Goal: Task Accomplishment & Management: Complete application form

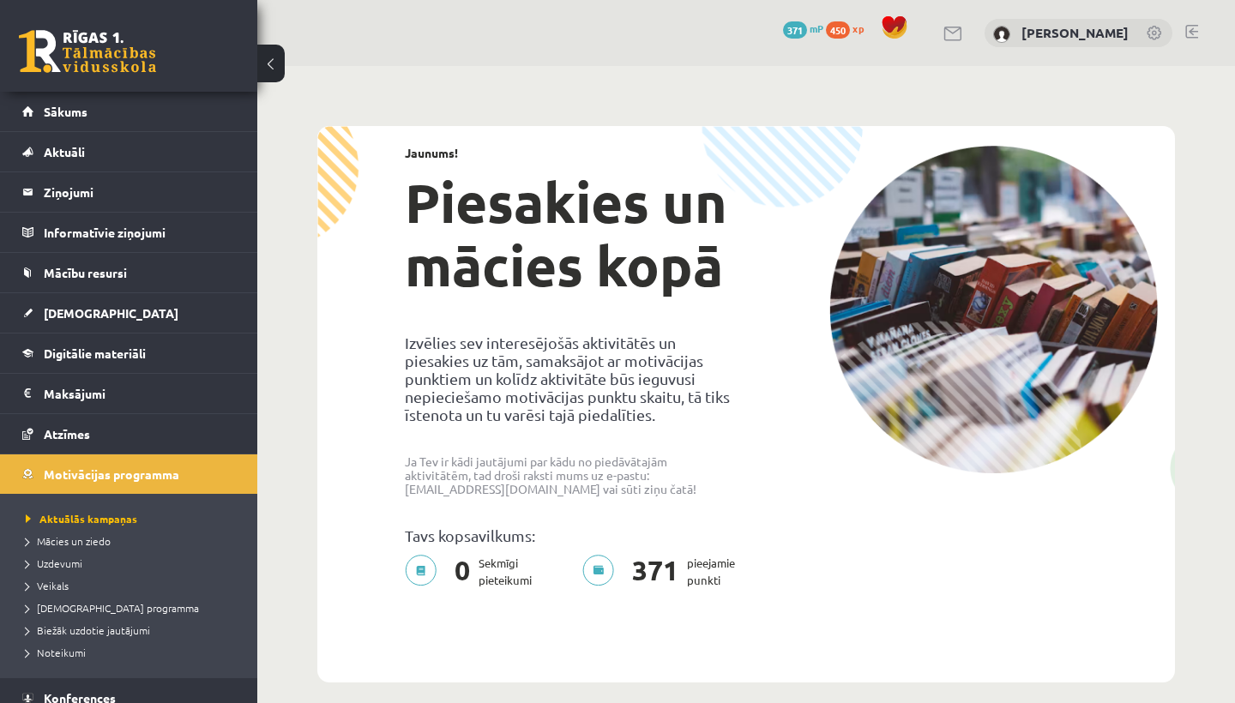
scroll to position [2003, 0]
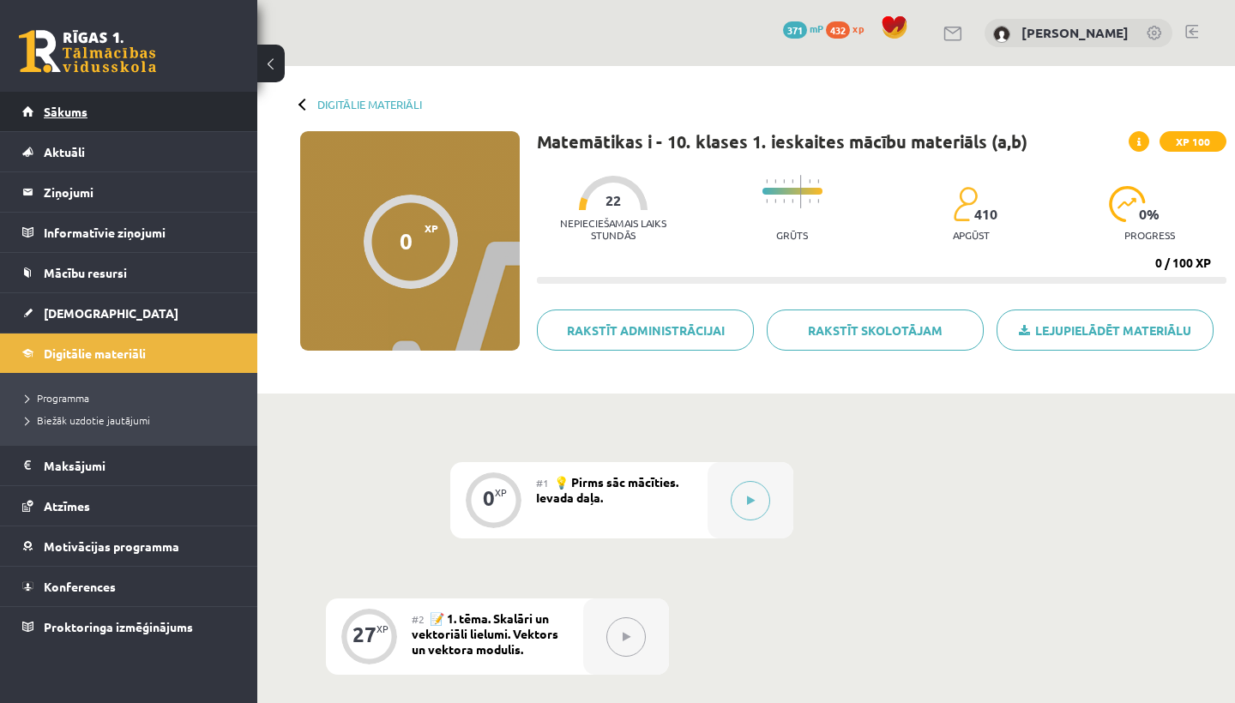
click at [87, 111] on link "Sākums" at bounding box center [128, 111] width 213 height 39
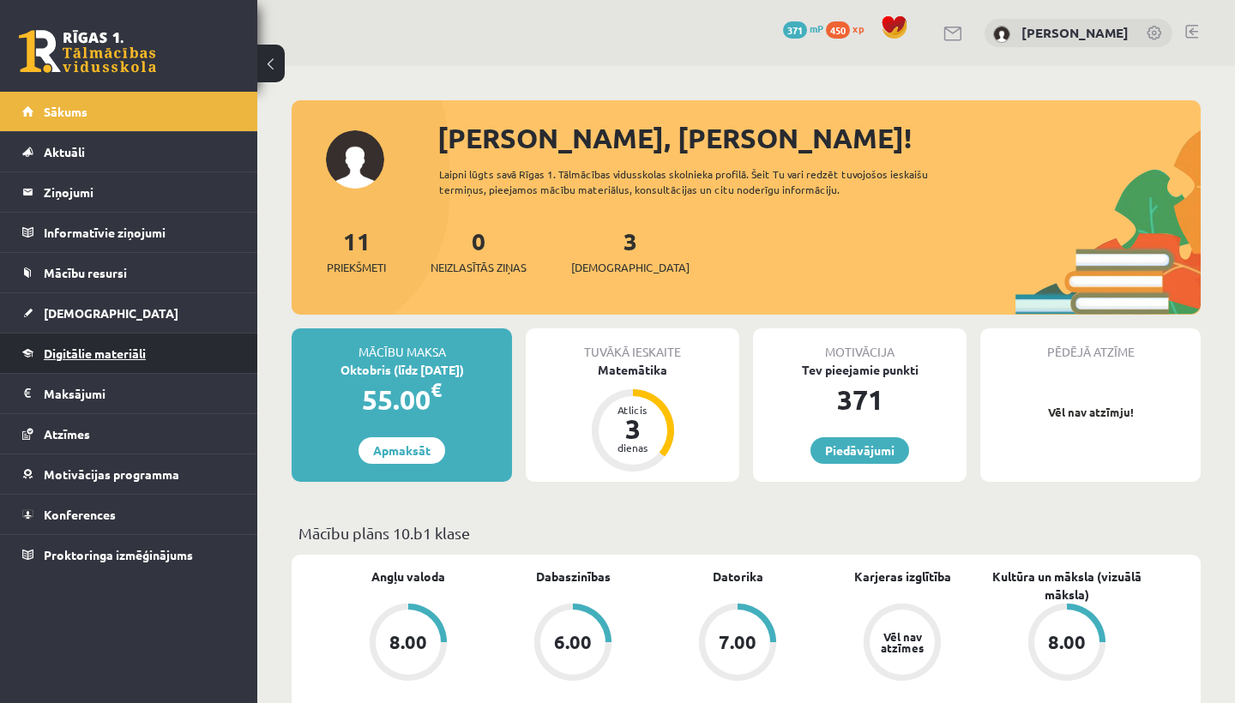
click at [87, 349] on span "Digitālie materiāli" at bounding box center [95, 353] width 102 height 15
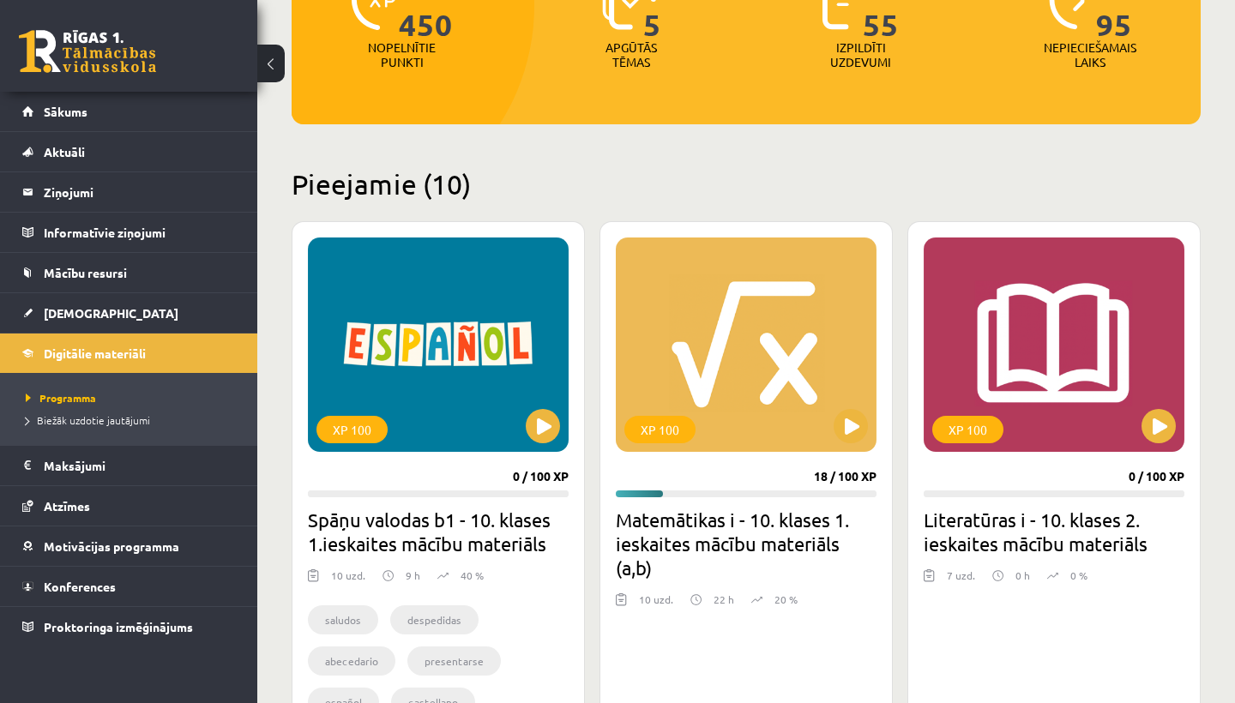
scroll to position [262, 0]
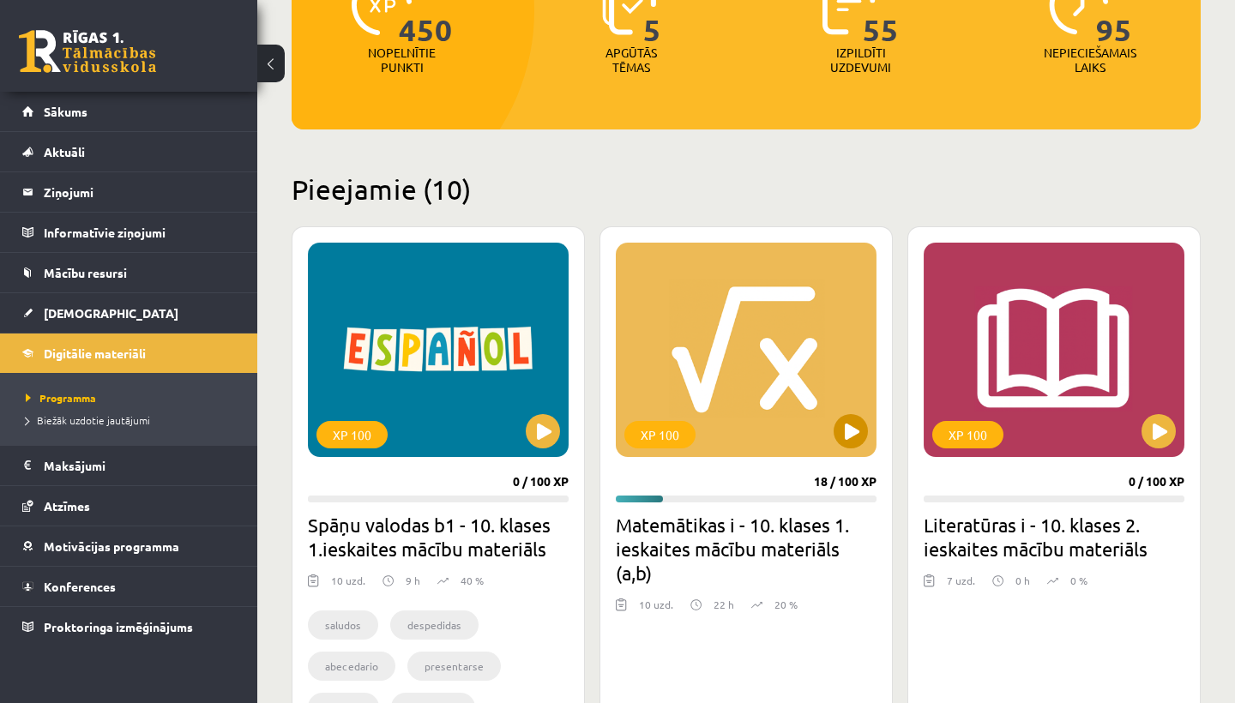
click at [852, 437] on button at bounding box center [850, 431] width 34 height 34
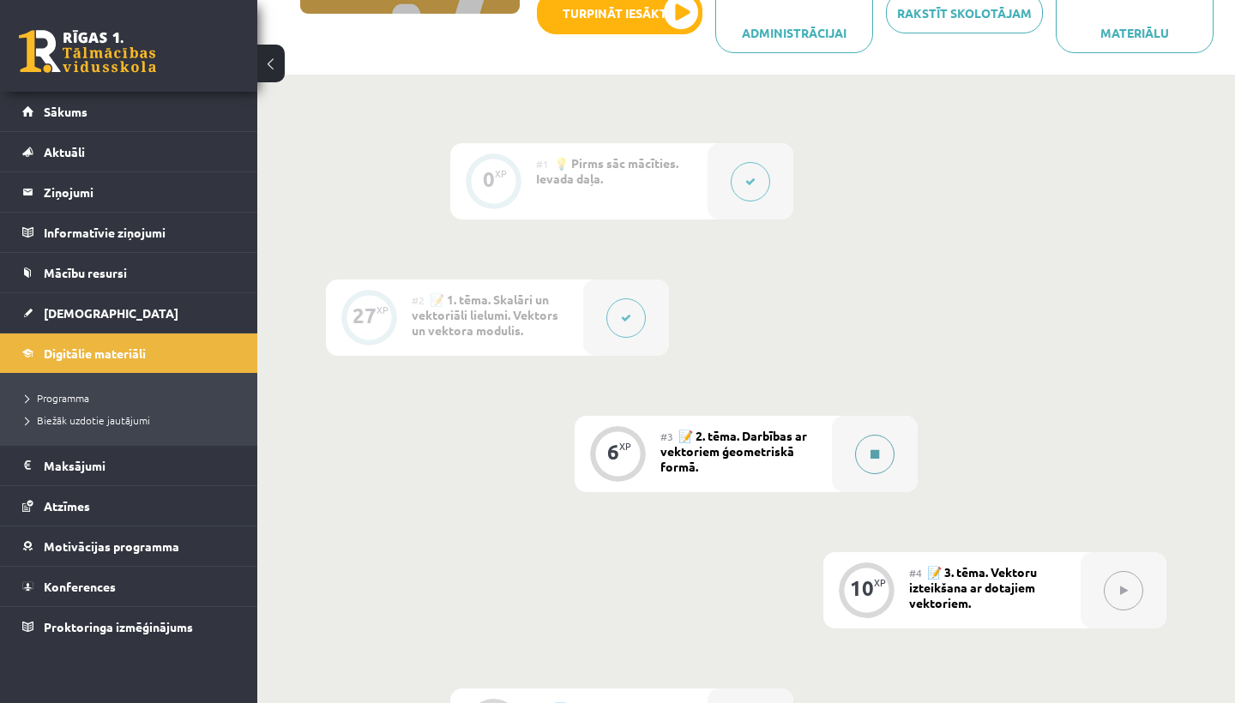
scroll to position [338, 0]
click at [868, 454] on button at bounding box center [874, 453] width 39 height 39
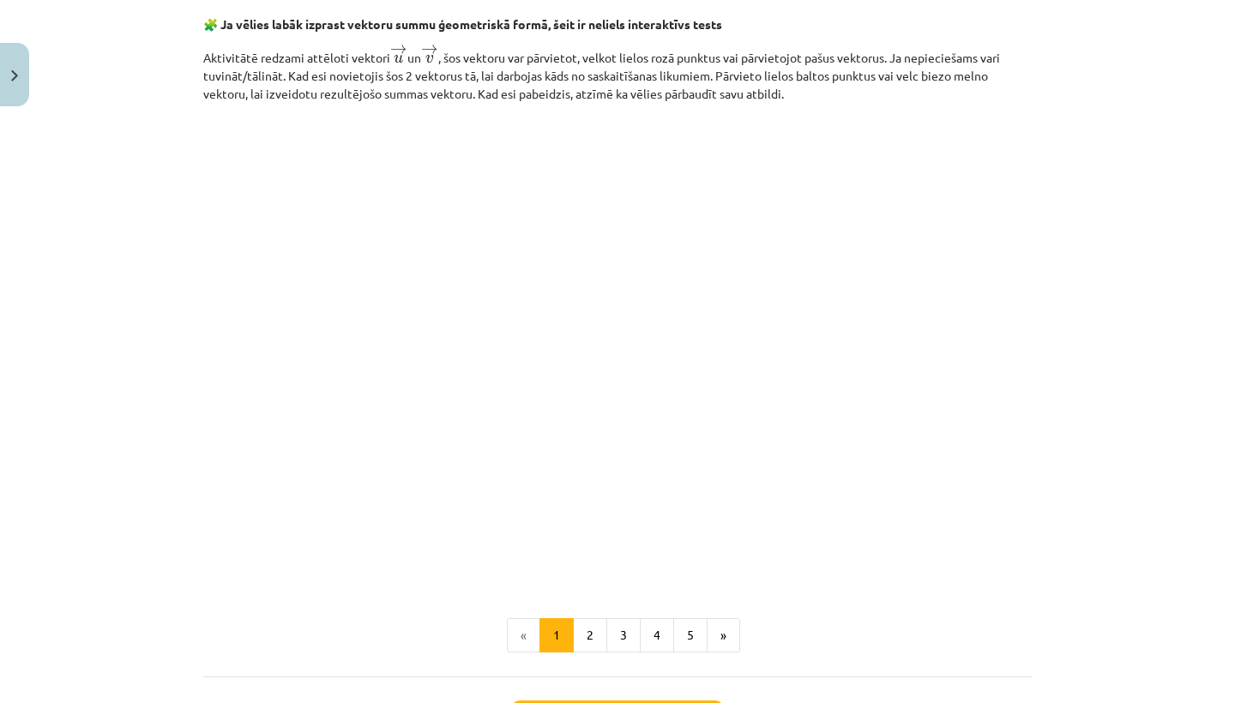
scroll to position [2401, 0]
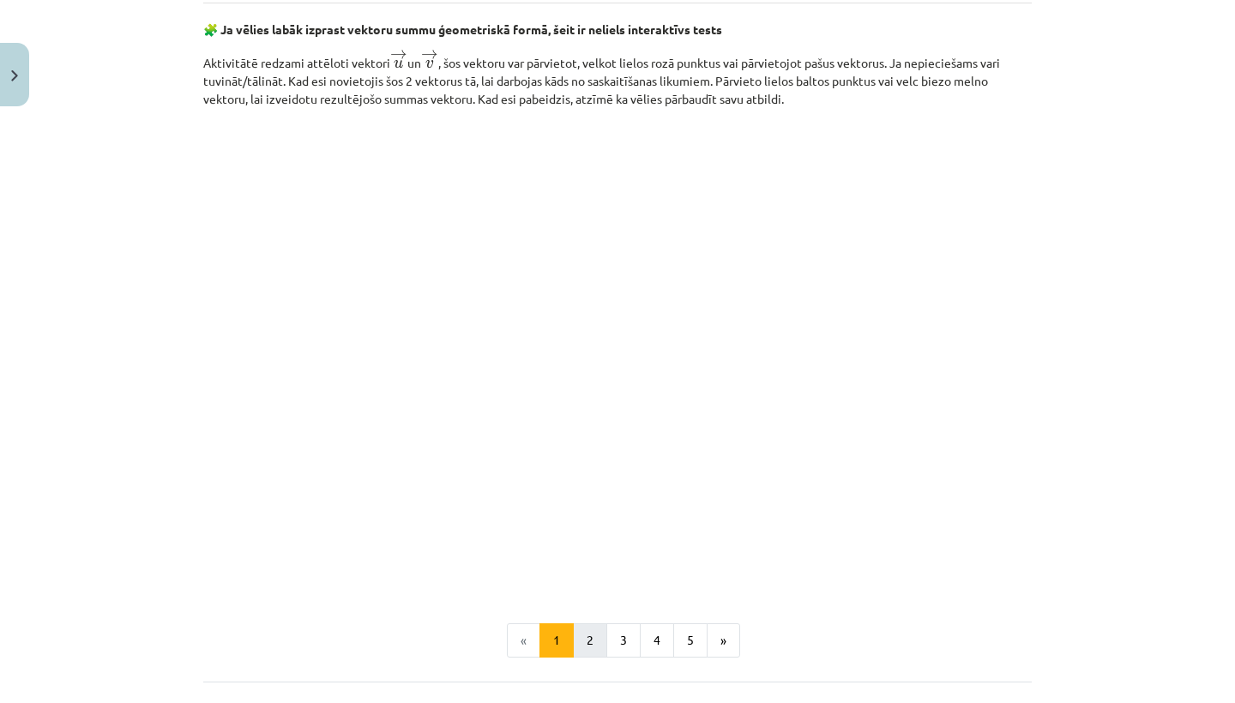
click at [584, 640] on button "2" at bounding box center [590, 640] width 34 height 34
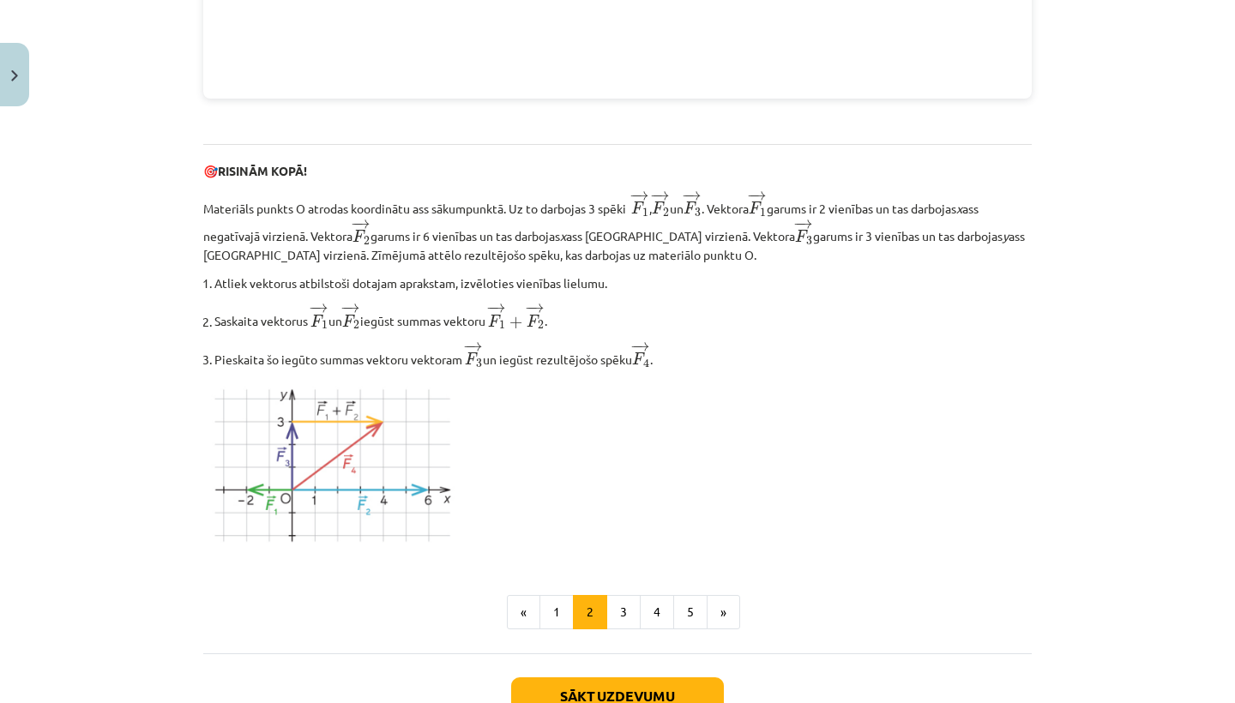
scroll to position [1999, 0]
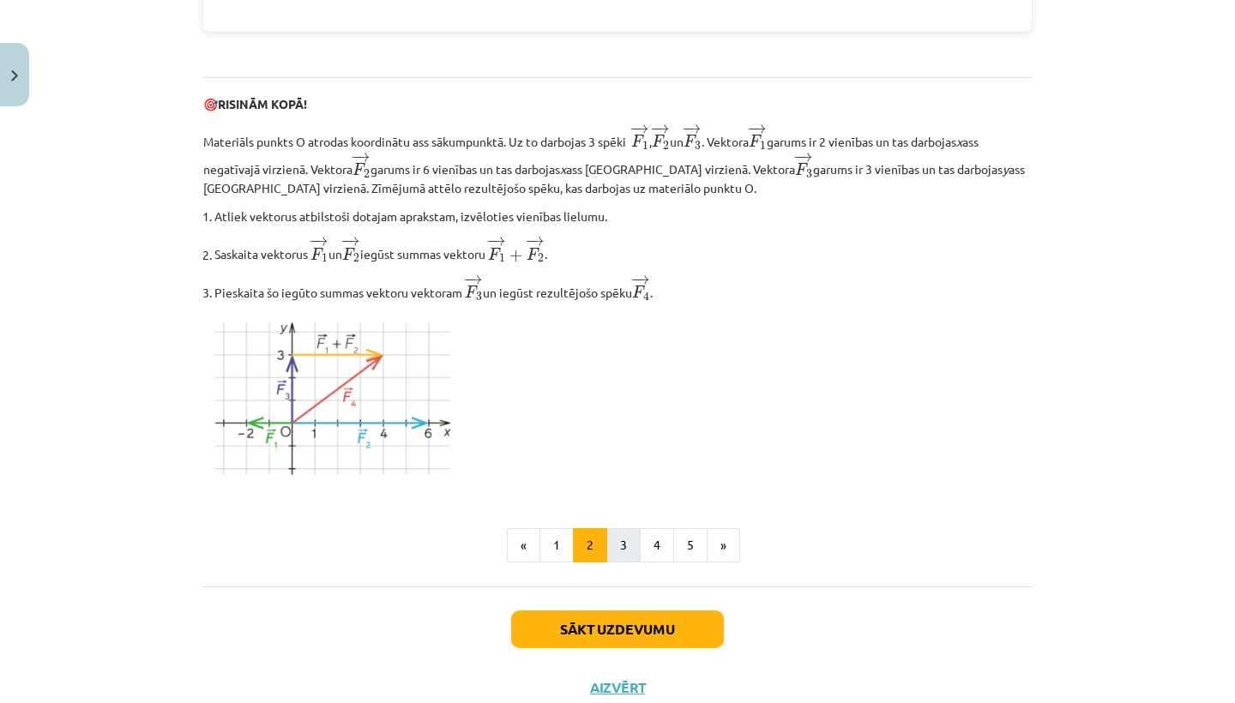
click at [622, 538] on button "3" at bounding box center [623, 545] width 34 height 34
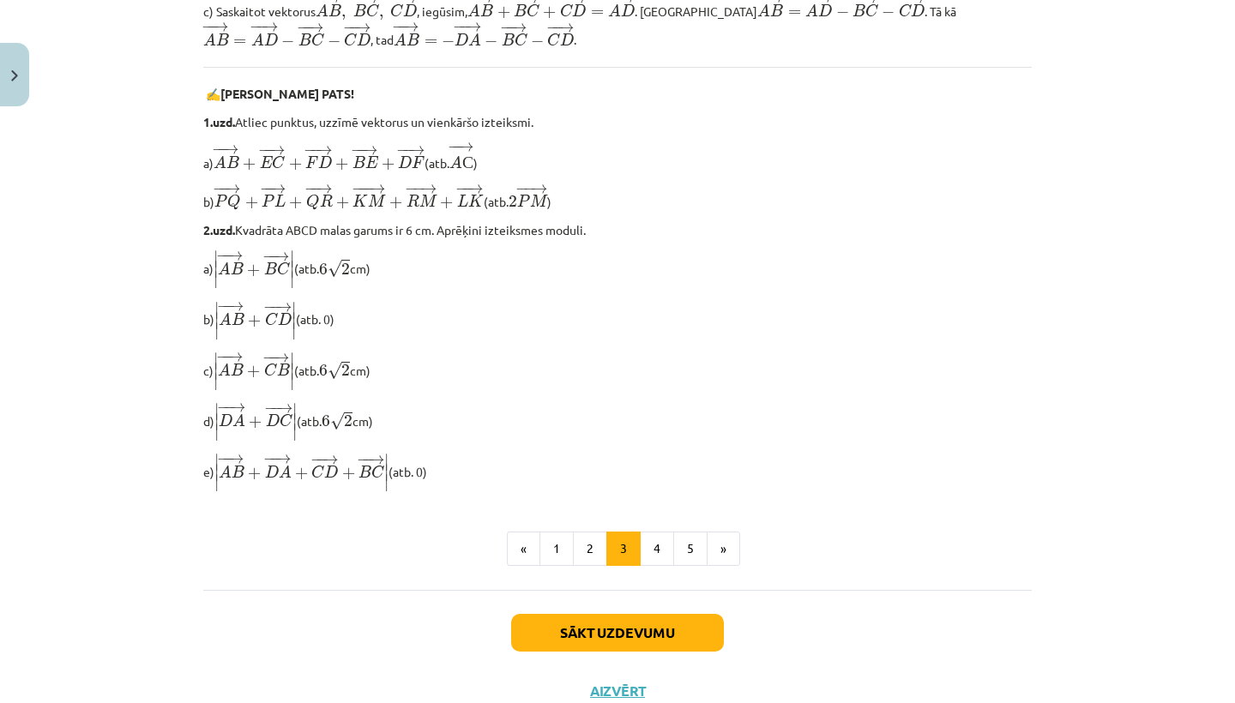
scroll to position [1326, 0]
click at [659, 562] on button "4" at bounding box center [657, 548] width 34 height 34
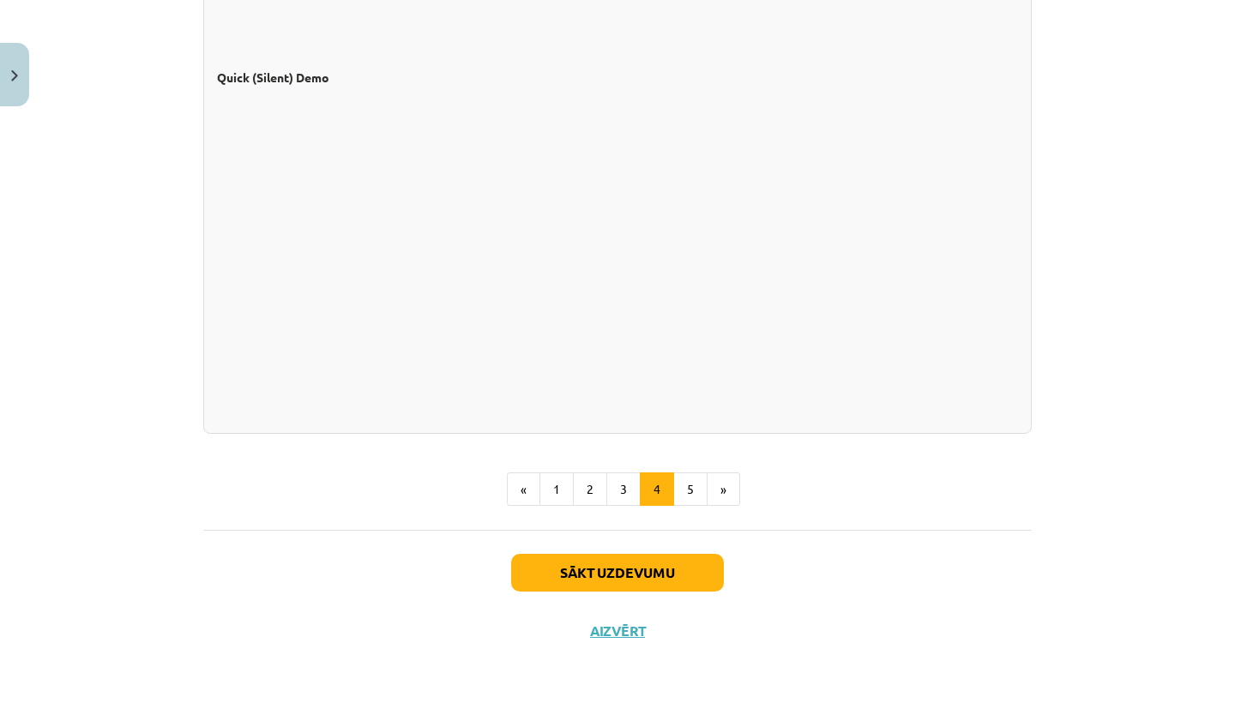
scroll to position [1502, 0]
click at [688, 489] on button "5" at bounding box center [690, 489] width 34 height 34
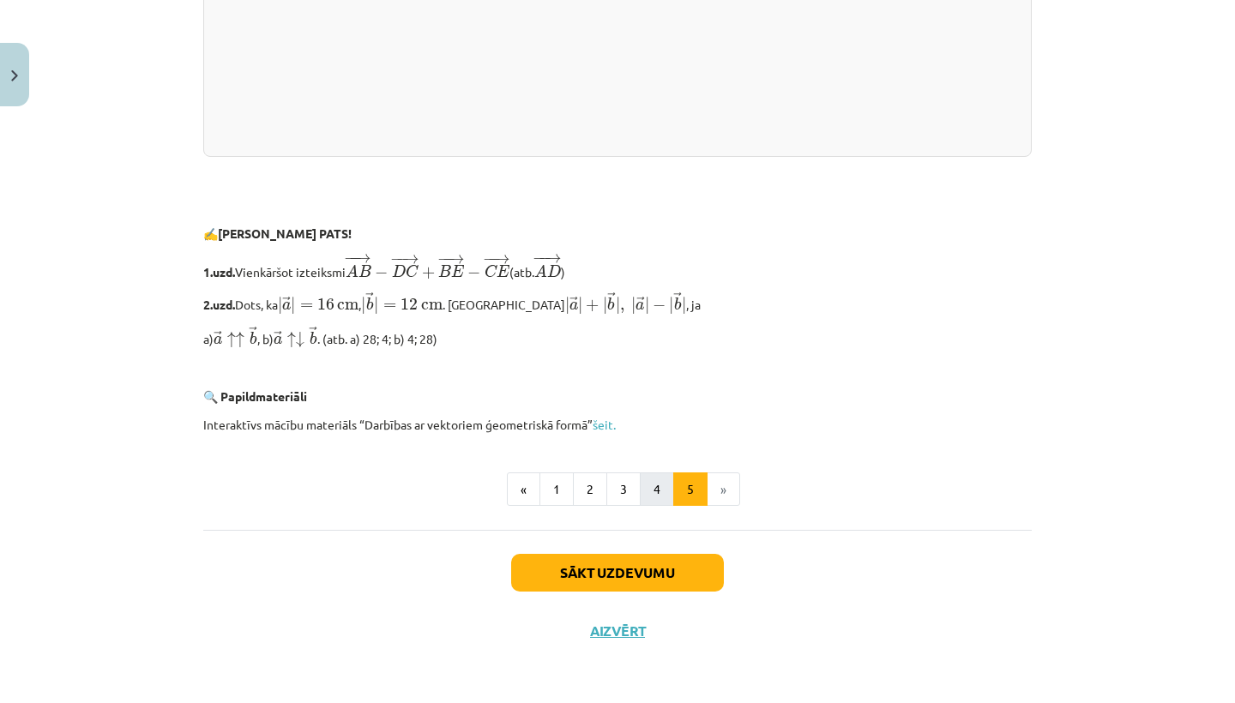
click at [653, 487] on button "4" at bounding box center [657, 489] width 34 height 34
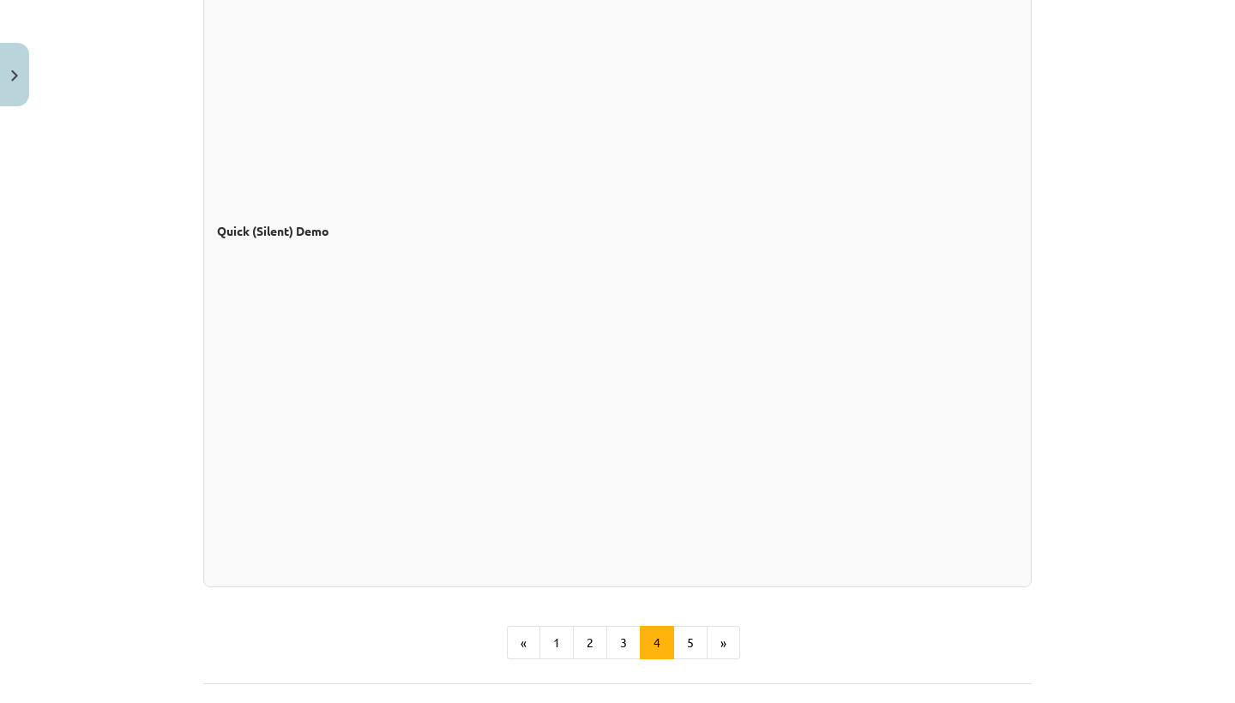
scroll to position [1346, 0]
click at [692, 643] on button "5" at bounding box center [690, 641] width 34 height 34
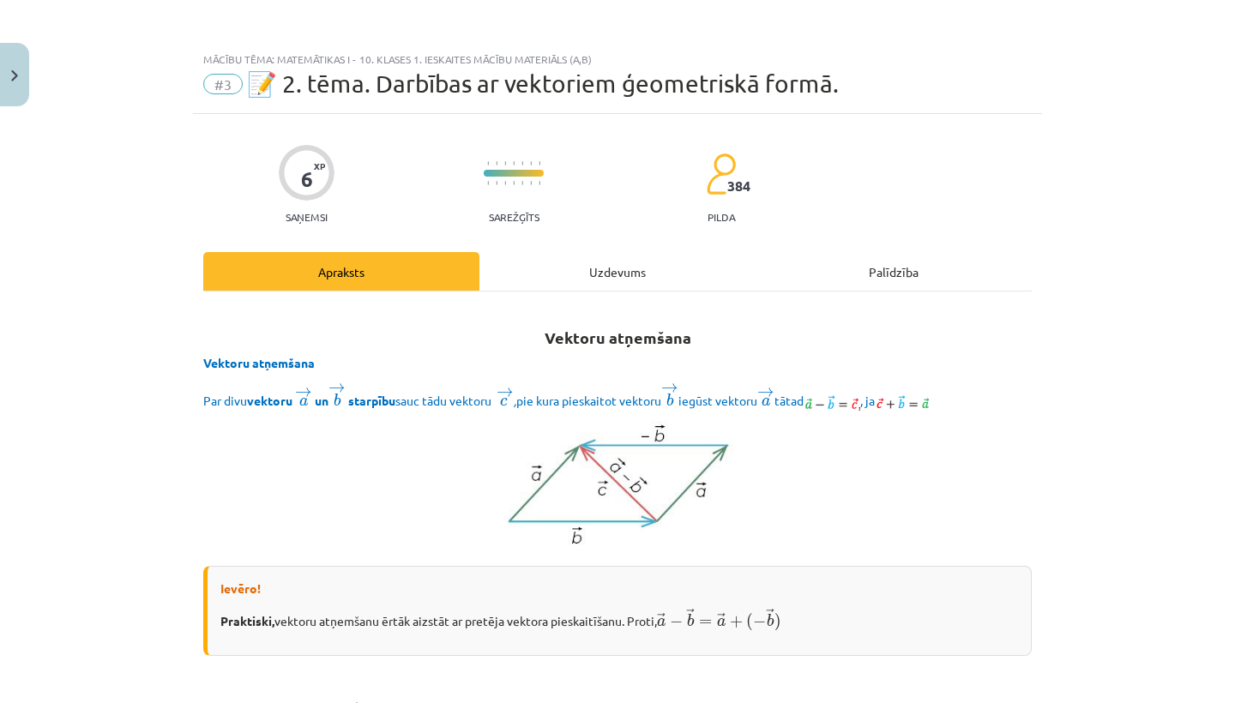
scroll to position [0, 0]
click at [837, 485] on img at bounding box center [618, 485] width 738 height 128
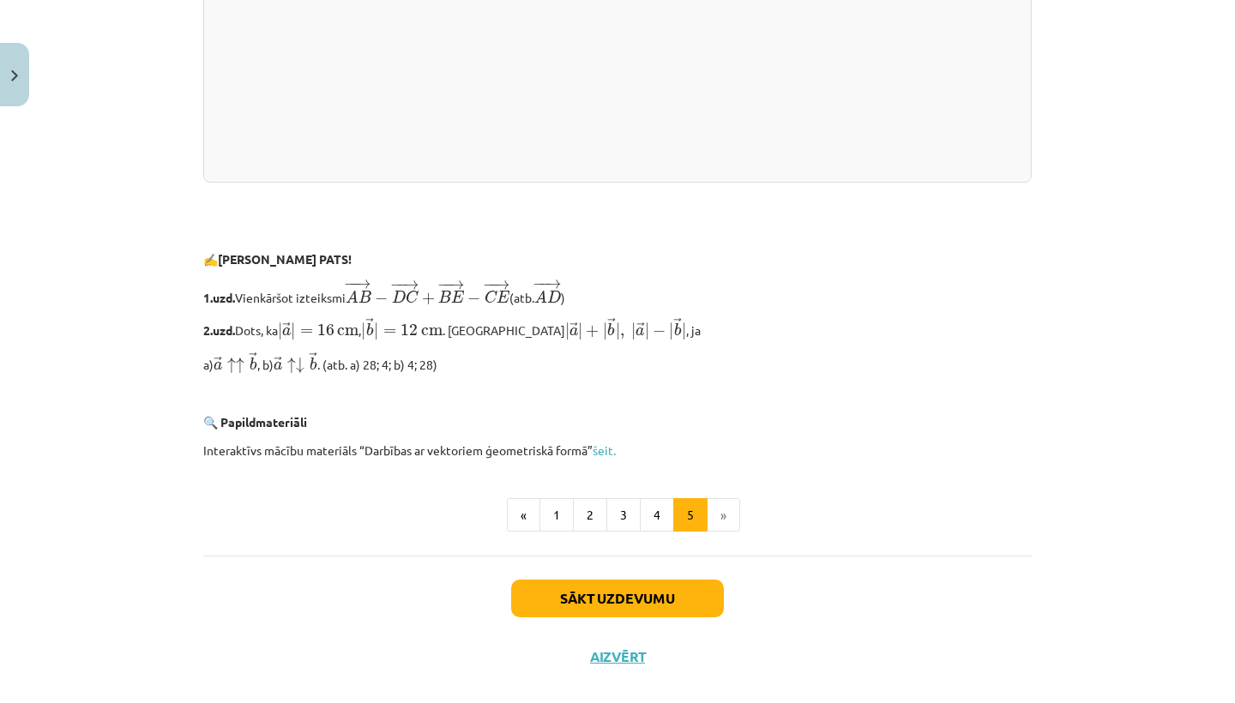
scroll to position [3550, 0]
click at [687, 591] on button "Sākt uzdevumu" at bounding box center [617, 598] width 213 height 38
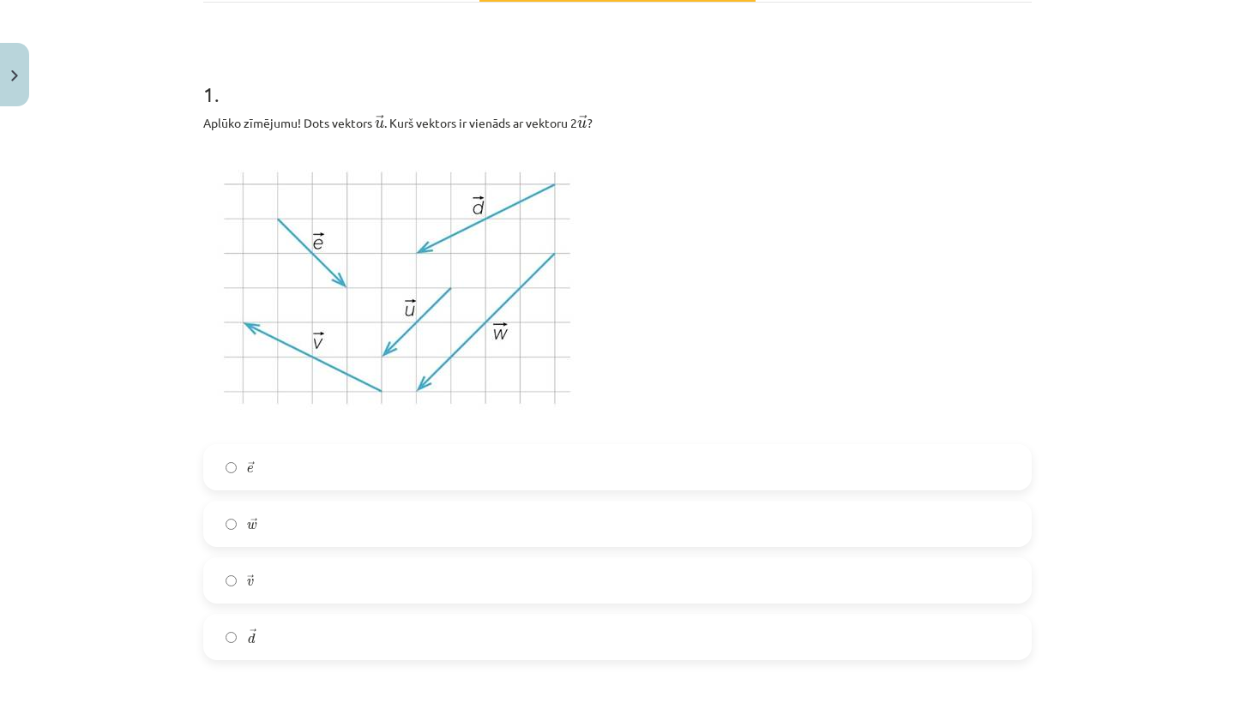
scroll to position [337, 0]
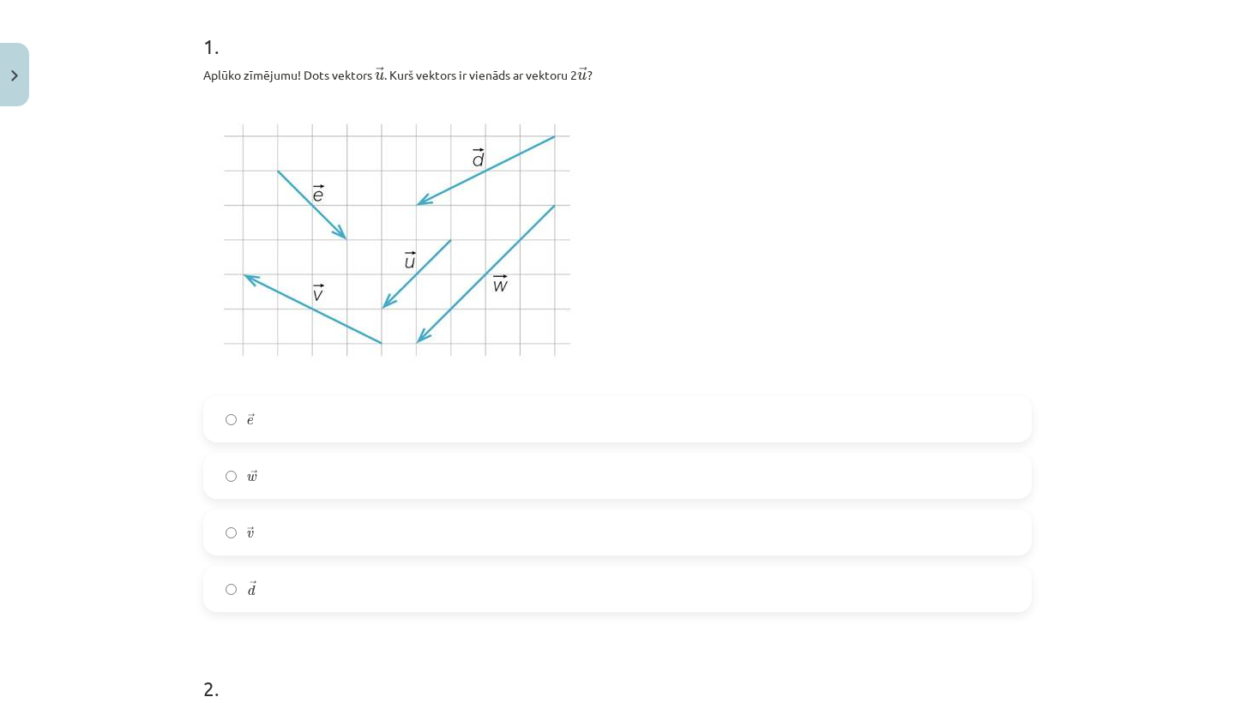
click at [379, 478] on label "→ w w →" at bounding box center [617, 475] width 825 height 43
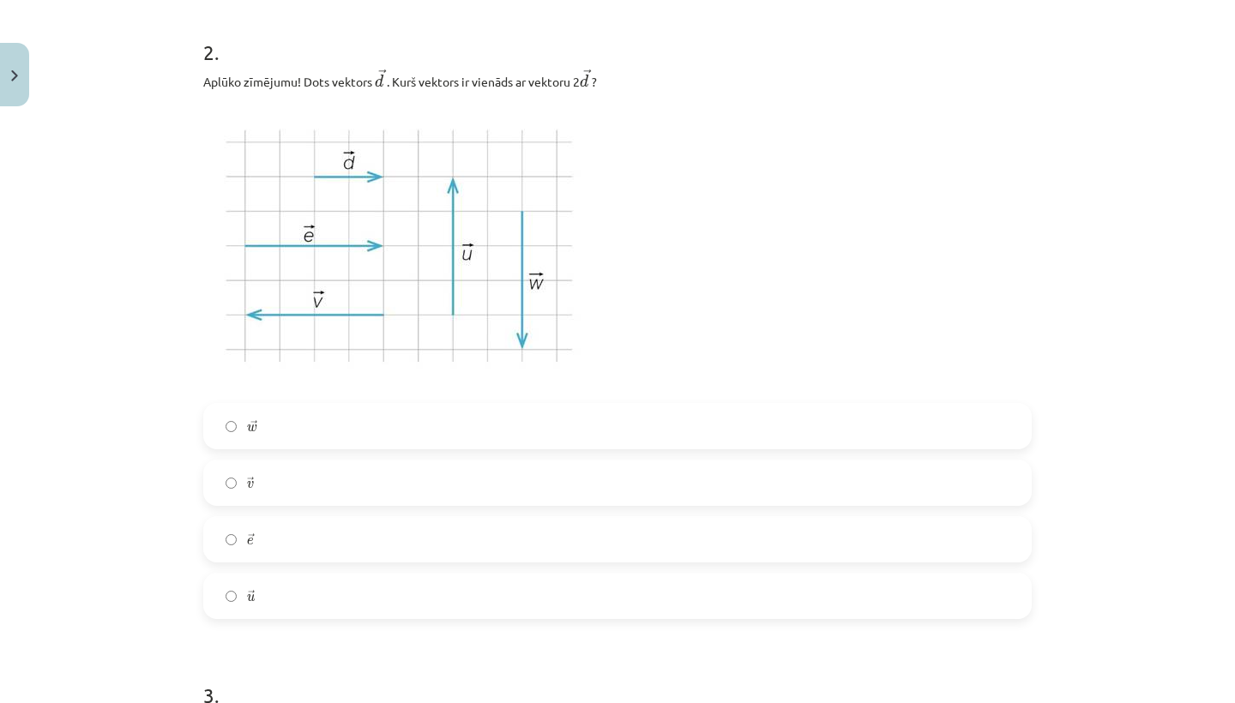
scroll to position [989, 0]
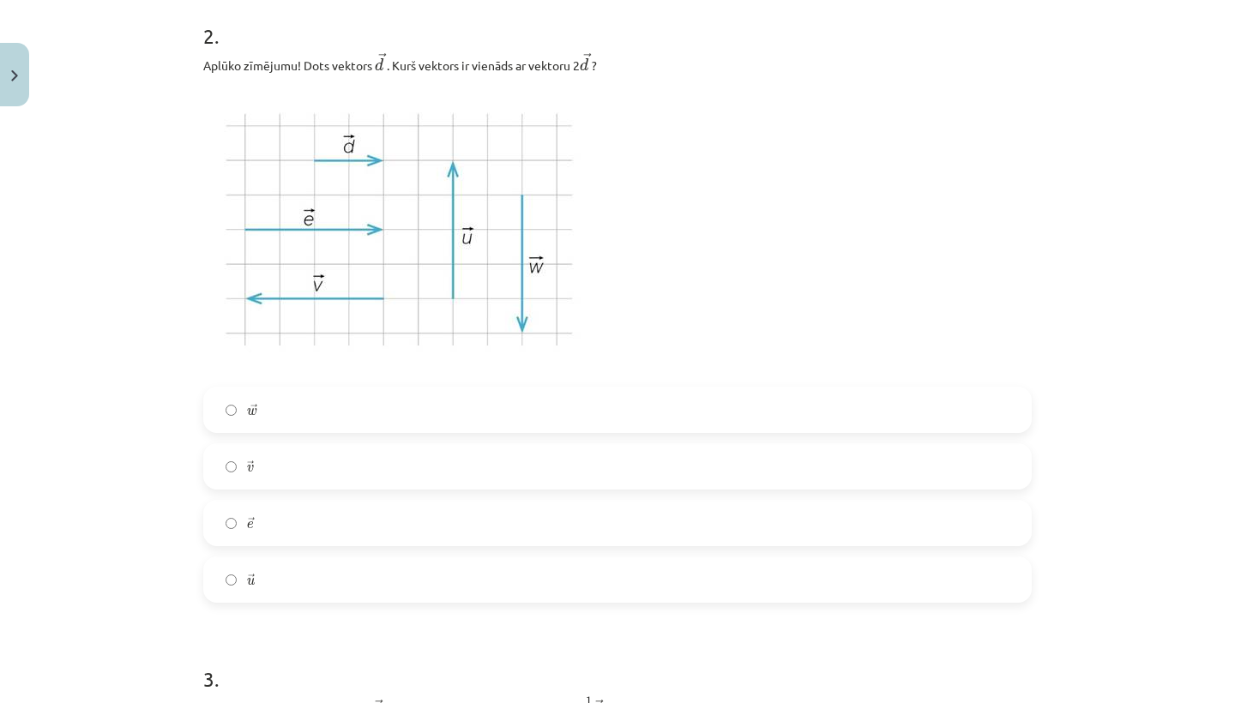
click at [393, 527] on label "→ e e →" at bounding box center [617, 523] width 825 height 43
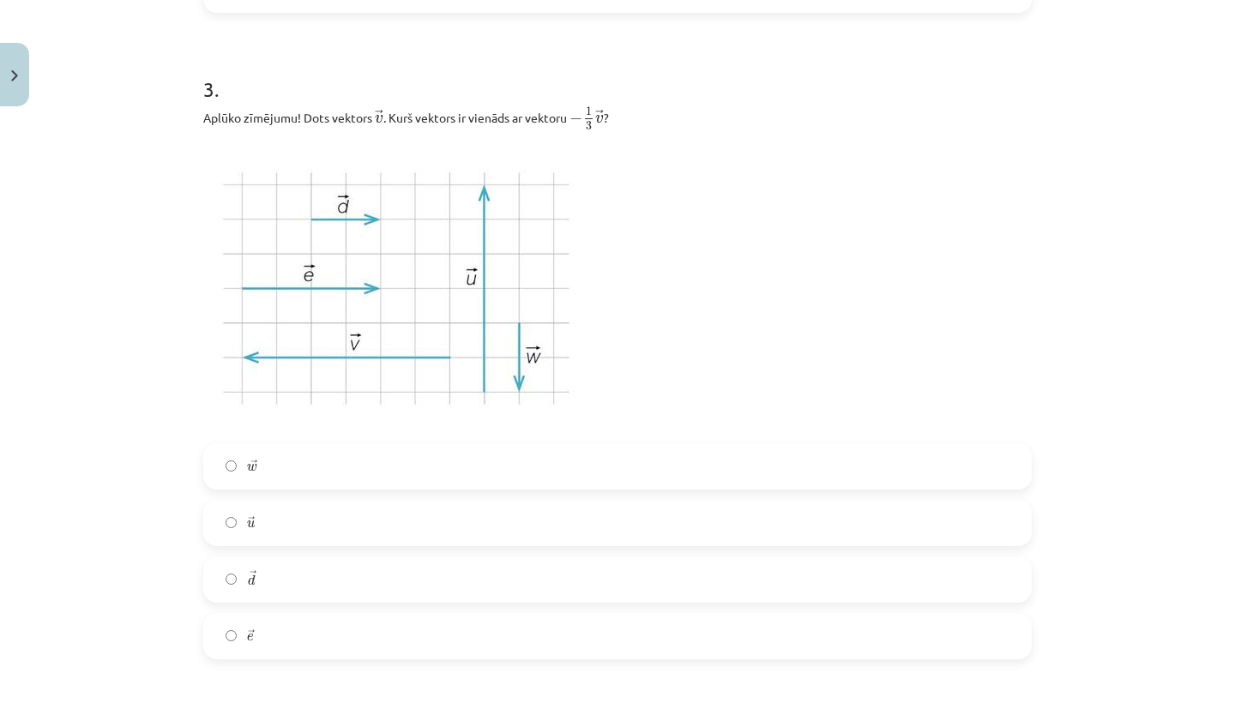
scroll to position [1588, 0]
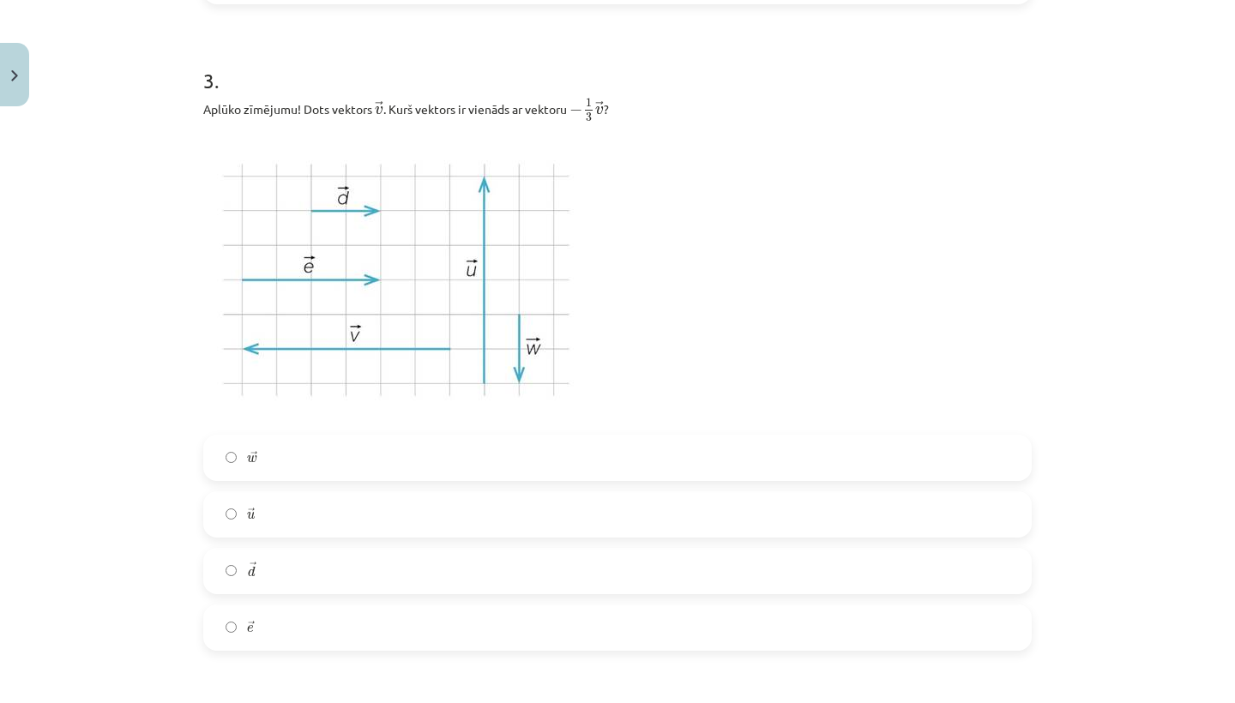
click at [470, 566] on label "→ d d →" at bounding box center [617, 571] width 825 height 43
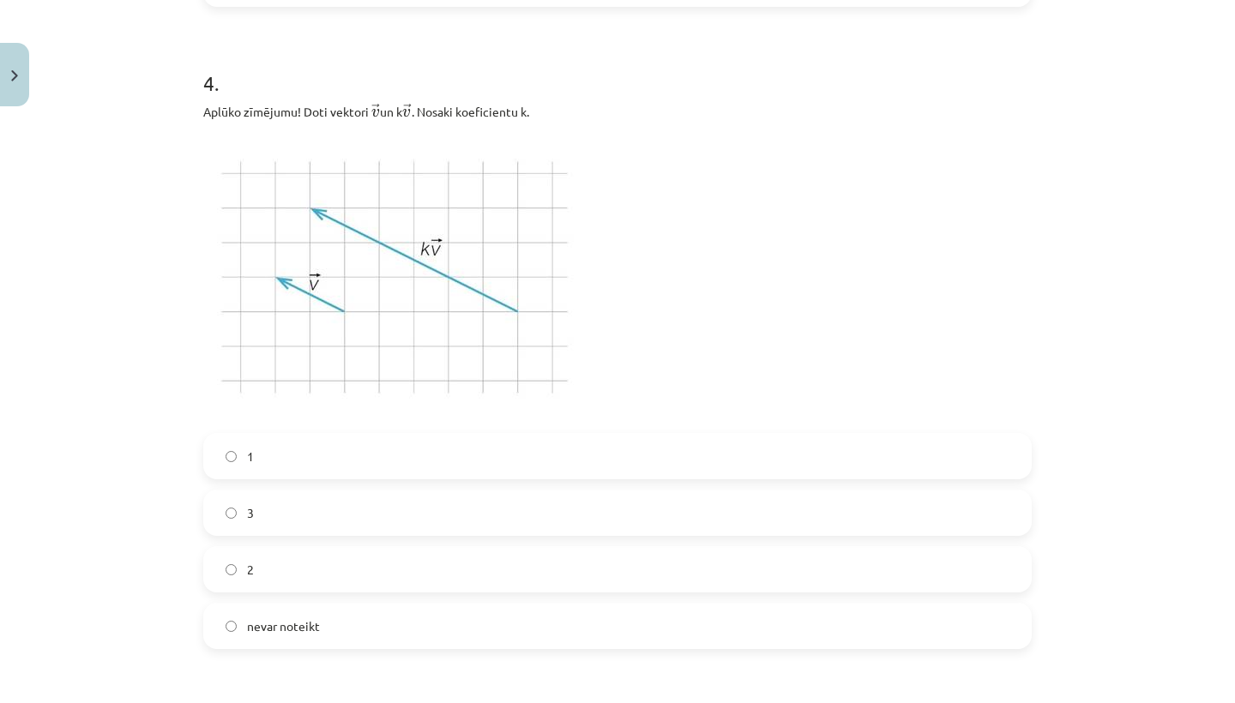
scroll to position [2236, 0]
click at [467, 516] on label "3" at bounding box center [617, 508] width 825 height 43
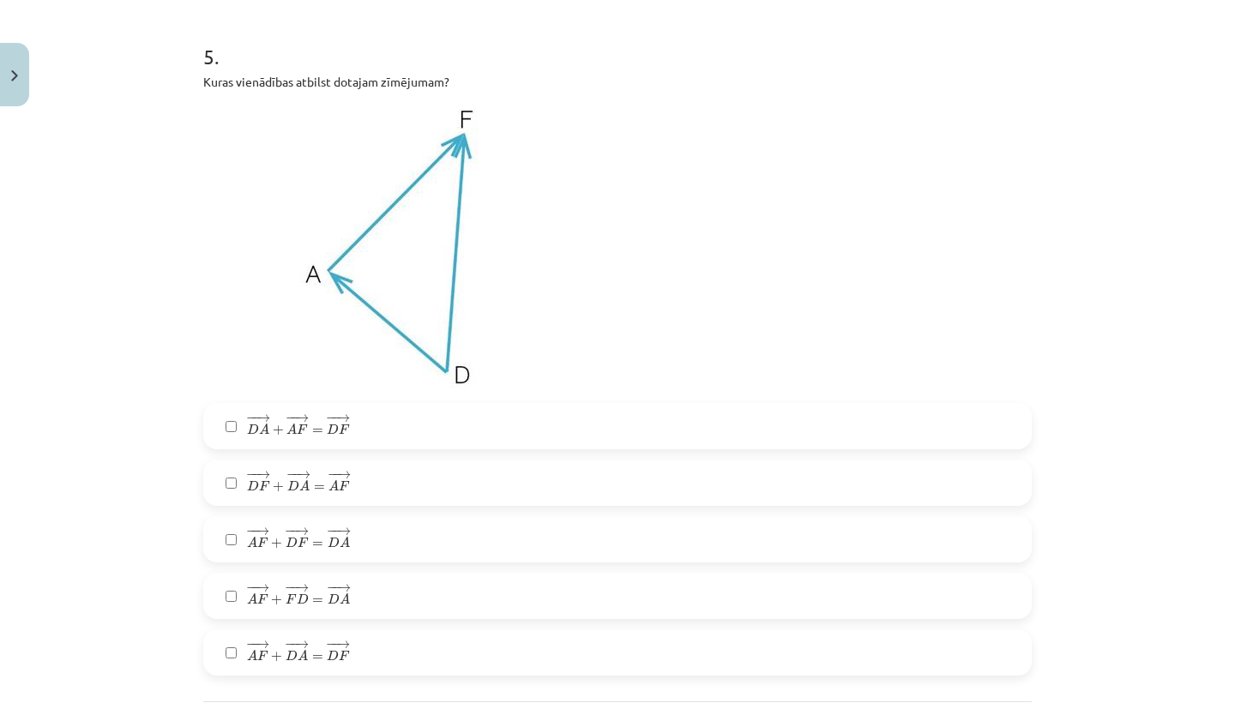
scroll to position [2912, 0]
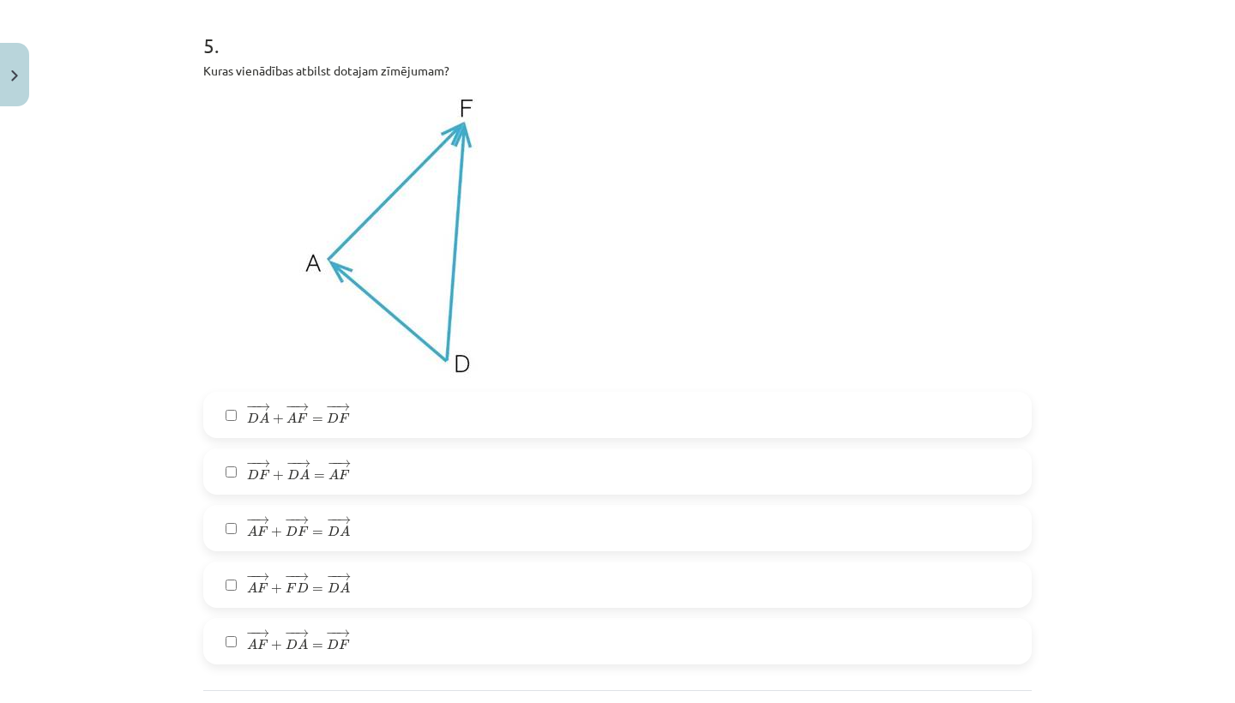
click at [397, 412] on label "− − → D A + − − → A F = − − → D F D A → + A F → = D F →" at bounding box center [617, 415] width 825 height 43
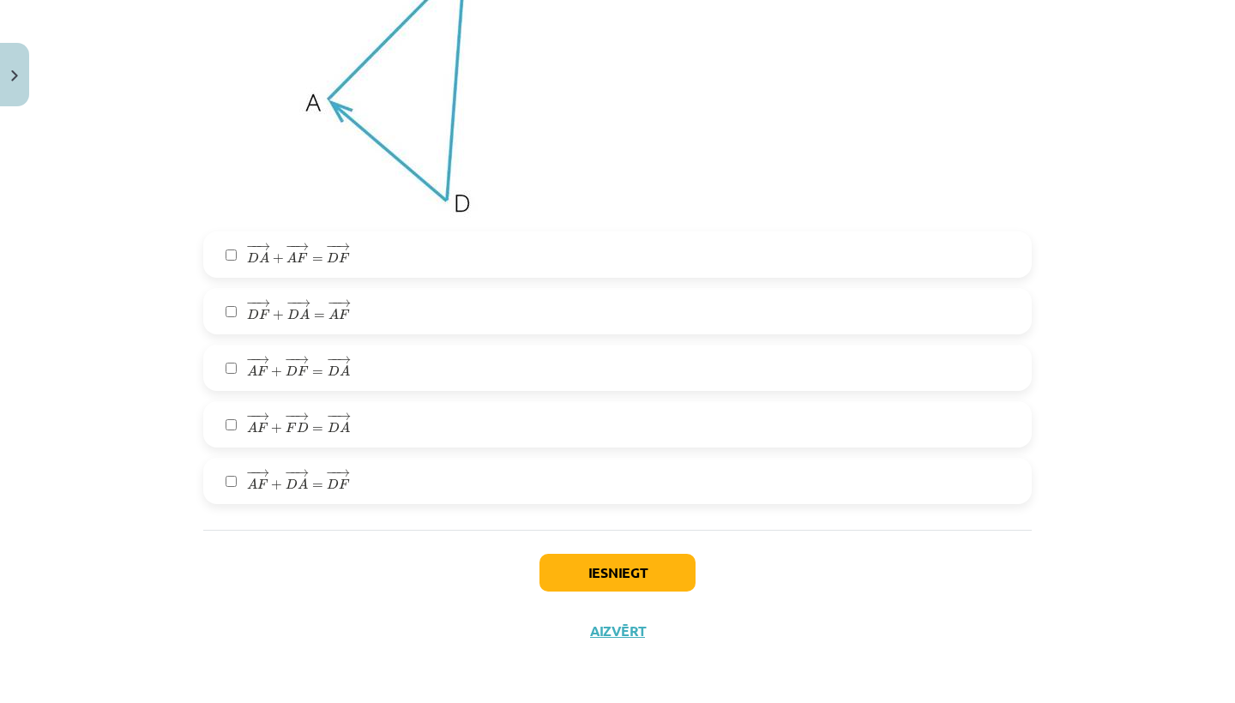
scroll to position [3074, 0]
click at [612, 568] on button "Iesniegt" at bounding box center [617, 573] width 156 height 38
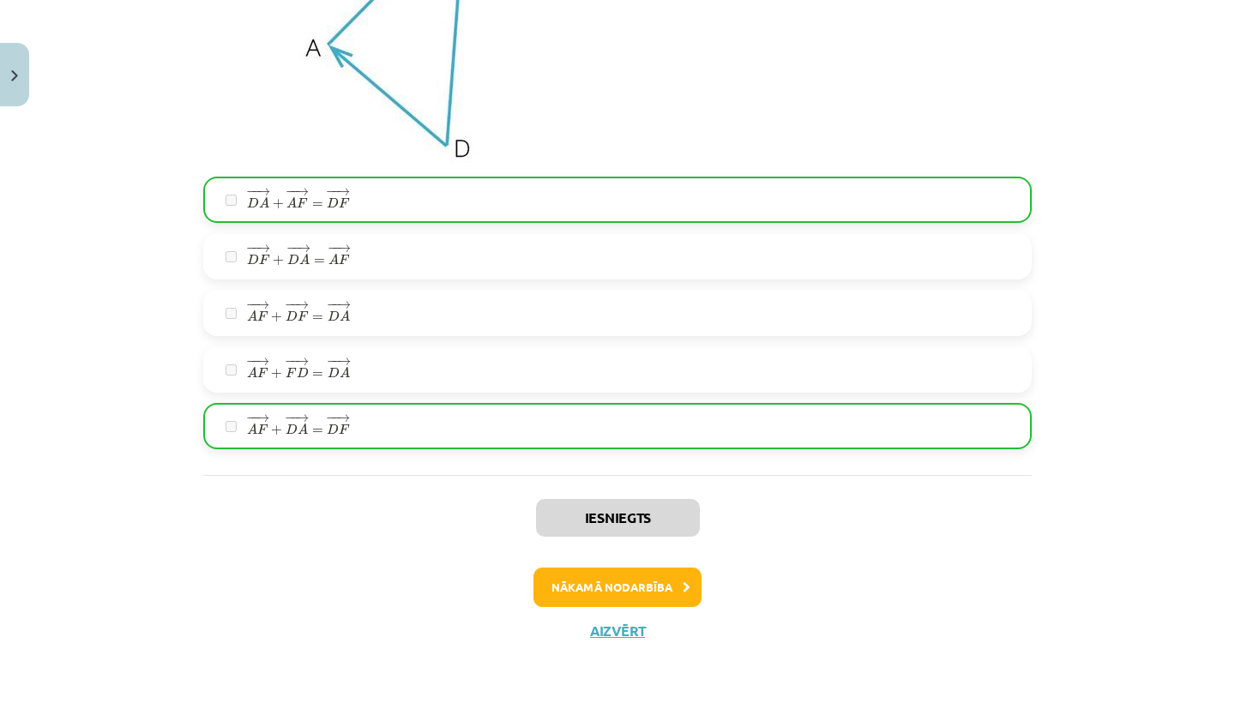
scroll to position [3128, 0]
click at [653, 582] on button "Nākamā nodarbība" at bounding box center [617, 587] width 168 height 39
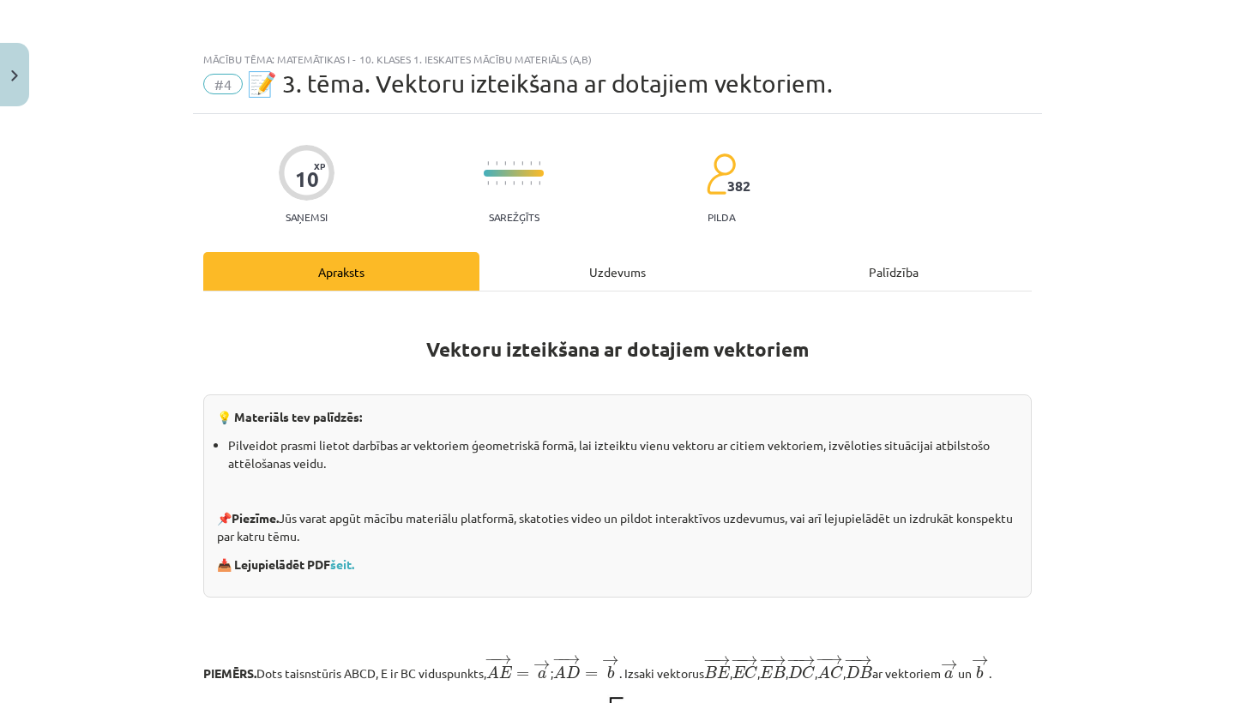
scroll to position [0, 0]
click at [13, 89] on button "Close" at bounding box center [14, 74] width 29 height 63
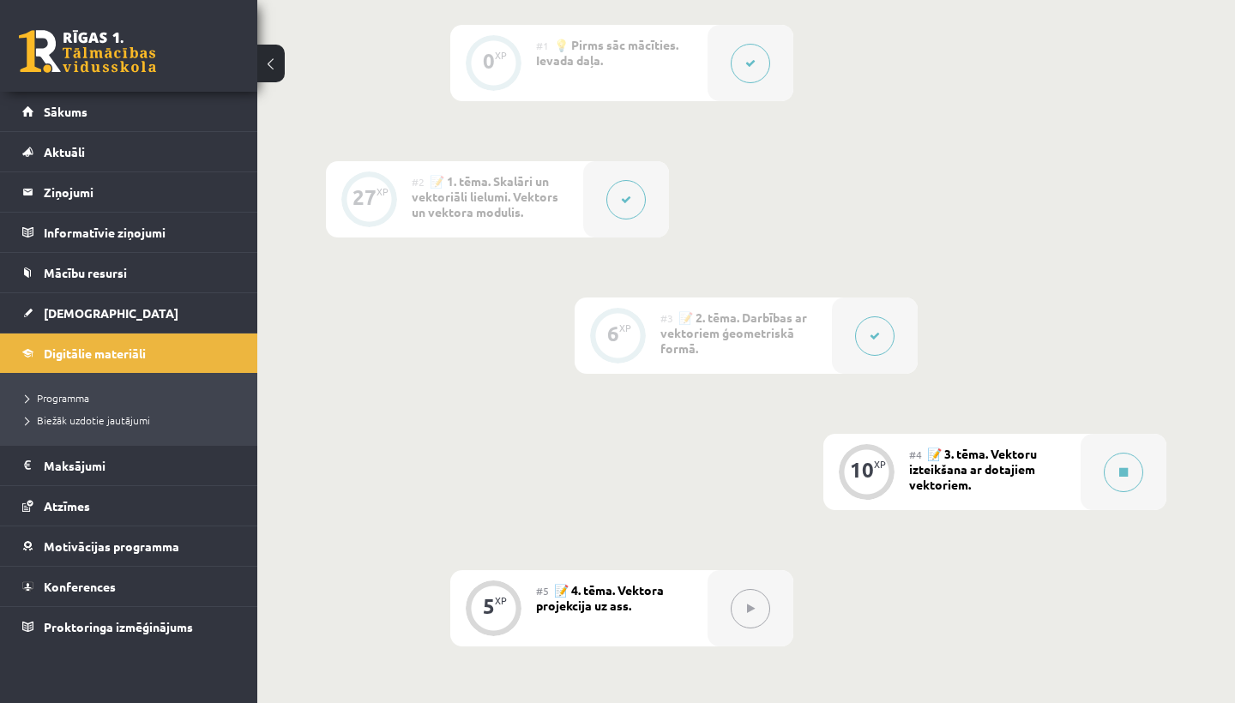
scroll to position [447, 0]
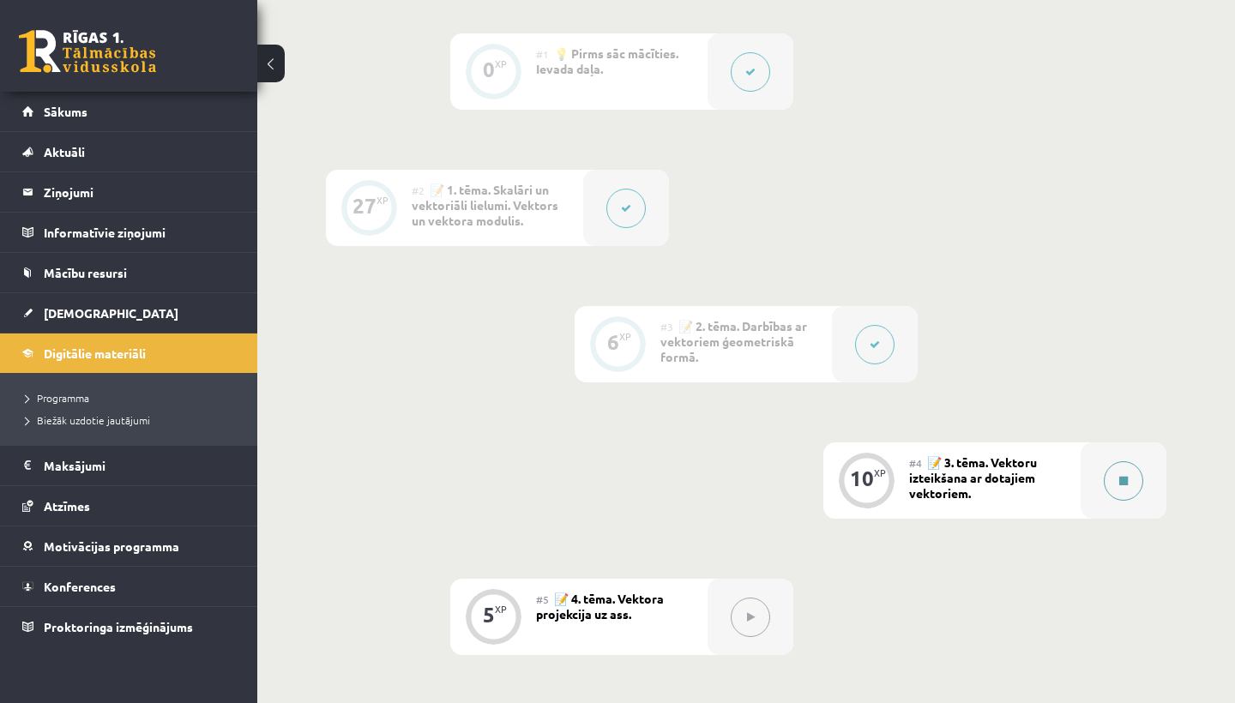
click at [1121, 490] on button at bounding box center [1122, 480] width 39 height 39
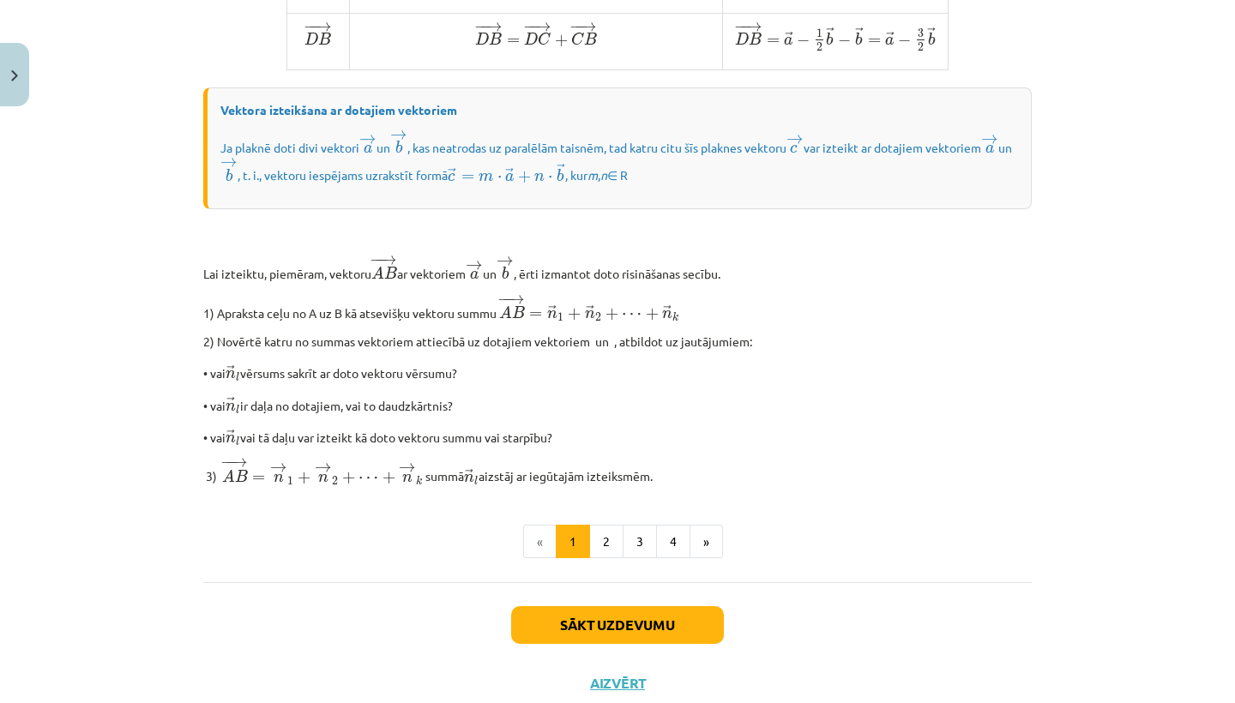
scroll to position [1282, 0]
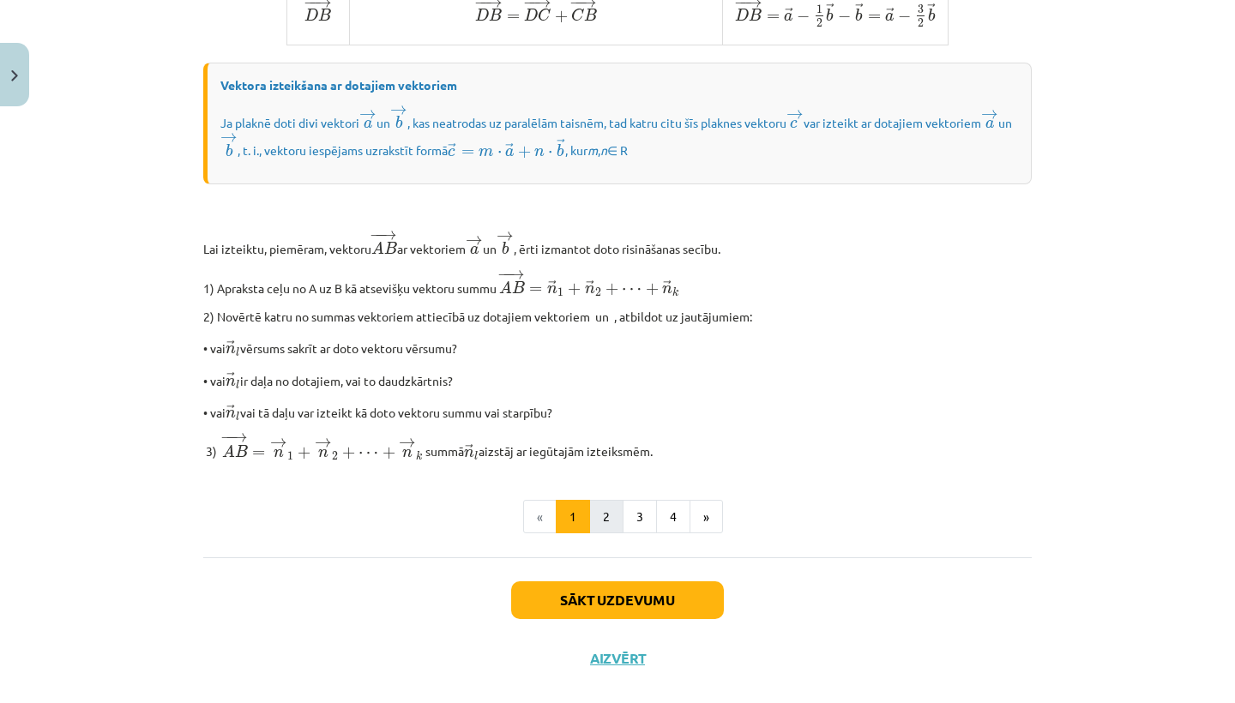
click at [601, 534] on button "2" at bounding box center [606, 517] width 34 height 34
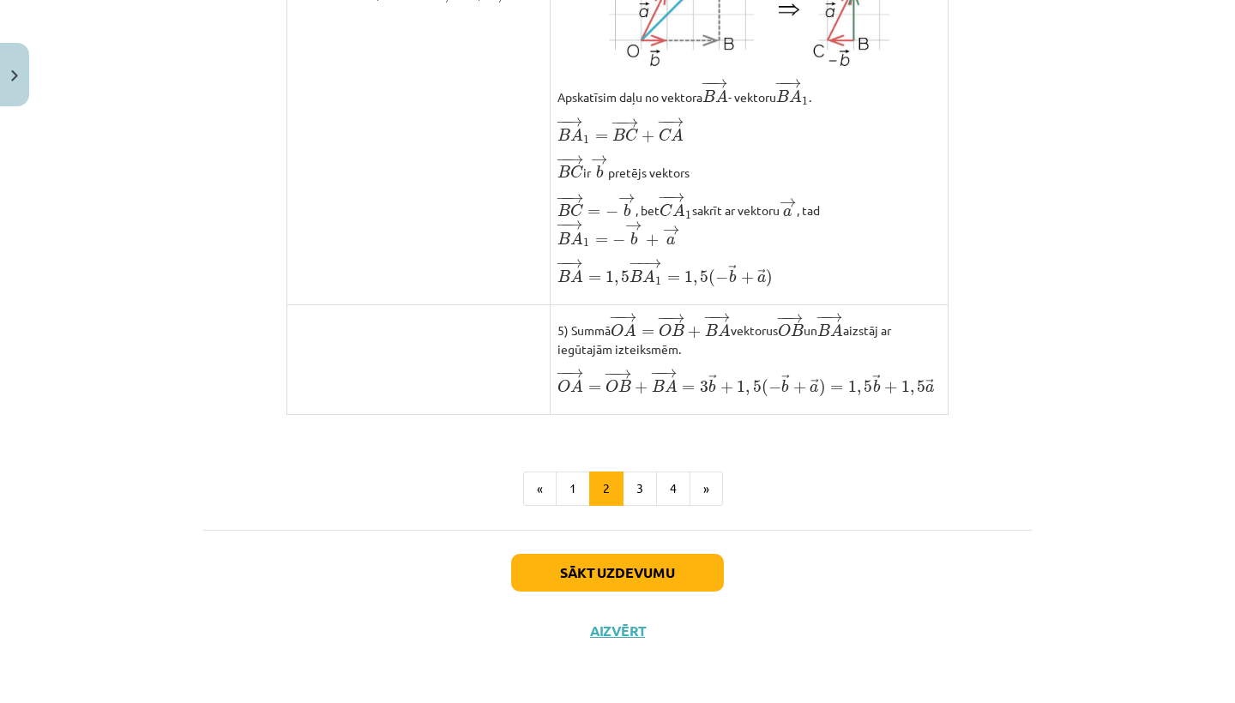
scroll to position [1295, 0]
click at [635, 484] on button "3" at bounding box center [639, 489] width 34 height 34
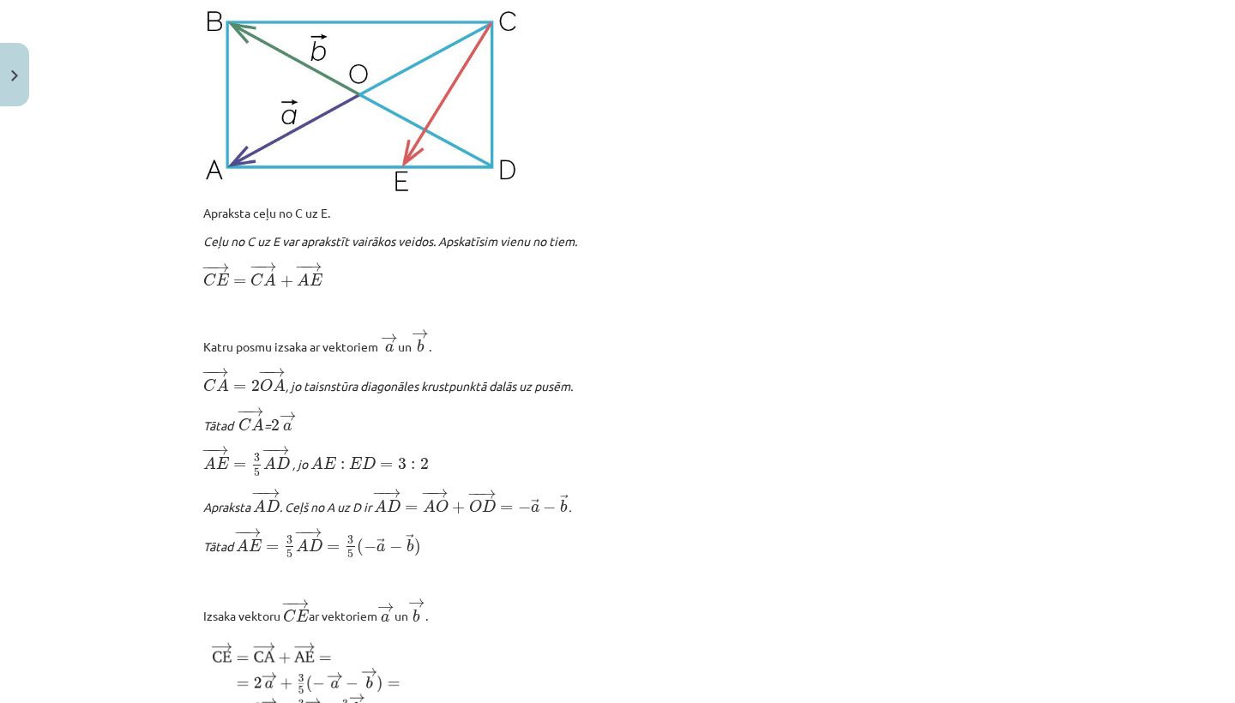
scroll to position [1686, 0]
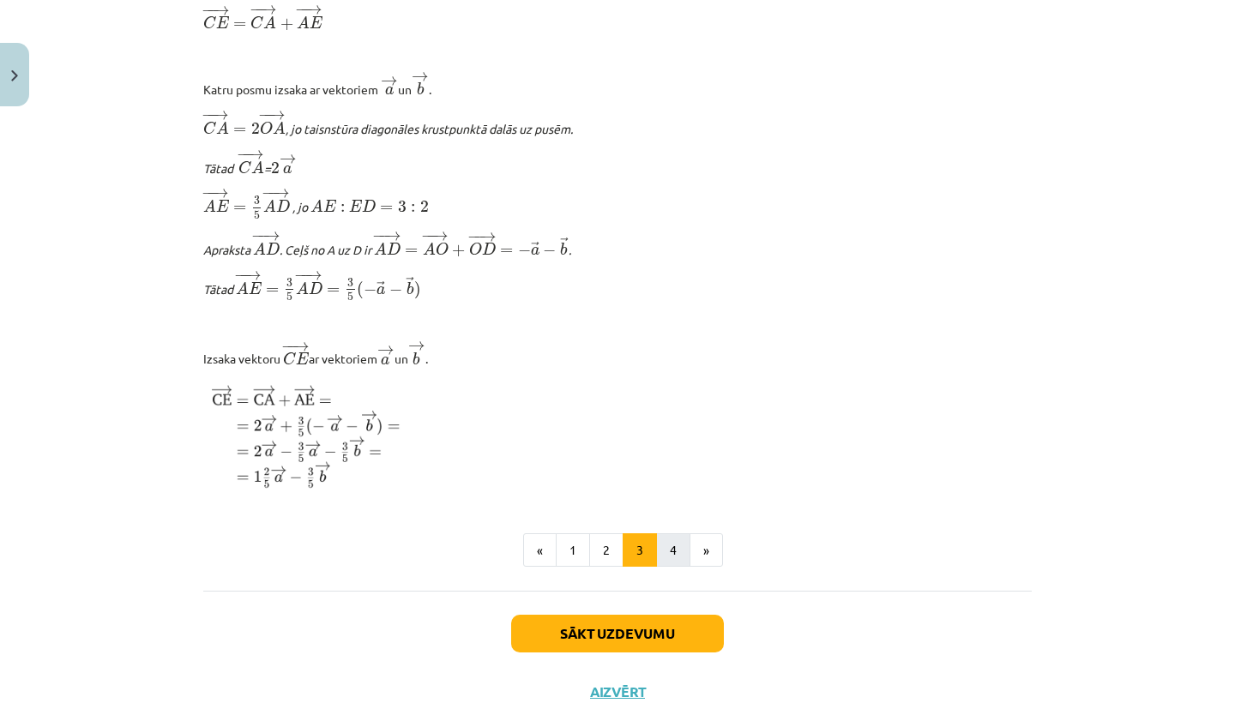
click at [679, 556] on button "4" at bounding box center [673, 550] width 34 height 34
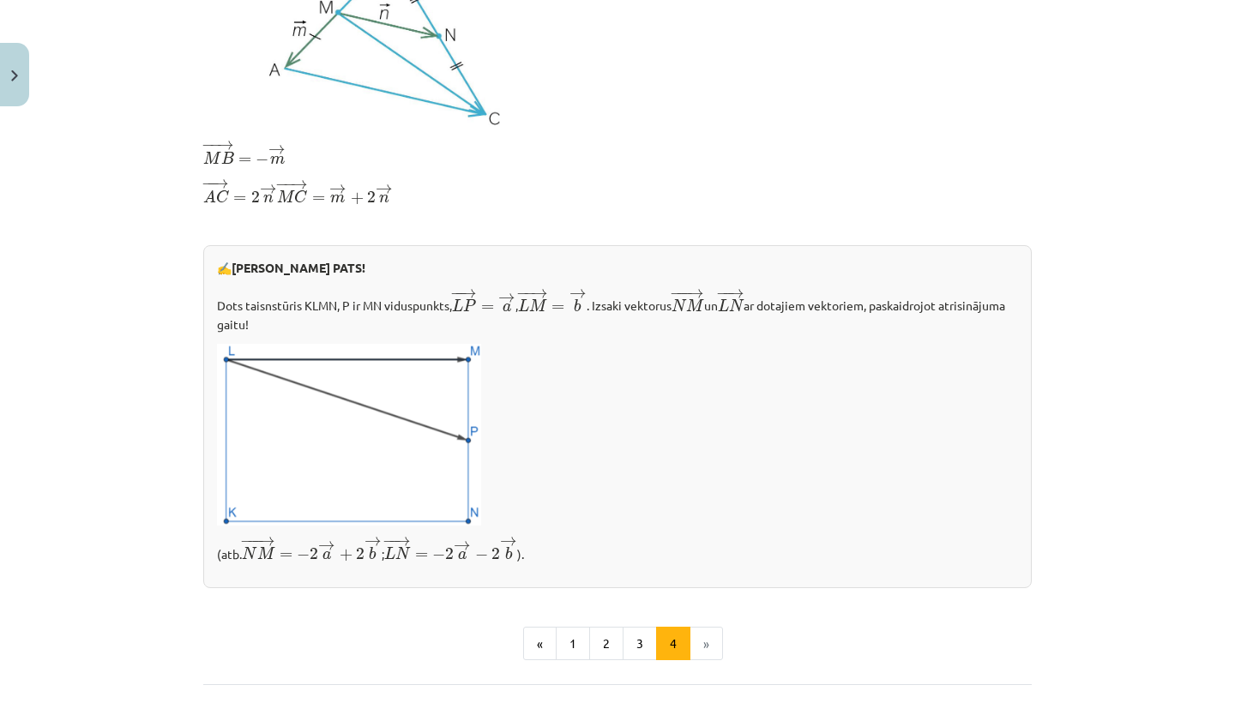
scroll to position [449, 0]
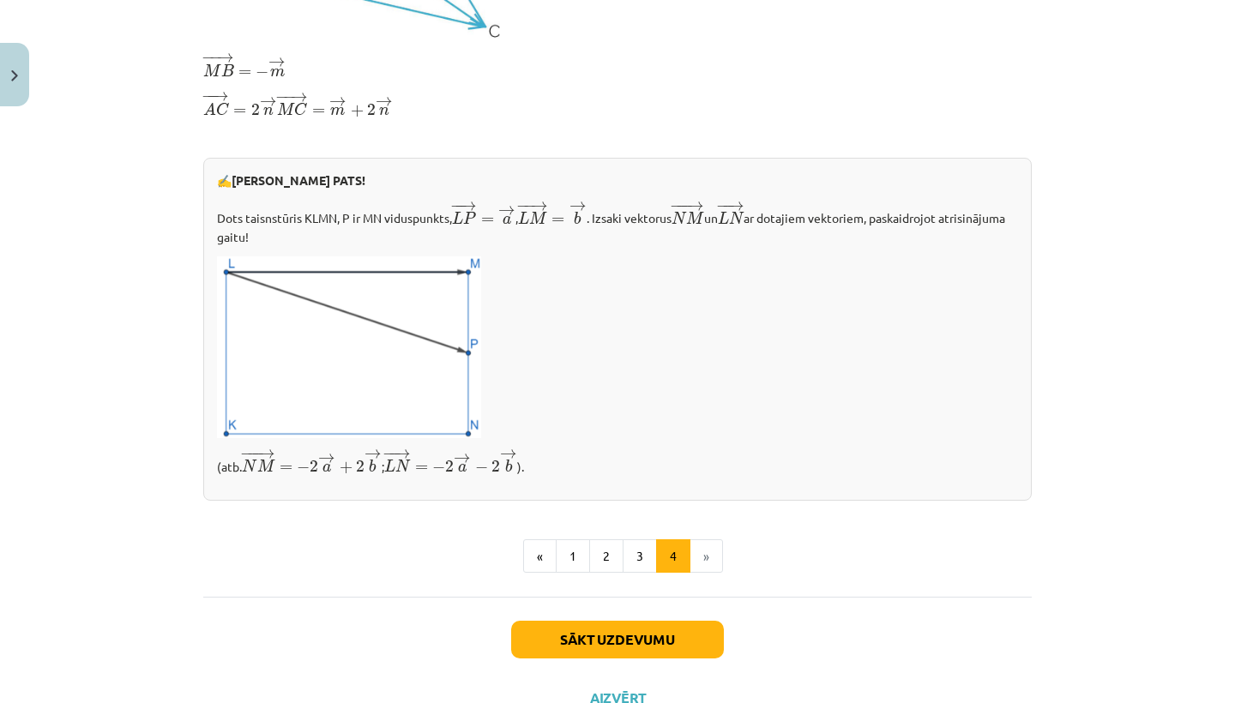
click at [659, 634] on button "Sākt uzdevumu" at bounding box center [617, 640] width 213 height 38
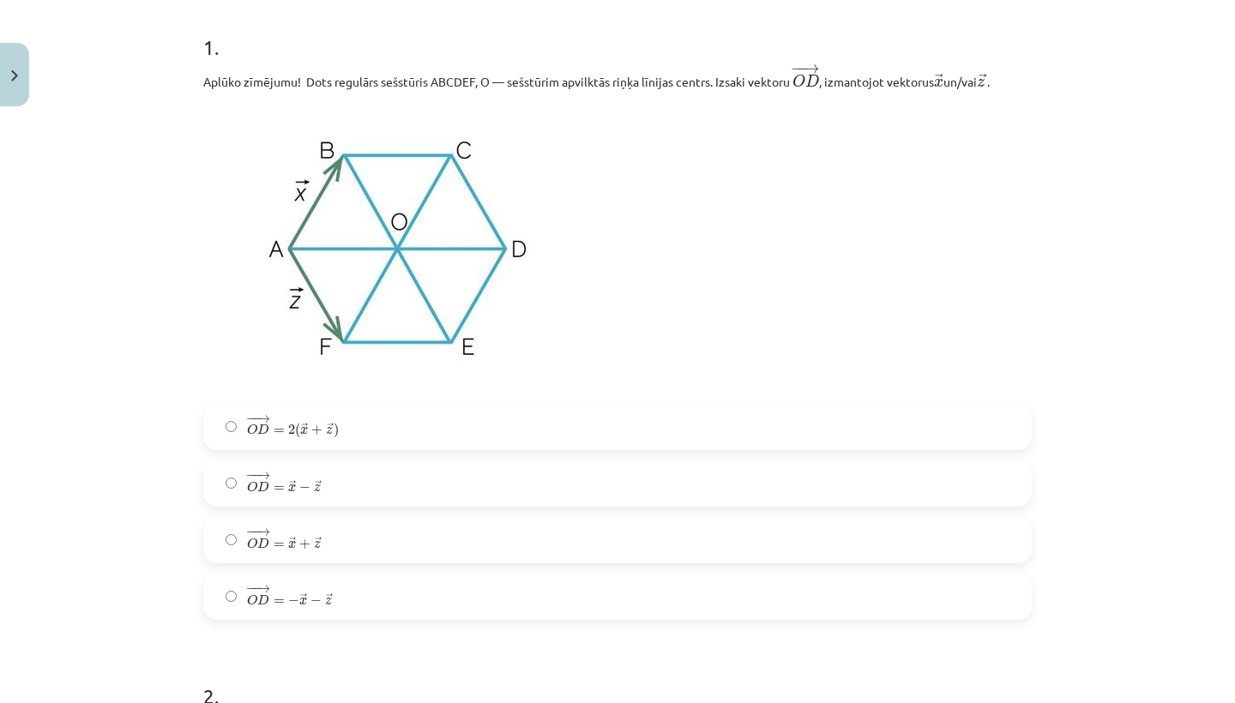
scroll to position [339, 0]
click at [486, 528] on label "− − → O D = → x + → z O D → = x → + z →" at bounding box center [617, 537] width 825 height 43
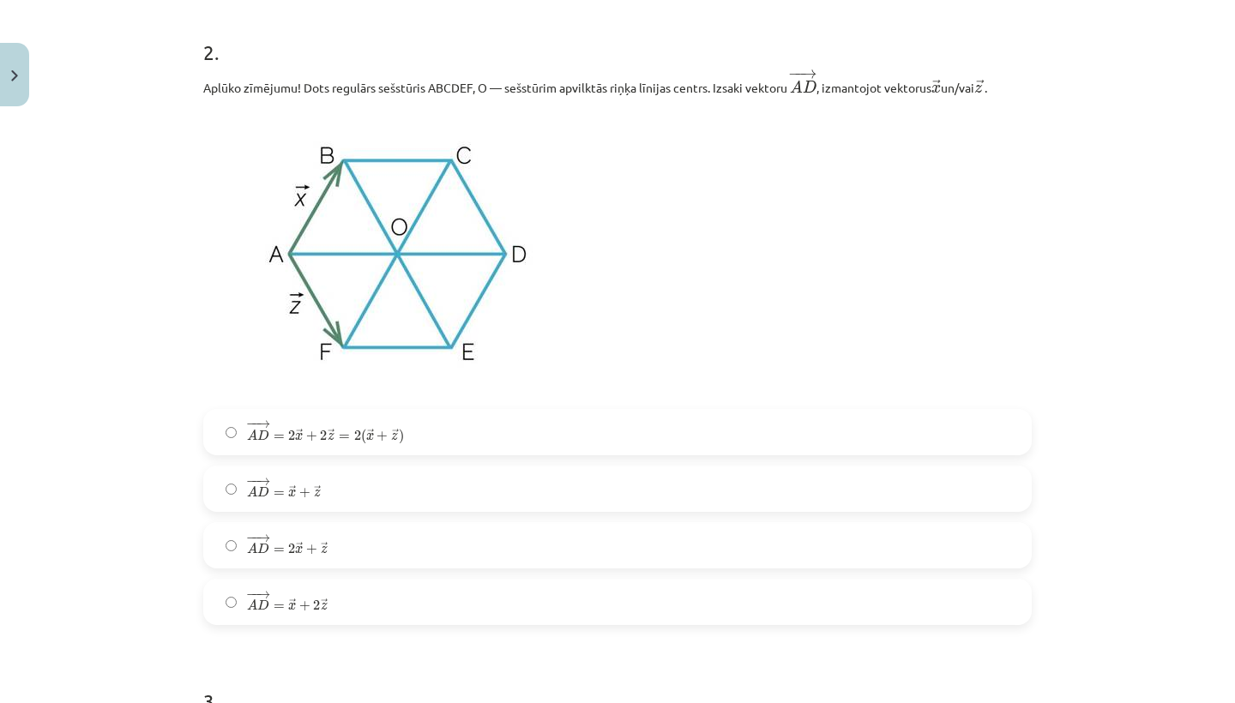
scroll to position [984, 0]
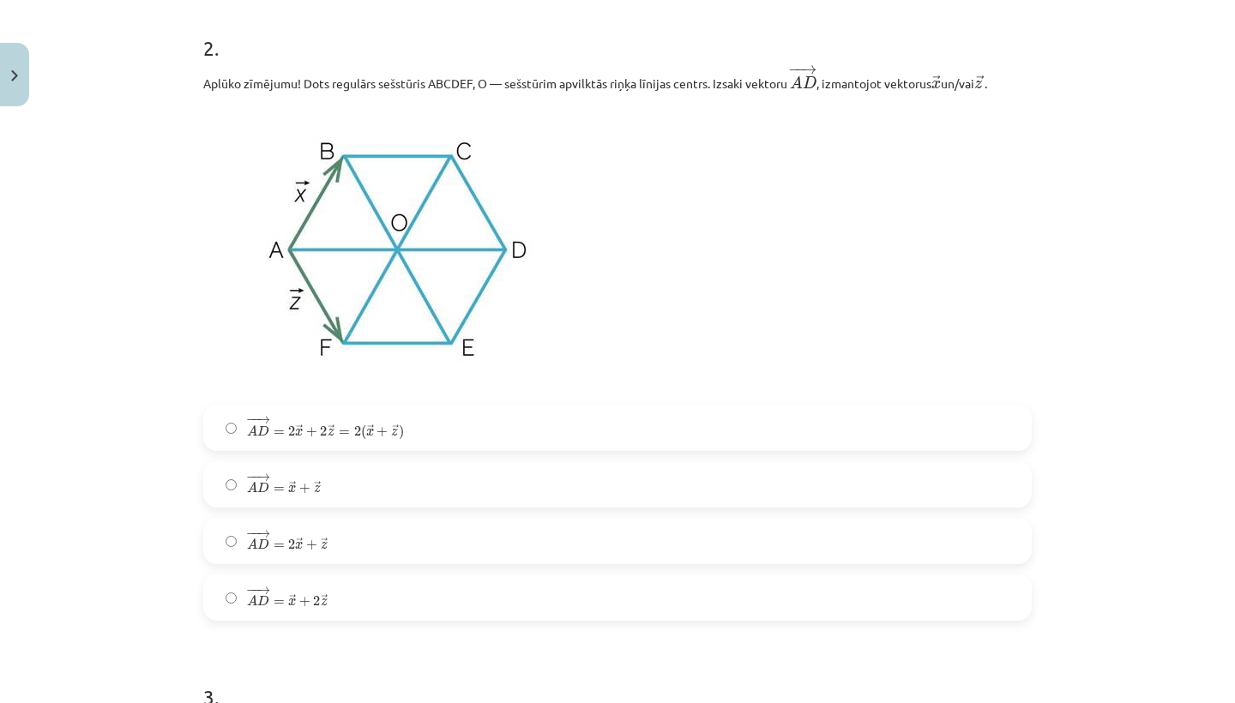
click at [441, 411] on label "− − → A D = 2 → x + 2 → z = 2 ( → x + → z ) A D → = 2 x → + 2 z → = 2 ( x → + z…" at bounding box center [617, 427] width 825 height 43
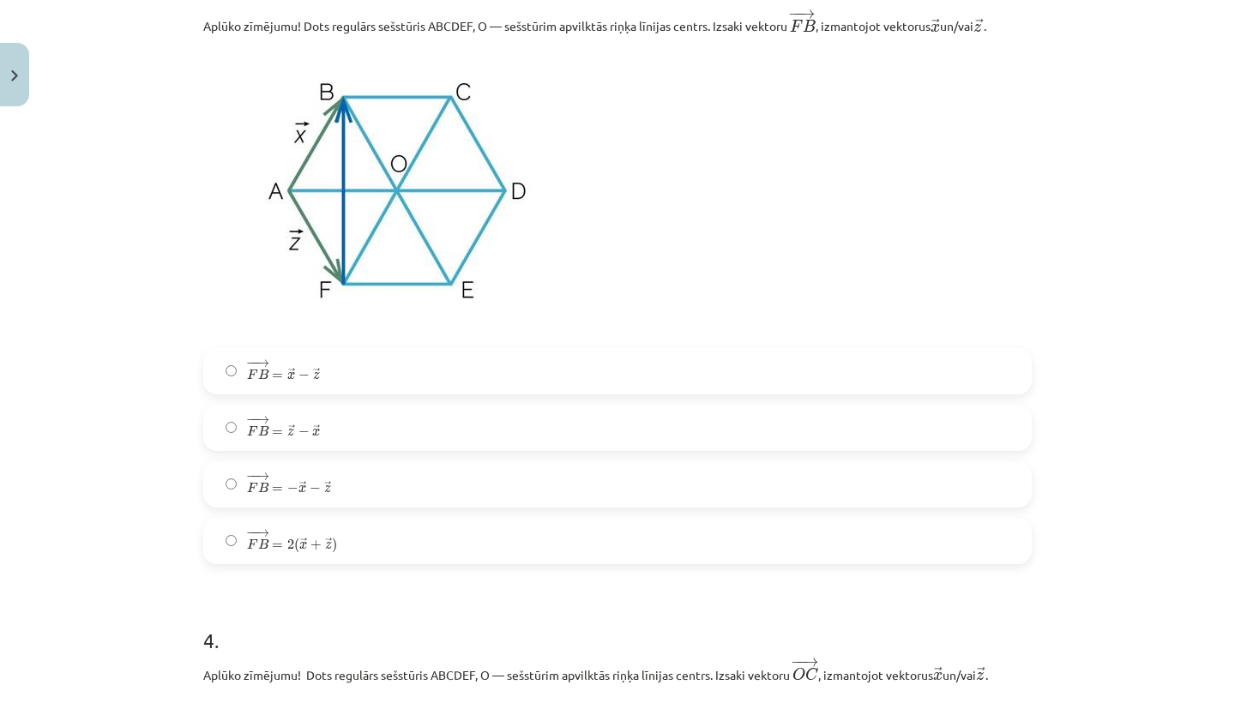
scroll to position [1692, 0]
click at [345, 373] on label "− − → F B = → x − → z F B → = x → − z →" at bounding box center [617, 368] width 825 height 43
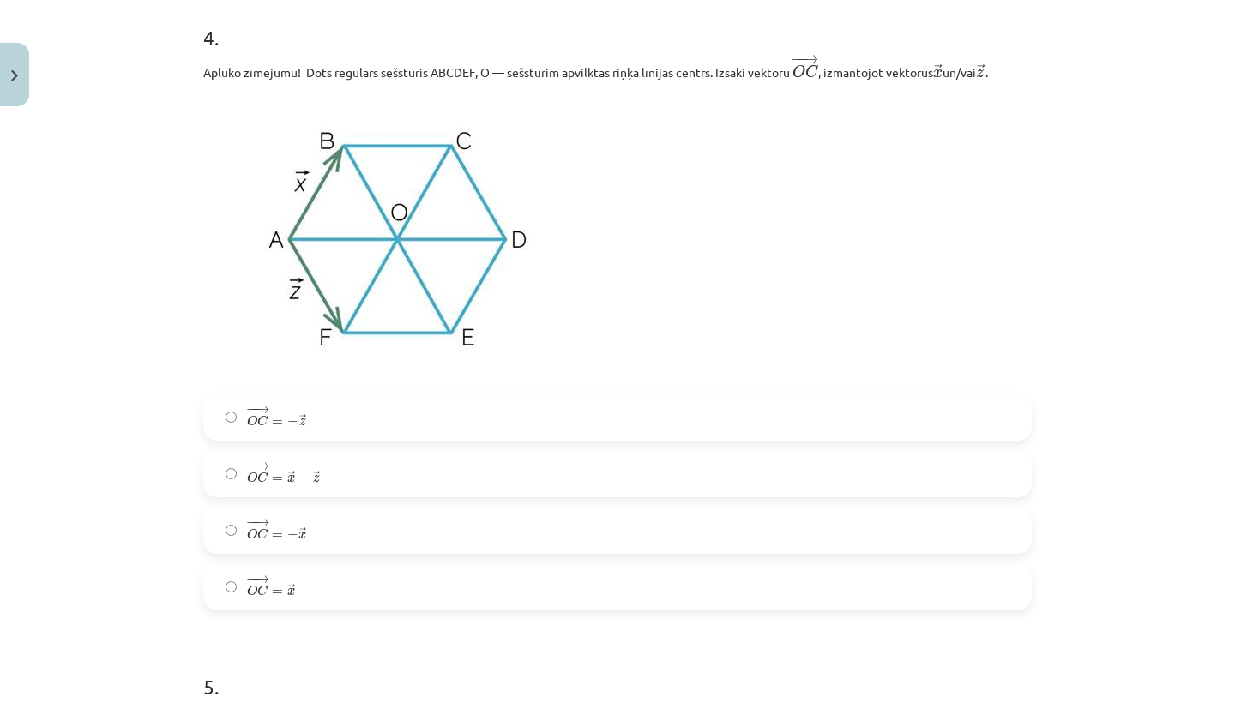
scroll to position [2293, 0]
click at [355, 580] on label "− − → O C = → x O C → = x →" at bounding box center [617, 586] width 825 height 43
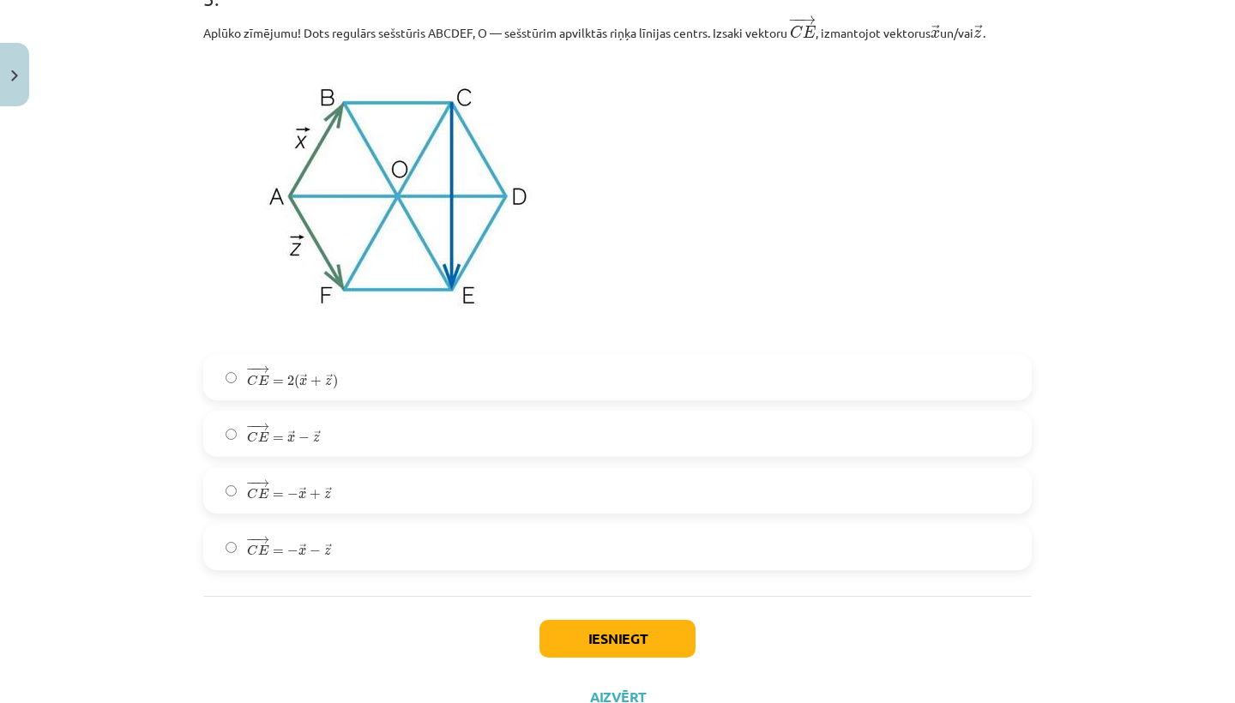
scroll to position [2983, 0]
click at [417, 504] on label "− − → C E = − → x + → z C E → = − x → + z →" at bounding box center [617, 488] width 825 height 43
click at [579, 646] on button "Iesniegt" at bounding box center [617, 637] width 156 height 38
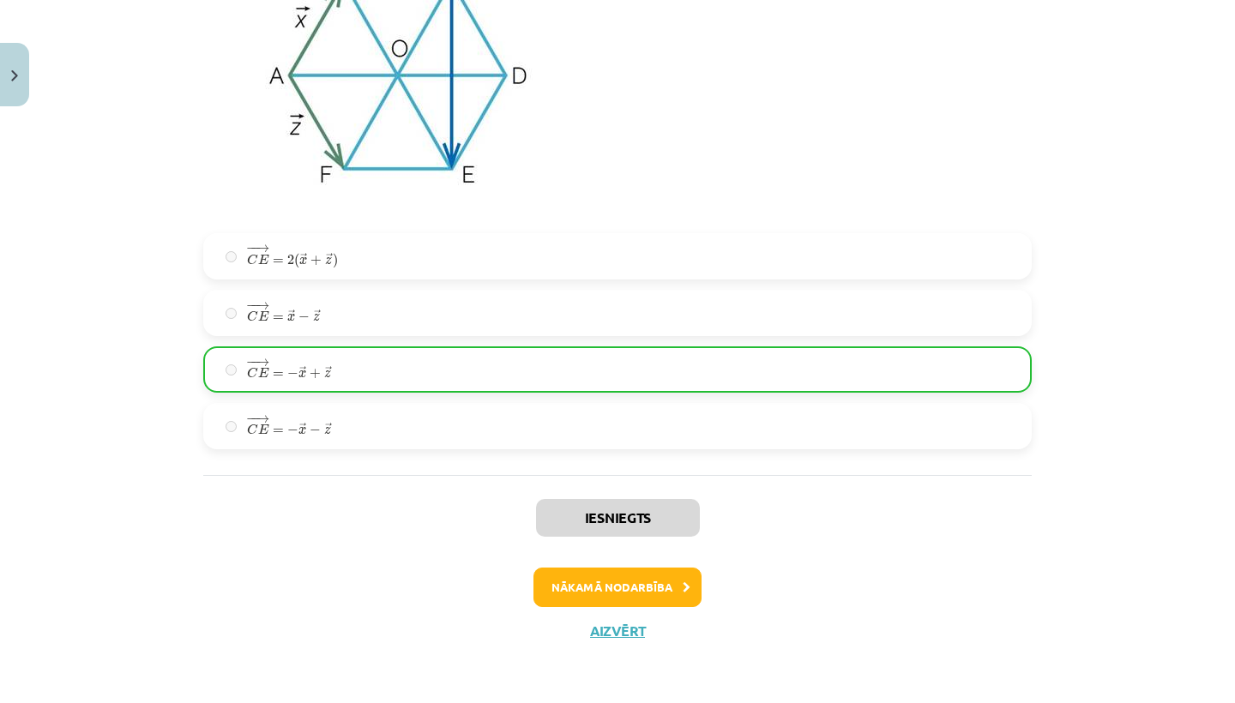
scroll to position [3105, 0]
click at [637, 583] on button "Nākamā nodarbība" at bounding box center [617, 587] width 168 height 39
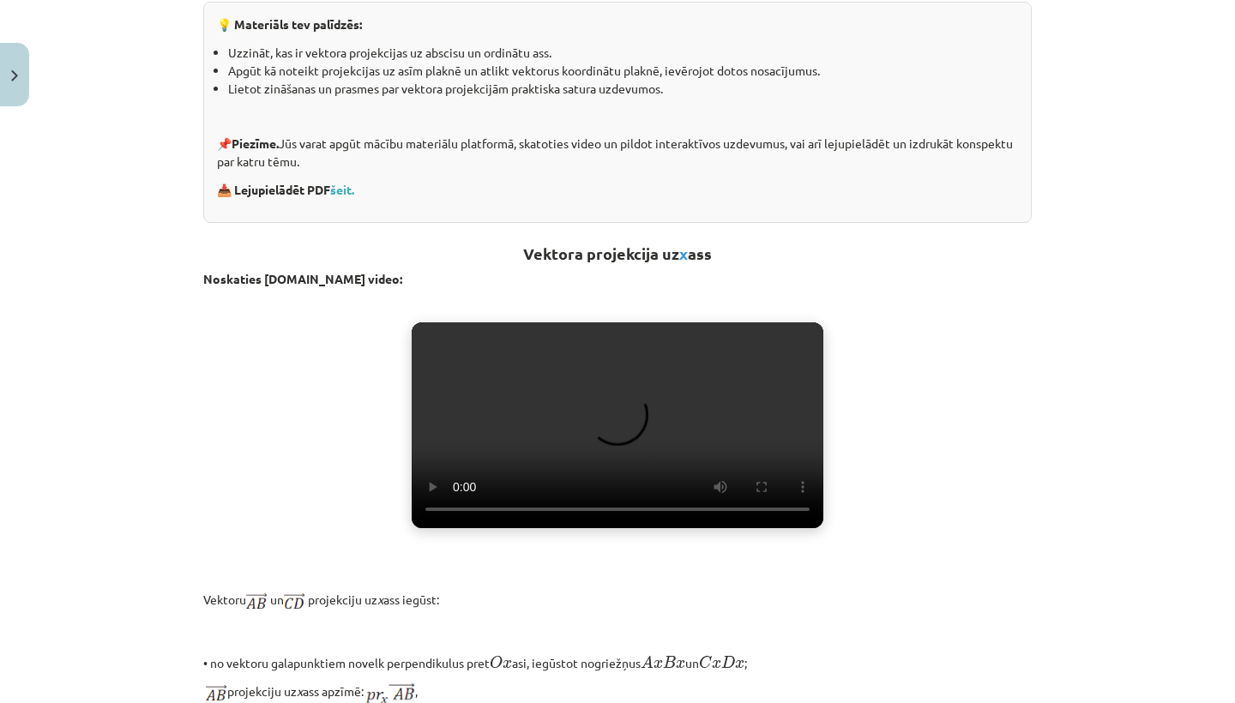
scroll to position [394, 0]
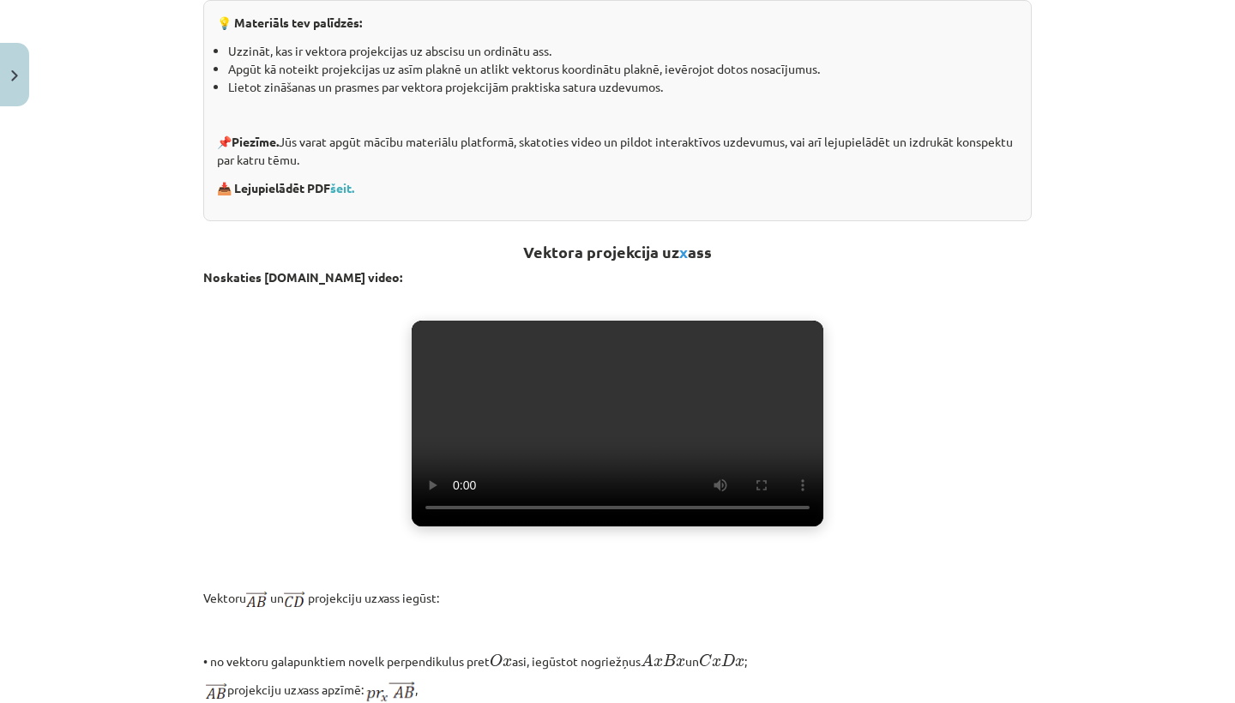
click at [627, 452] on video "Jūsu pārlūkprogramma neatbalsta video atskaņošanu." at bounding box center [618, 424] width 412 height 206
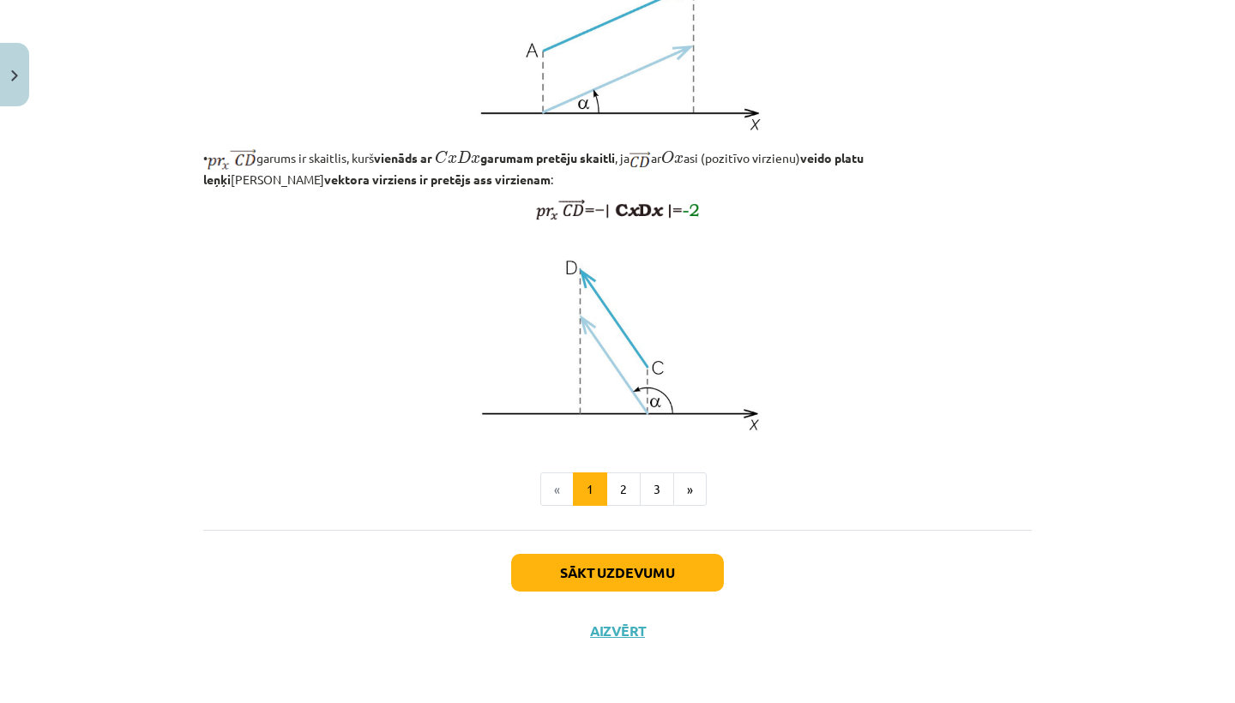
scroll to position [1329, 0]
click at [618, 490] on button "2" at bounding box center [623, 489] width 34 height 34
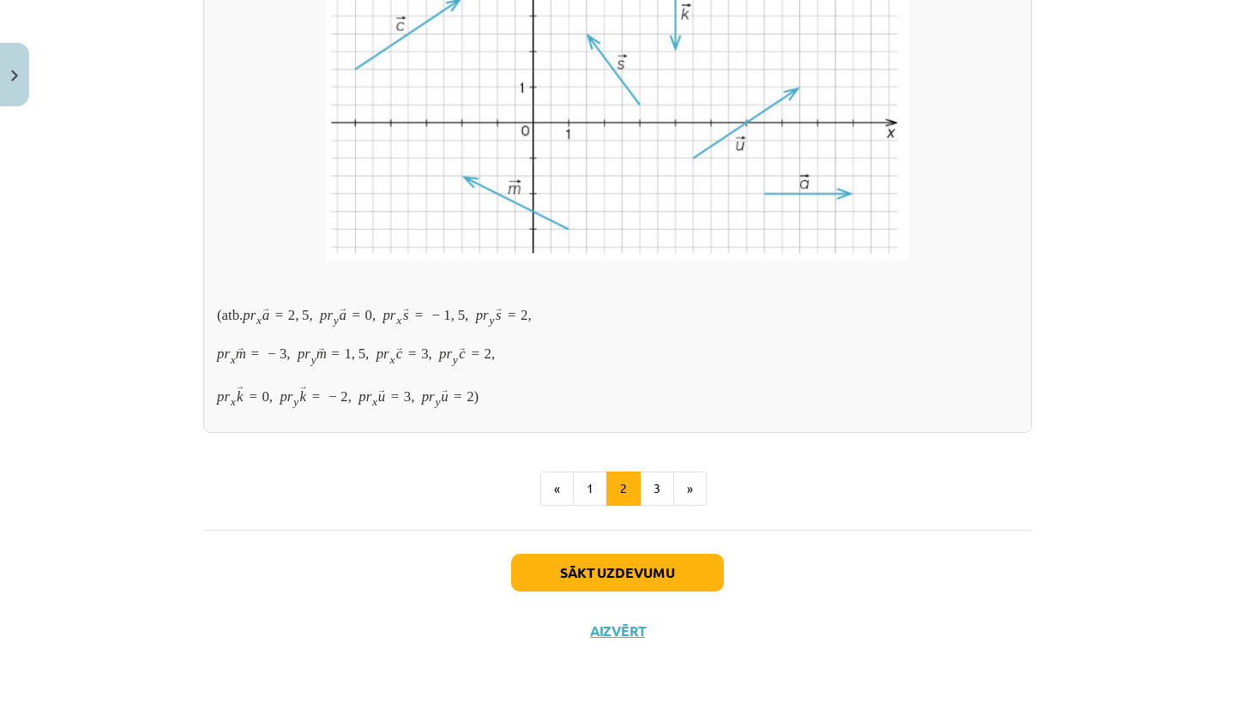
scroll to position [208, 0]
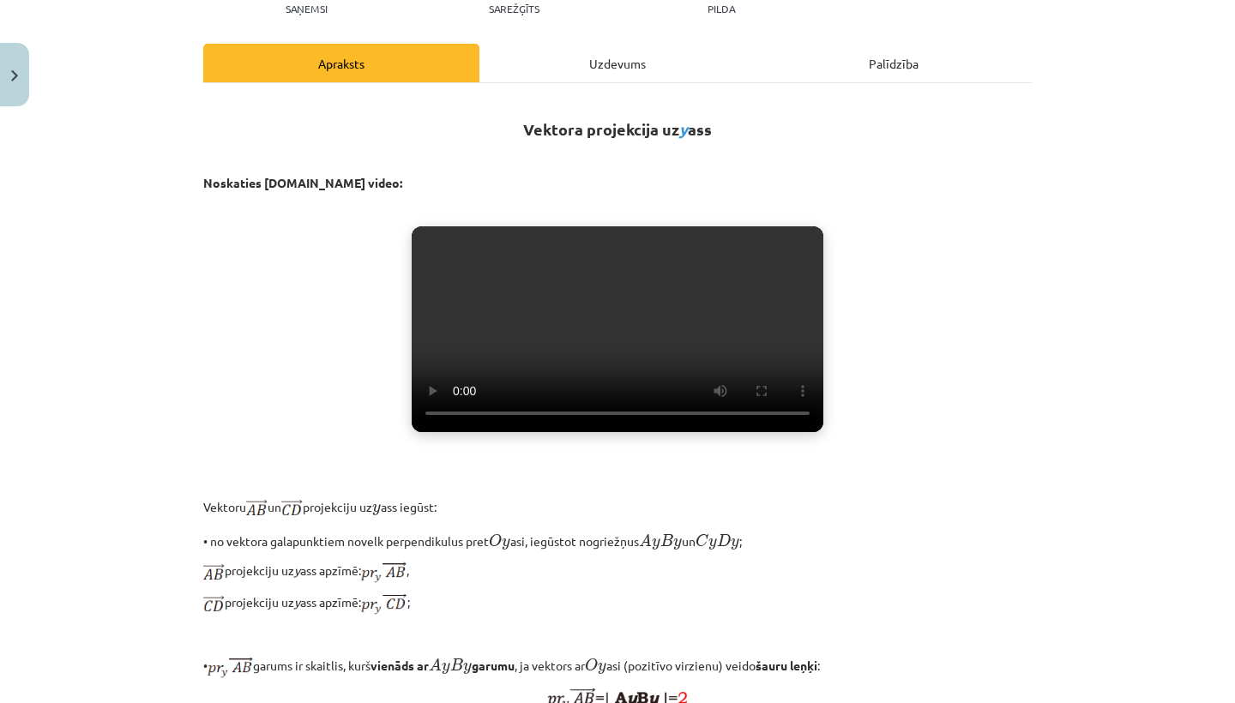
click at [615, 322] on video "Jūsu pārlūkprogramma neatbalsta video atskaņošanu." at bounding box center [618, 329] width 412 height 206
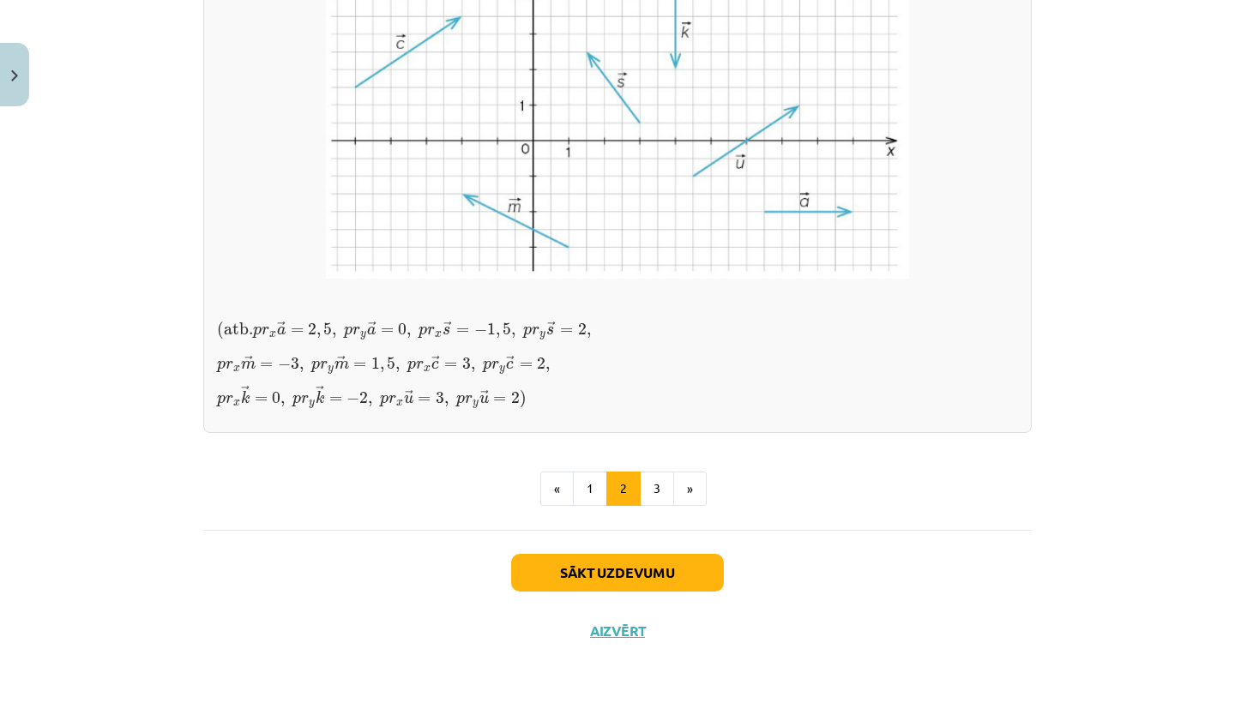
scroll to position [1367, 0]
click at [657, 506] on button "3" at bounding box center [657, 489] width 34 height 34
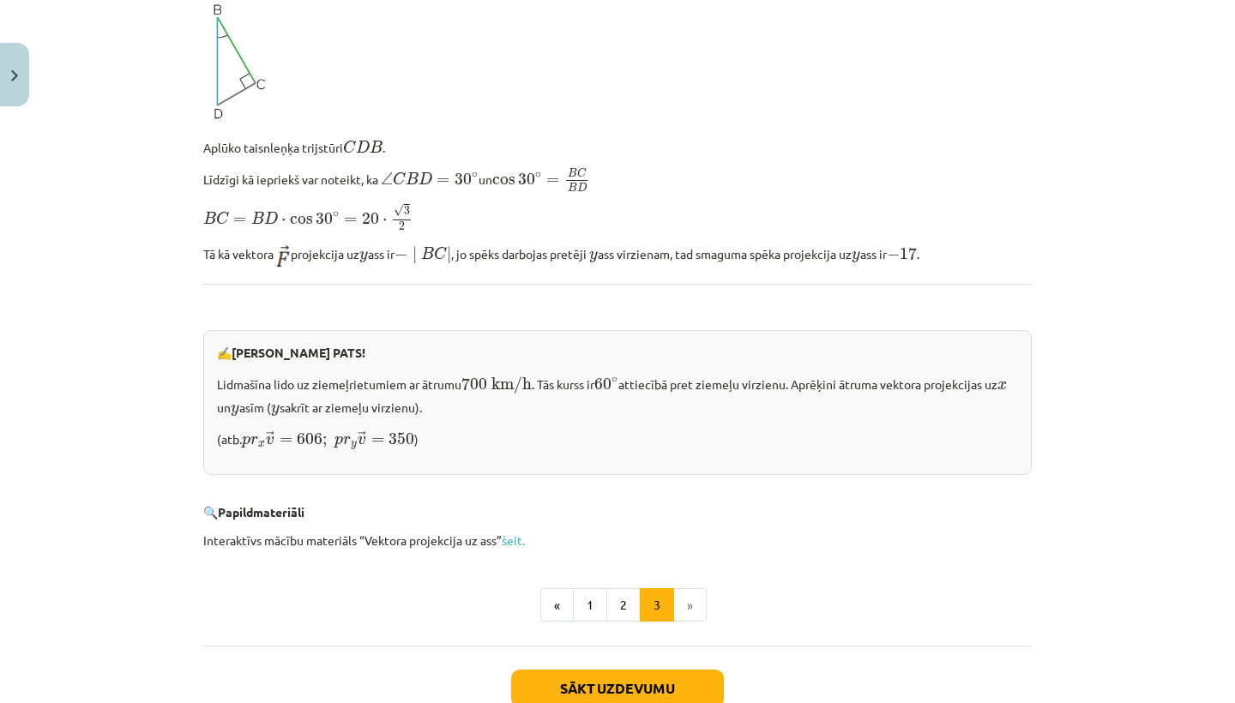
scroll to position [1590, 0]
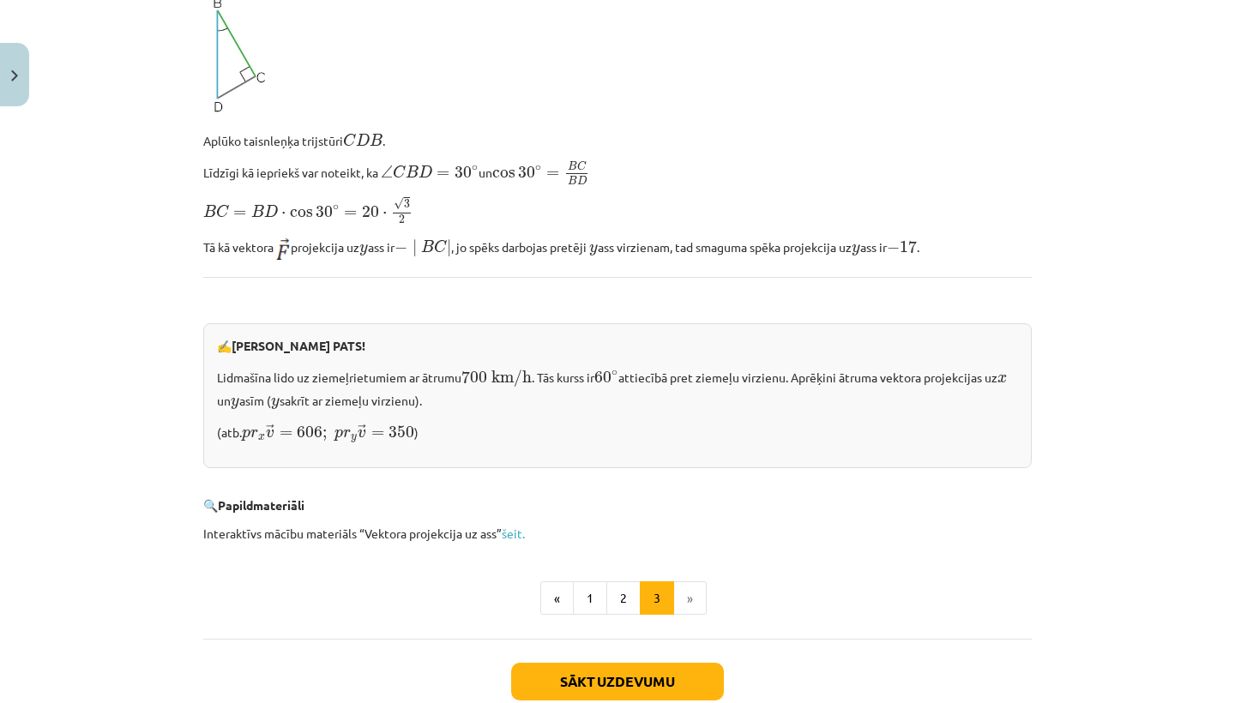
click at [656, 680] on button "Sākt uzdevumu" at bounding box center [617, 682] width 213 height 38
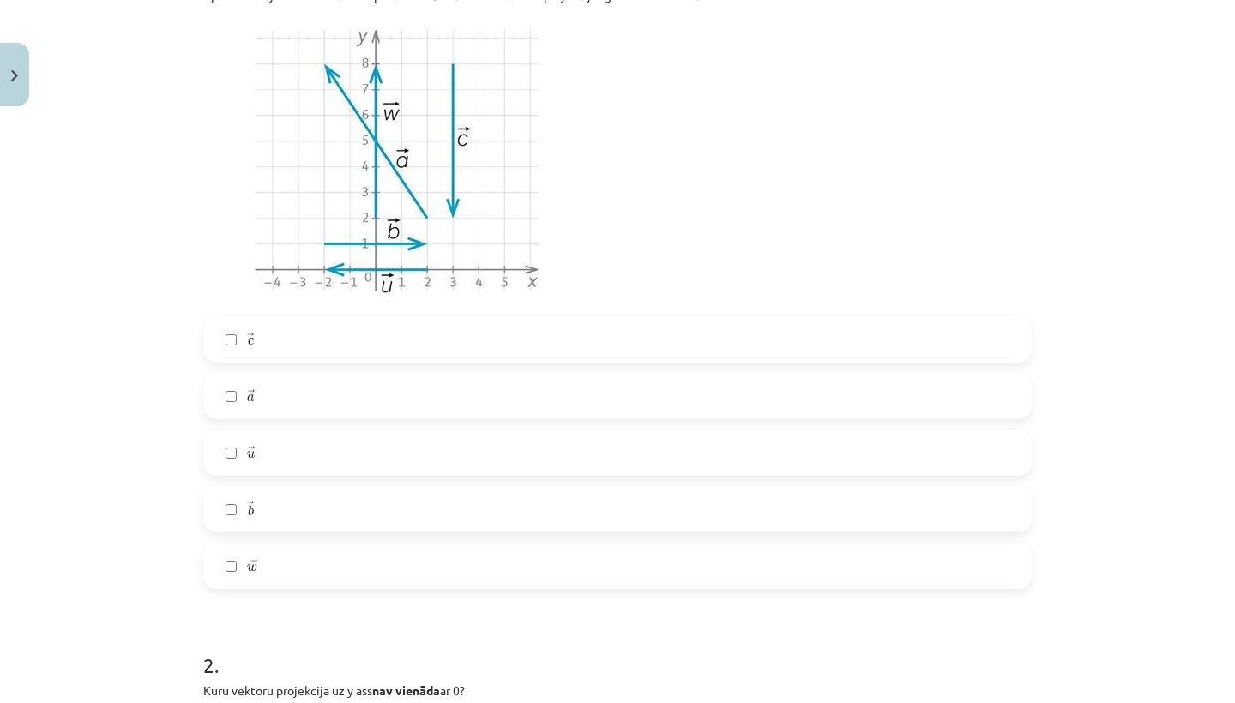
scroll to position [418, 0]
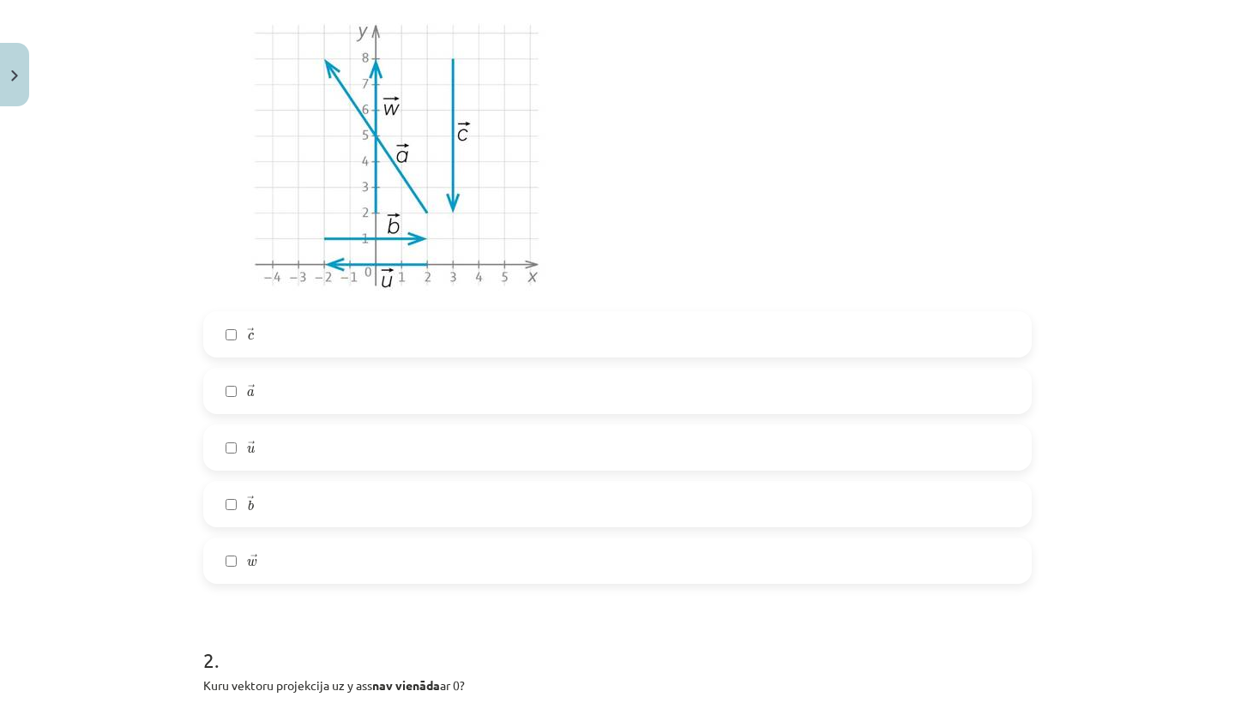
click at [366, 555] on label "→ w w →" at bounding box center [617, 560] width 825 height 43
click at [376, 322] on label "→ c c →" at bounding box center [617, 334] width 825 height 43
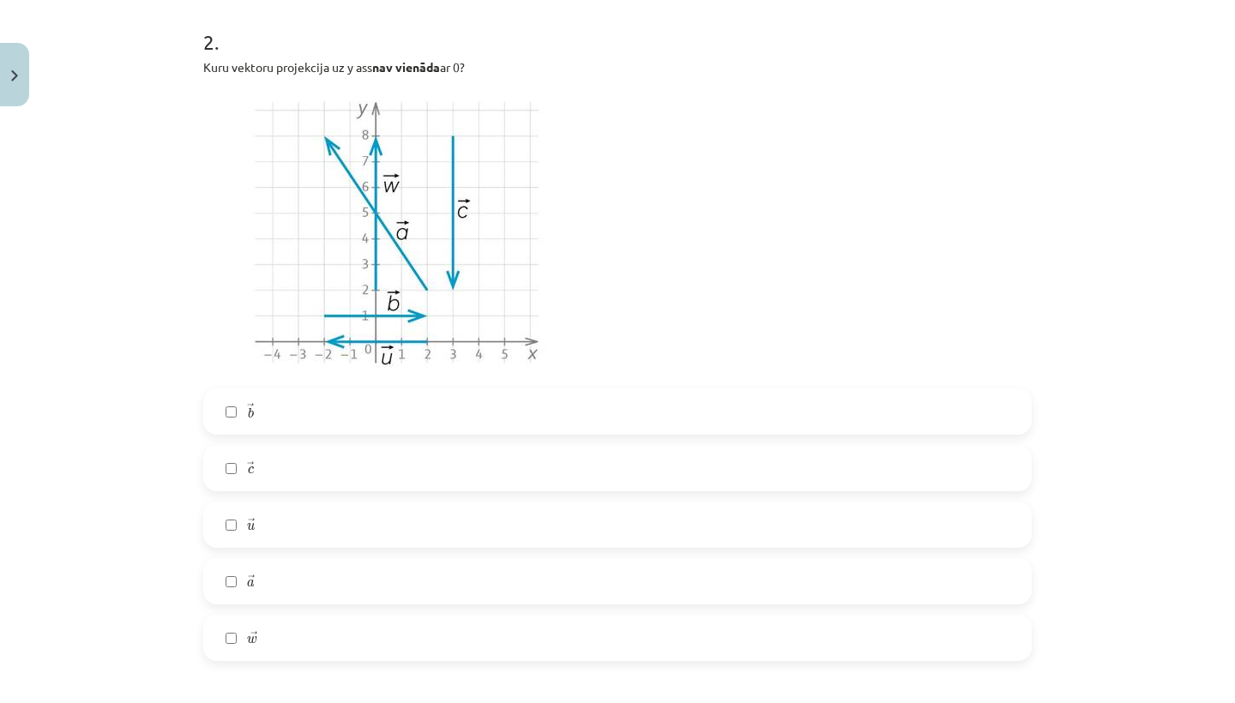
scroll to position [1066, 0]
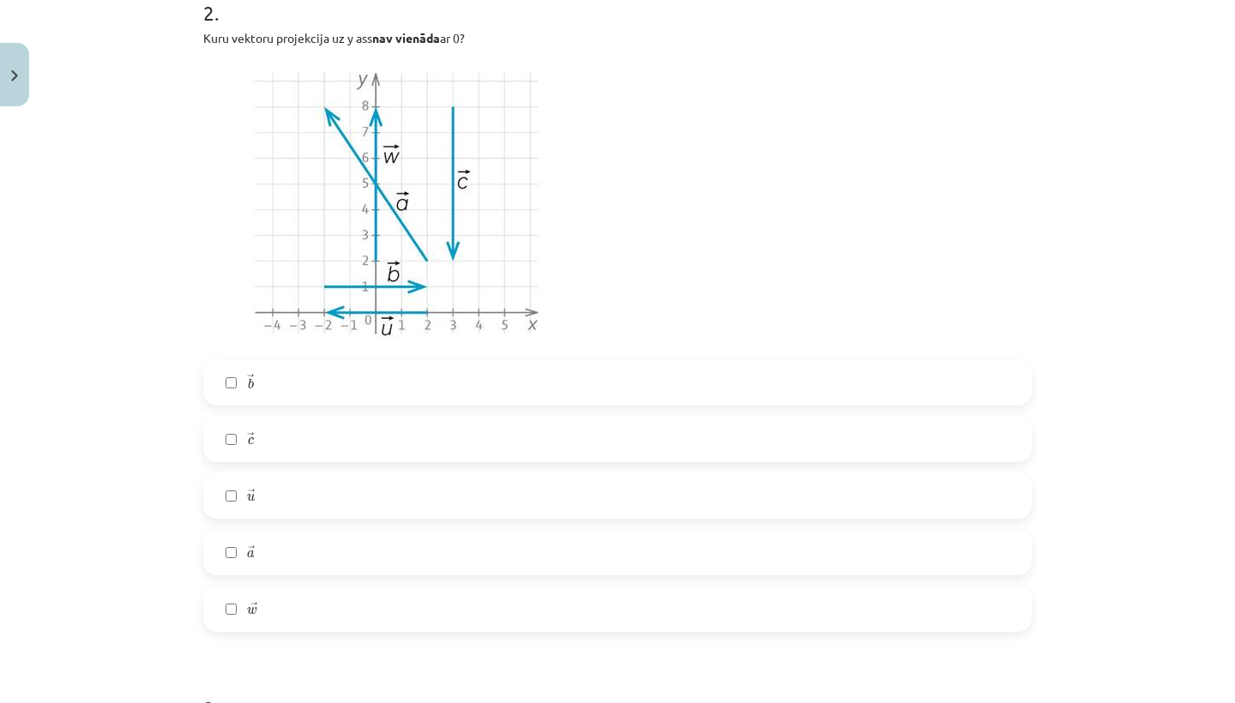
click at [400, 559] on label "→ a a →" at bounding box center [617, 552] width 825 height 43
click at [400, 446] on label "→ c c →" at bounding box center [617, 439] width 825 height 43
click at [388, 606] on label "→ w w →" at bounding box center [617, 608] width 825 height 43
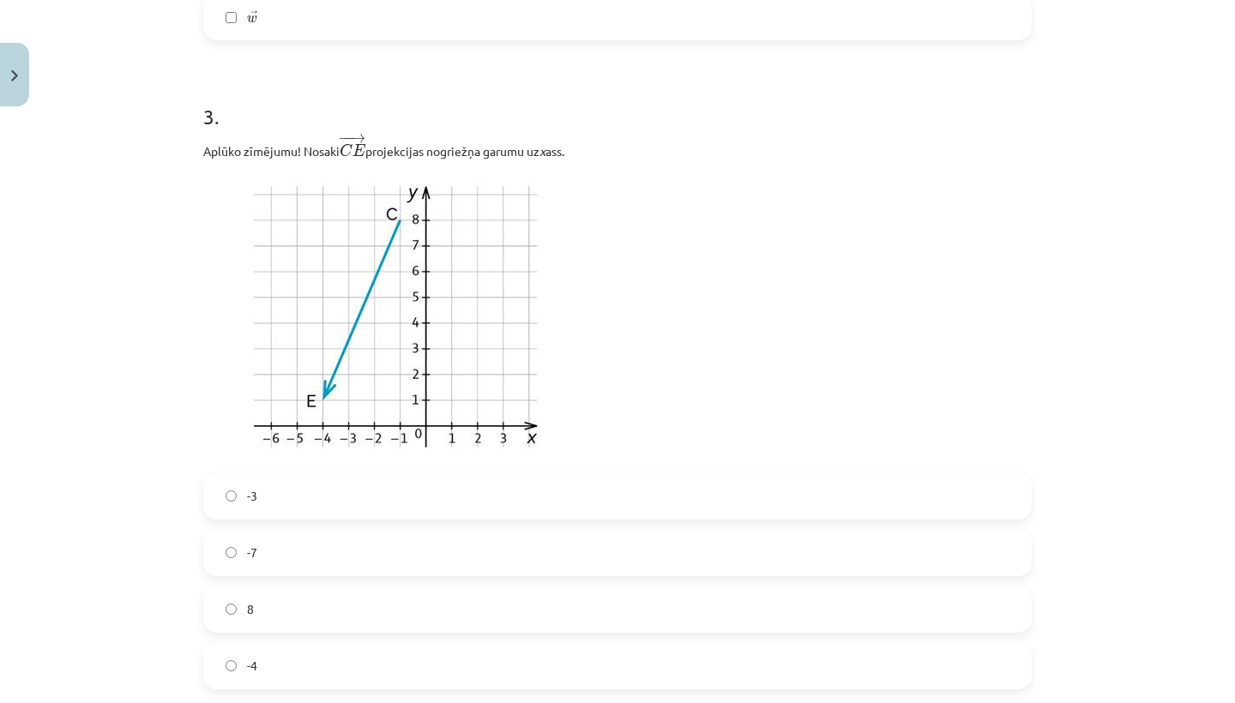
scroll to position [1684, 0]
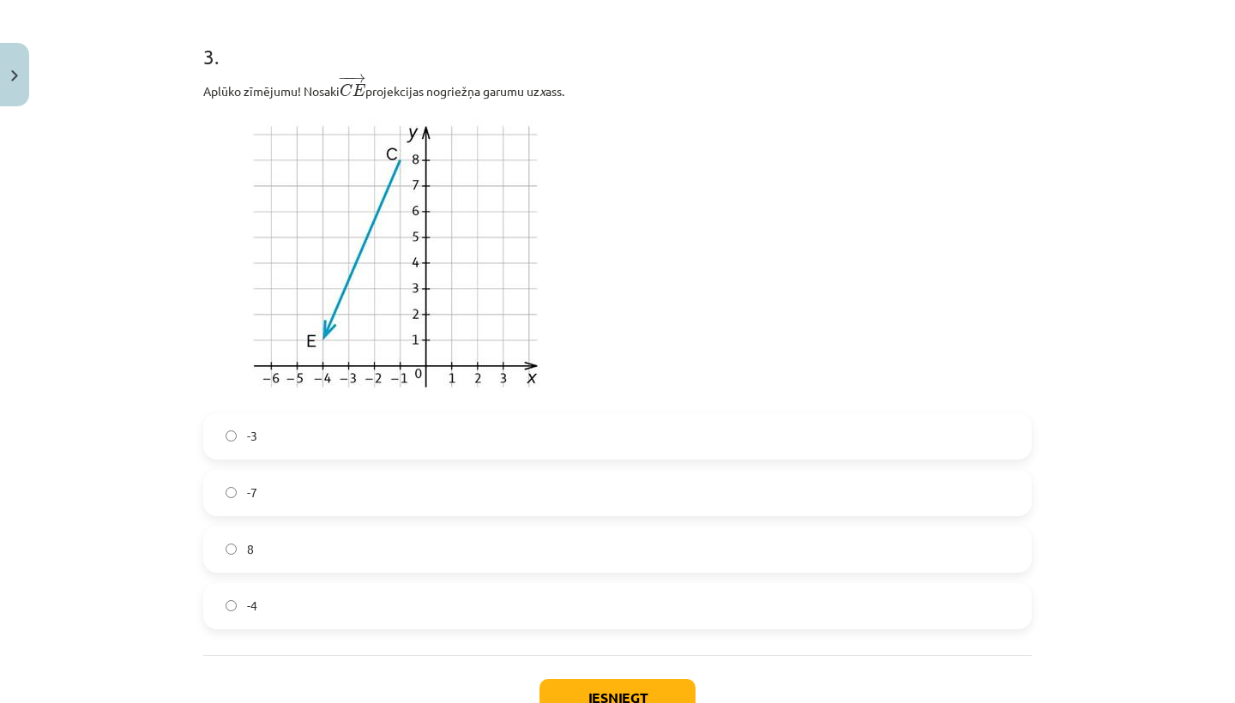
click at [316, 433] on label "-3" at bounding box center [617, 436] width 825 height 43
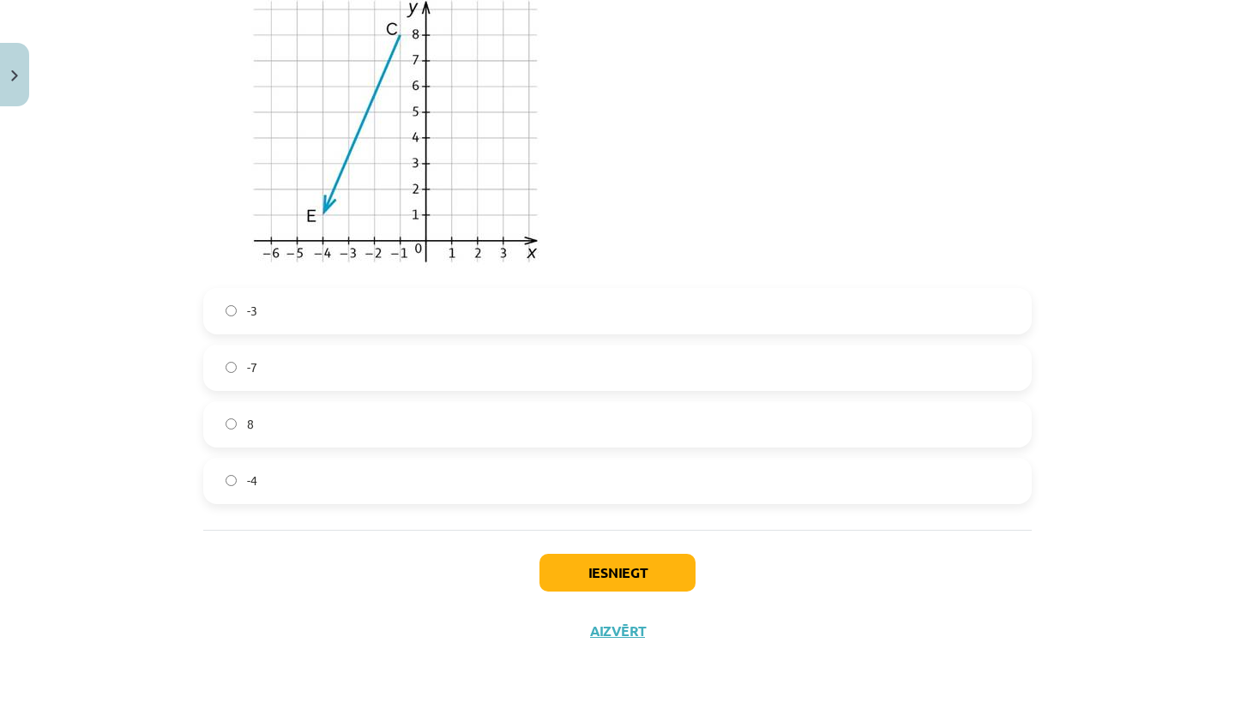
scroll to position [1845, 0]
click at [572, 574] on button "Iesniegt" at bounding box center [617, 573] width 156 height 38
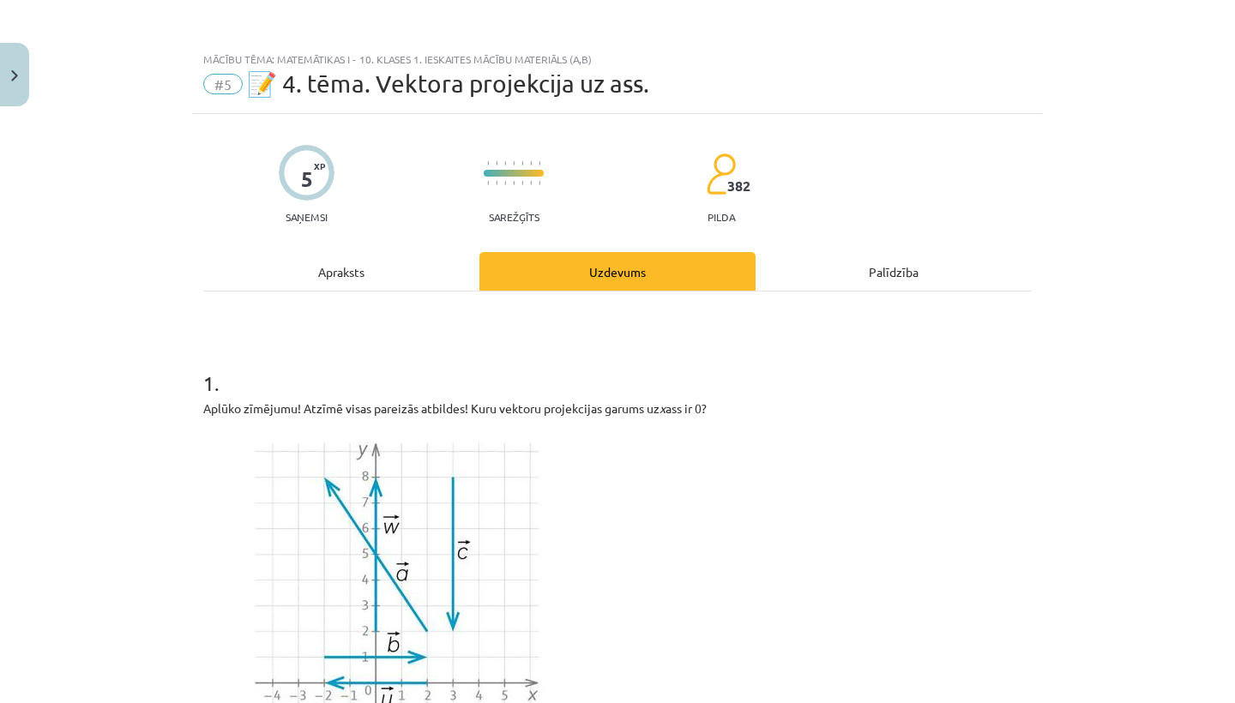
scroll to position [0, 0]
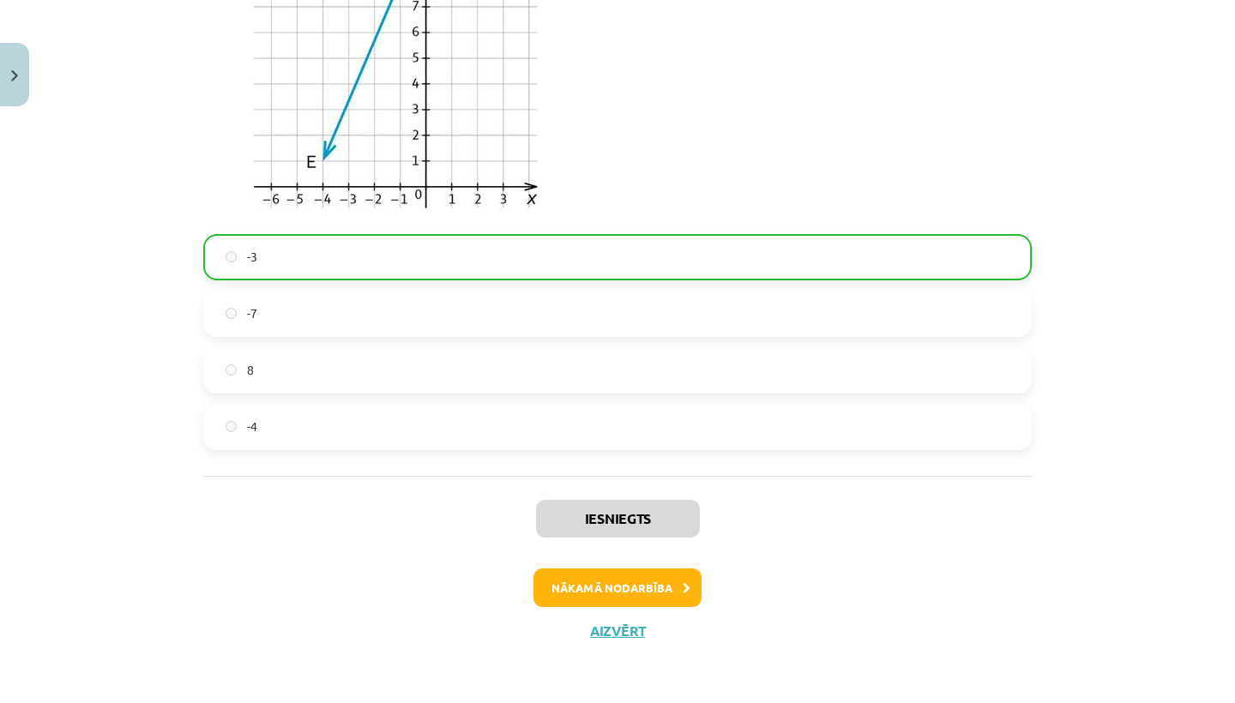
click at [604, 596] on button "Nākamā nodarbība" at bounding box center [617, 587] width 168 height 39
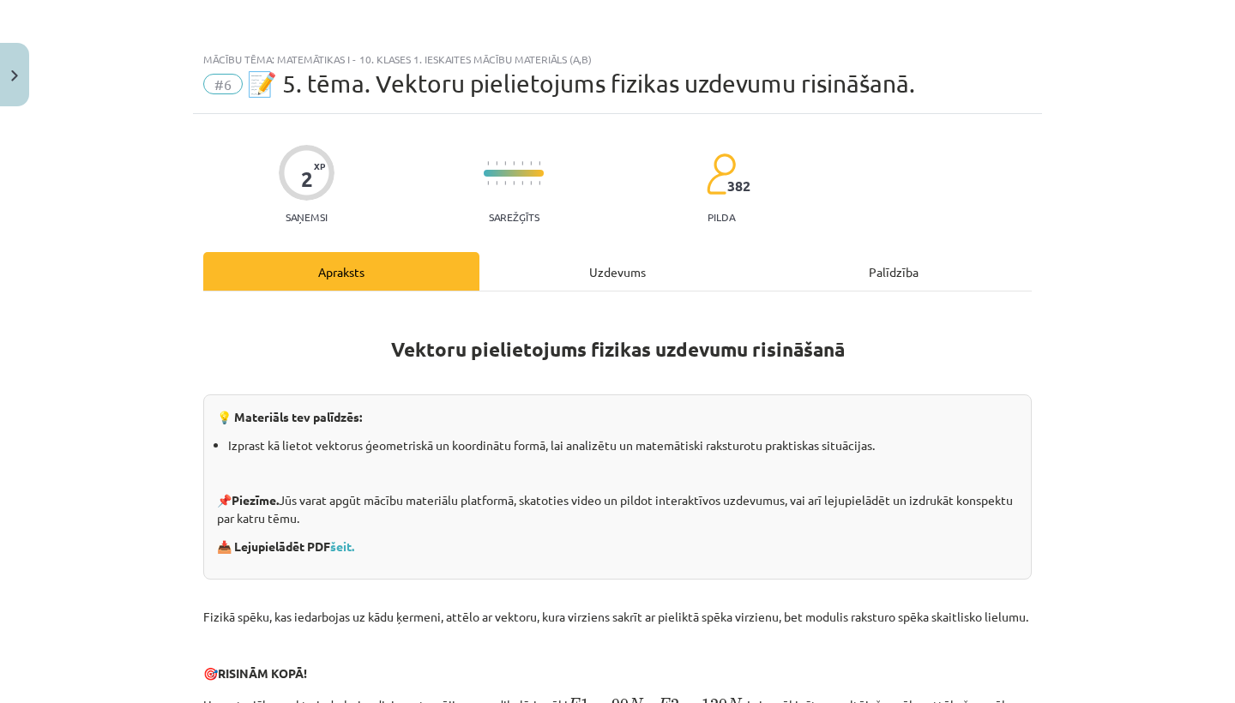
click at [14, 59] on button "Close" at bounding box center [14, 74] width 29 height 63
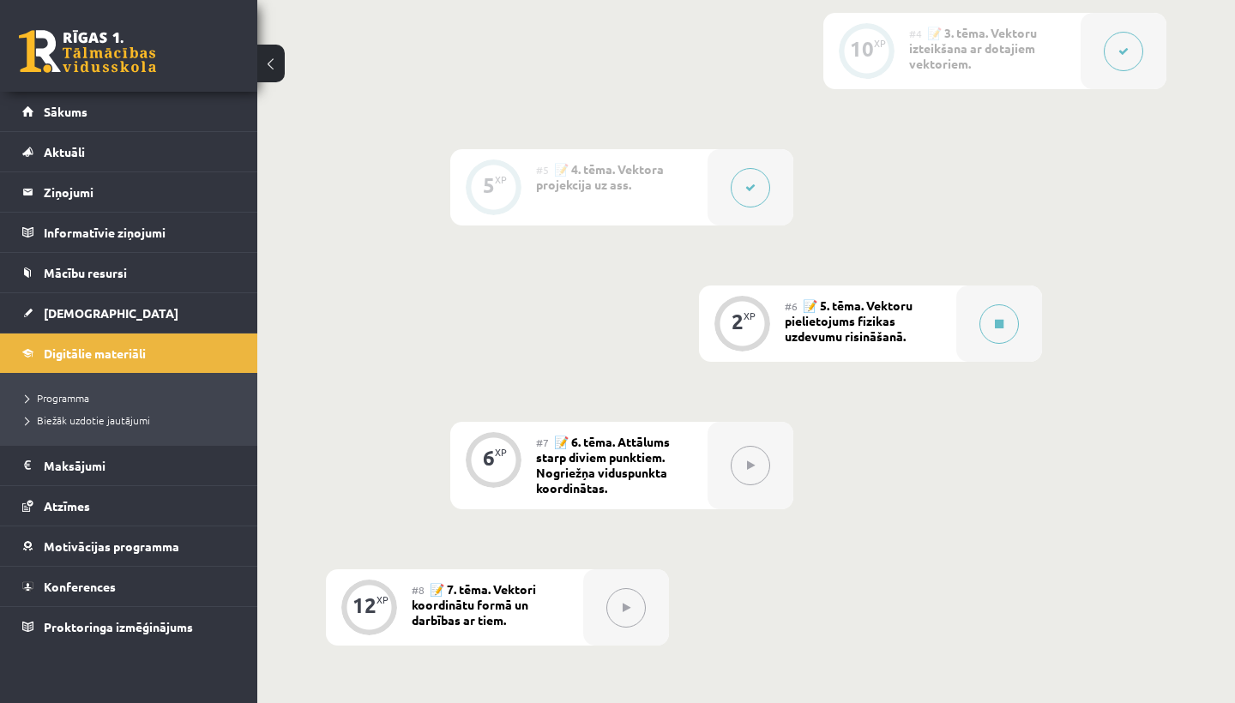
scroll to position [879, 0]
click at [1018, 320] on button at bounding box center [998, 321] width 39 height 39
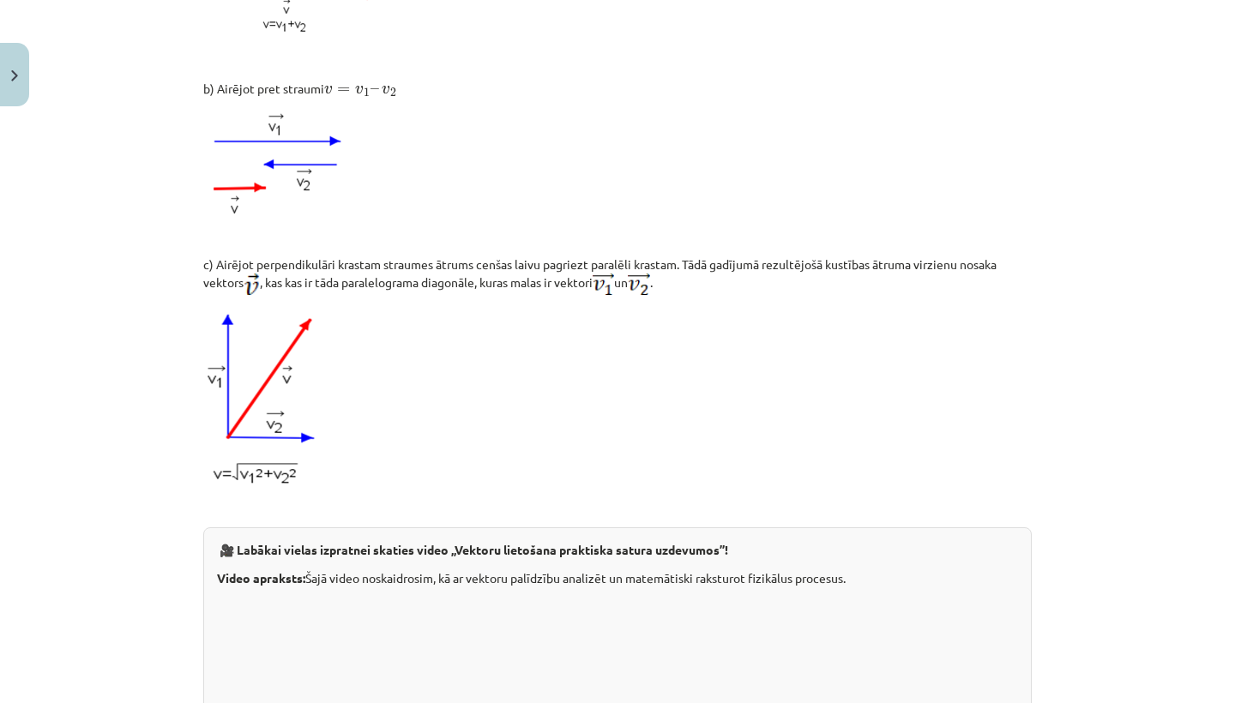
scroll to position [1178, 0]
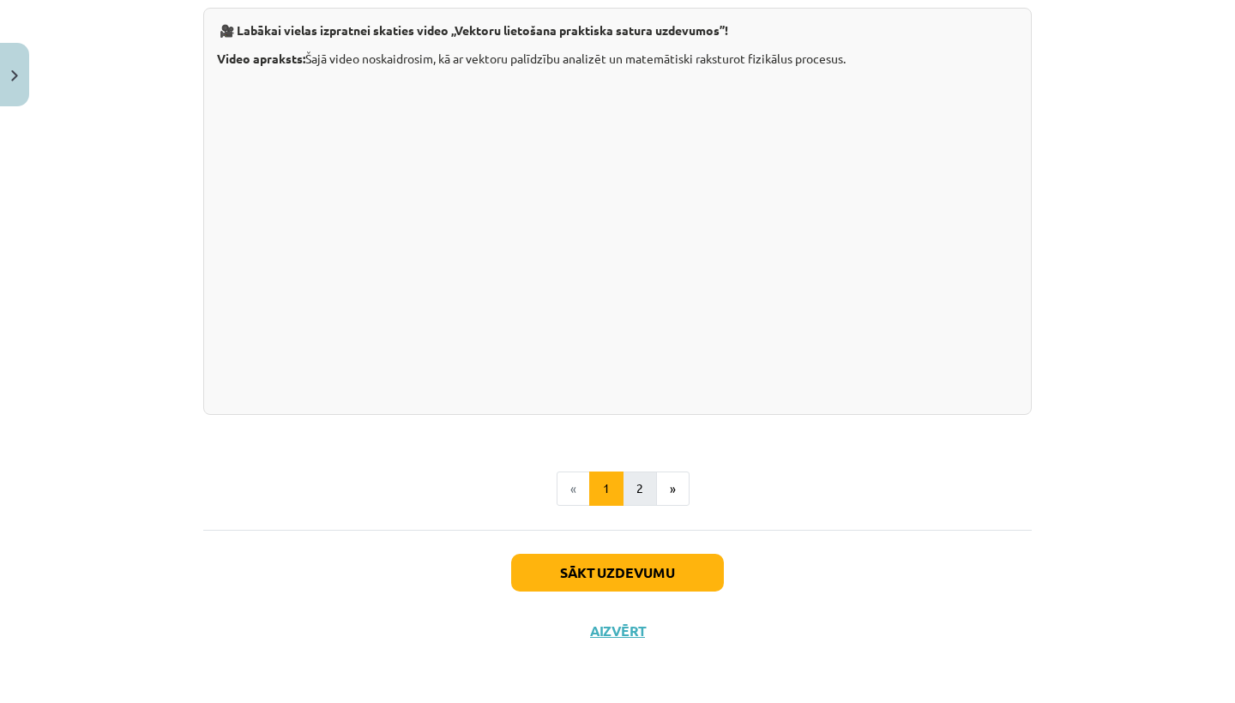
click at [646, 484] on button "2" at bounding box center [639, 489] width 34 height 34
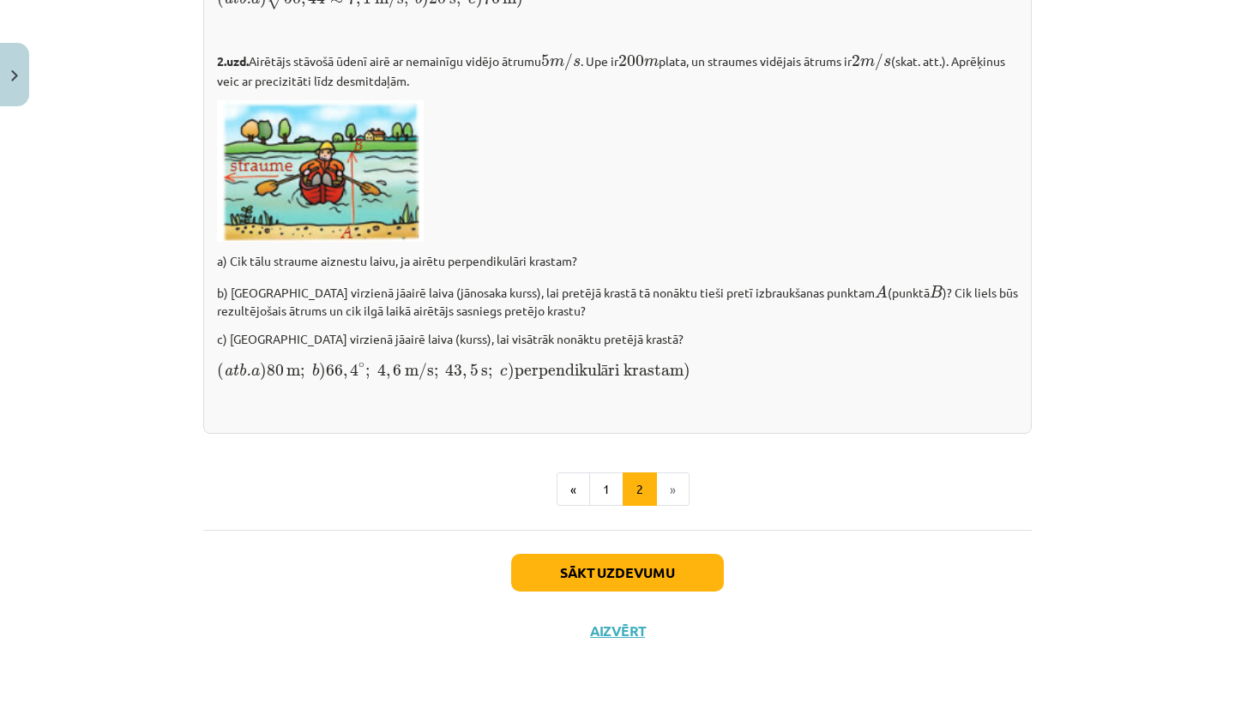
scroll to position [2399, 0]
click at [649, 581] on button "Sākt uzdevumu" at bounding box center [617, 573] width 213 height 38
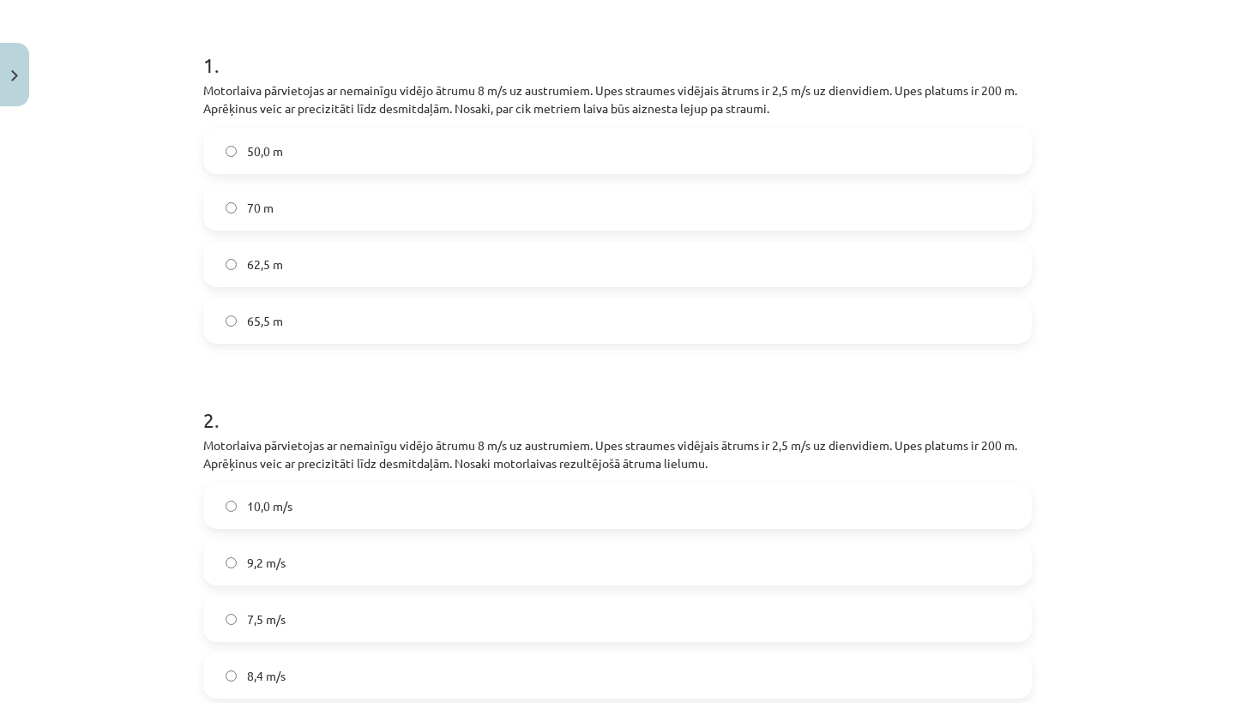
scroll to position [387, 0]
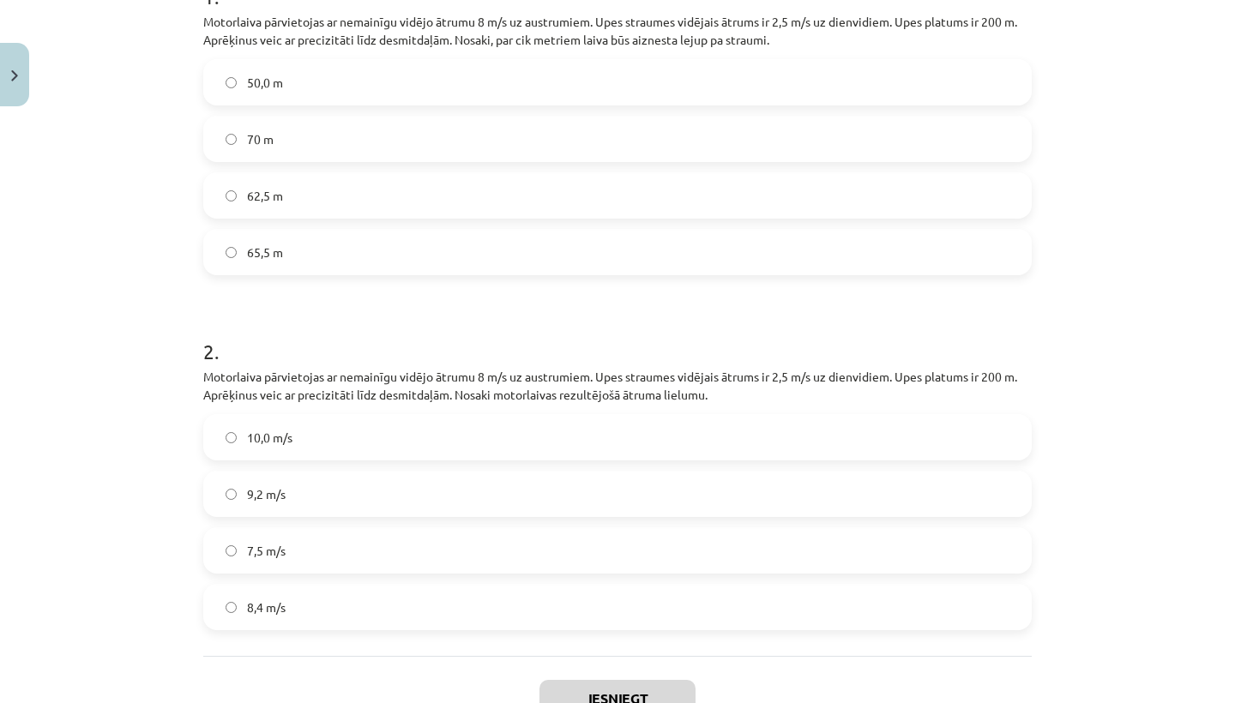
click at [742, 560] on label "7,5 m/s" at bounding box center [617, 550] width 825 height 43
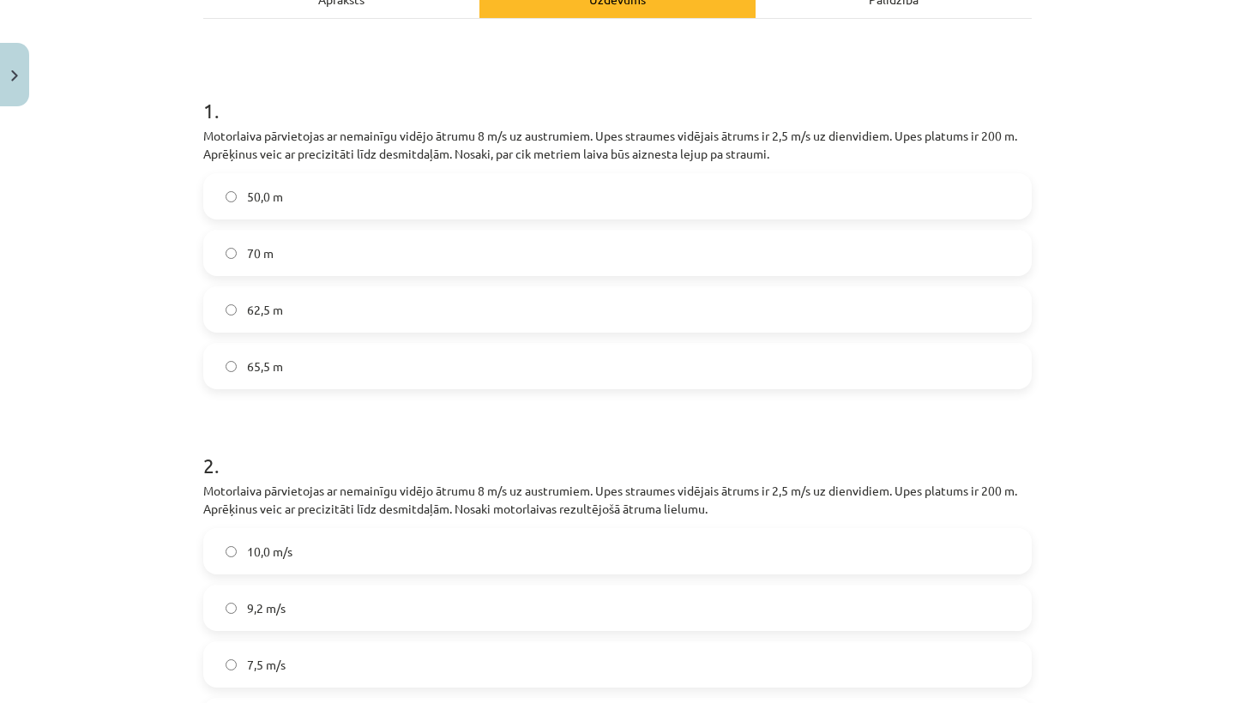
scroll to position [267, 0]
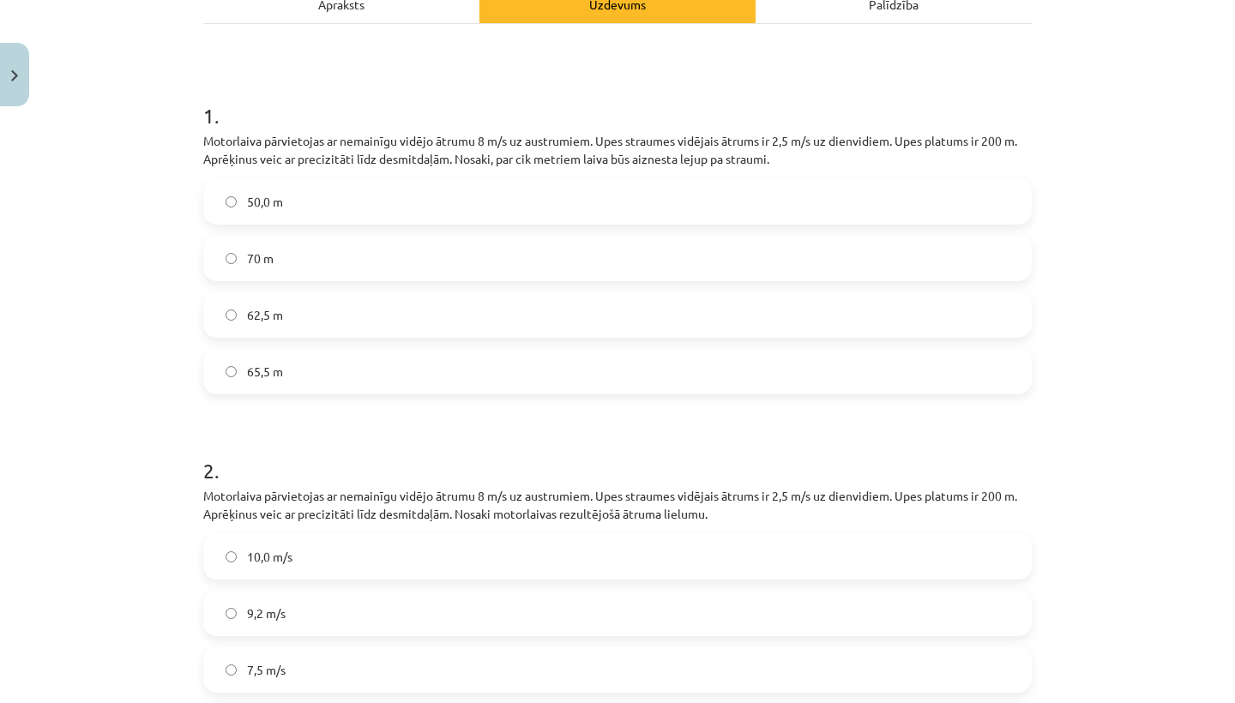
click at [754, 206] on label "50,0 m" at bounding box center [617, 201] width 825 height 43
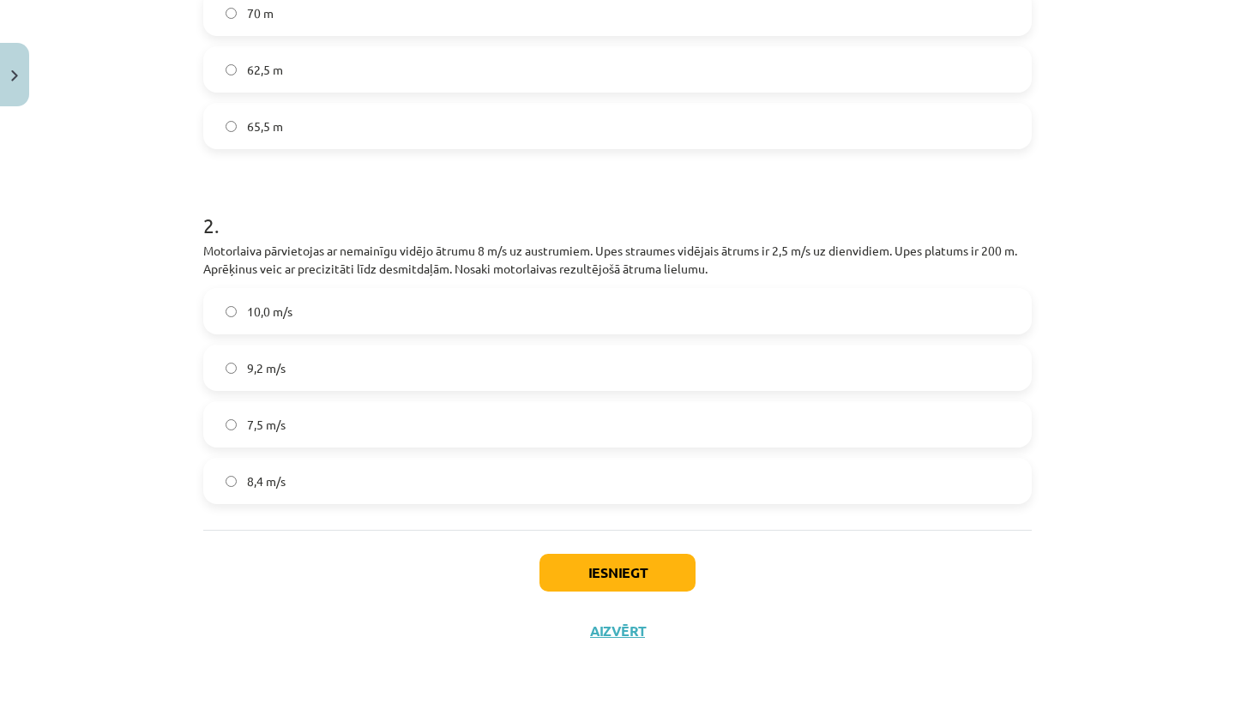
scroll to position [515, 0]
click at [649, 581] on button "Iesniegt" at bounding box center [617, 573] width 156 height 38
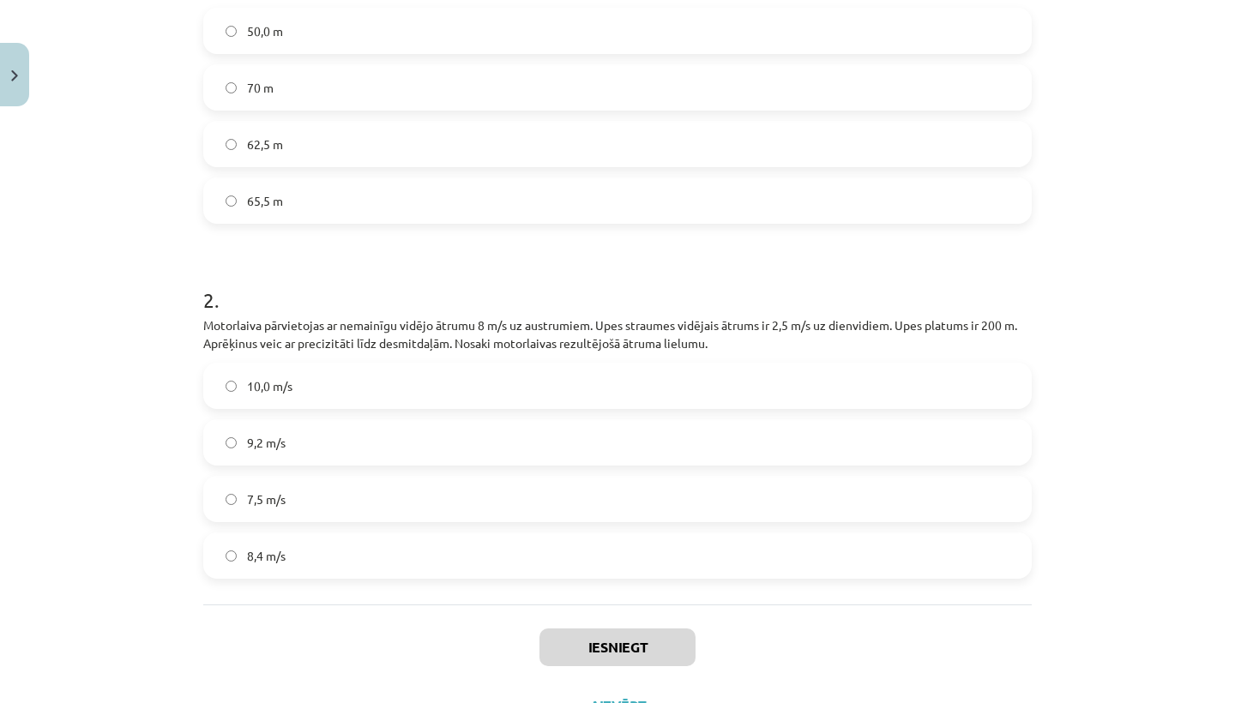
scroll to position [419, 0]
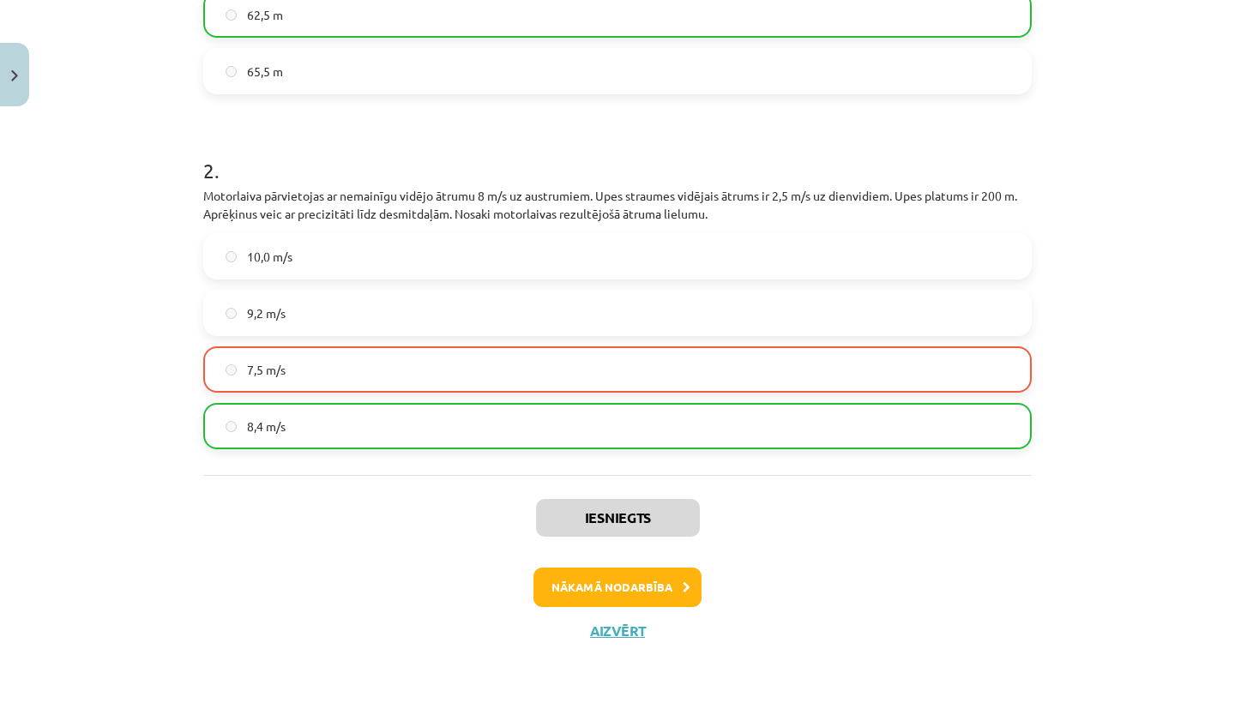
click at [686, 597] on button "Nākamā nodarbība" at bounding box center [617, 587] width 168 height 39
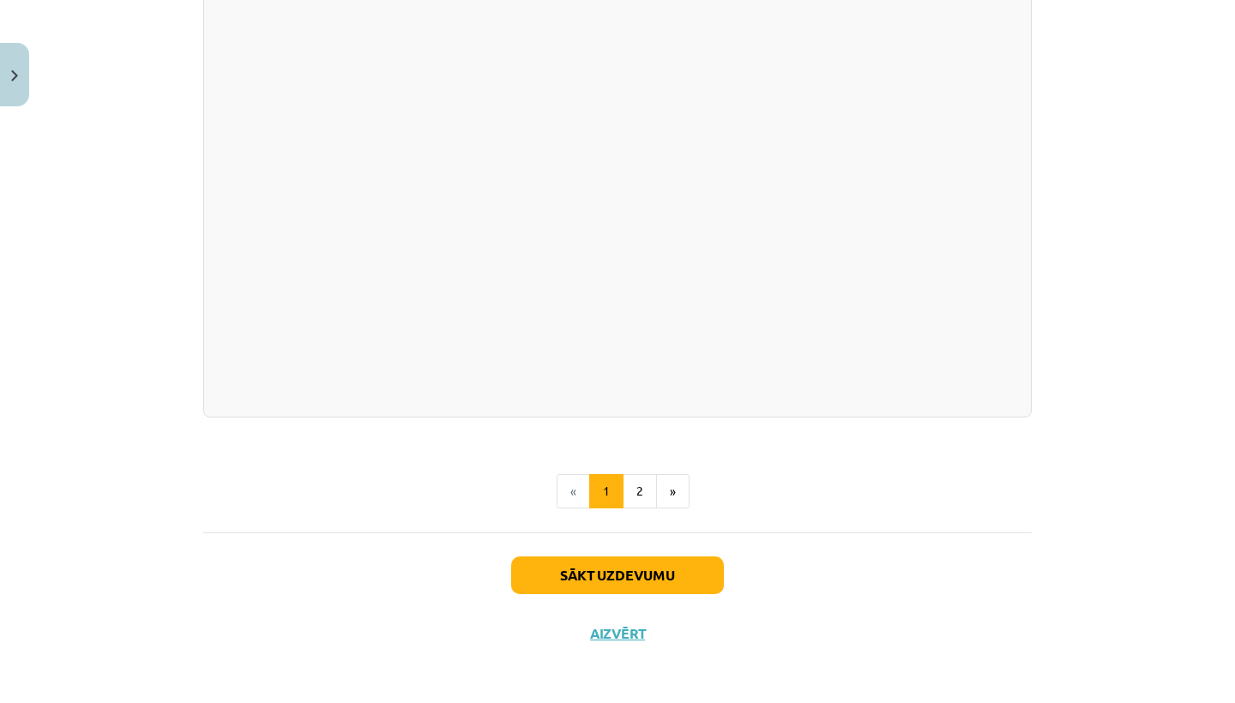
scroll to position [2955, 0]
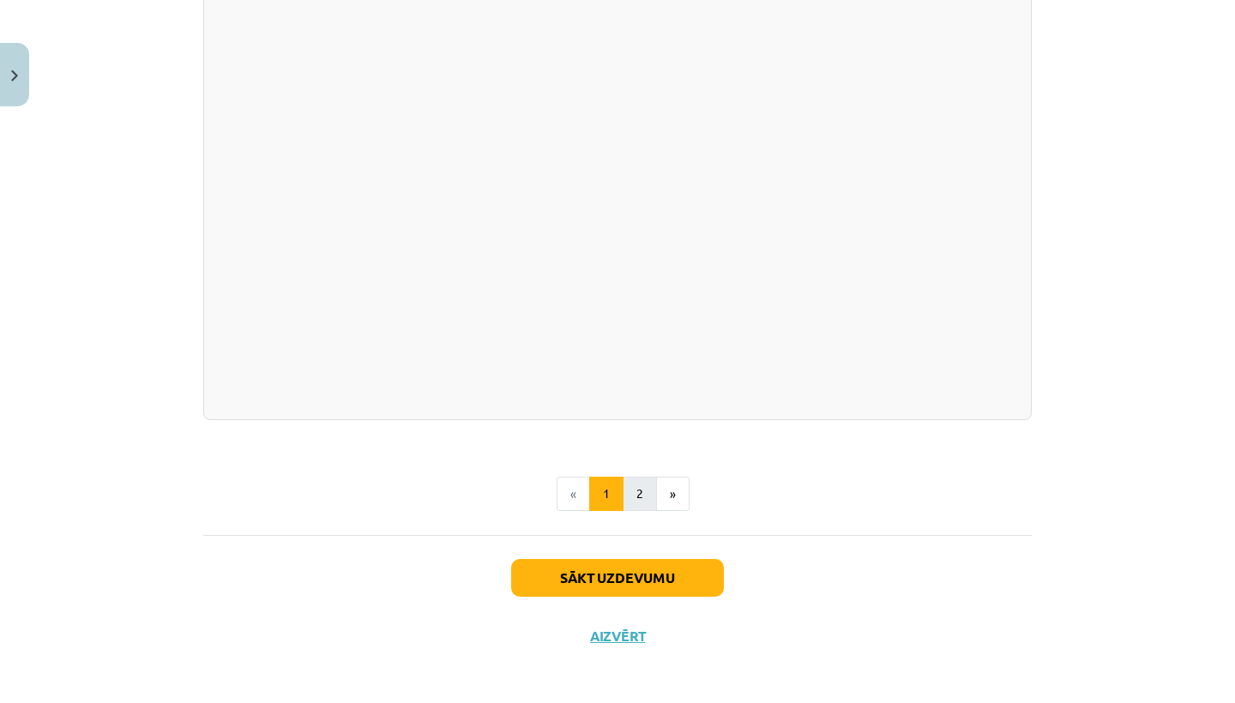
click at [638, 499] on button "2" at bounding box center [639, 494] width 34 height 34
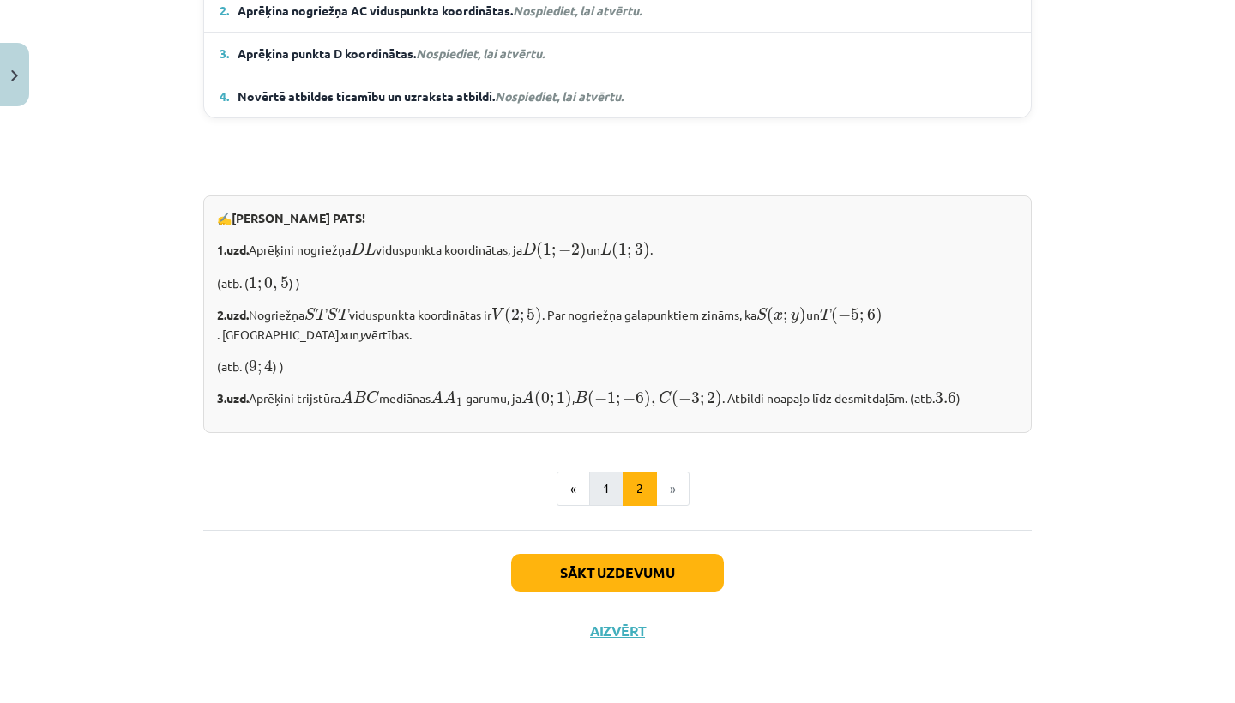
scroll to position [1356, 0]
click at [604, 485] on button "1" at bounding box center [606, 489] width 34 height 34
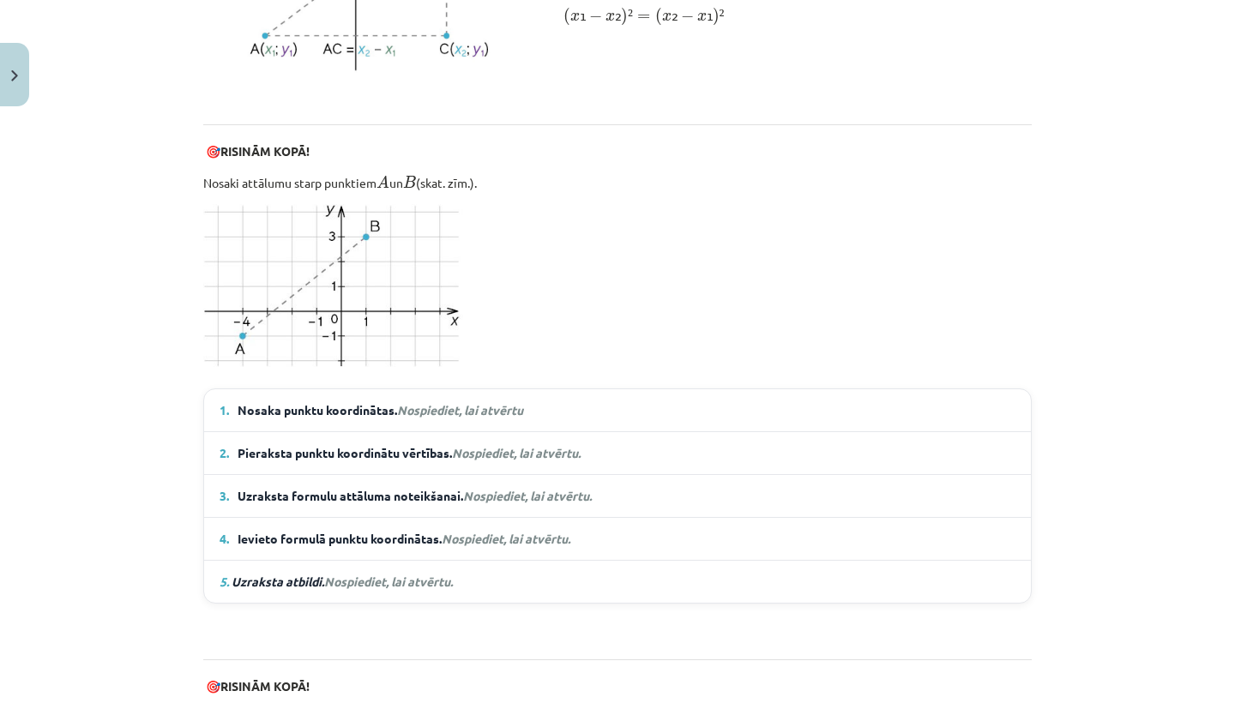
scroll to position [996, 0]
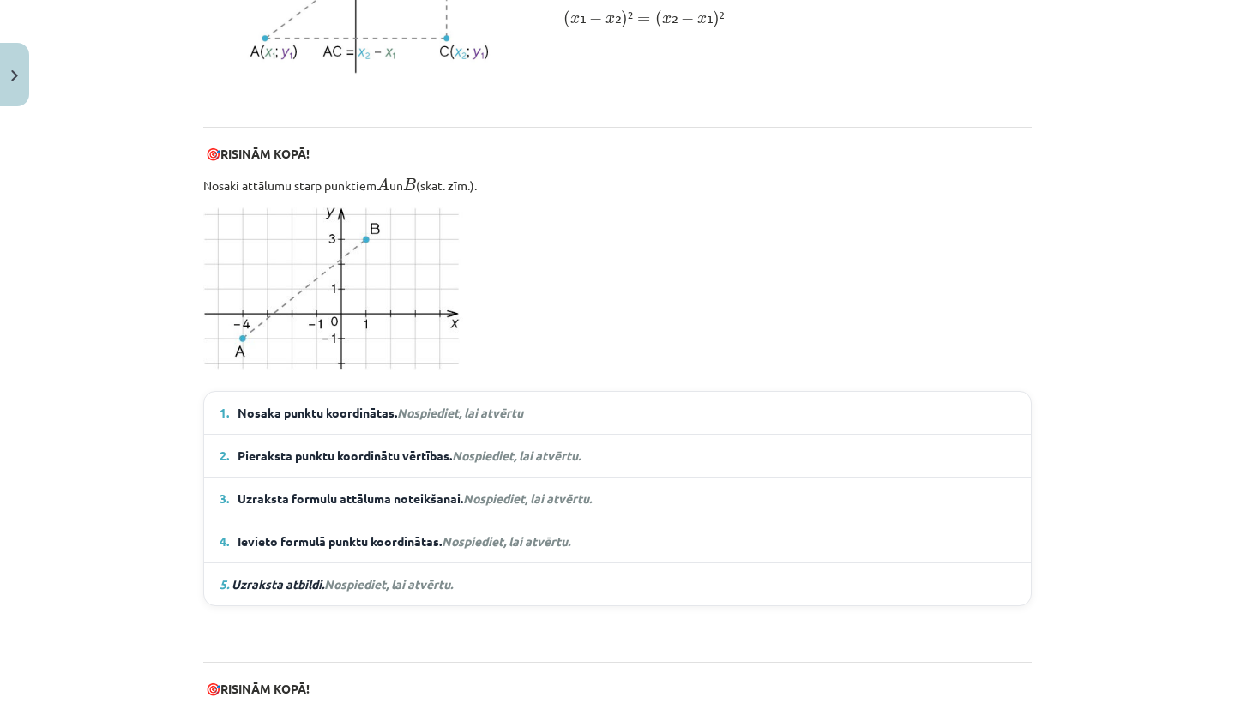
click at [484, 405] on em "Nospiediet, lai atvērtu" at bounding box center [460, 412] width 126 height 15
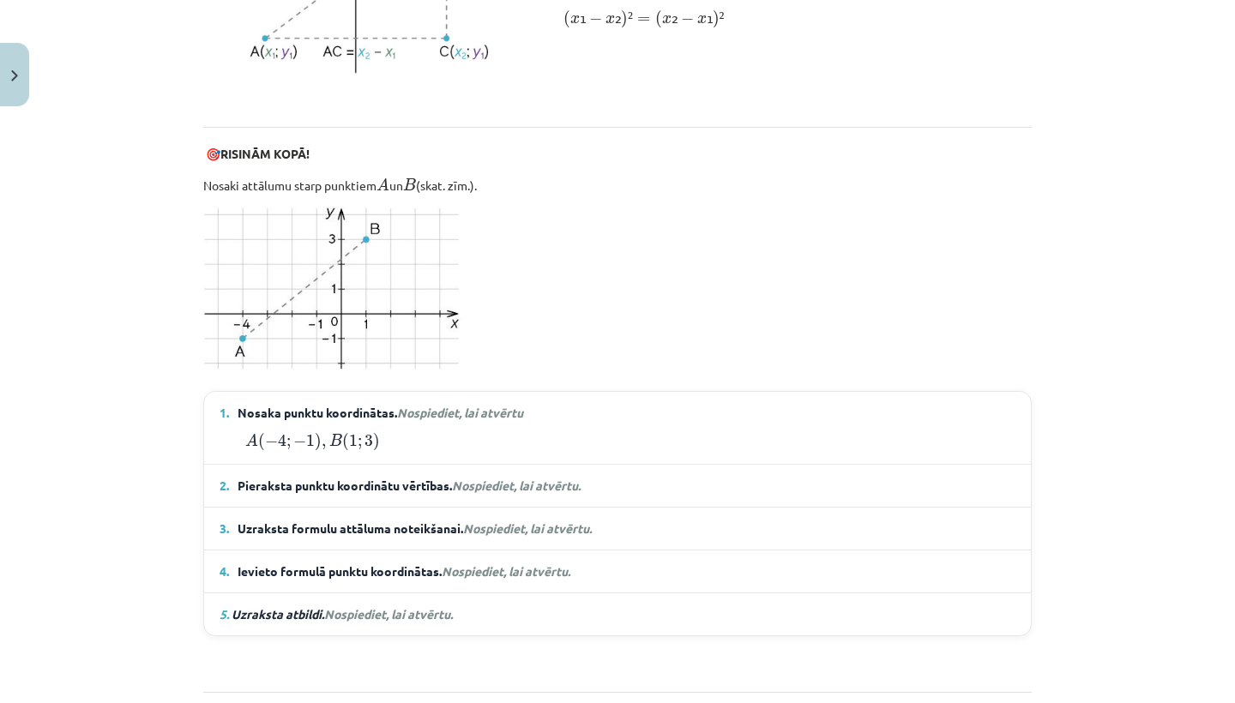
click at [497, 478] on span "Nospiediet, lai atvērtu." at bounding box center [516, 485] width 129 height 15
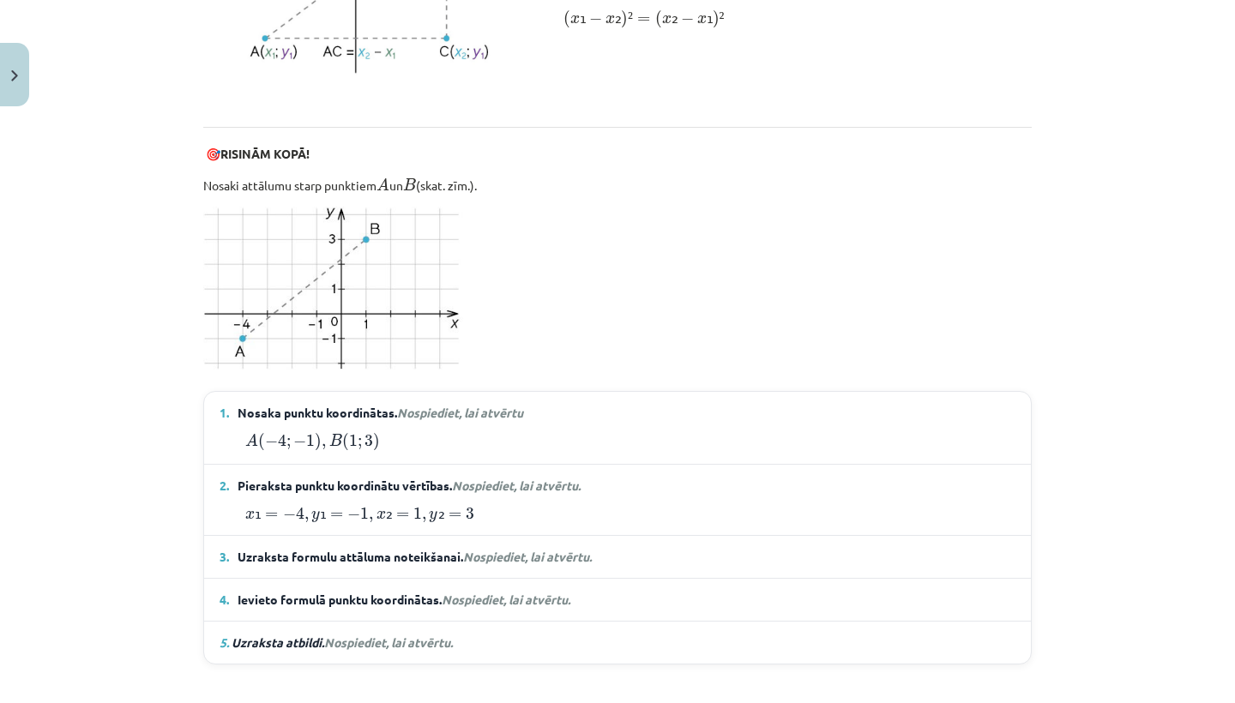
click at [497, 553] on span "Nospiediet, lai atvērtu." at bounding box center [527, 556] width 129 height 15
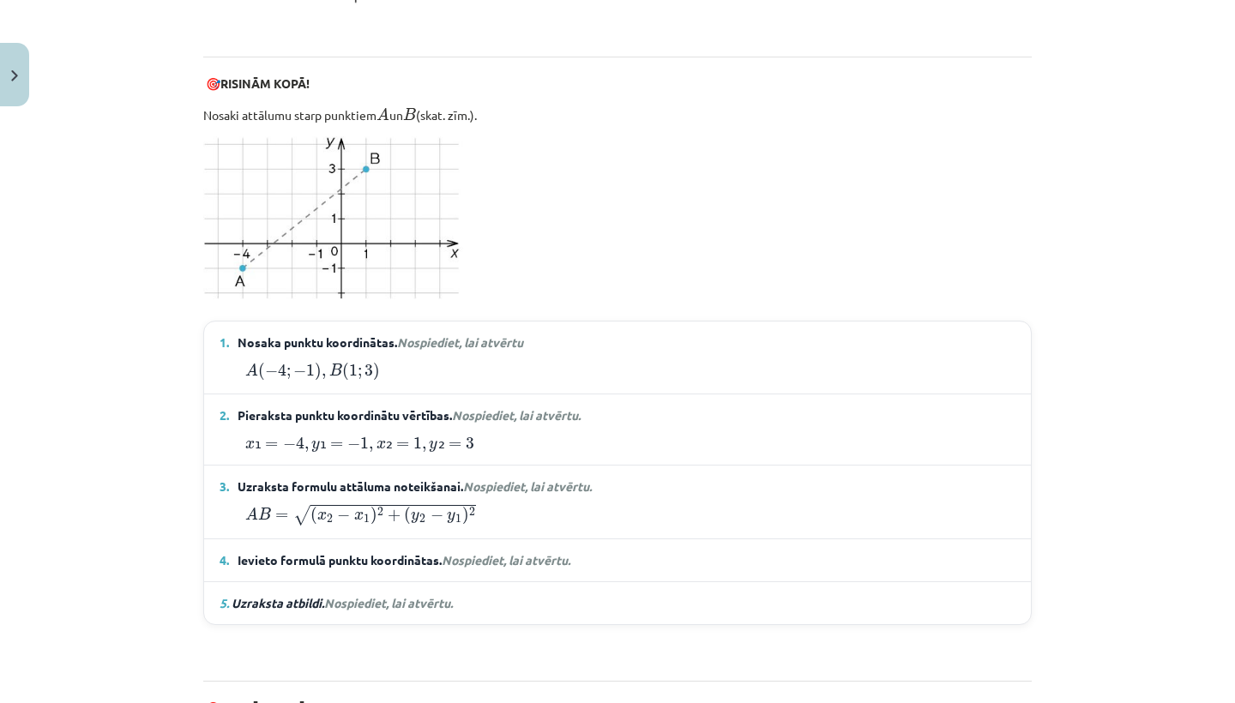
scroll to position [1070, 0]
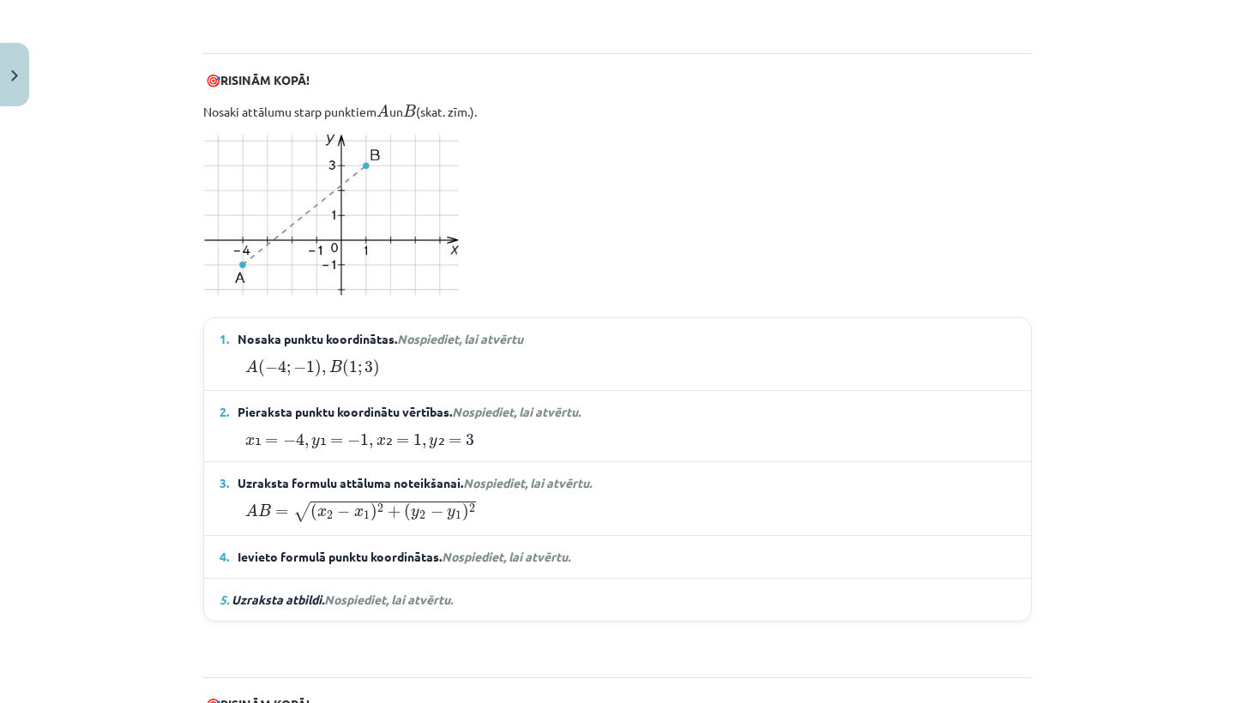
click at [497, 554] on span "Nospiediet, lai atvērtu." at bounding box center [506, 556] width 129 height 15
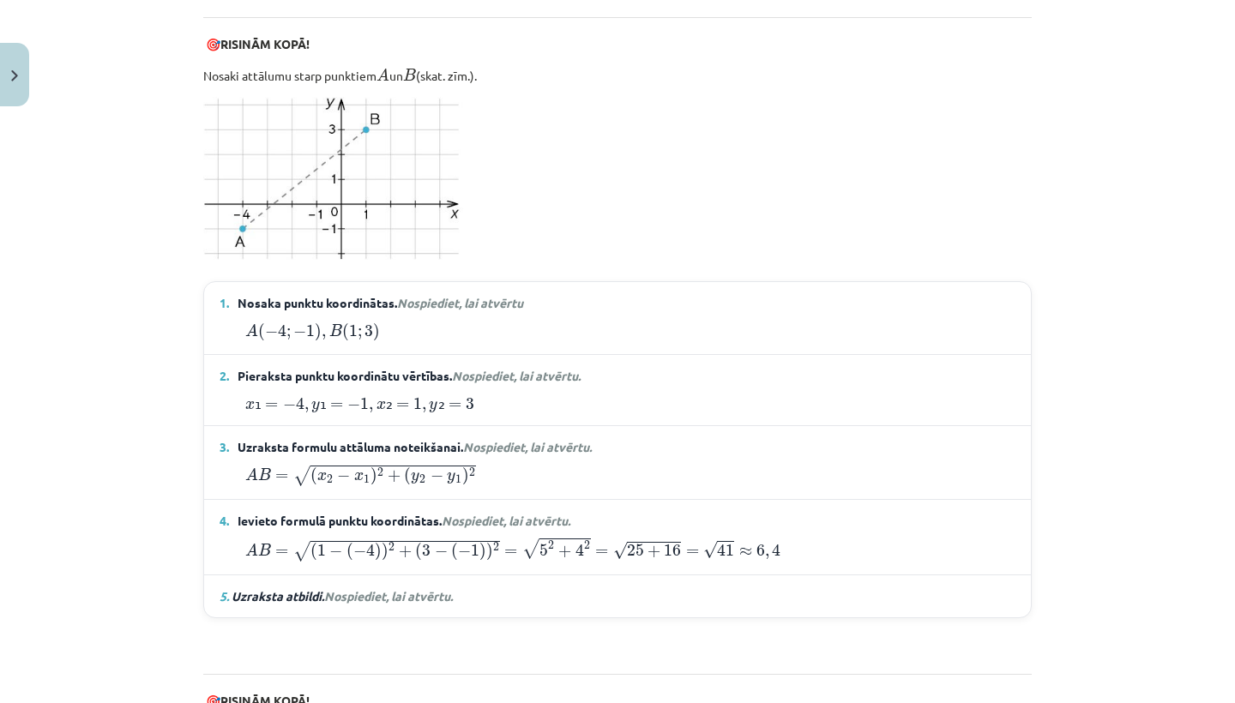
scroll to position [1115, 0]
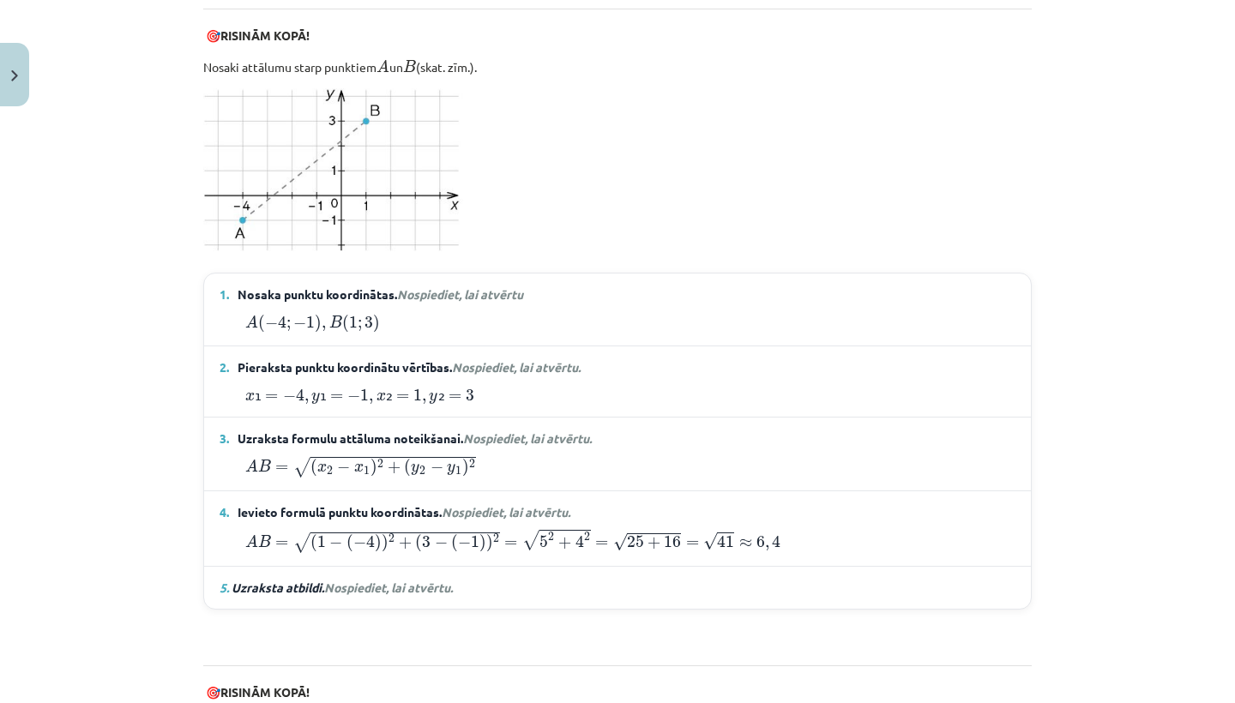
click at [395, 587] on span "Nospiediet, lai atvērtu." at bounding box center [388, 587] width 129 height 15
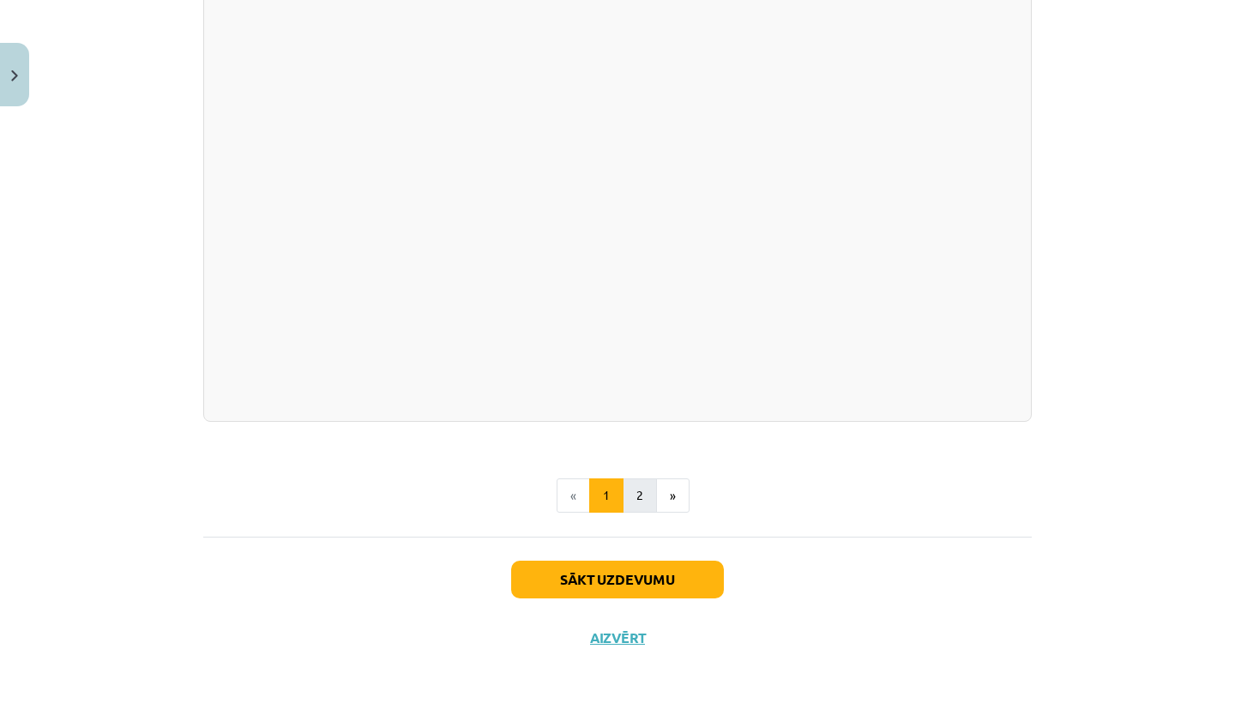
scroll to position [3103, 0]
click at [645, 487] on button "2" at bounding box center [639, 496] width 34 height 34
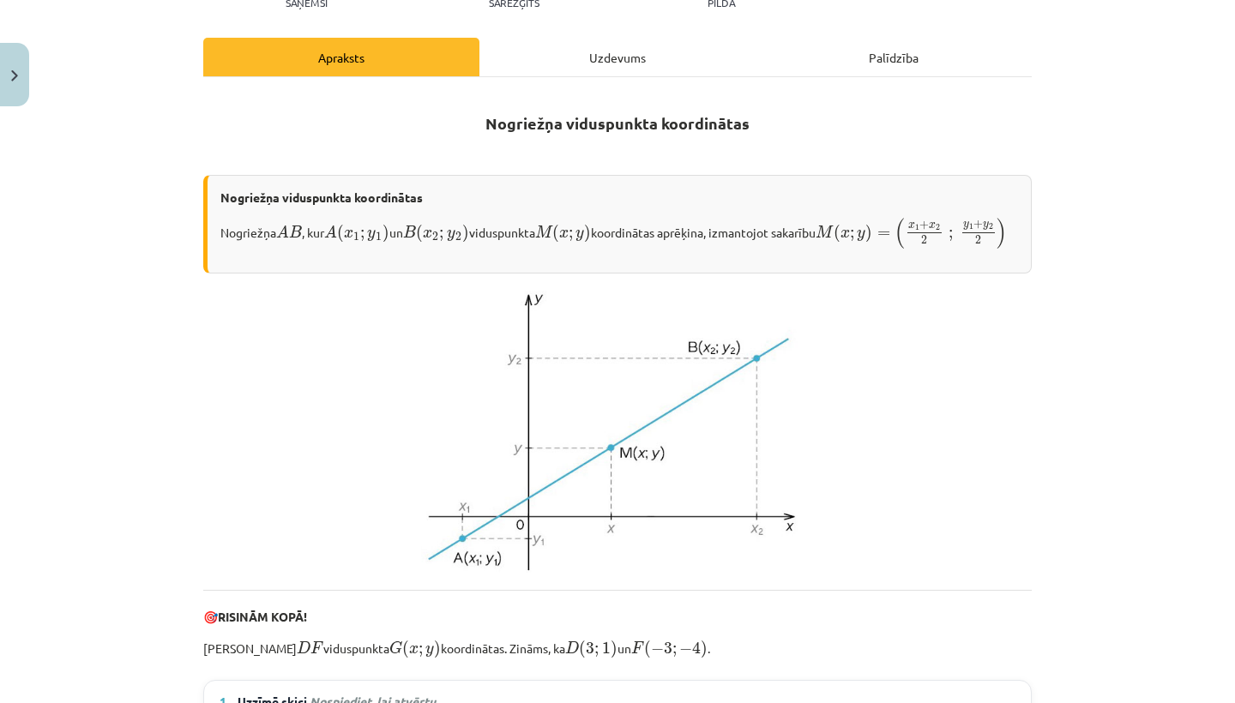
scroll to position [250, 0]
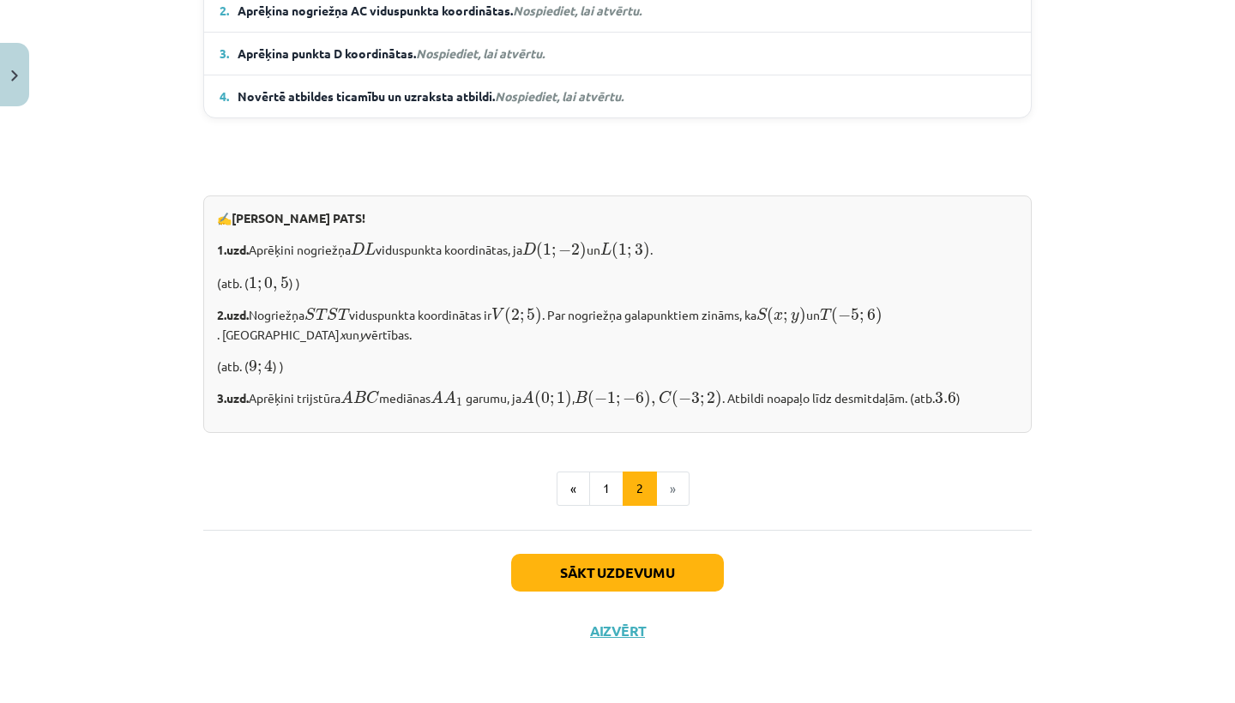
click at [641, 563] on button "Sākt uzdevumu" at bounding box center [617, 573] width 213 height 38
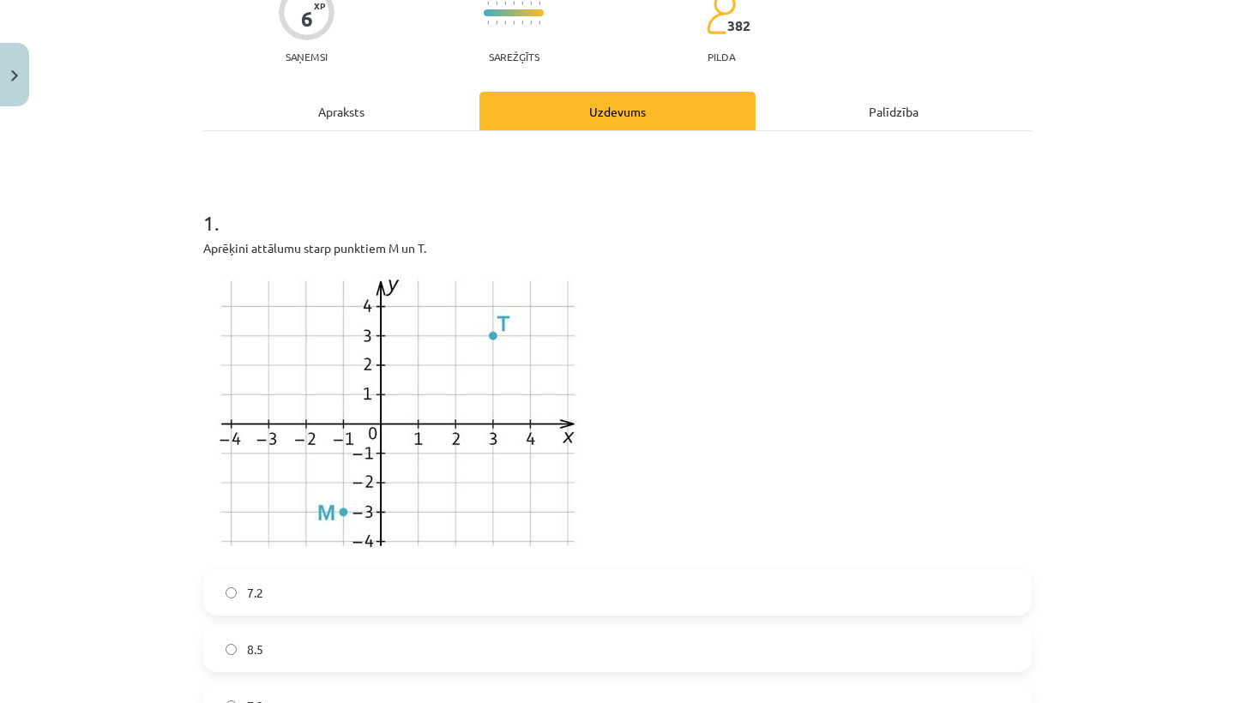
scroll to position [186, 0]
click at [264, 120] on div "Apraksts" at bounding box center [341, 112] width 276 height 39
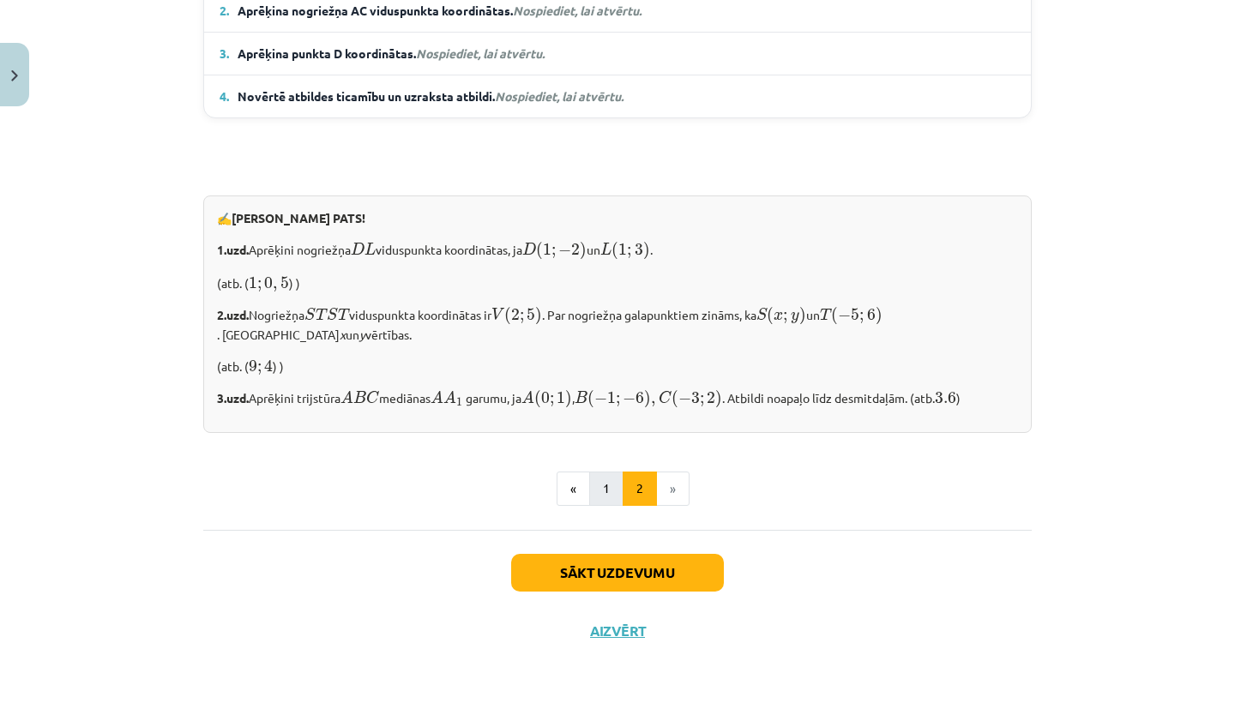
click at [612, 488] on button "1" at bounding box center [606, 489] width 34 height 34
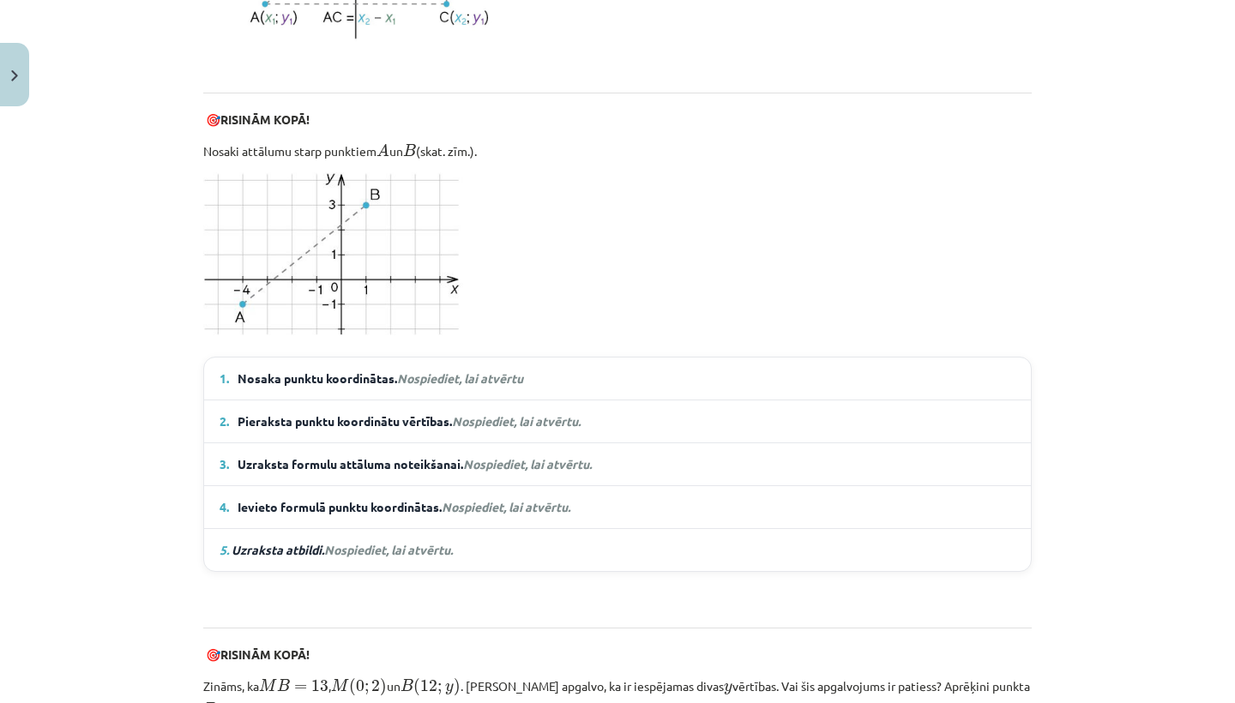
scroll to position [1041, 0]
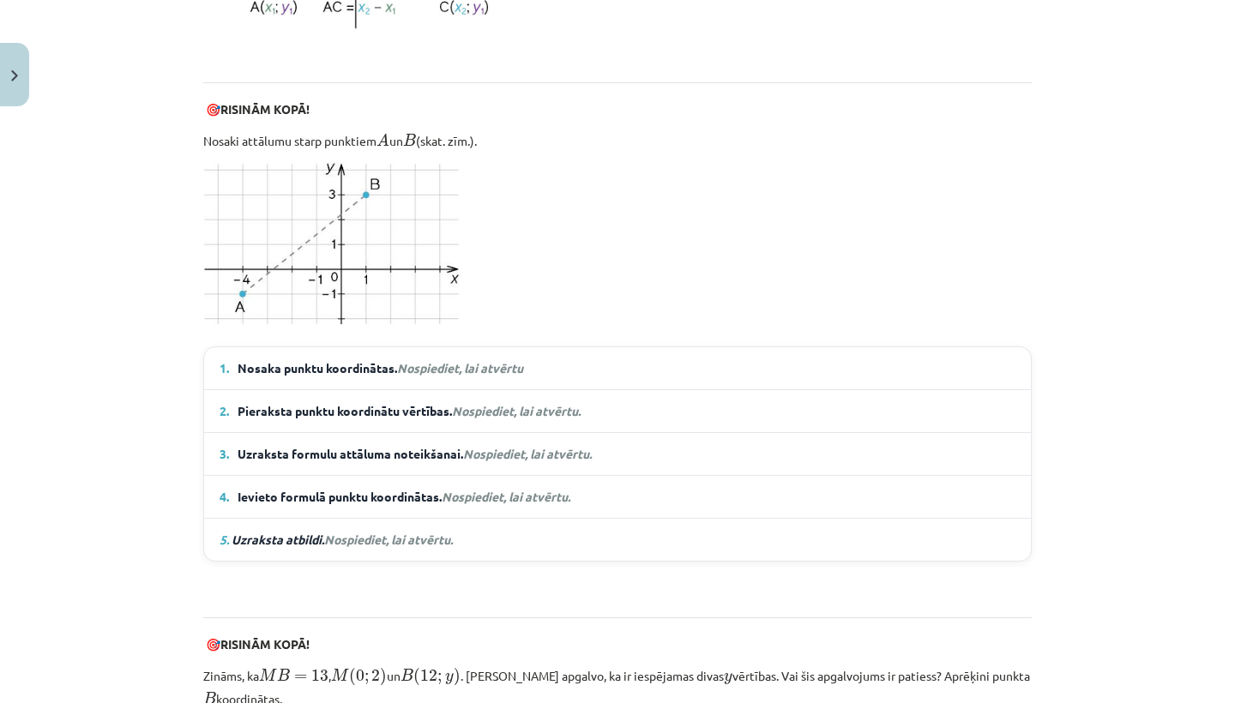
click at [478, 373] on em "Nospiediet, lai atvērtu" at bounding box center [460, 367] width 126 height 15
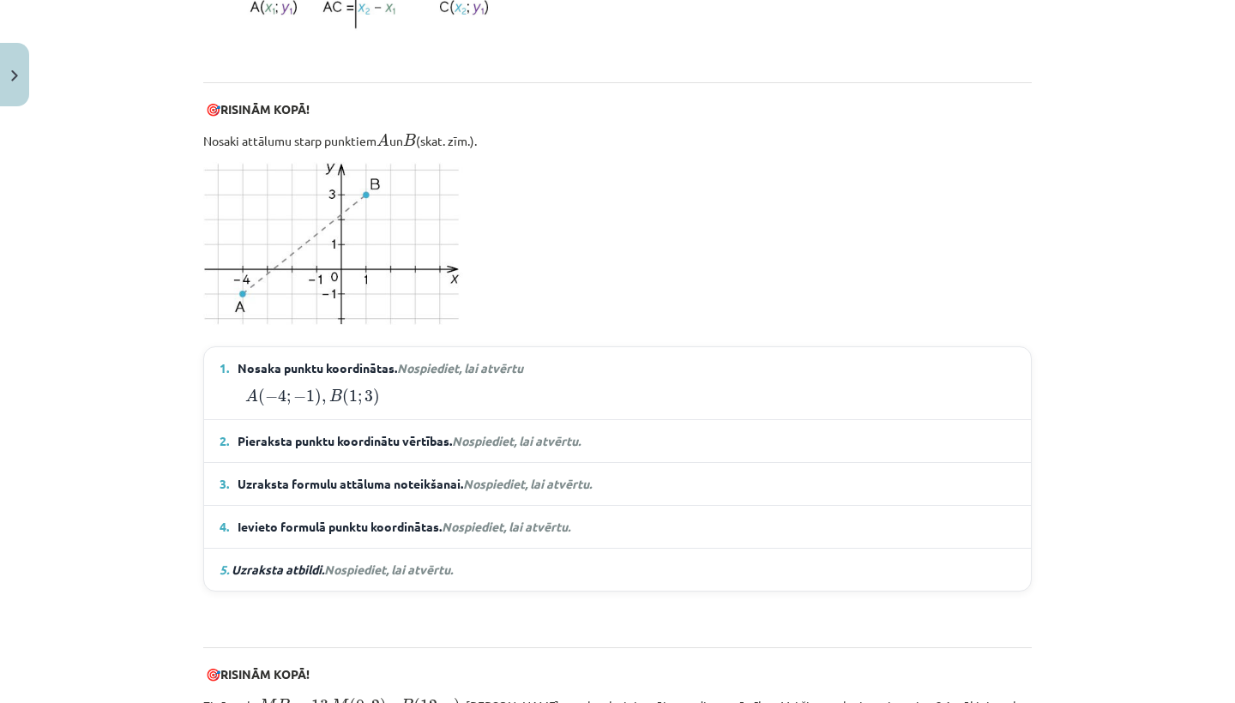
click at [487, 437] on span "Nospiediet, lai atvērtu." at bounding box center [516, 440] width 129 height 15
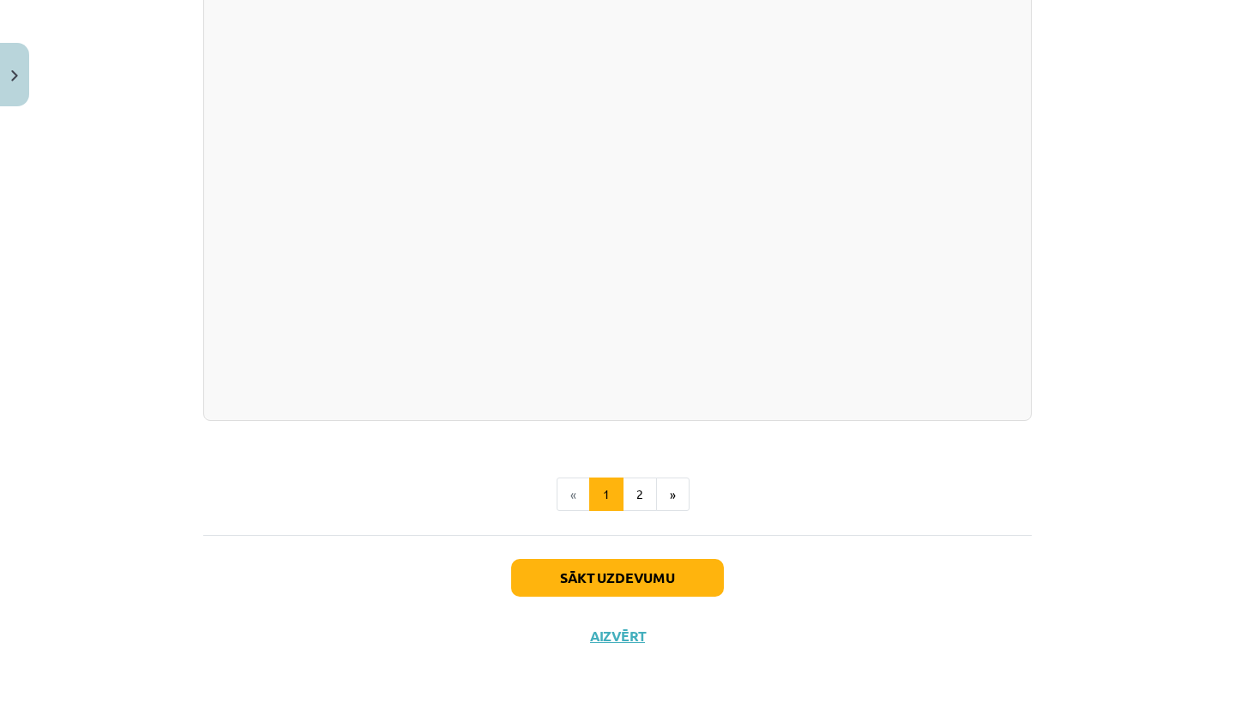
scroll to position [3013, 0]
click at [554, 583] on button "Sākt uzdevumu" at bounding box center [617, 579] width 213 height 38
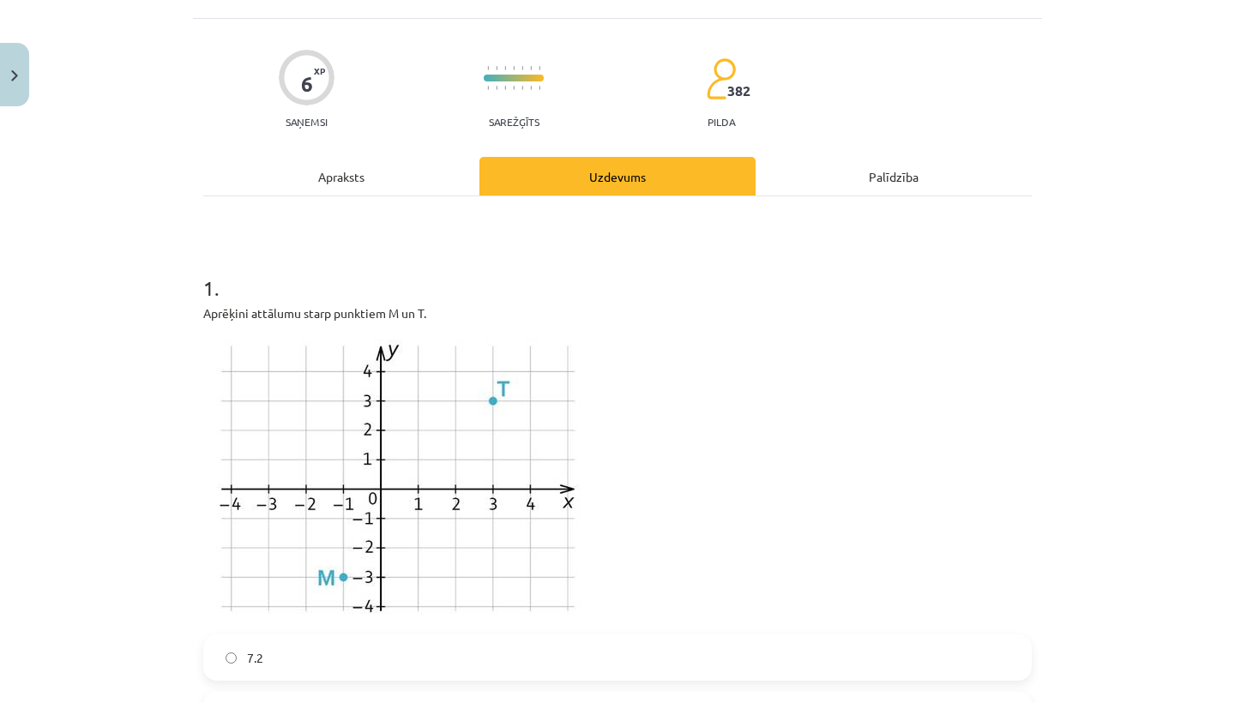
scroll to position [128, 0]
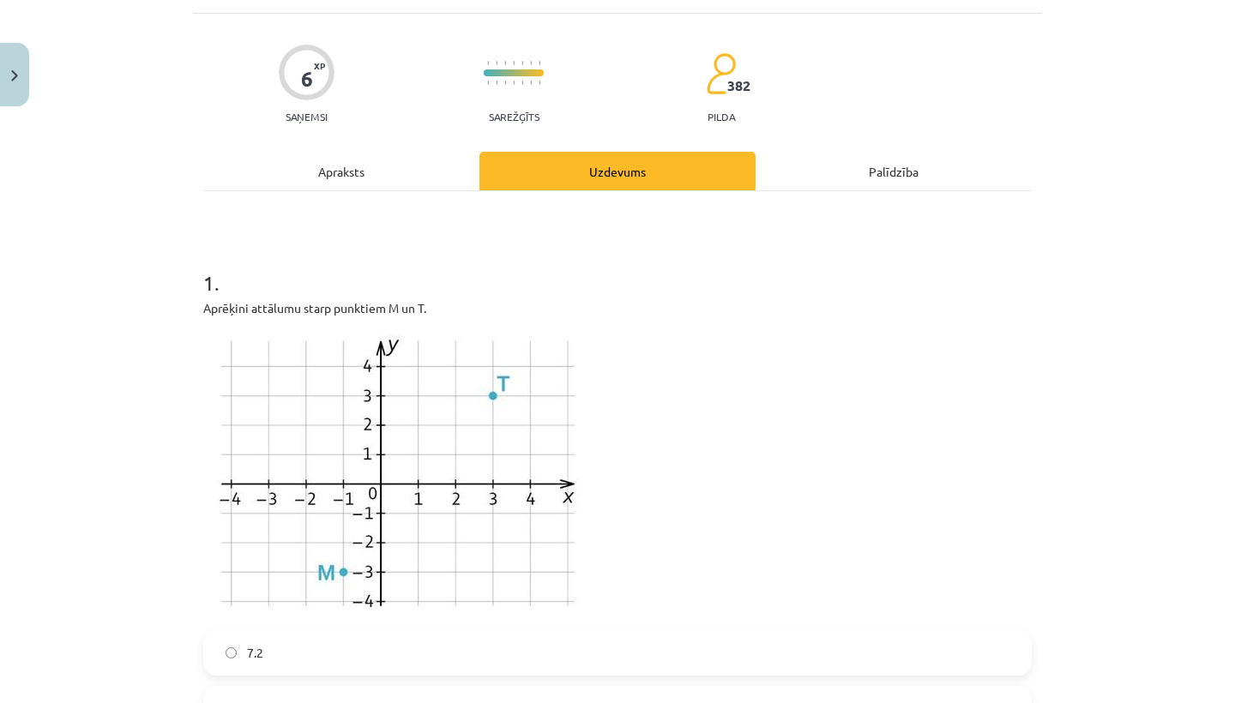
click at [344, 177] on div "Apraksts" at bounding box center [341, 171] width 276 height 39
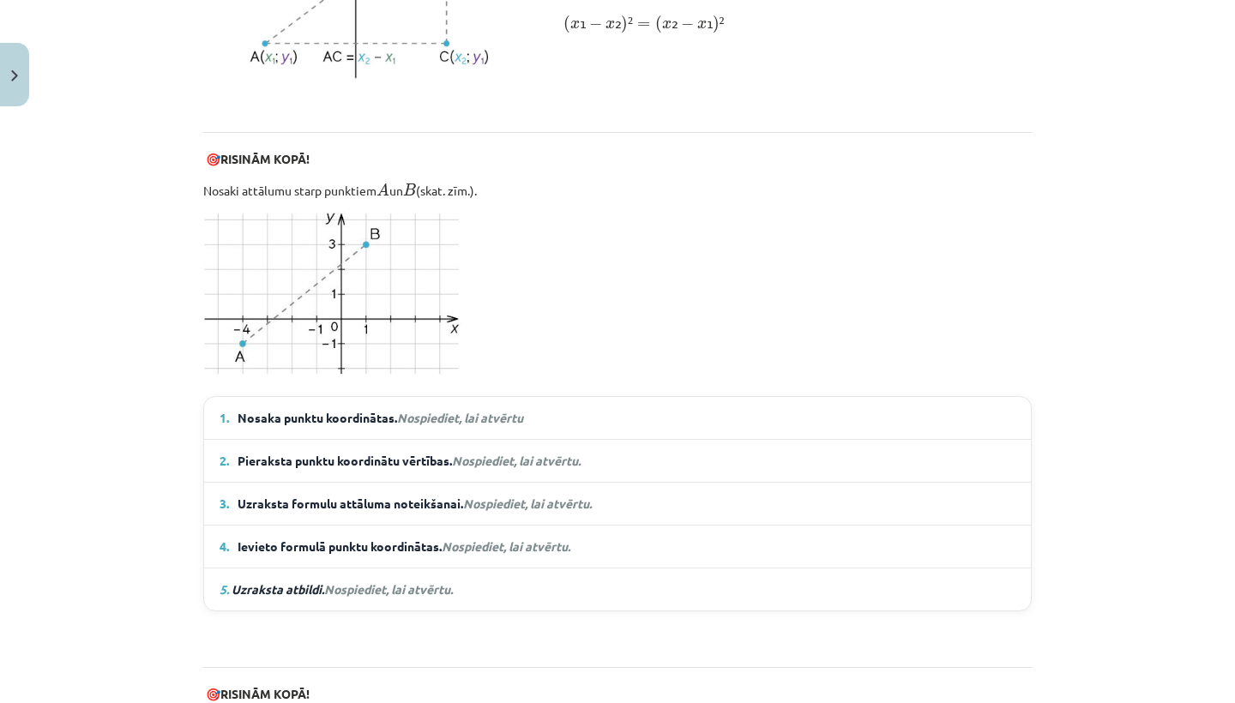
scroll to position [992, 0]
click at [511, 452] on span "Nospiediet, lai atvērtu." at bounding box center [516, 459] width 129 height 15
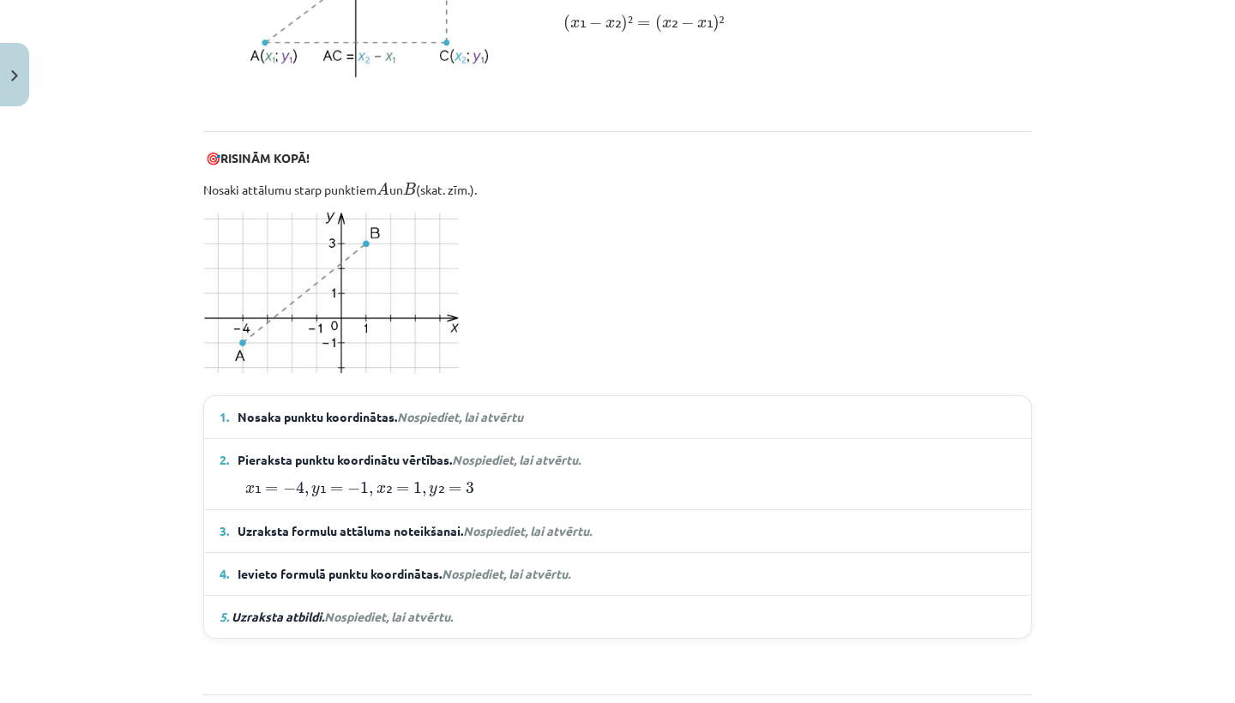
click at [461, 409] on em "Nospiediet, lai atvērtu" at bounding box center [460, 416] width 126 height 15
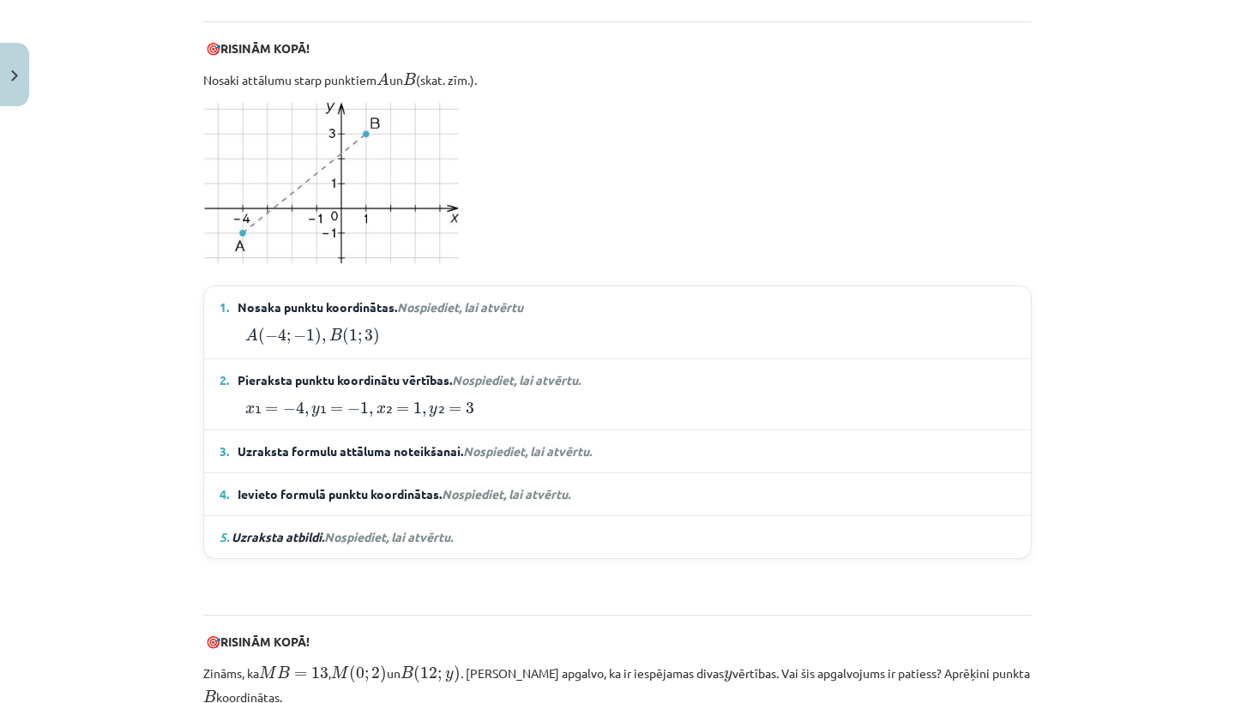
scroll to position [1105, 0]
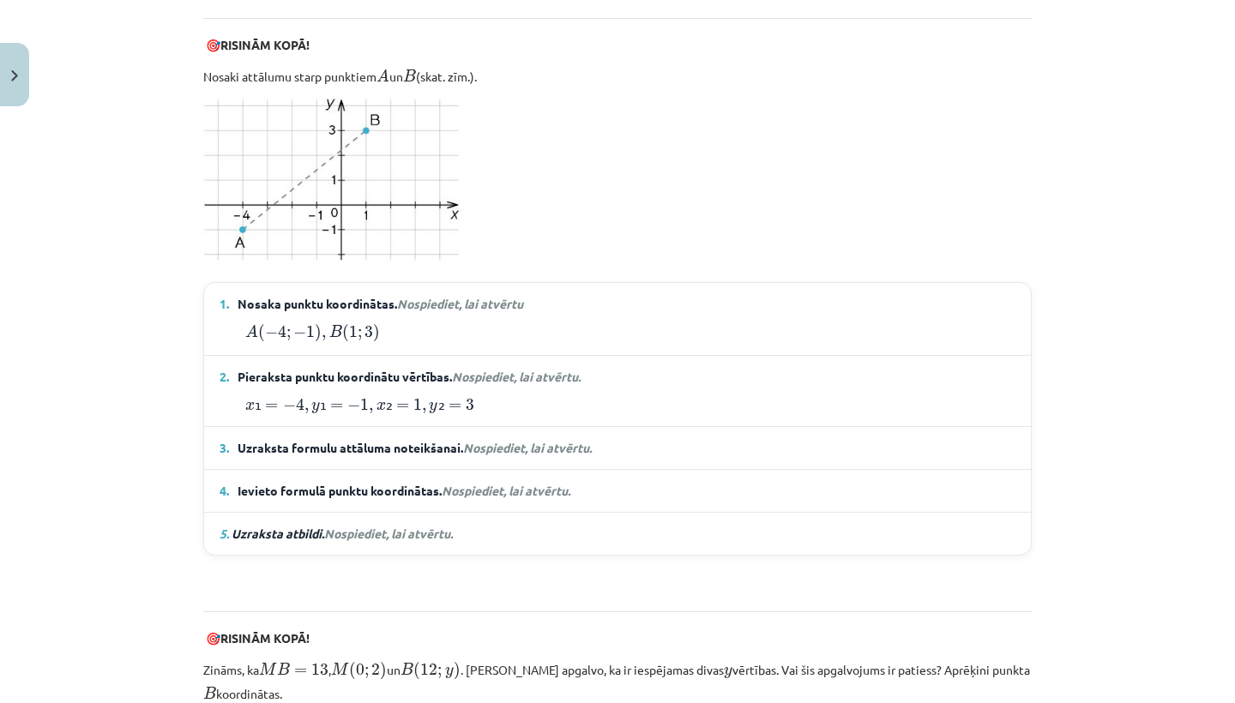
click at [498, 435] on details "3. Uzraksta formulu attāluma noteikšanai. Nospiediet, lai atvērtu. A B = √ ( x …" at bounding box center [617, 448] width 826 height 42
click at [498, 445] on span "Nospiediet, lai atvērtu." at bounding box center [527, 447] width 129 height 15
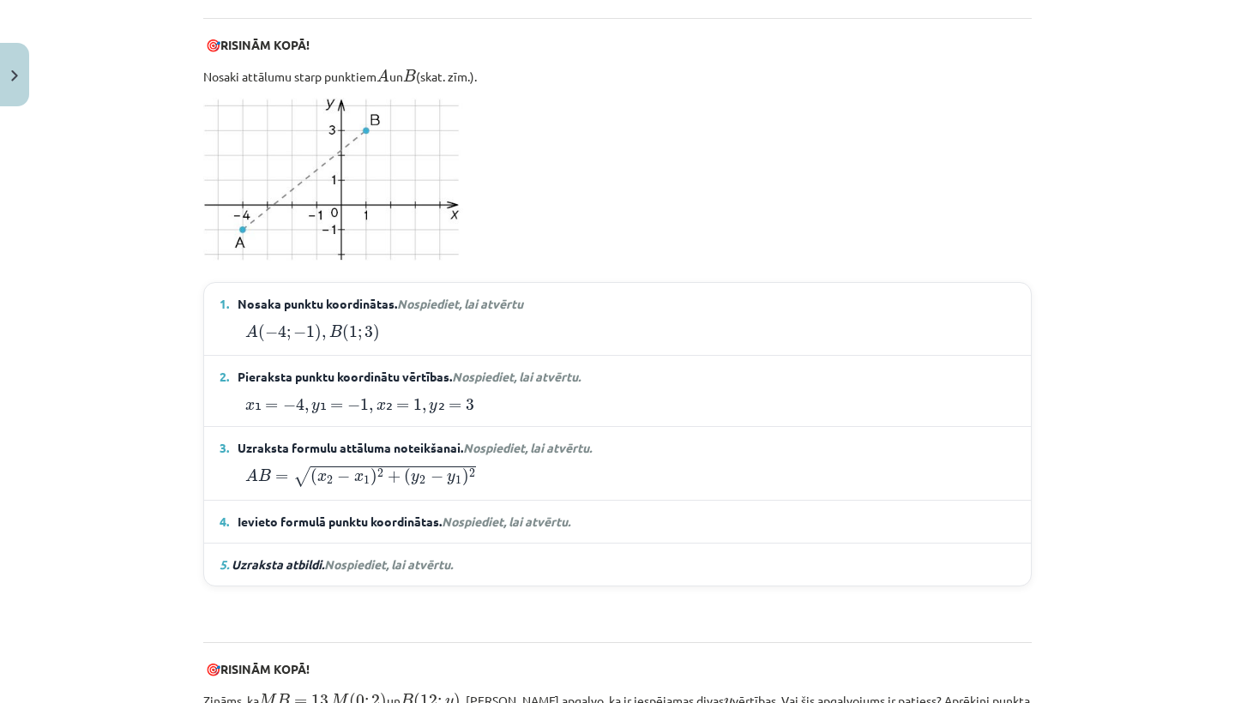
click at [490, 520] on span "Nospiediet, lai atvērtu." at bounding box center [506, 521] width 129 height 15
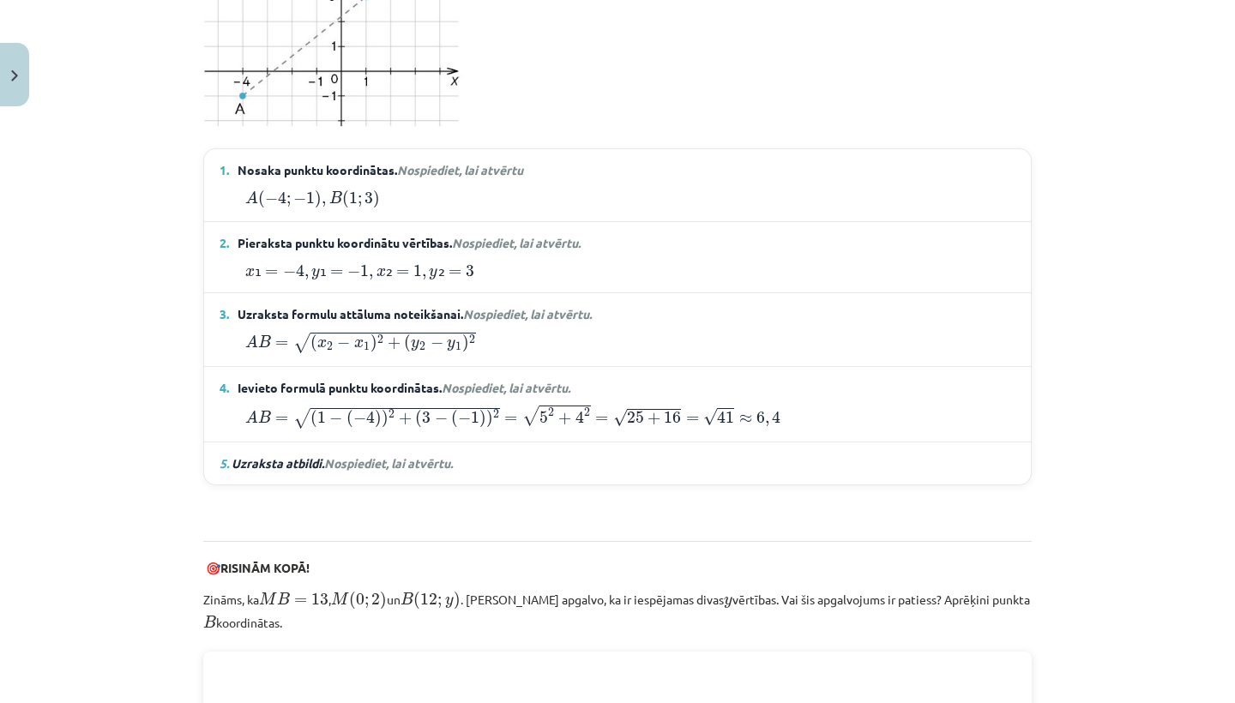
scroll to position [1240, 0]
click at [385, 454] on span "Nospiediet, lai atvērtu." at bounding box center [388, 461] width 129 height 15
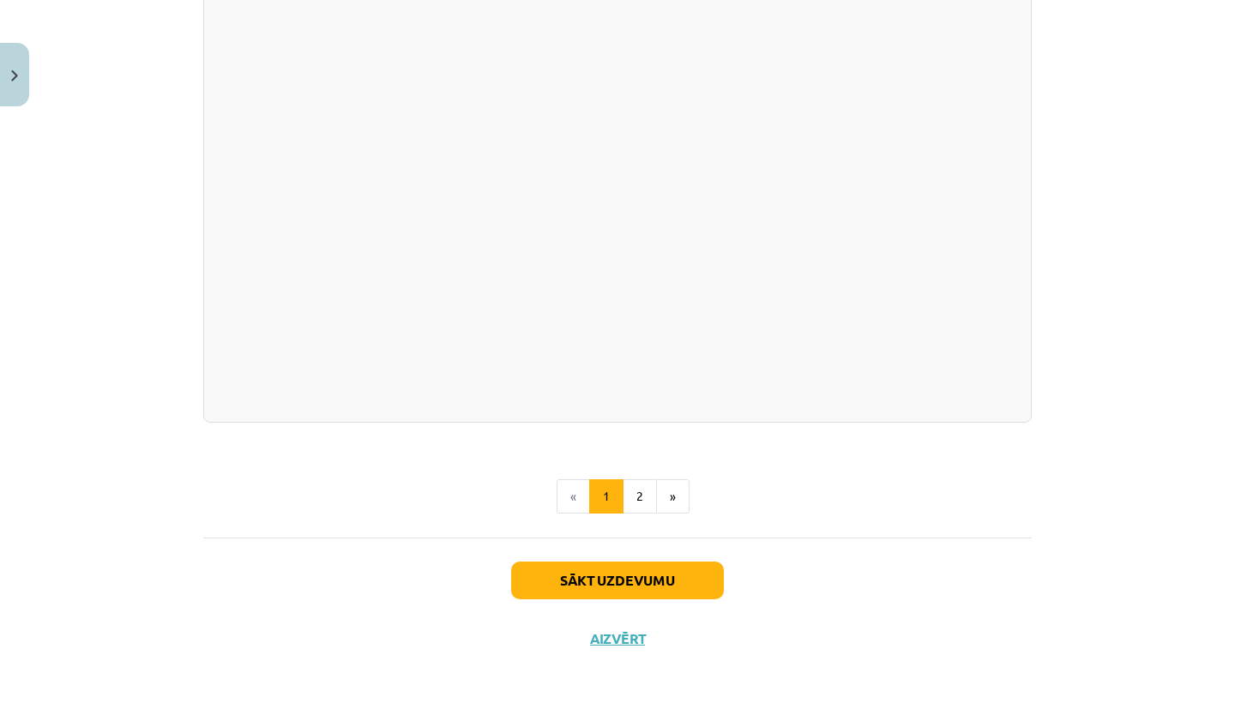
click at [574, 584] on button "Sākt uzdevumu" at bounding box center [617, 581] width 213 height 38
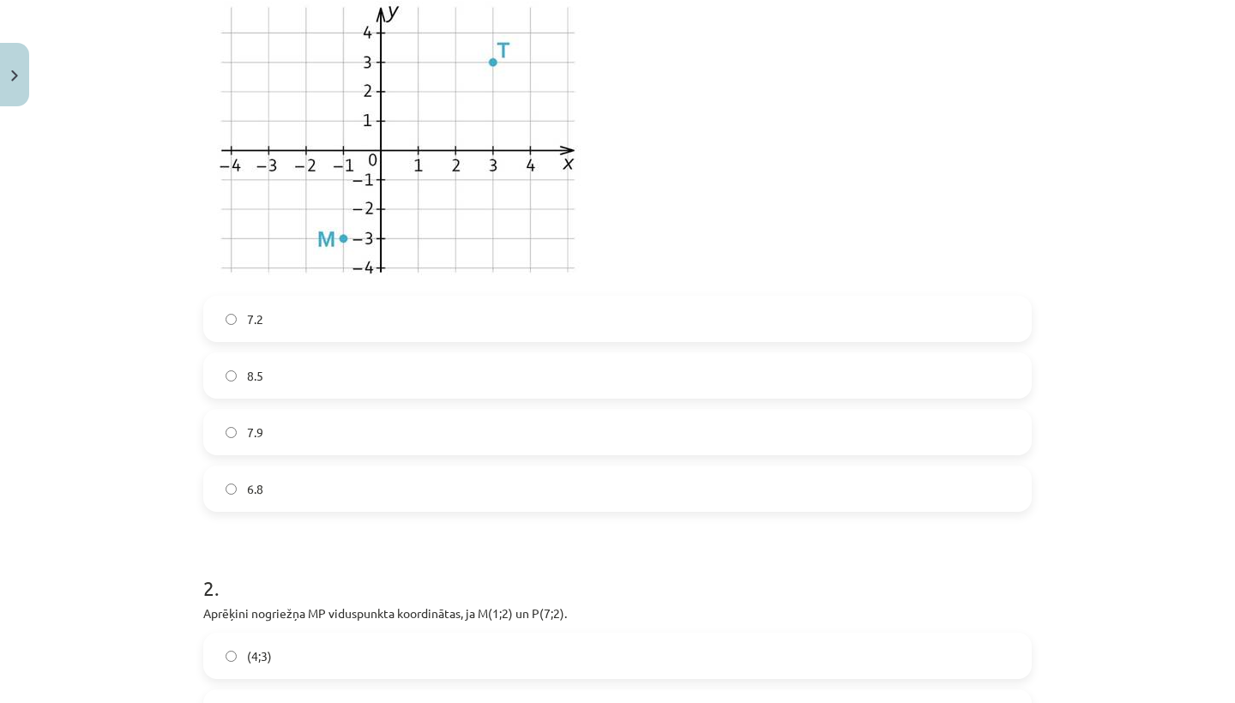
scroll to position [458, 0]
click at [577, 317] on label "7.2" at bounding box center [617, 322] width 825 height 43
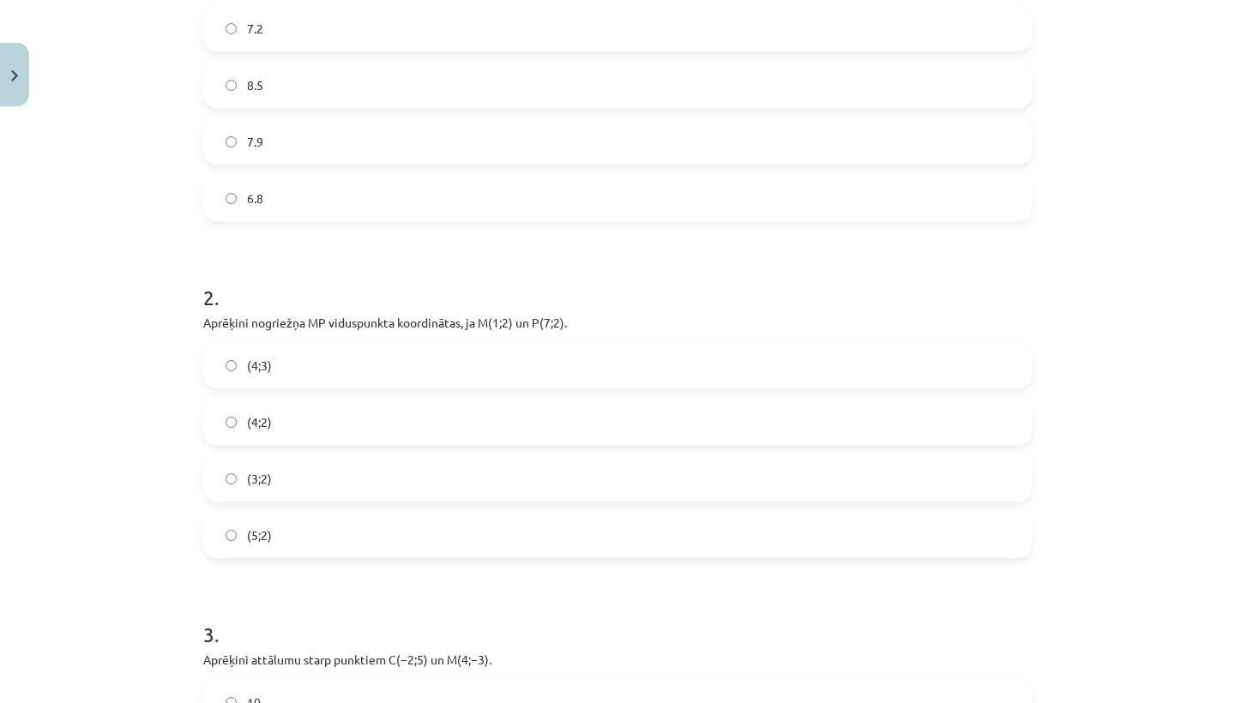
scroll to position [754, 0]
click at [514, 427] on label "(4;2)" at bounding box center [617, 420] width 825 height 43
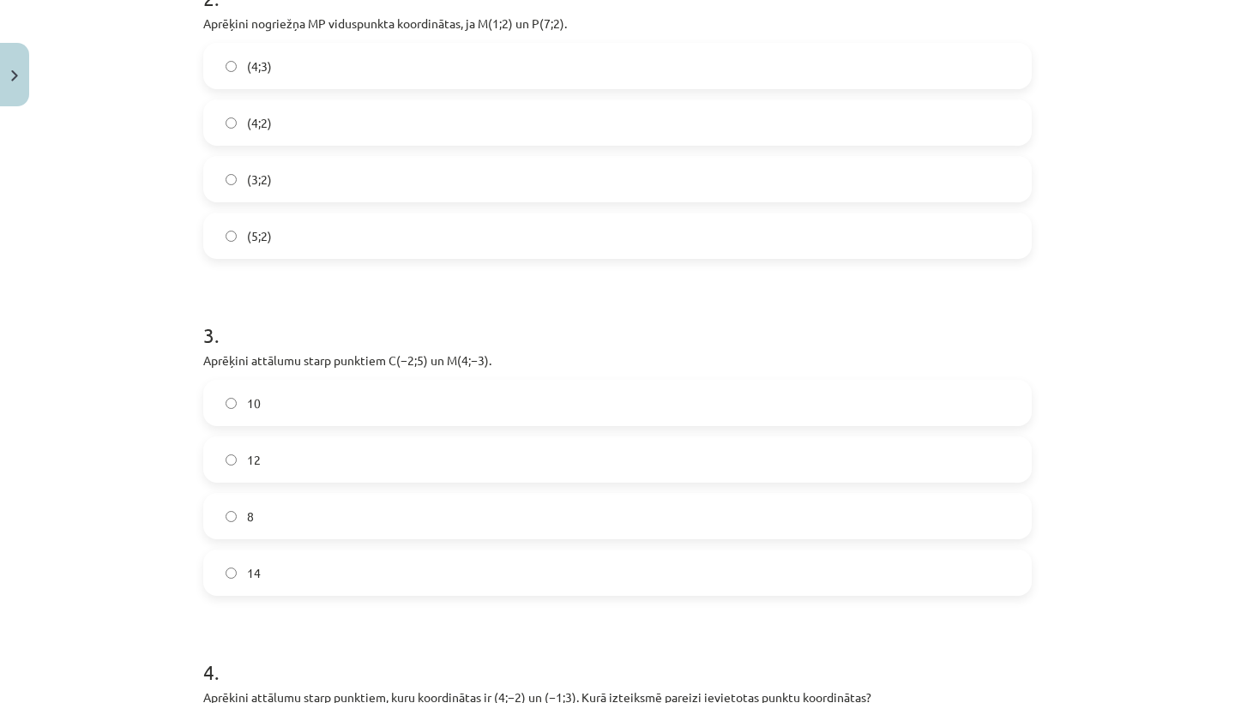
scroll to position [1054, 0]
click at [502, 397] on label "10" at bounding box center [617, 400] width 825 height 43
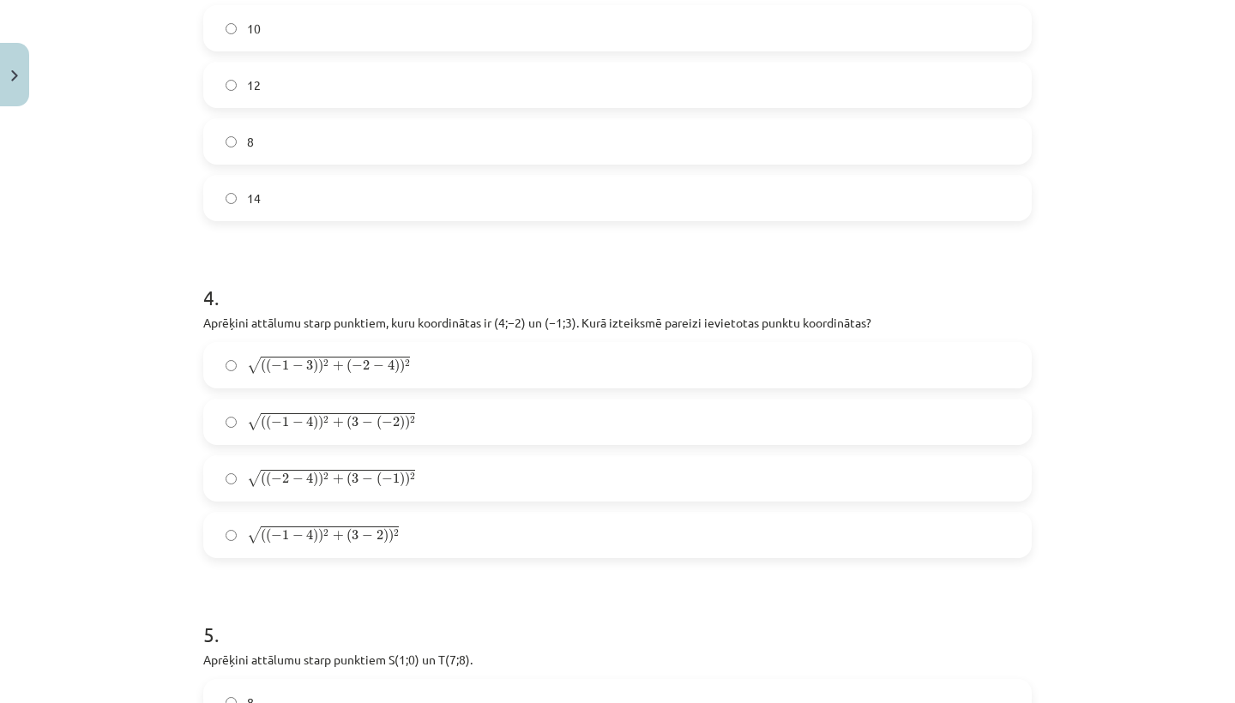
scroll to position [1427, 0]
click at [436, 423] on label "√ ( ( − 1 − 4 ) ) 2 + ( 3 − ( − 2 ) ) 2 ( ( − 1 − 4 ) ) 2 + ( 3 − ( − 2 ) ) 2" at bounding box center [617, 421] width 825 height 43
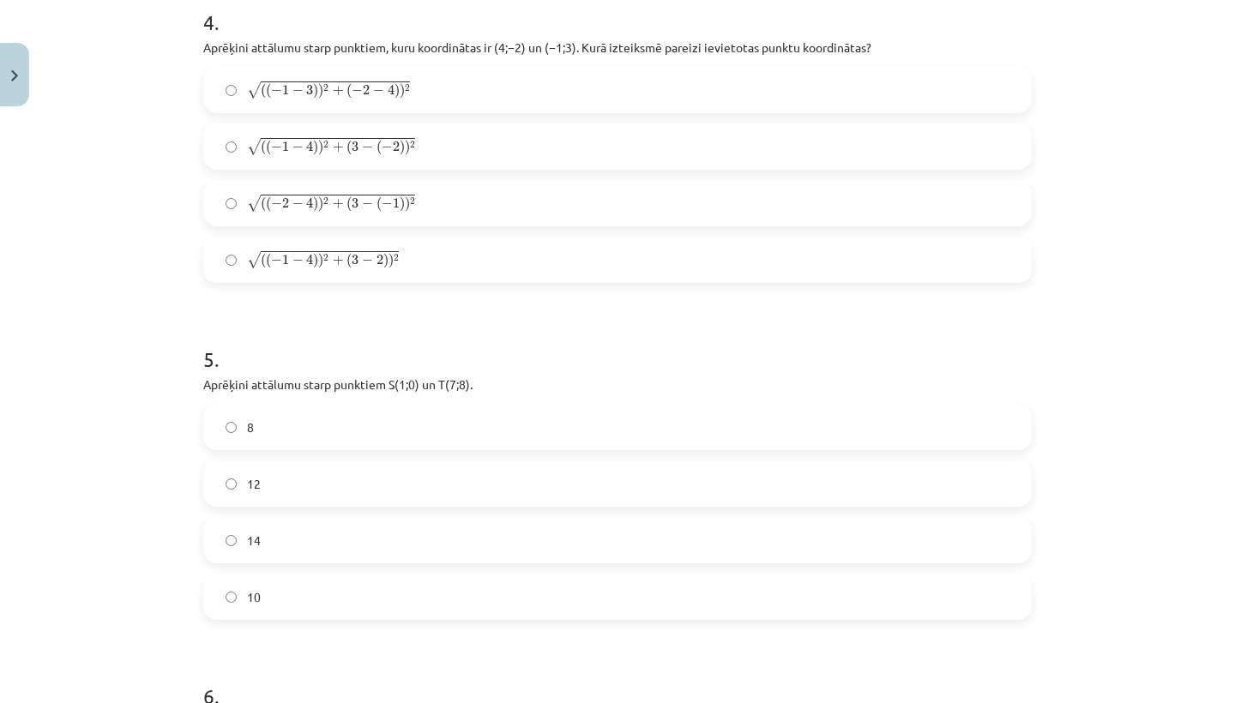
scroll to position [1685, 0]
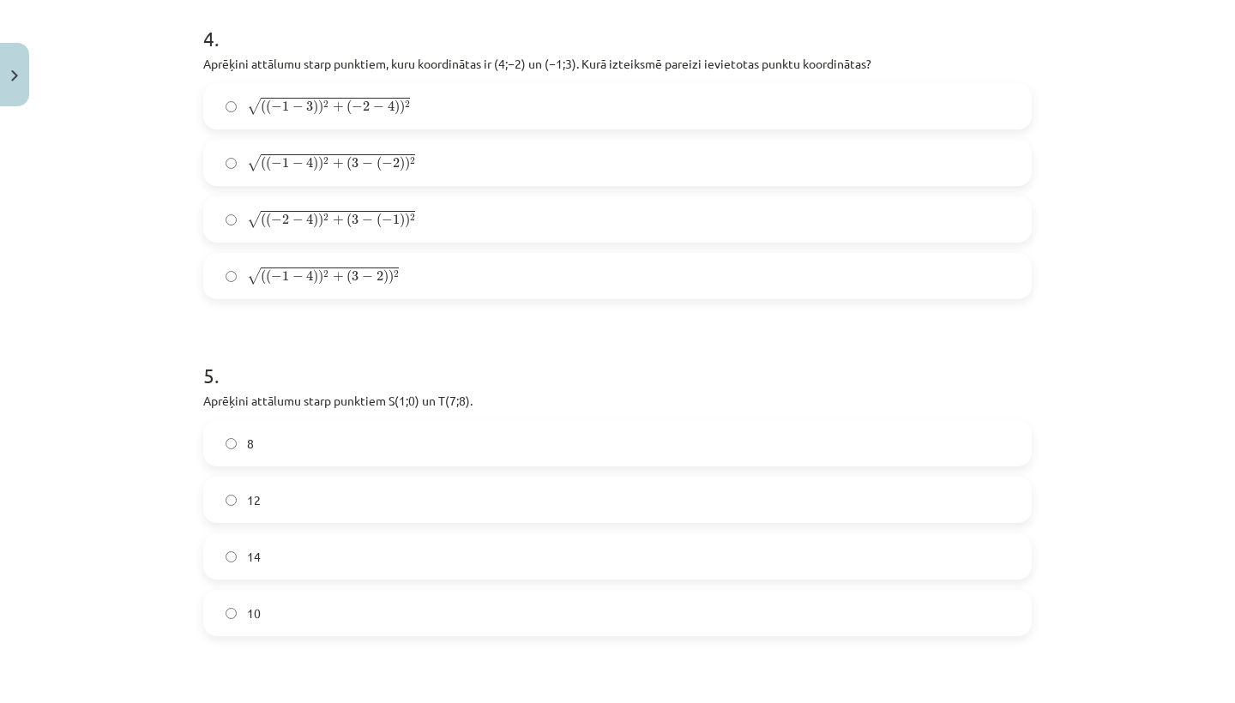
click at [384, 623] on label "10" at bounding box center [617, 613] width 825 height 43
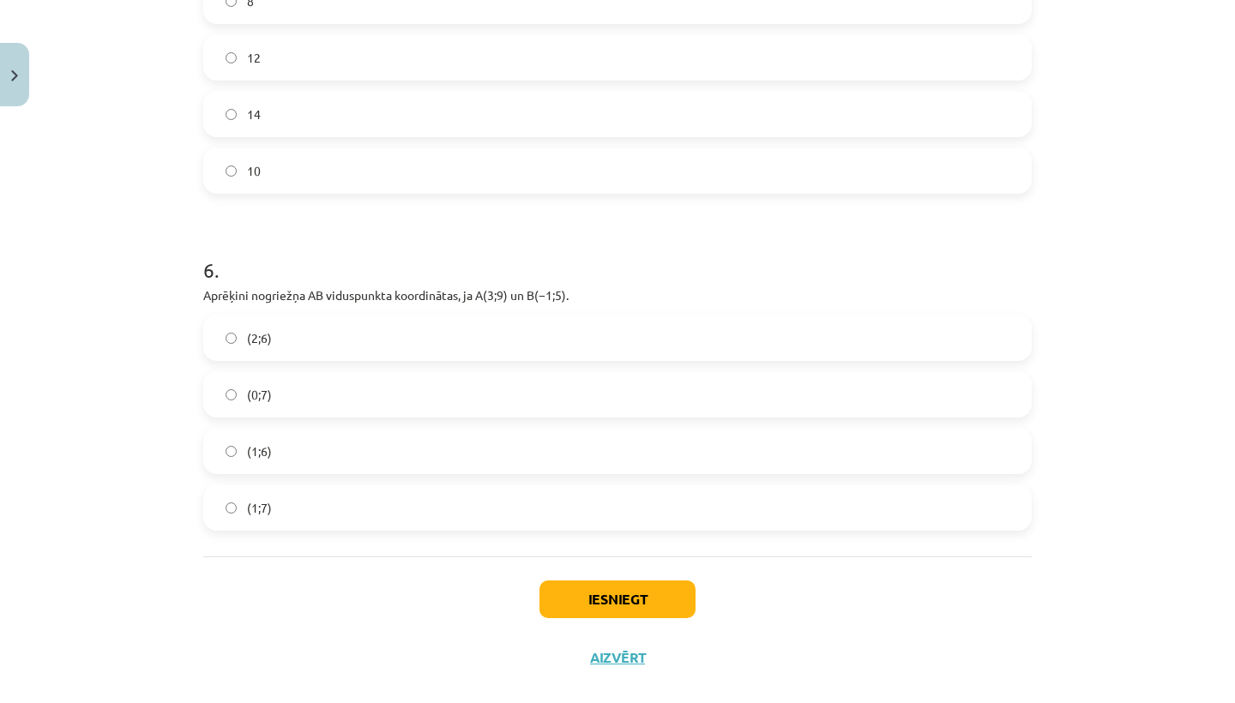
scroll to position [2135, 0]
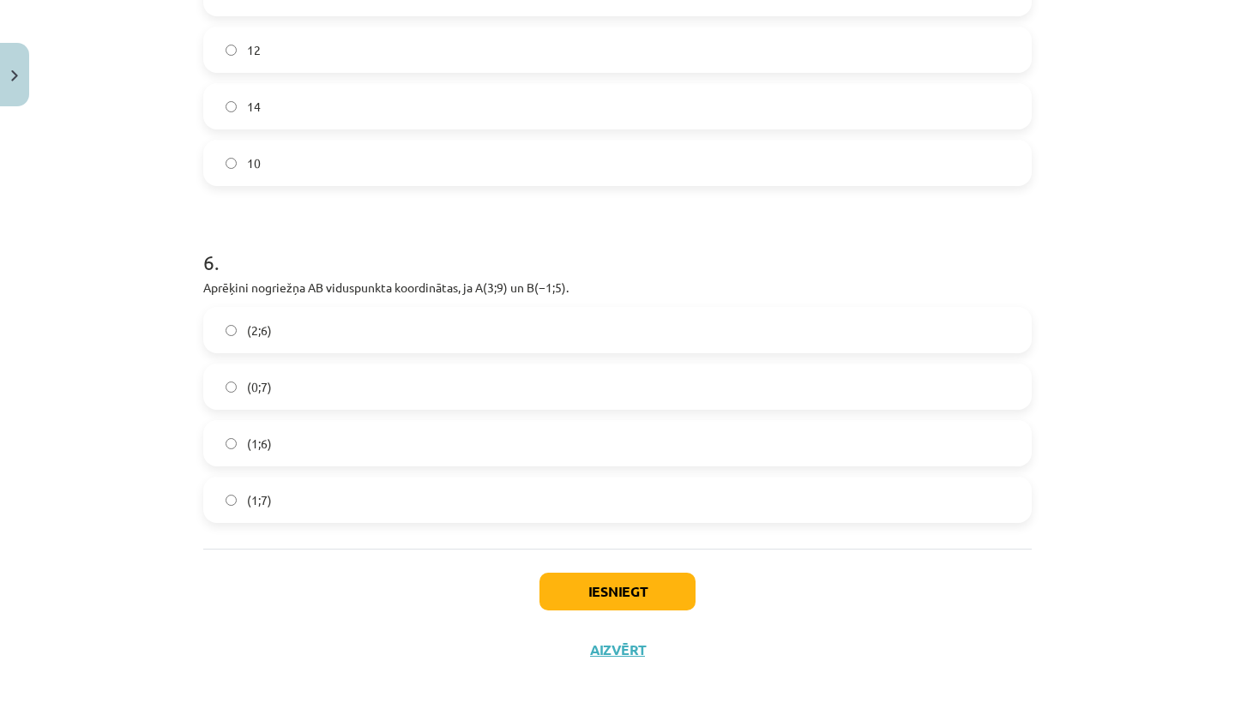
click at [380, 490] on label "(1;7)" at bounding box center [617, 499] width 825 height 43
click at [616, 606] on button "Iesniegt" at bounding box center [617, 592] width 156 height 38
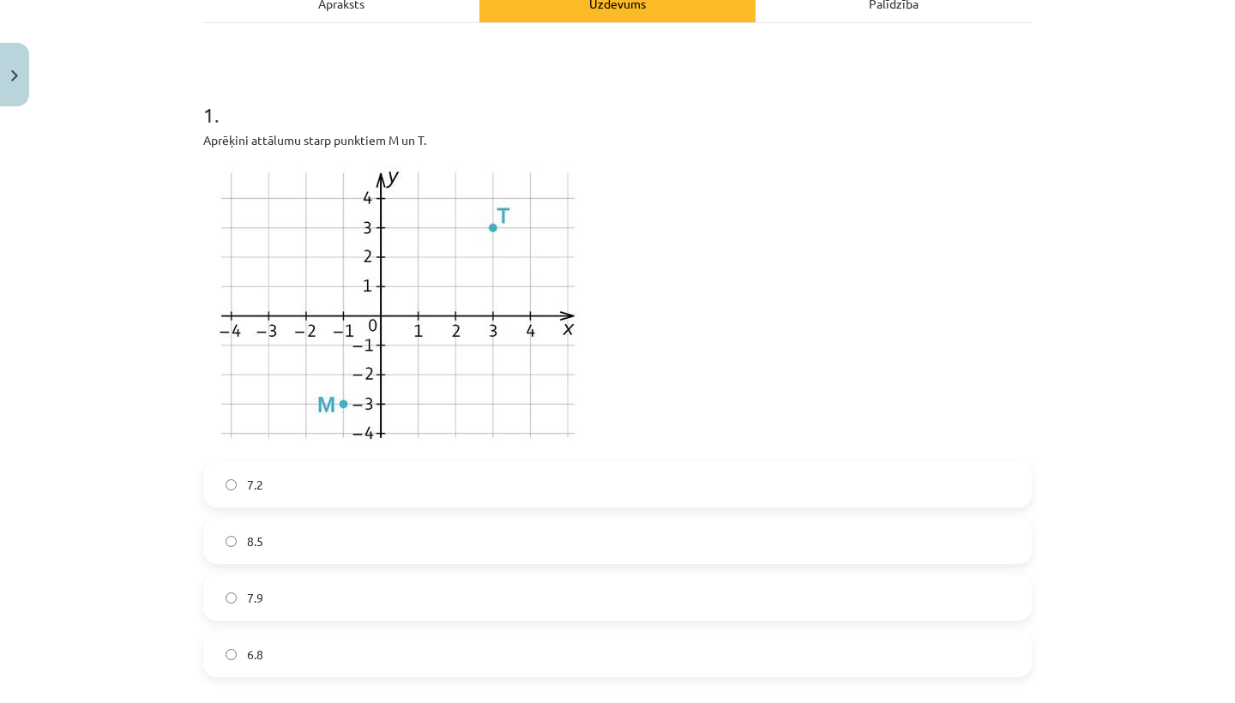
scroll to position [295, 0]
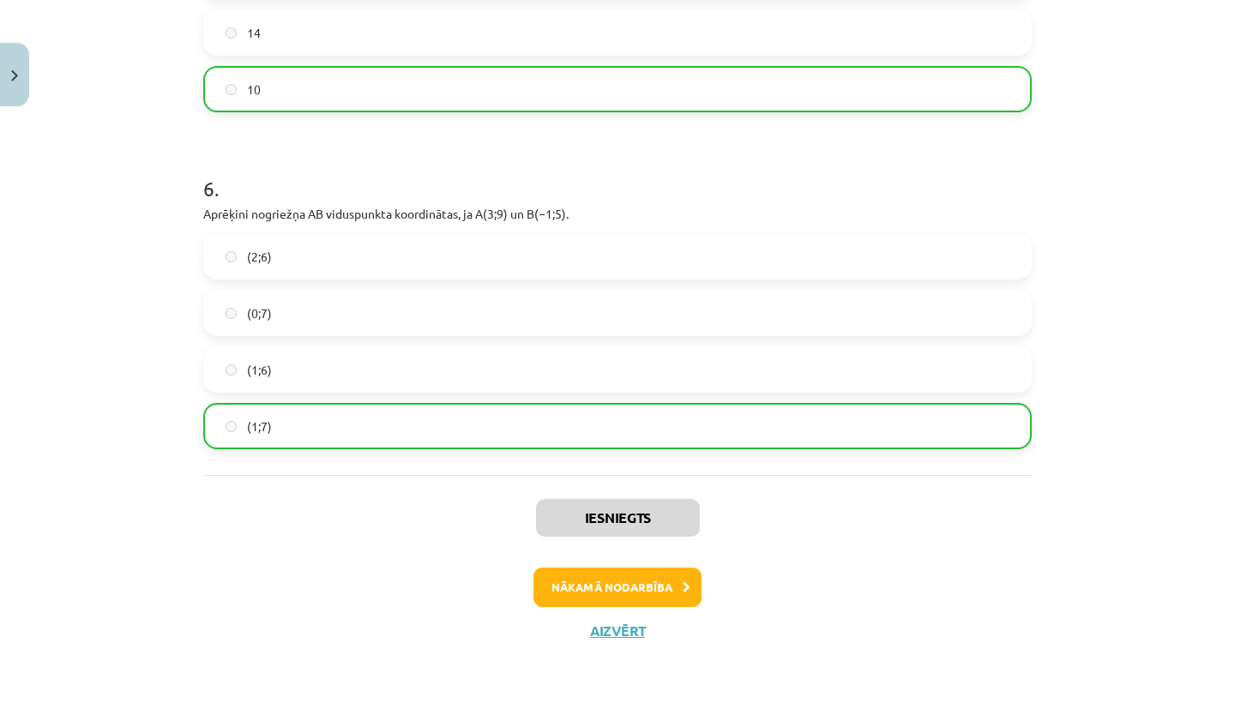
click at [629, 592] on button "Nākamā nodarbība" at bounding box center [617, 587] width 168 height 39
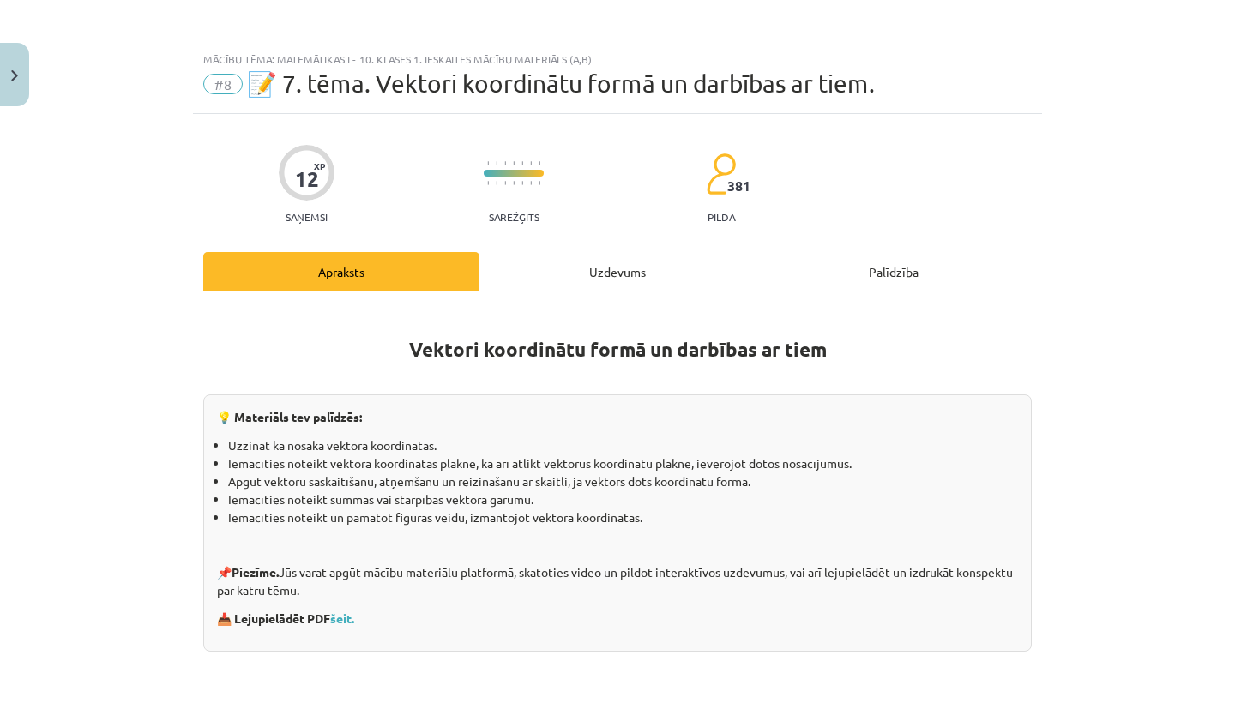
scroll to position [0, 0]
click at [21, 76] on button "Close" at bounding box center [14, 74] width 29 height 63
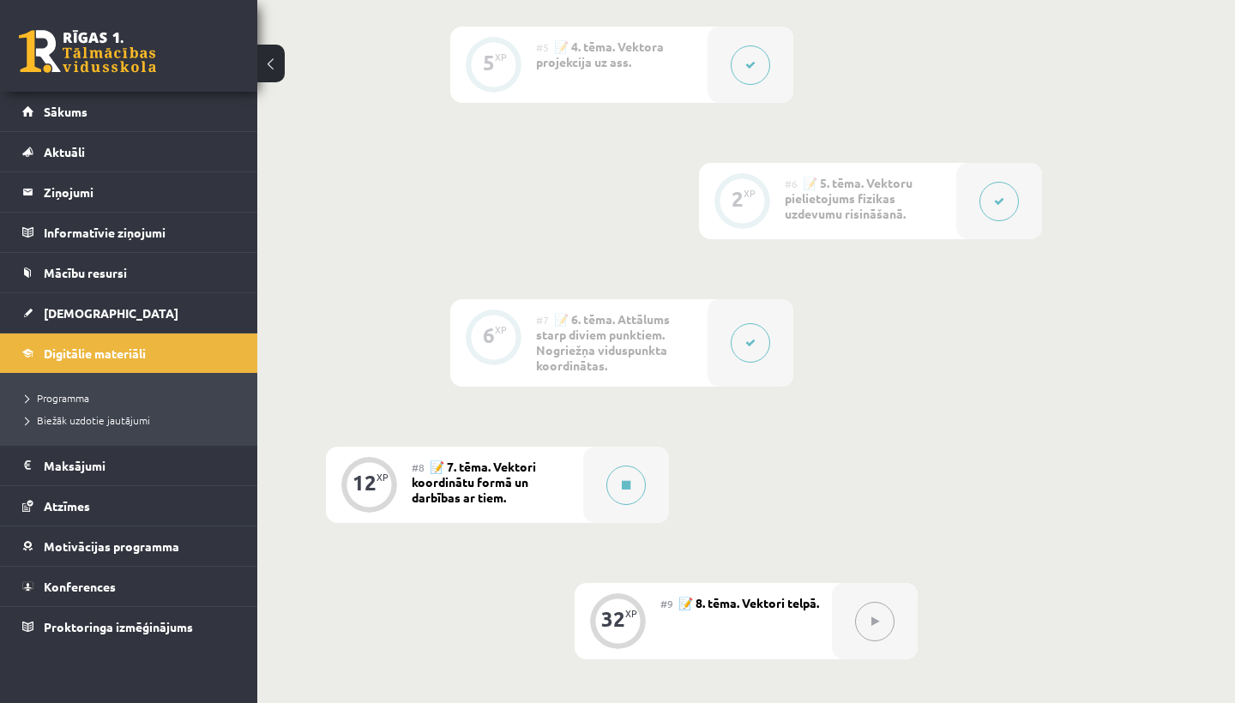
scroll to position [1001, 0]
click at [622, 486] on icon at bounding box center [626, 483] width 9 height 10
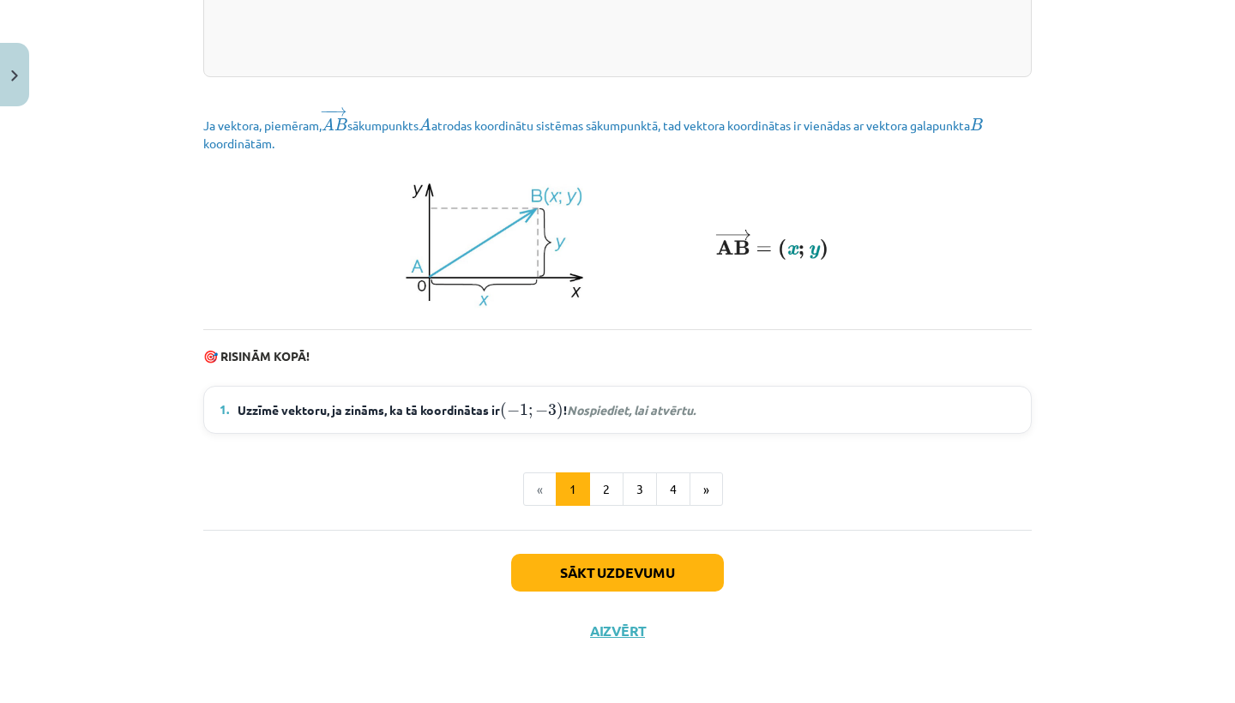
scroll to position [2309, 0]
click at [622, 479] on button "2" at bounding box center [606, 489] width 34 height 34
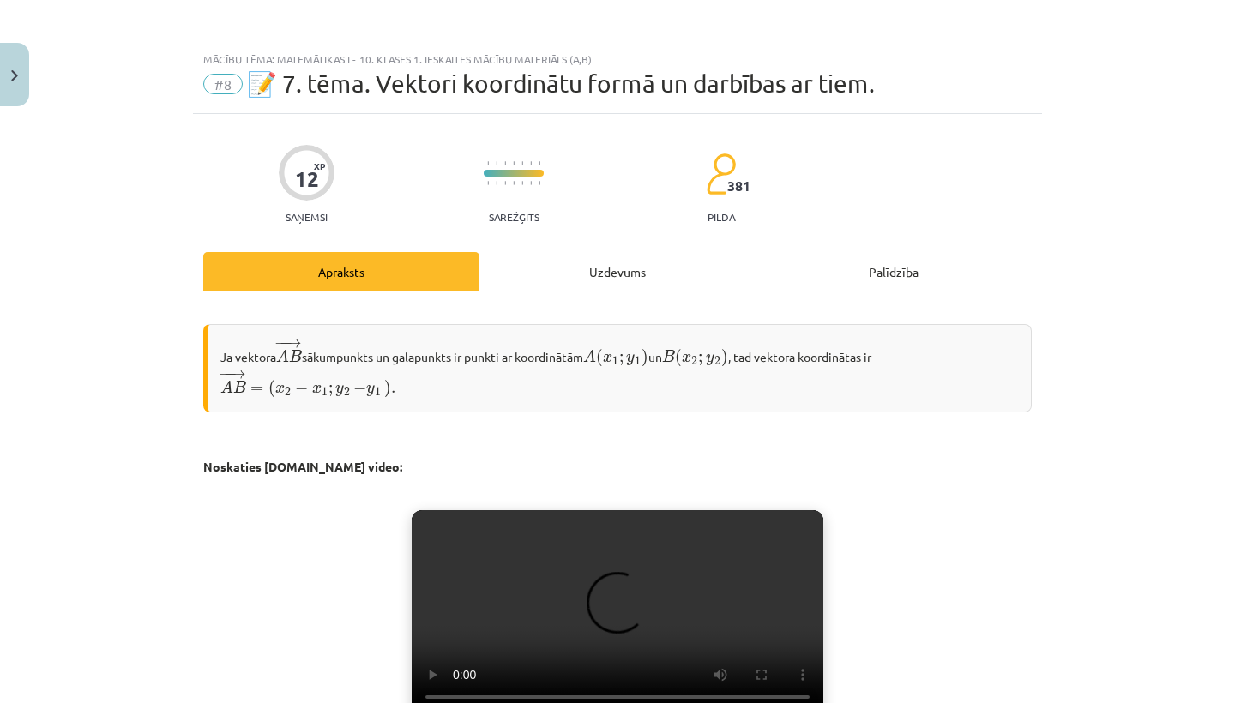
scroll to position [0, 0]
click at [600, 278] on div "Uzdevums" at bounding box center [617, 271] width 276 height 39
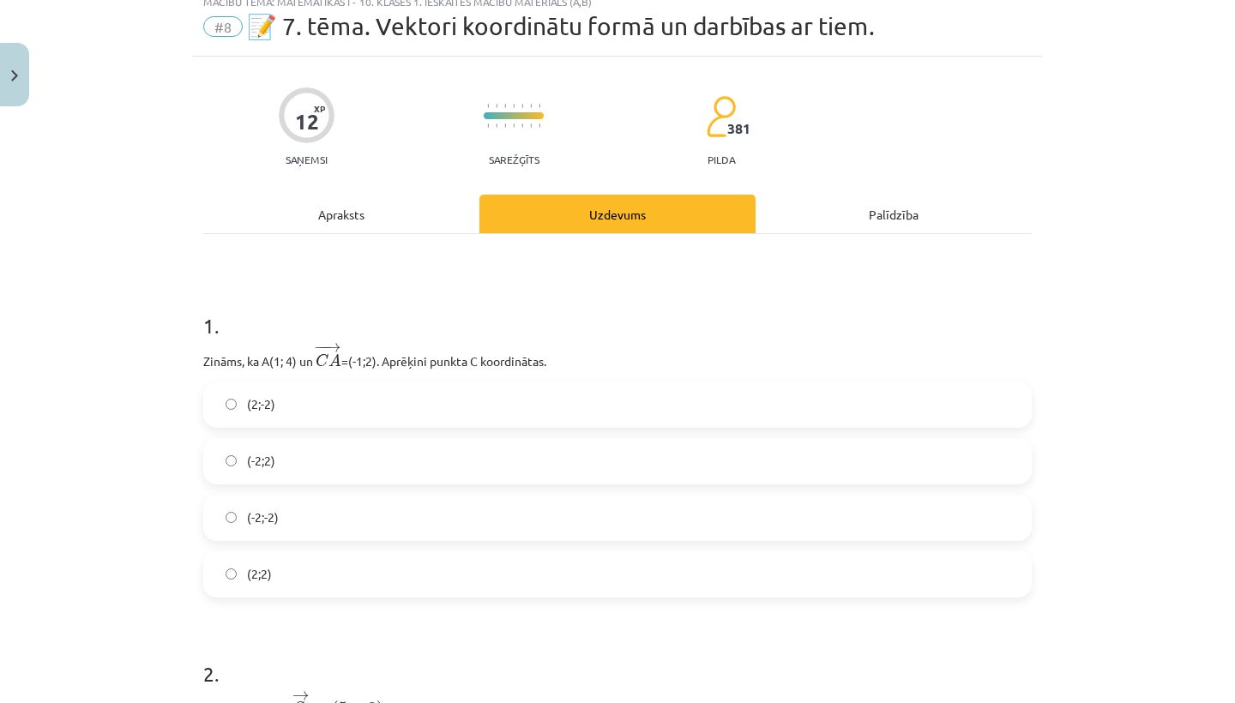
scroll to position [63, 0]
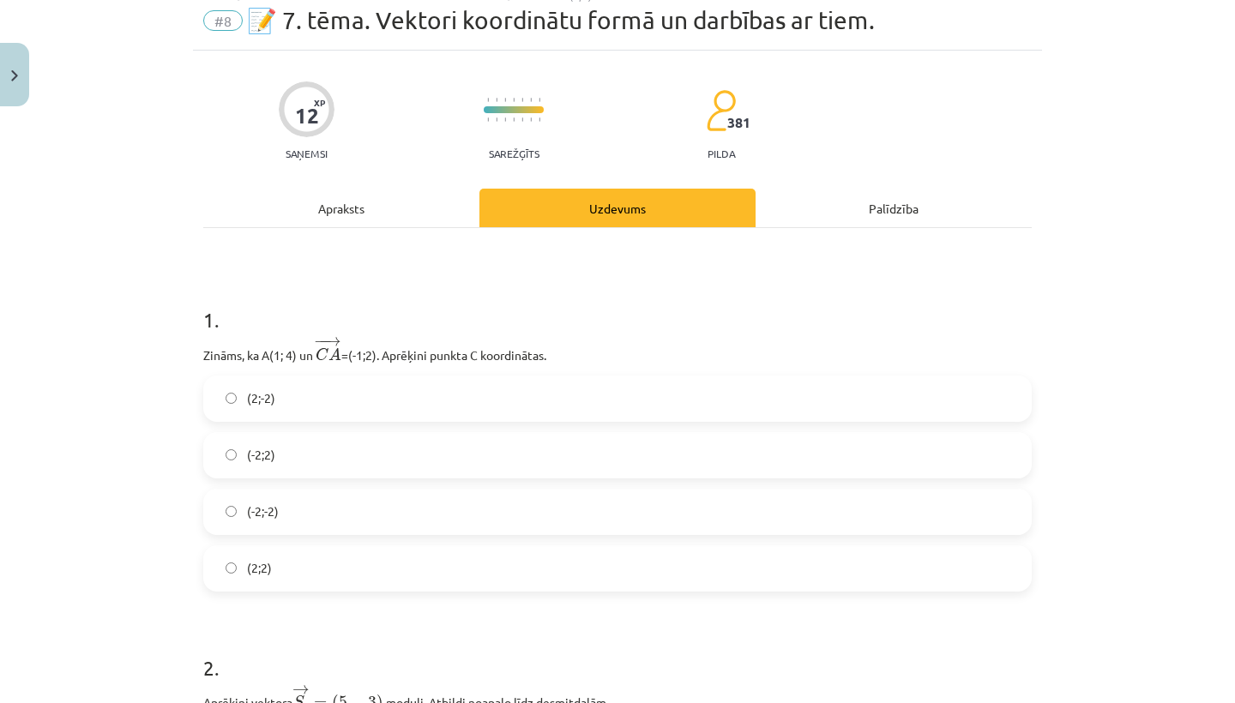
click at [427, 219] on div "Apraksts" at bounding box center [341, 208] width 276 height 39
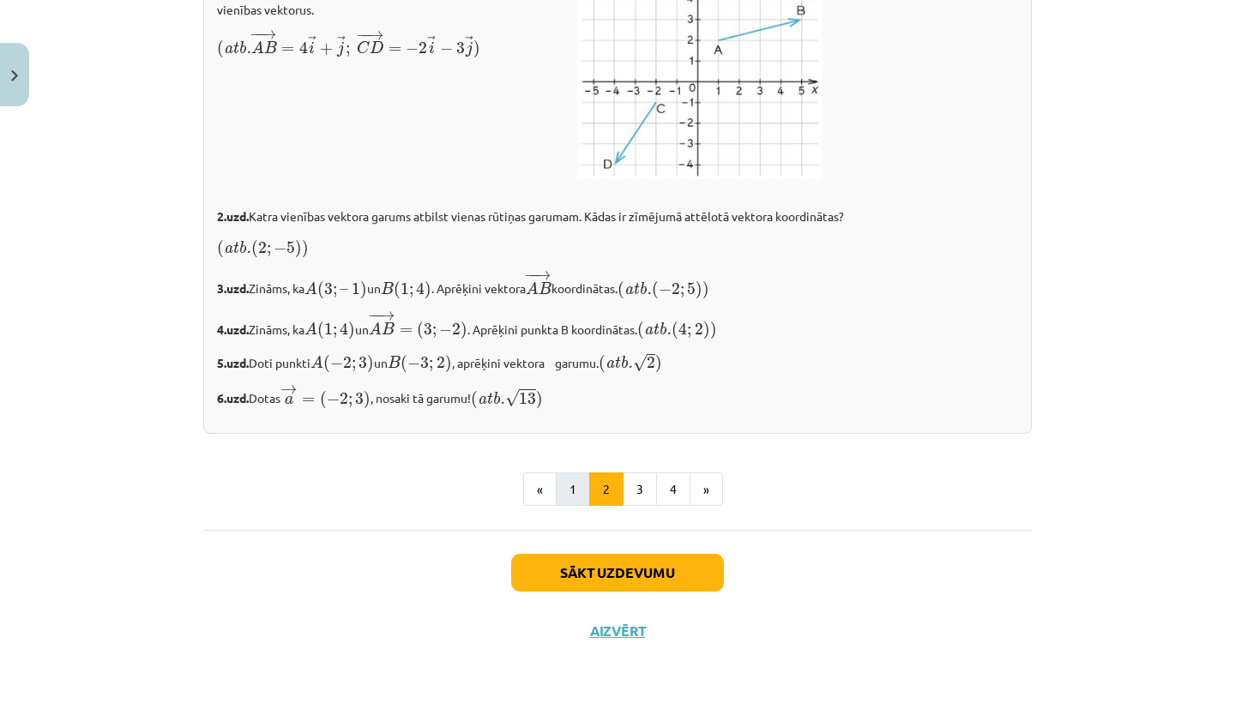
click at [571, 486] on button "1" at bounding box center [573, 489] width 34 height 34
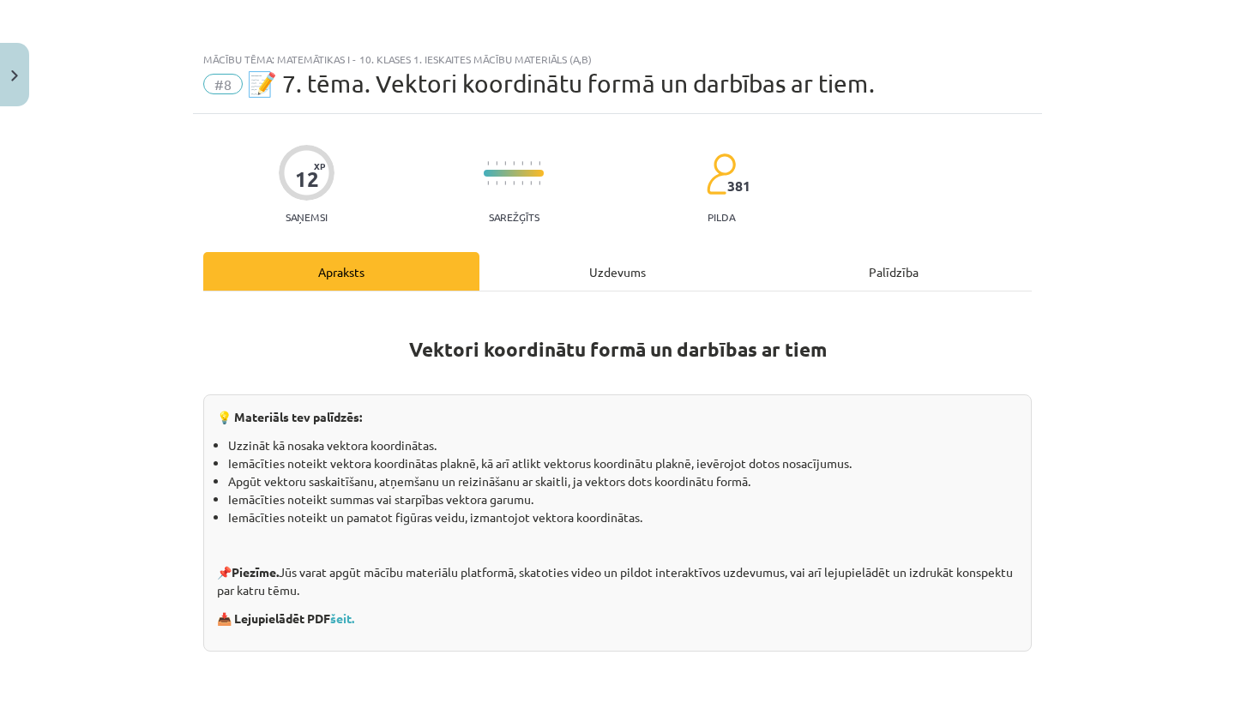
scroll to position [0, 0]
click at [282, 89] on span "📝 7. tēma. Vektori koordinātu formā un darbības ar tiem." at bounding box center [561, 83] width 628 height 28
click at [268, 89] on span "📝 7. tēma. Vektori koordinātu formā un darbības ar tiem." at bounding box center [561, 83] width 628 height 28
click at [232, 86] on span "#8" at bounding box center [222, 84] width 39 height 21
click at [270, 56] on div "Mācību tēma: Matemātikas i - 10. klases 1. ieskaites mācību materiāls (a,b)" at bounding box center [617, 59] width 828 height 12
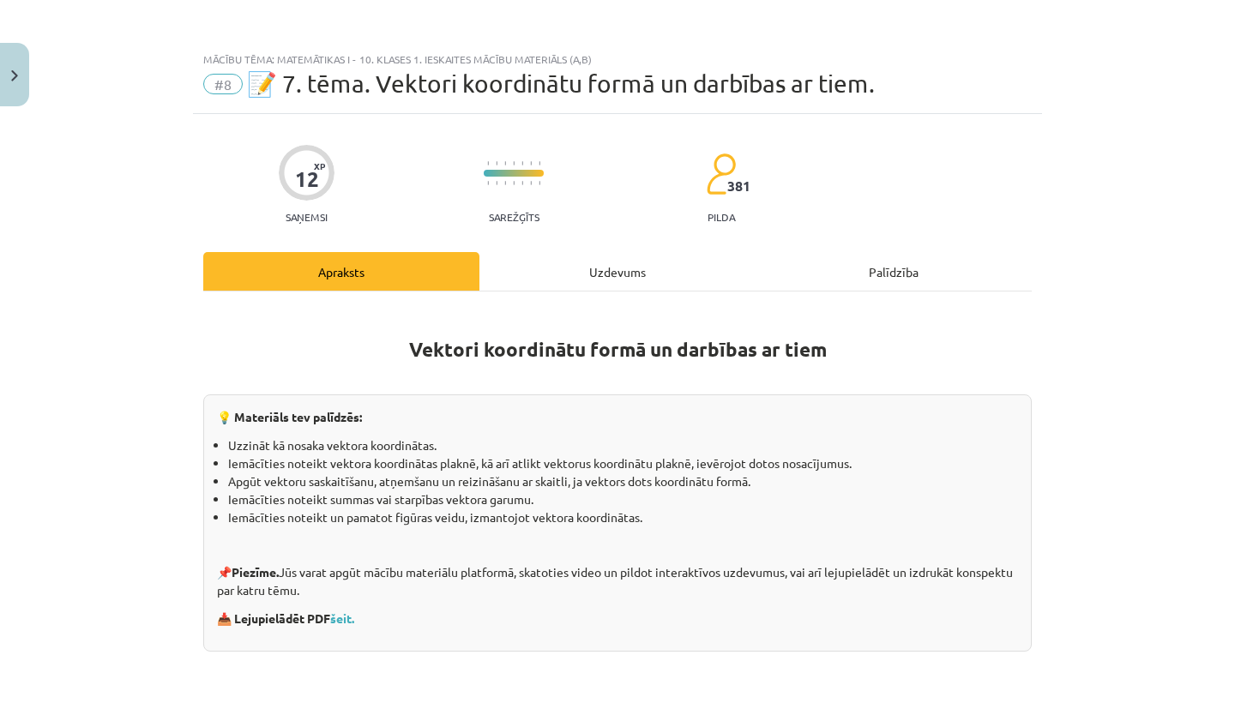
click at [319, 58] on div "Mācību tēma: Matemātikas i - 10. klases 1. ieskaites mācību materiāls (a,b)" at bounding box center [617, 59] width 828 height 12
click at [526, 171] on progress at bounding box center [514, 173] width 60 height 7
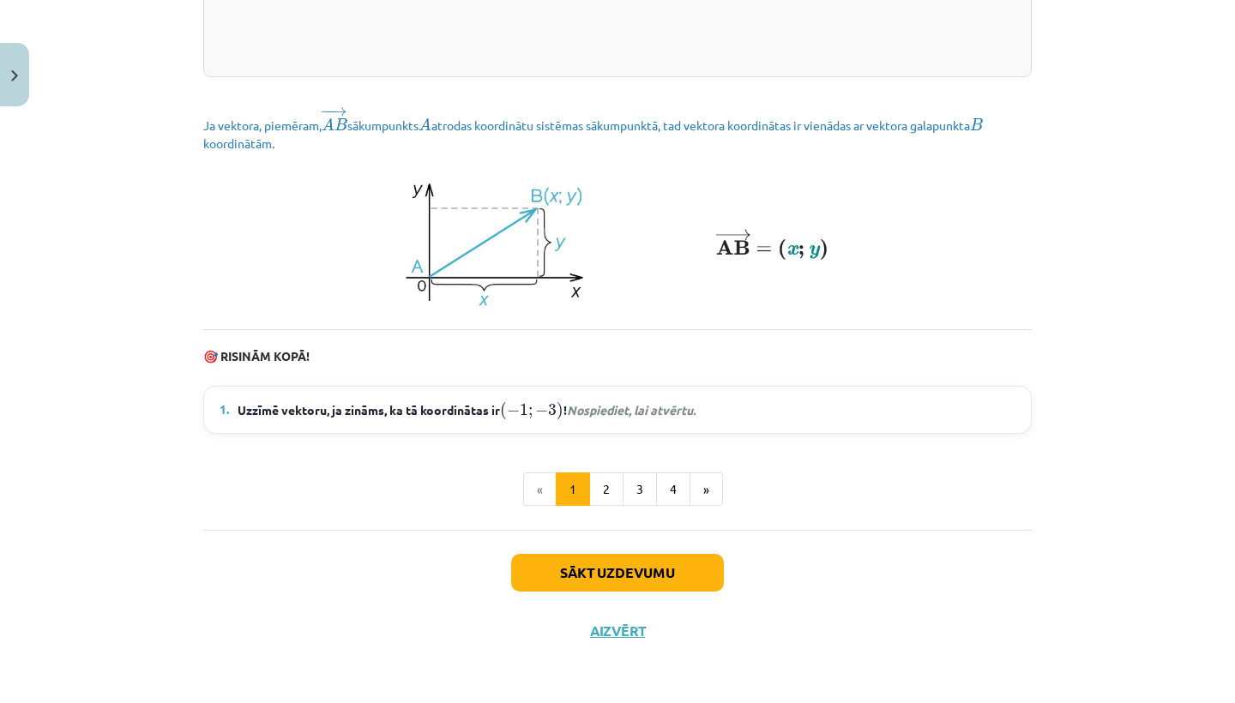
scroll to position [2309, 0]
click at [612, 626] on button "Aizvērt" at bounding box center [617, 630] width 65 height 17
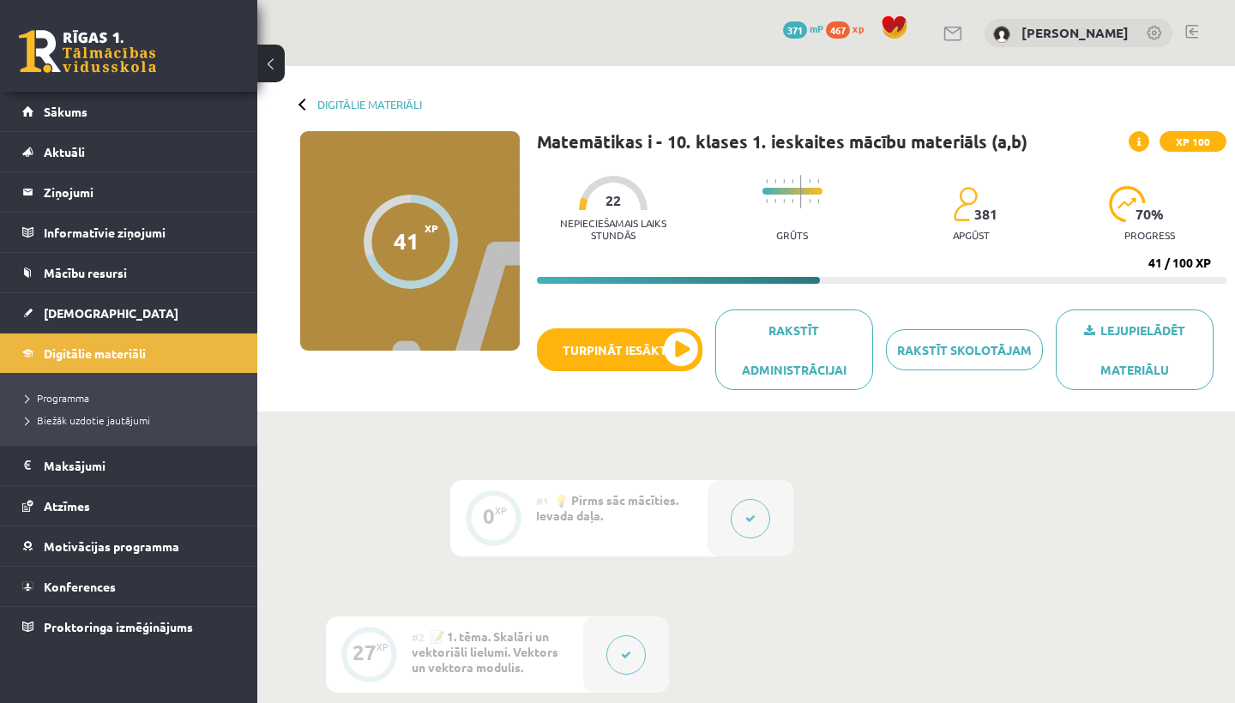
scroll to position [0, 0]
click at [79, 308] on span "[DEMOGRAPHIC_DATA]" at bounding box center [111, 312] width 135 height 15
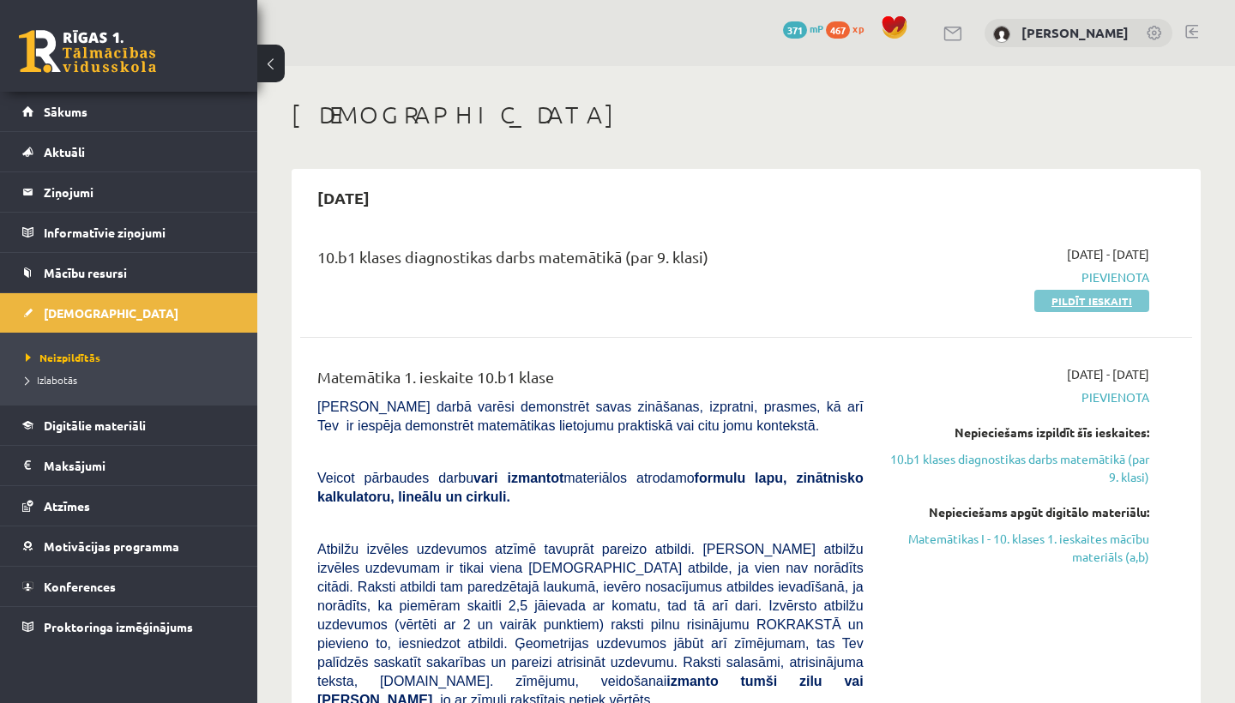
click at [1050, 302] on link "Pildīt ieskaiti" at bounding box center [1091, 301] width 115 height 22
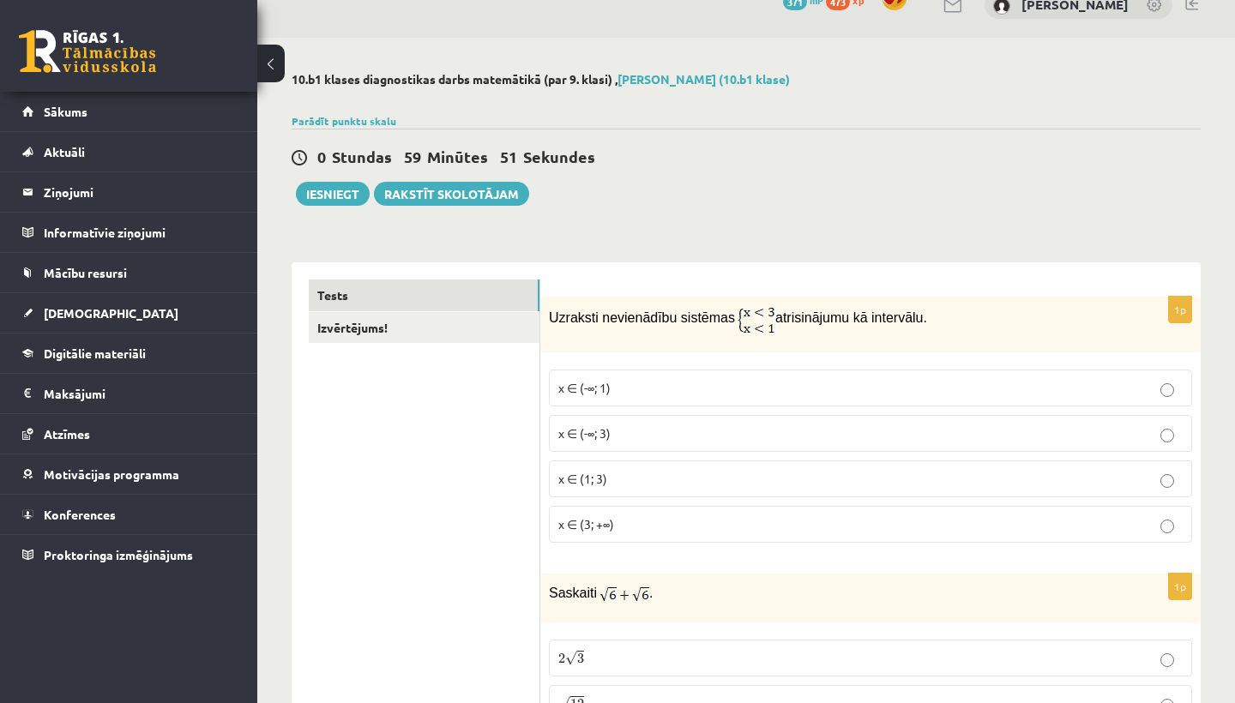
scroll to position [33, 0]
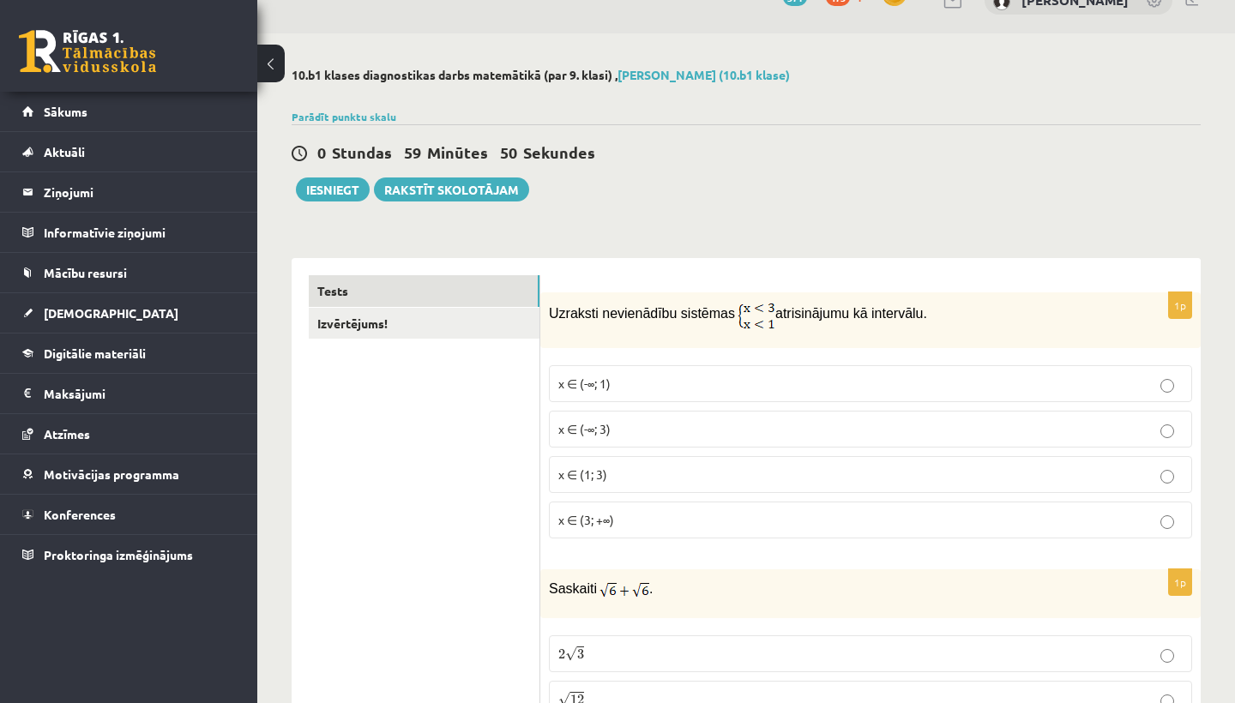
click at [763, 311] on img at bounding box center [756, 315] width 38 height 28
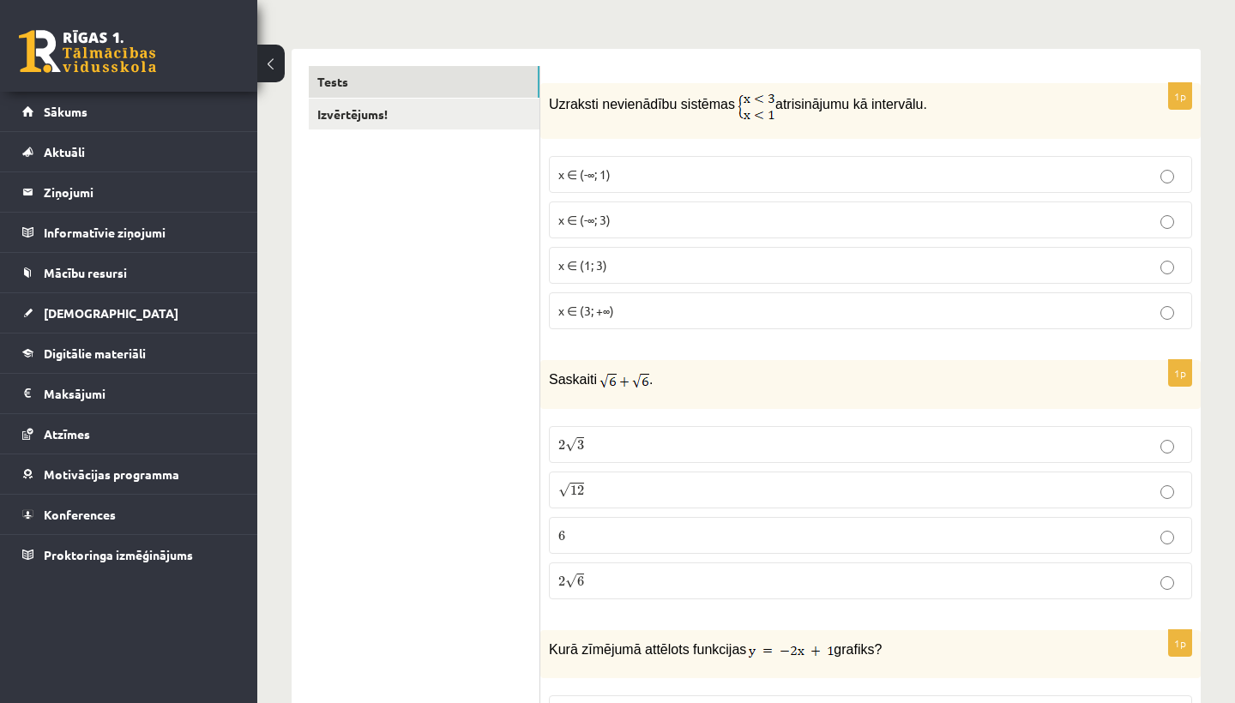
scroll to position [245, 0]
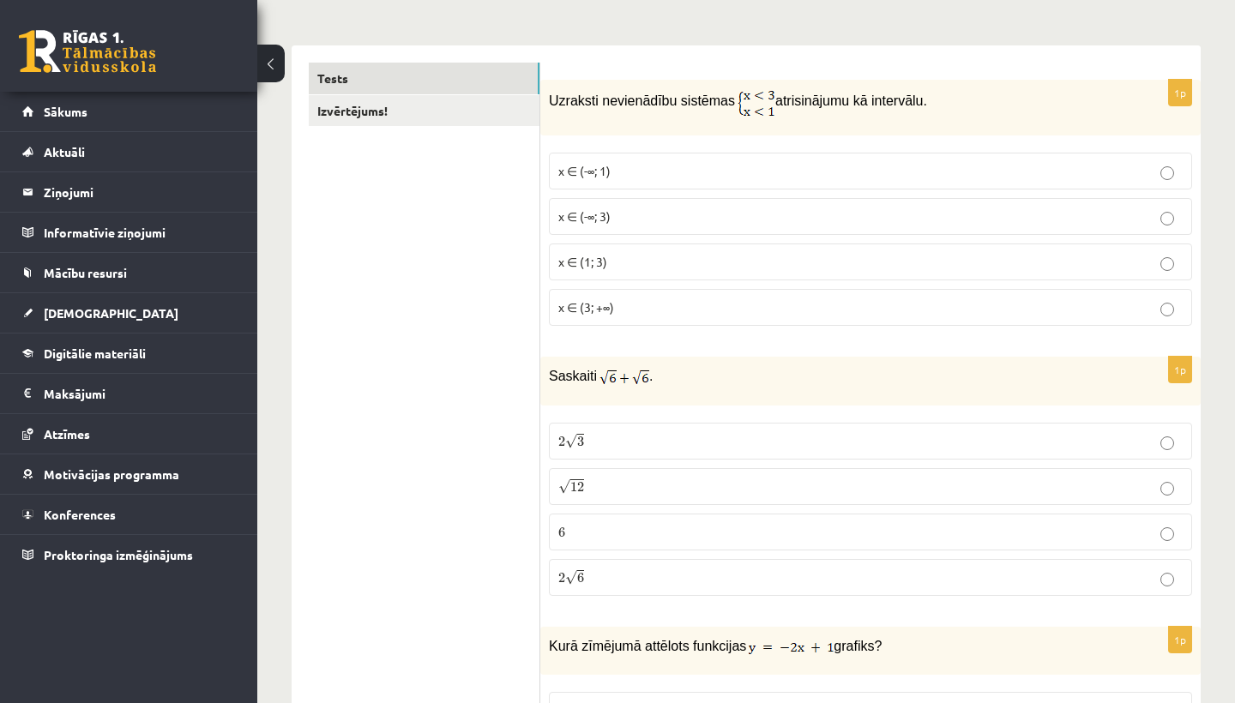
click at [678, 572] on p "2 √ 6 2 6" at bounding box center [870, 577] width 624 height 18
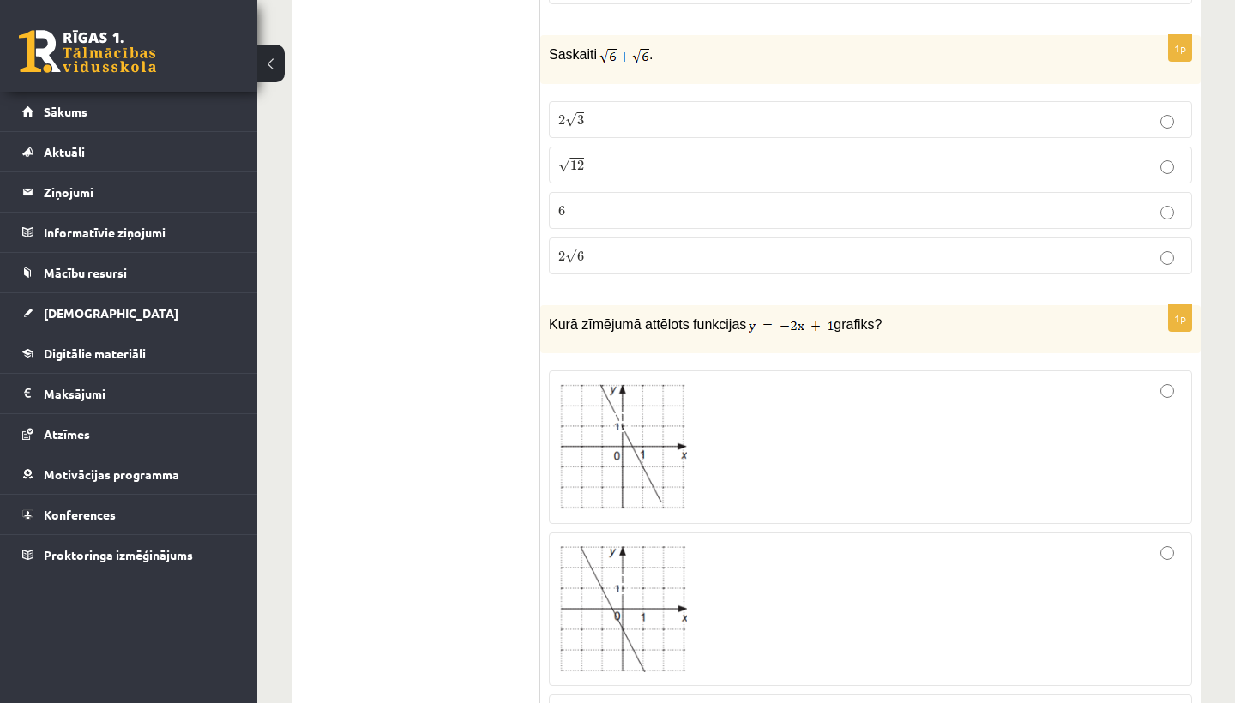
scroll to position [565, 0]
click at [656, 473] on img at bounding box center [622, 449] width 129 height 126
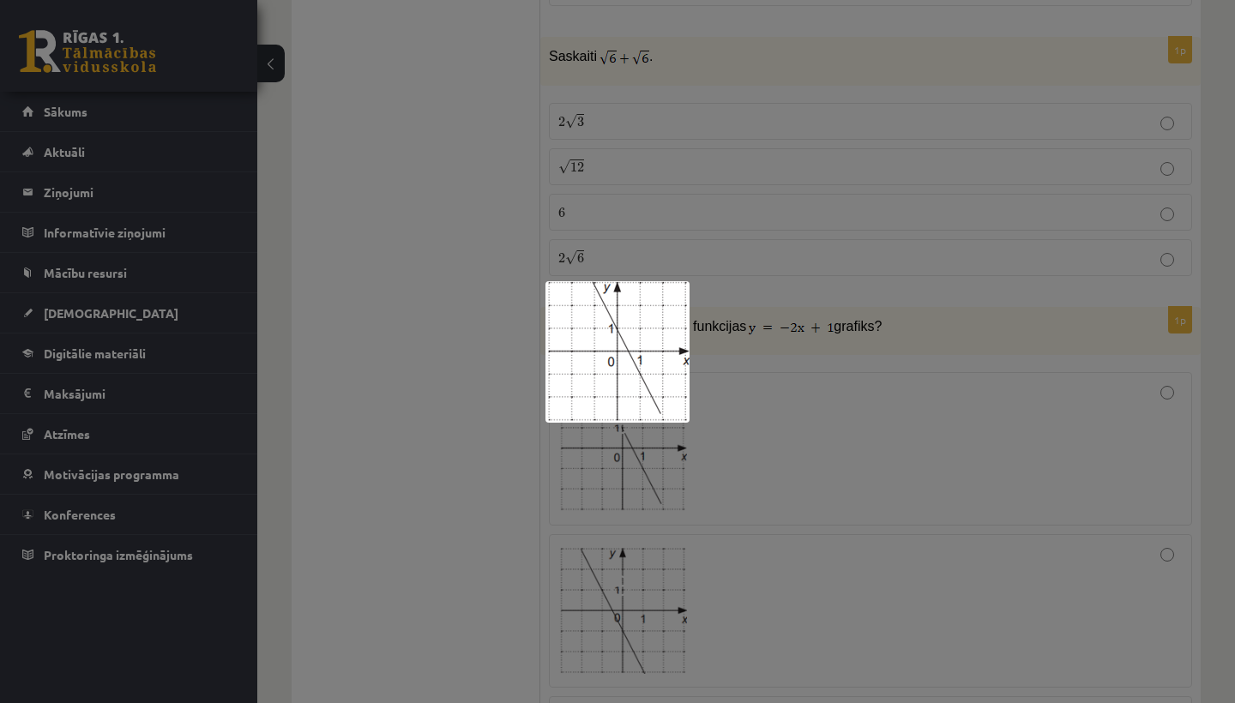
click at [804, 425] on div at bounding box center [617, 351] width 1235 height 703
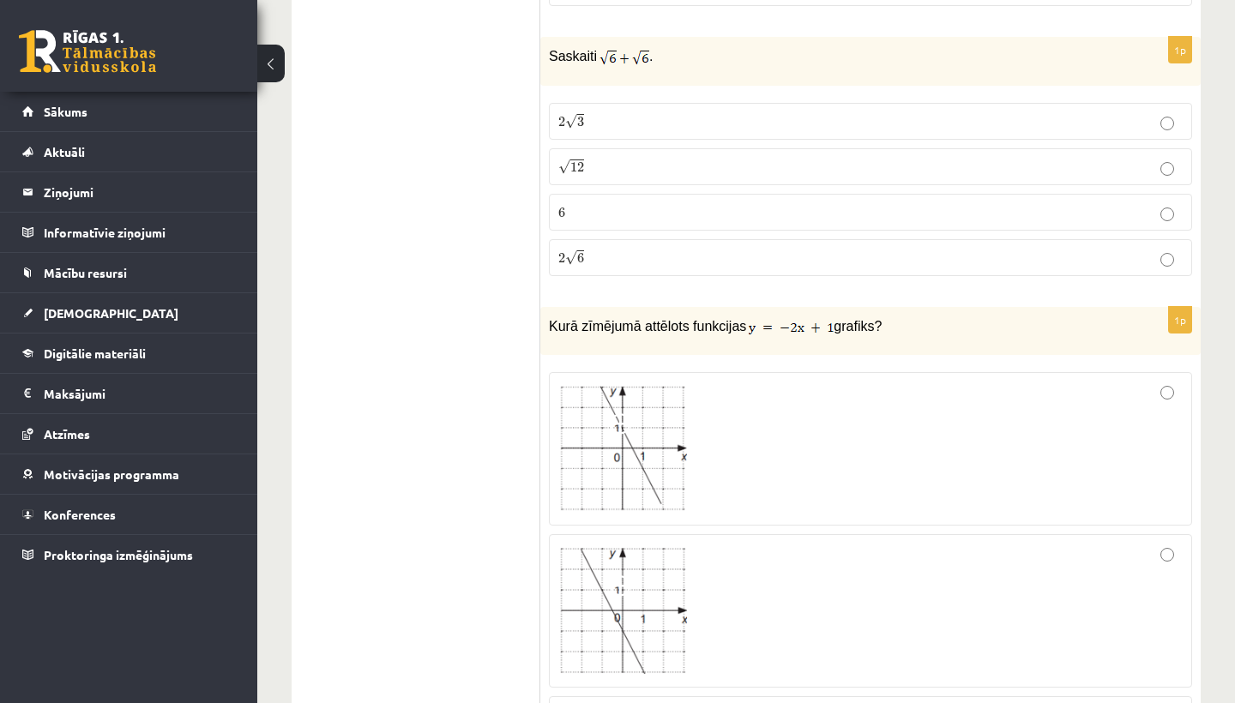
click at [818, 457] on div at bounding box center [870, 449] width 624 height 135
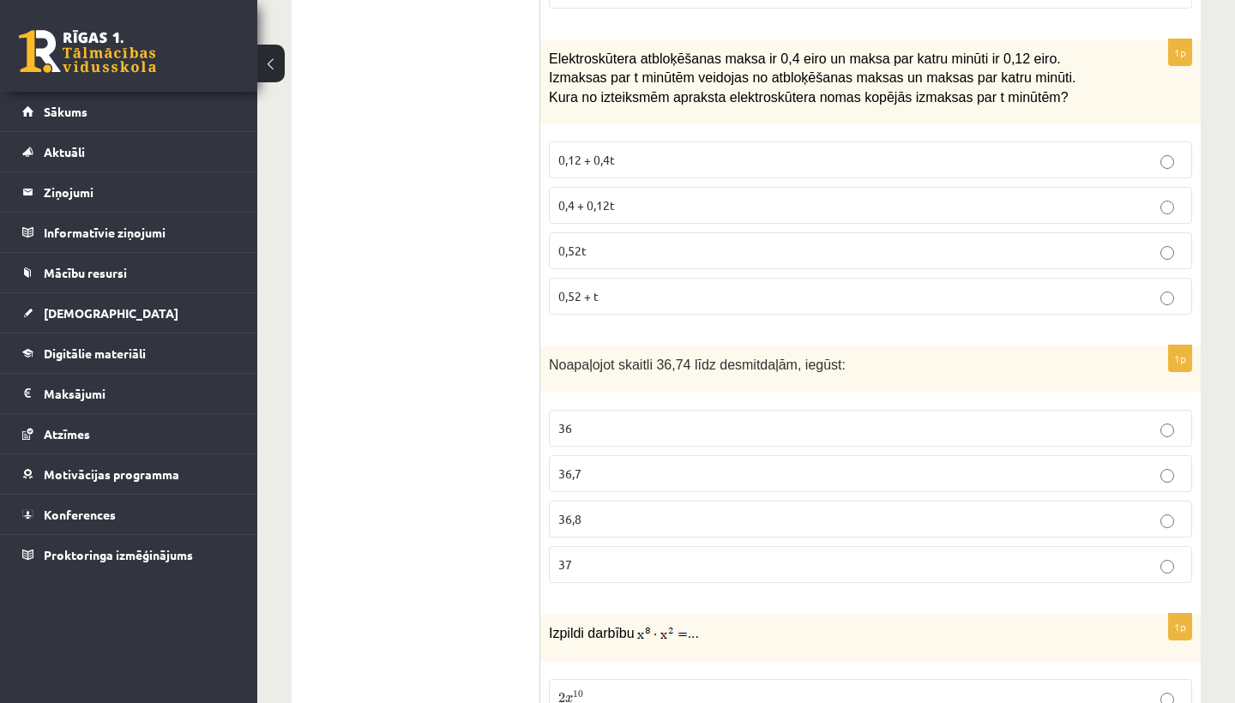
scroll to position [2169, 0]
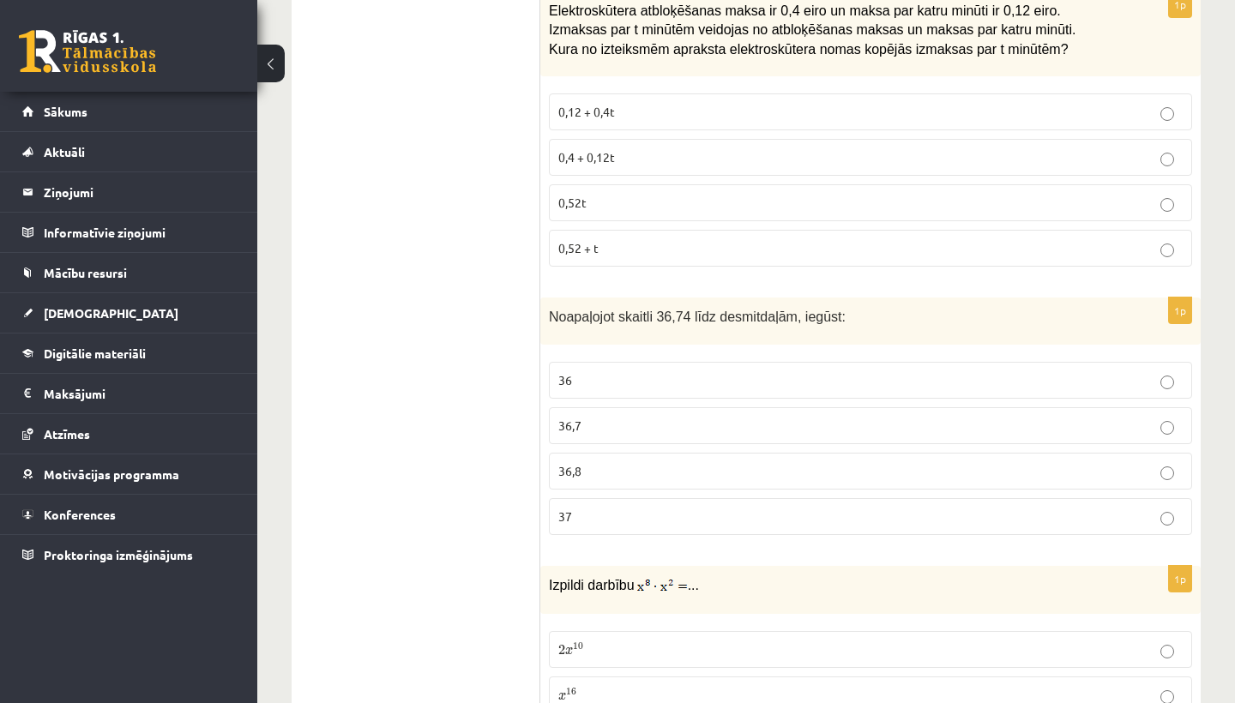
click at [703, 424] on p "36,7" at bounding box center [870, 426] width 624 height 18
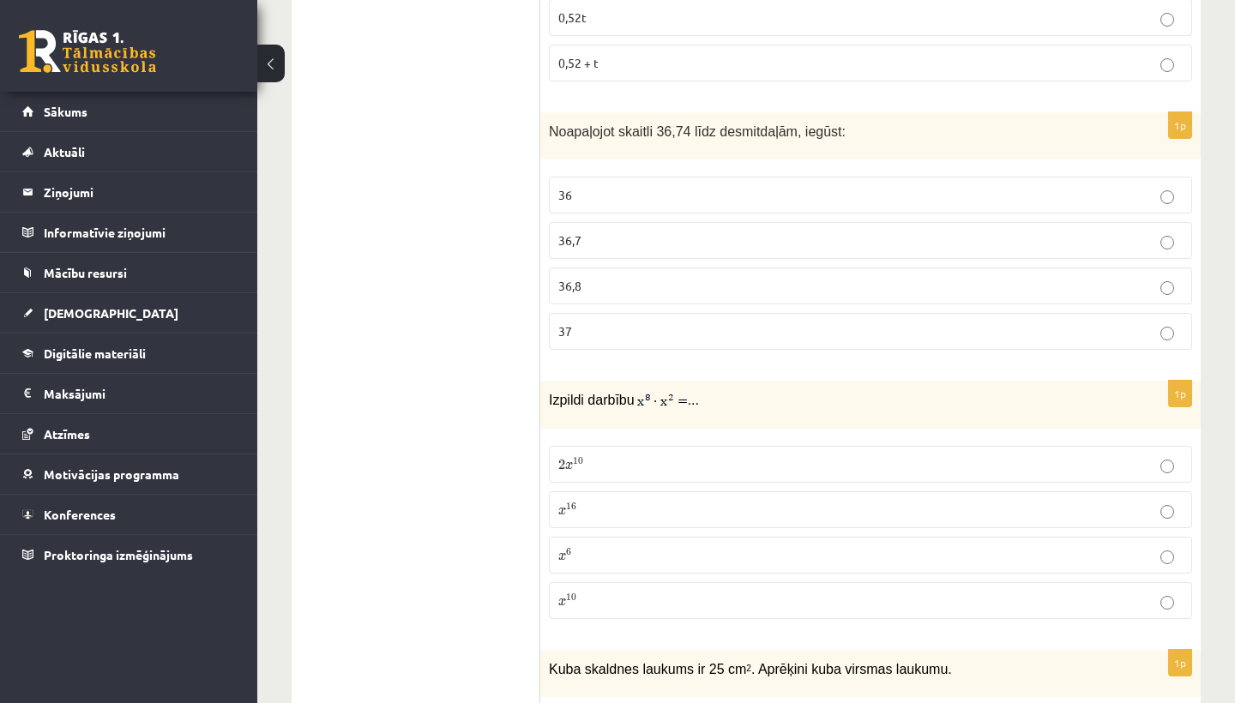
scroll to position [2356, 0]
click at [643, 590] on p "x 10 x 10" at bounding box center [870, 599] width 624 height 18
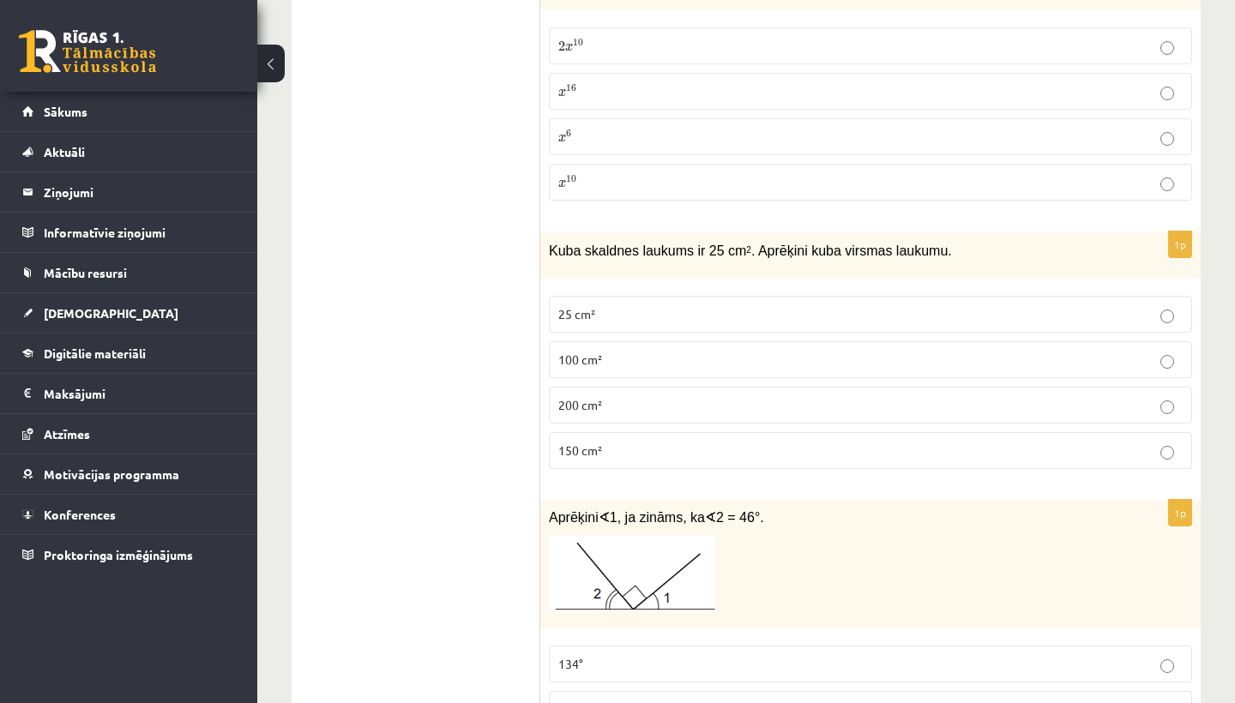
scroll to position [2780, 0]
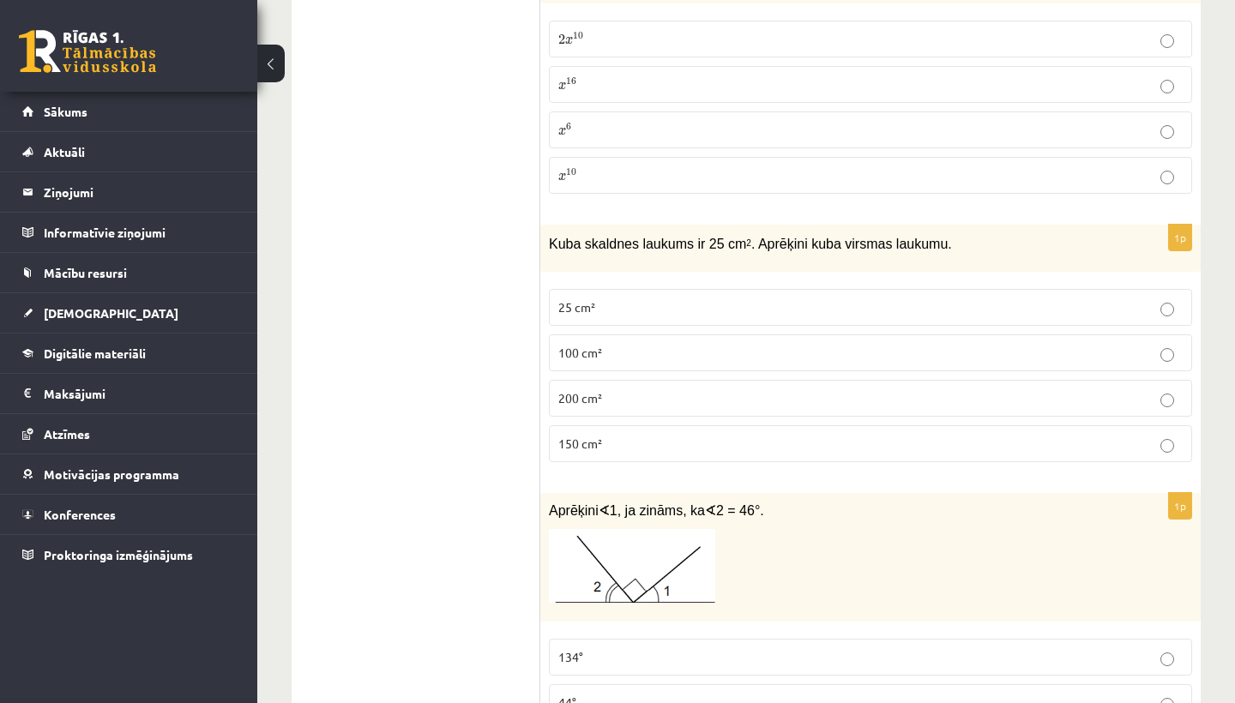
click at [598, 435] on p "150 cm²" at bounding box center [870, 444] width 624 height 18
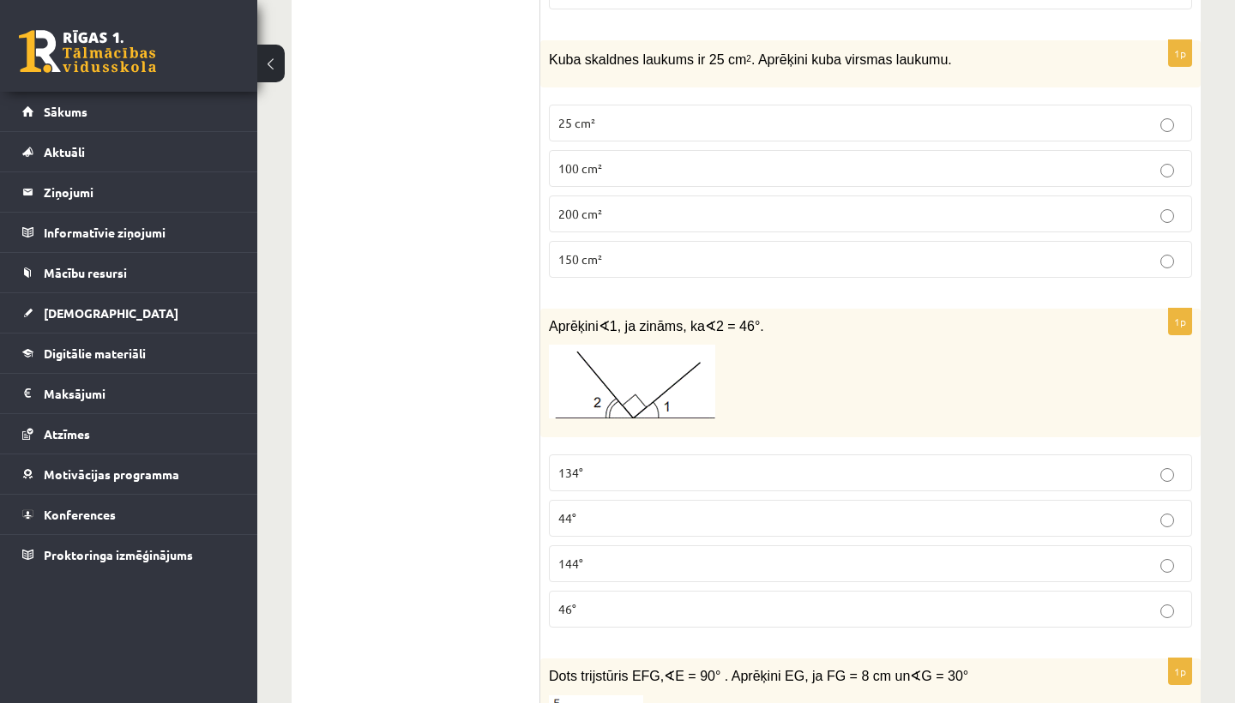
scroll to position [2984, 0]
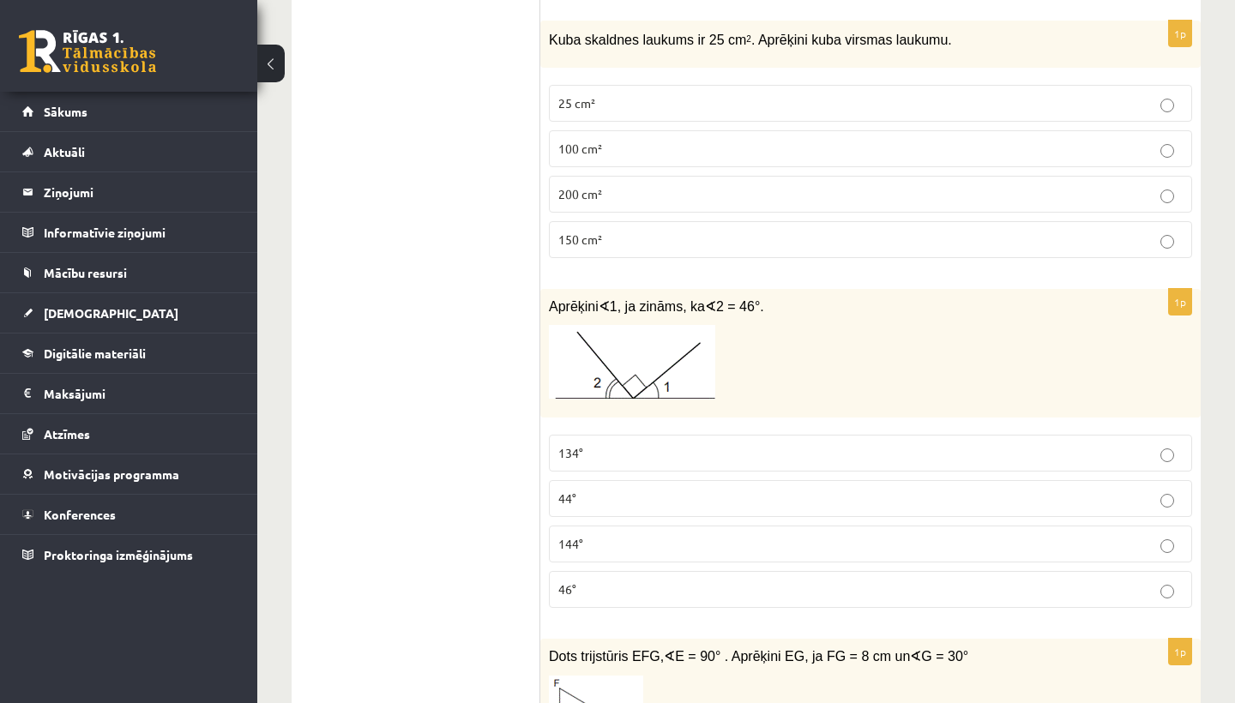
click at [588, 496] on p "44°" at bounding box center [870, 499] width 624 height 18
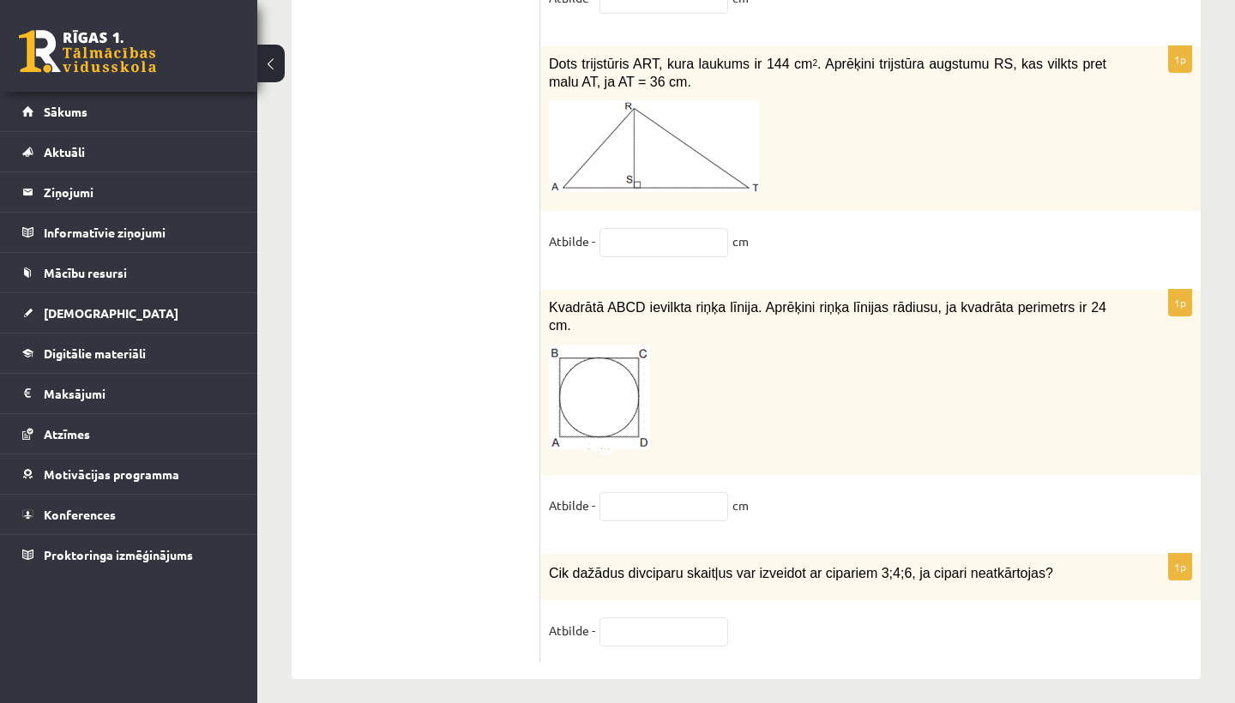
scroll to position [8862, 0]
click at [656, 618] on input "text" at bounding box center [663, 632] width 129 height 29
type input "*"
click at [688, 500] on input "text" at bounding box center [663, 507] width 129 height 29
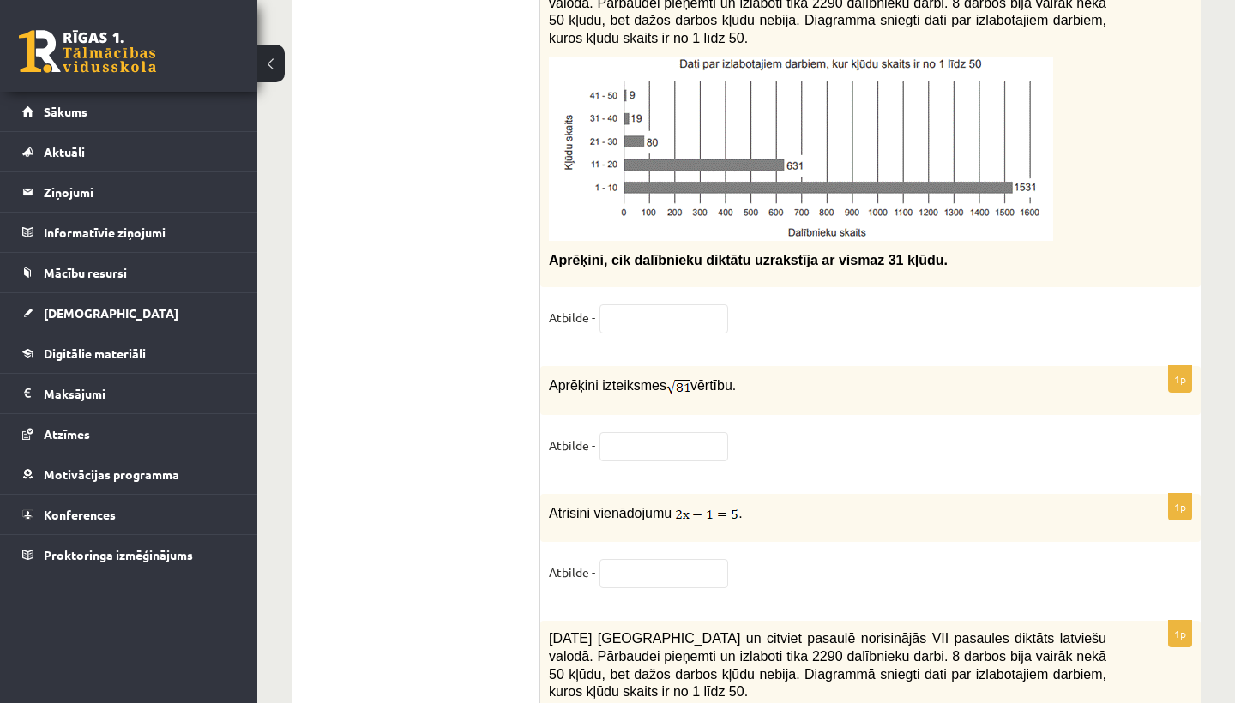
scroll to position [7468, 0]
click at [690, 437] on input "text" at bounding box center [663, 445] width 129 height 29
type input "*"
click at [700, 563] on input "text" at bounding box center [663, 572] width 129 height 29
type input "*"
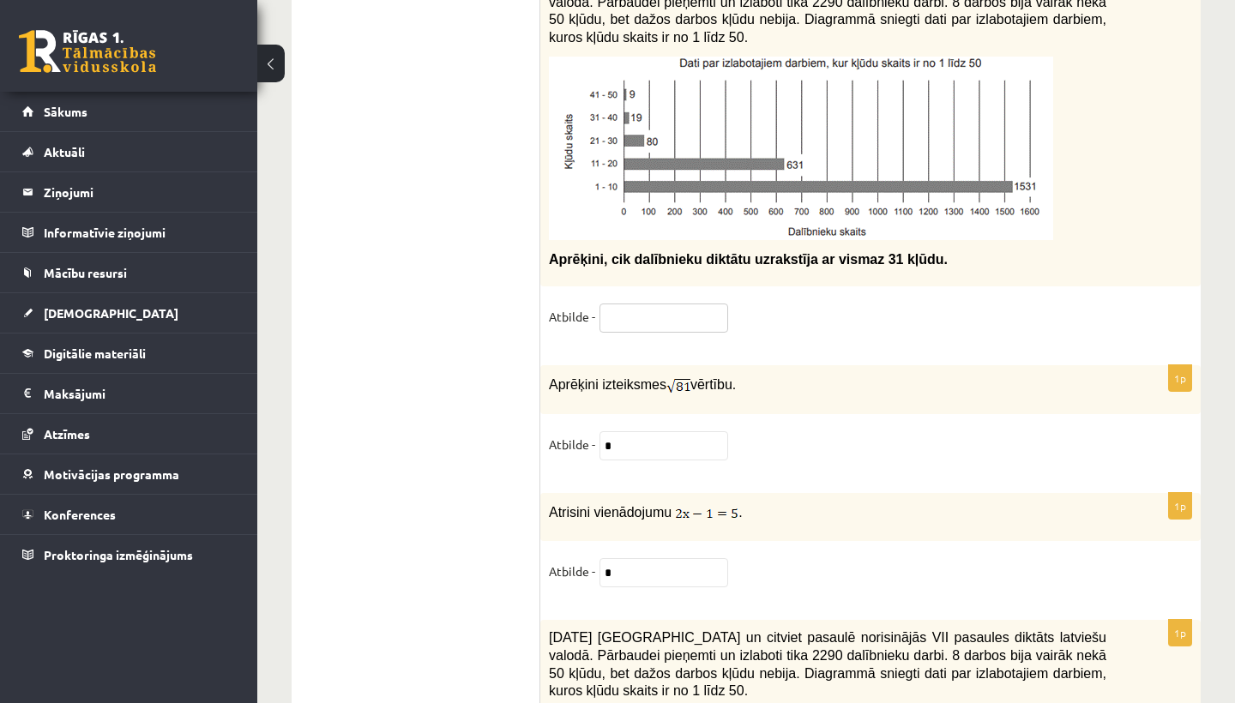
click at [682, 304] on input "text" at bounding box center [663, 317] width 129 height 29
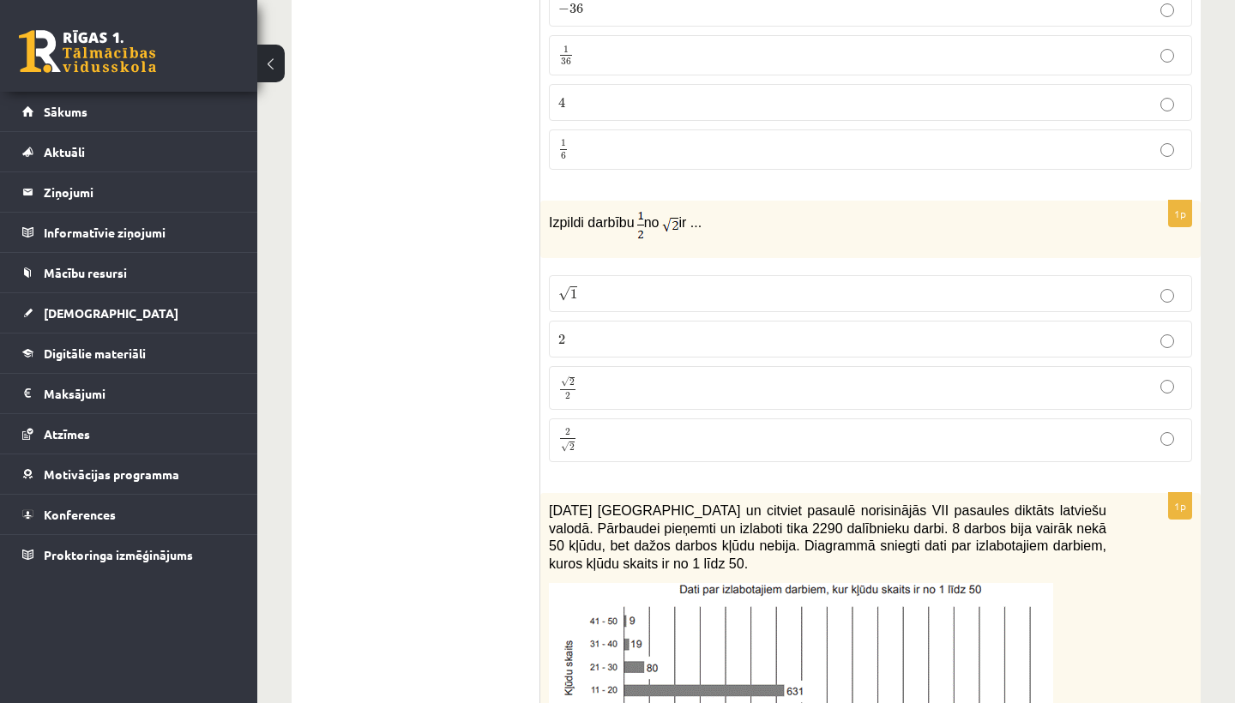
scroll to position [6932, 0]
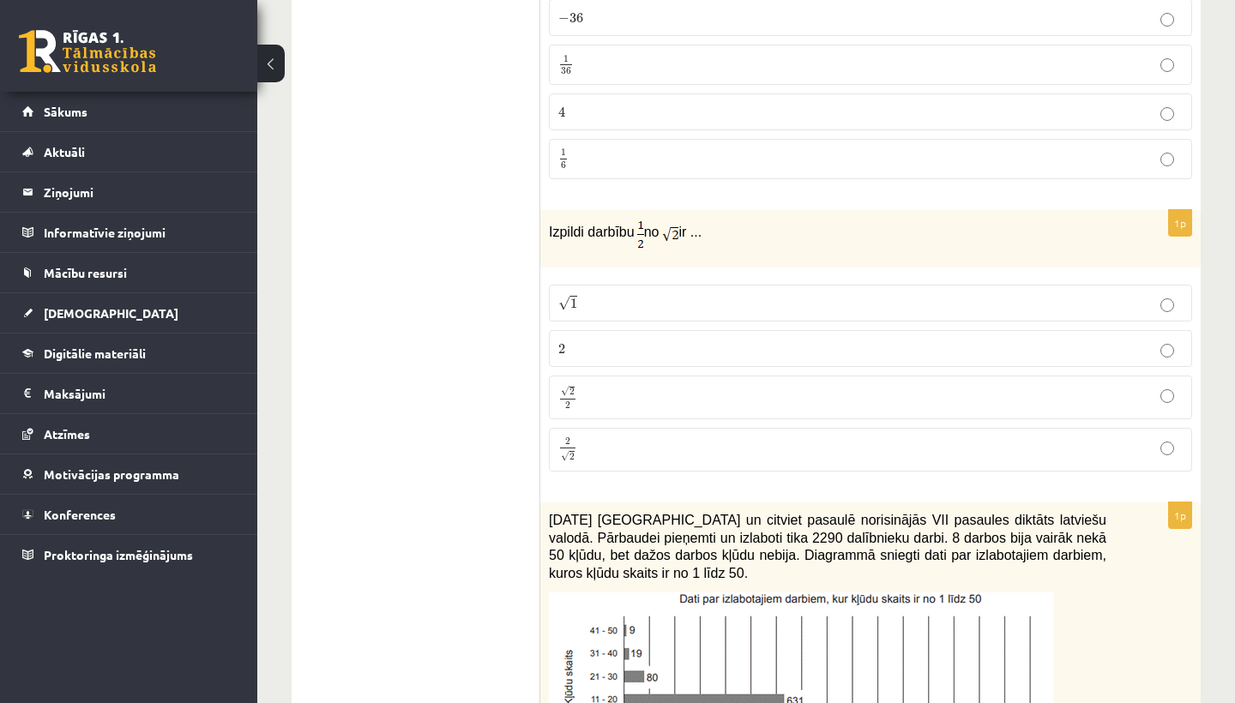
click at [677, 385] on p "√ 2 2 2 2" at bounding box center [870, 397] width 624 height 25
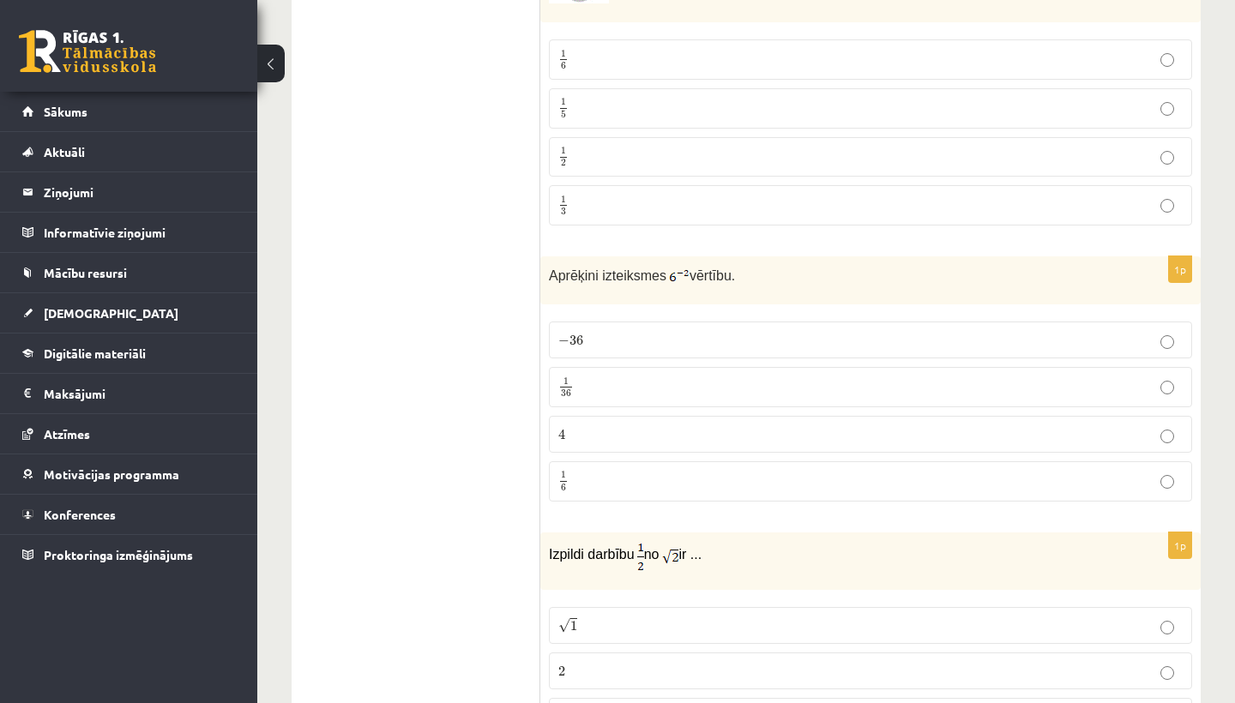
scroll to position [6610, 0]
click at [794, 376] on p "1 36 1 36" at bounding box center [870, 386] width 624 height 21
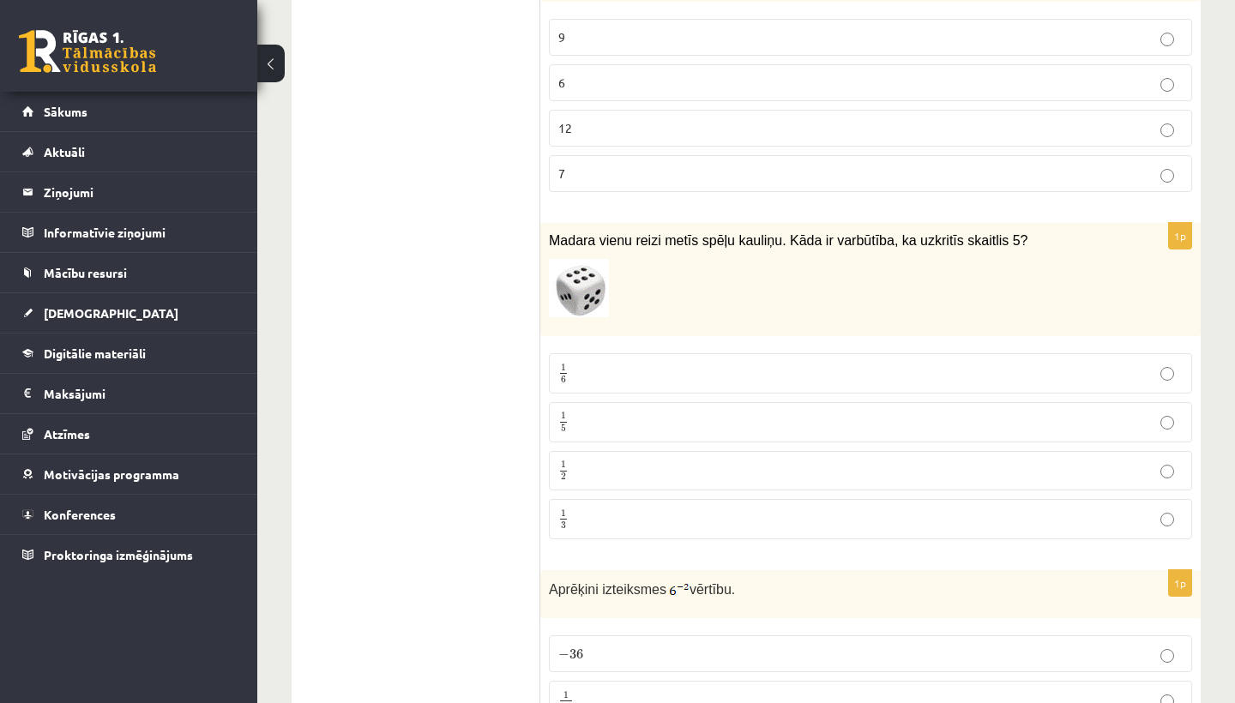
scroll to position [6290, 0]
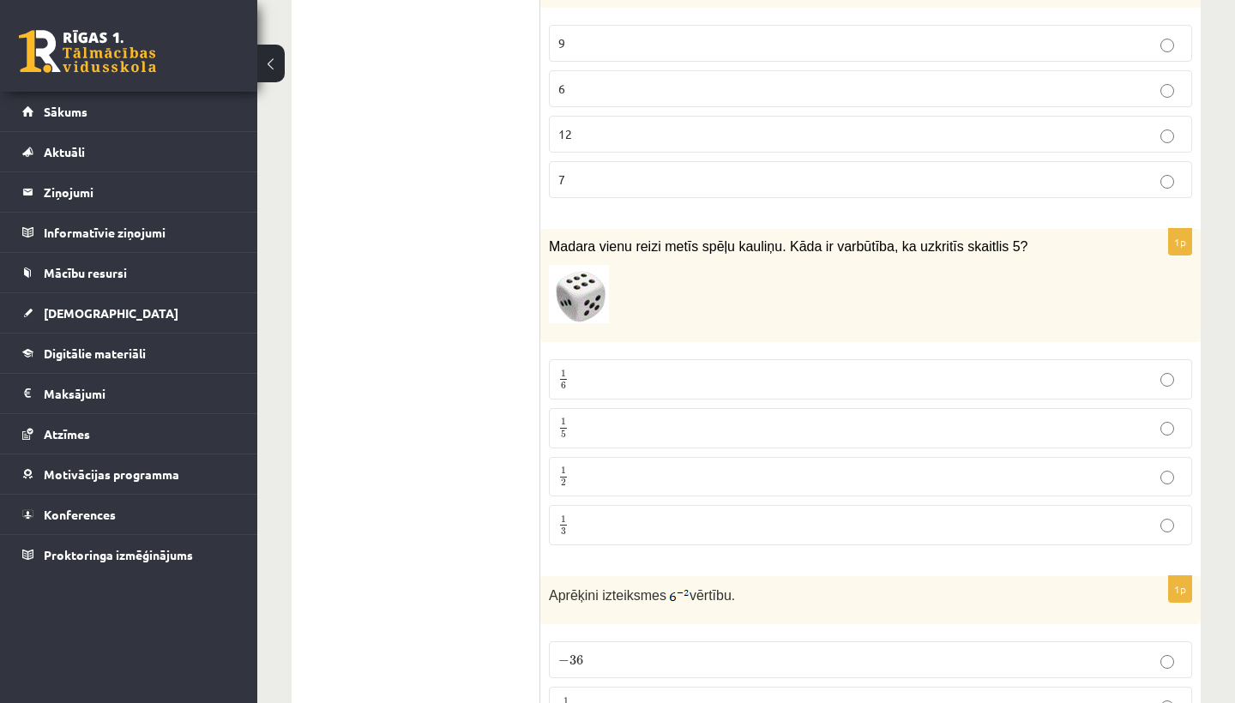
click at [794, 374] on p "1 6 1 6" at bounding box center [870, 379] width 624 height 21
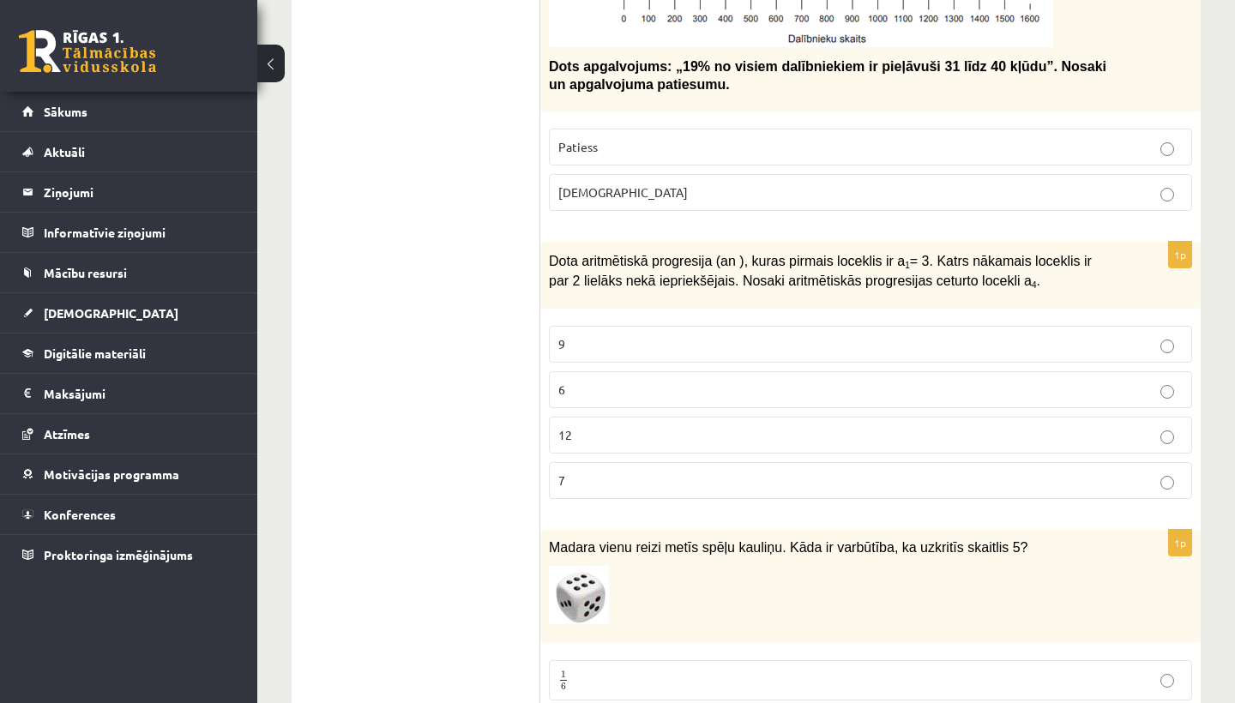
scroll to position [5991, 0]
click at [818, 334] on p "9" at bounding box center [870, 343] width 624 height 18
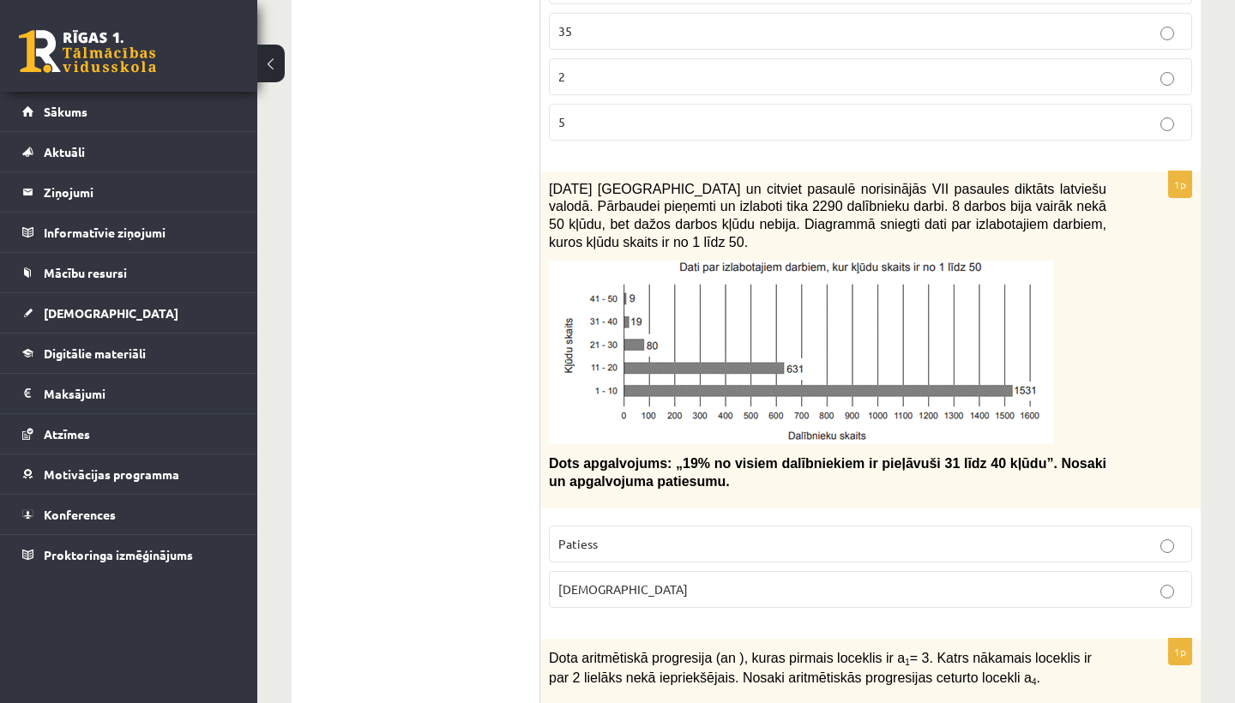
scroll to position [5594, 0]
click at [656, 569] on label "Aplams" at bounding box center [870, 587] width 643 height 37
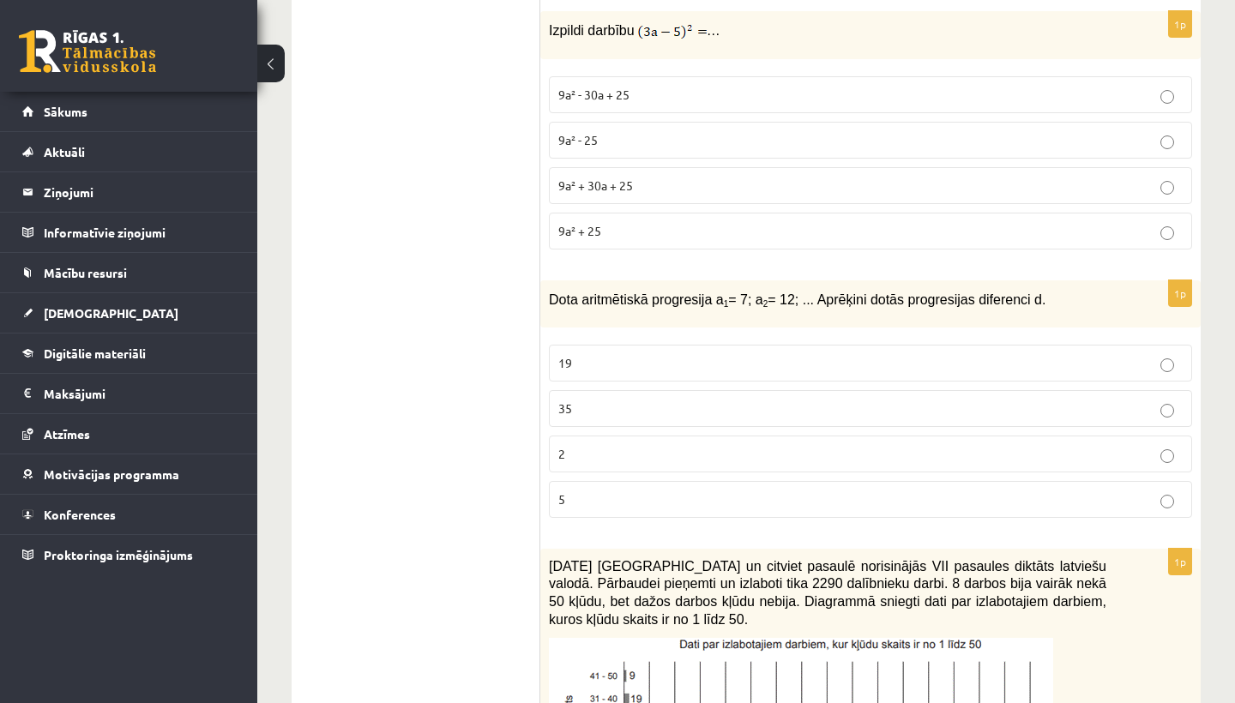
scroll to position [5212, 0]
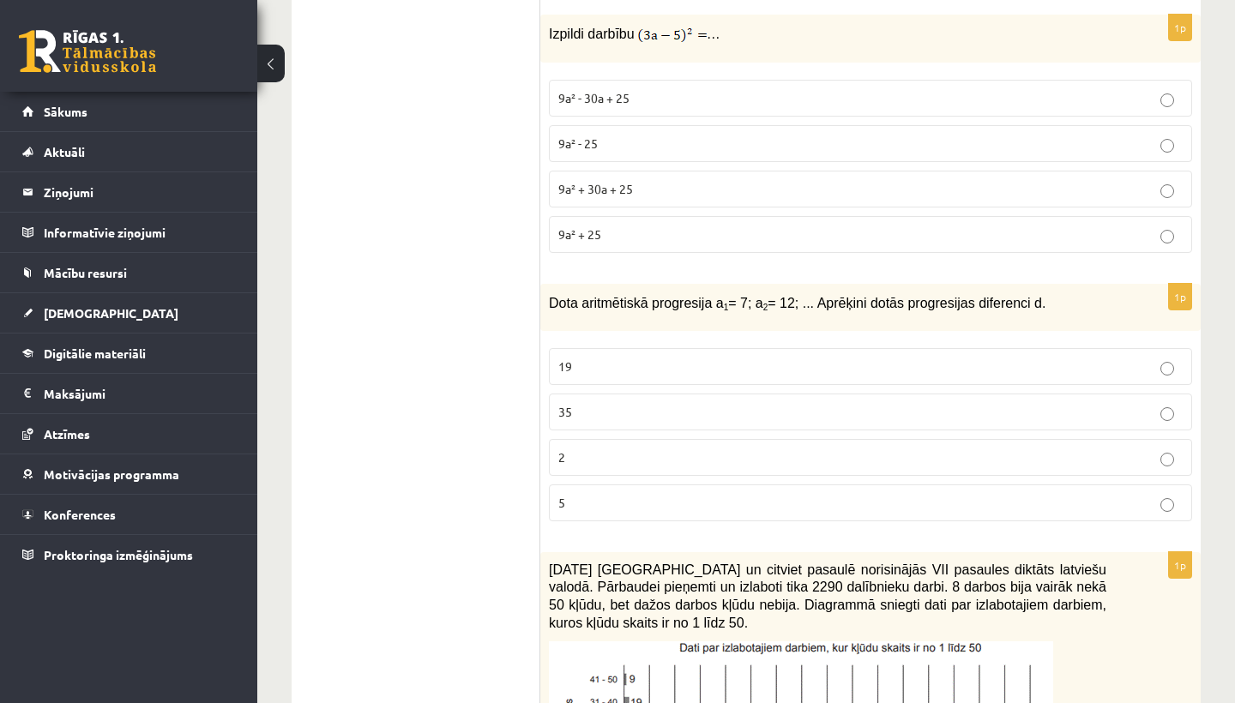
click at [666, 494] on p "5" at bounding box center [870, 503] width 624 height 18
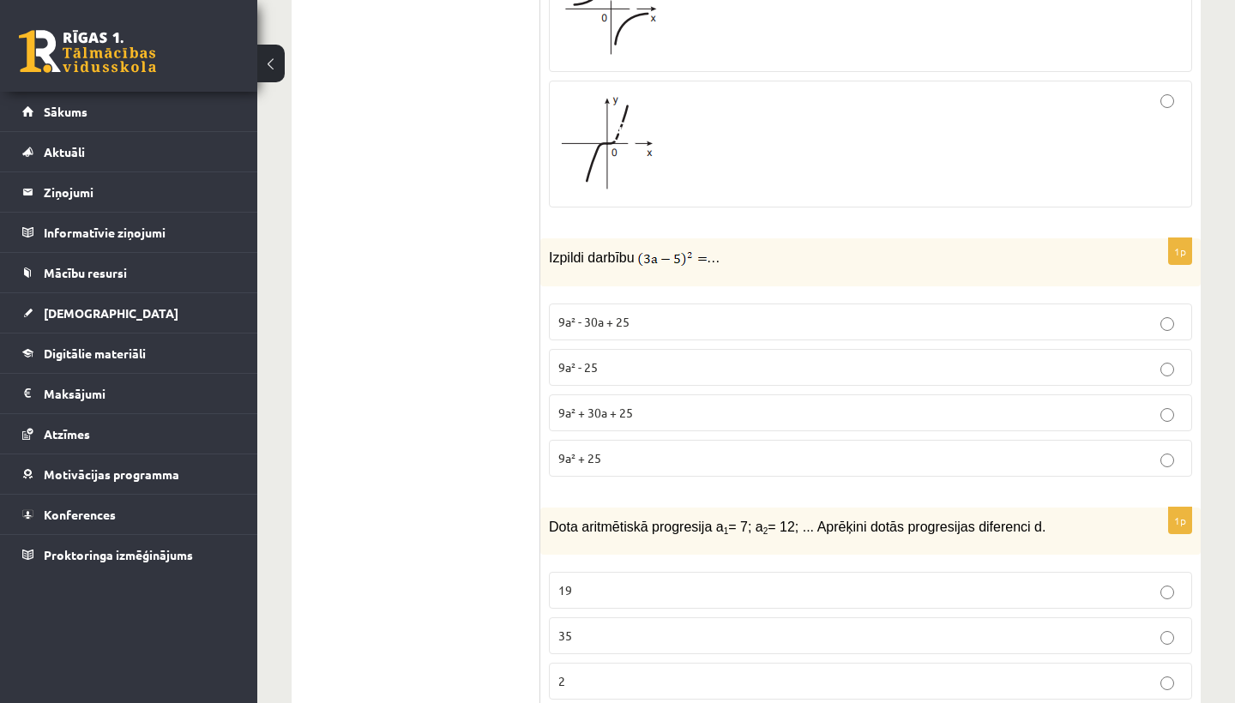
scroll to position [4990, 0]
click at [673, 402] on p "9a² + 30a + 25" at bounding box center [870, 411] width 624 height 18
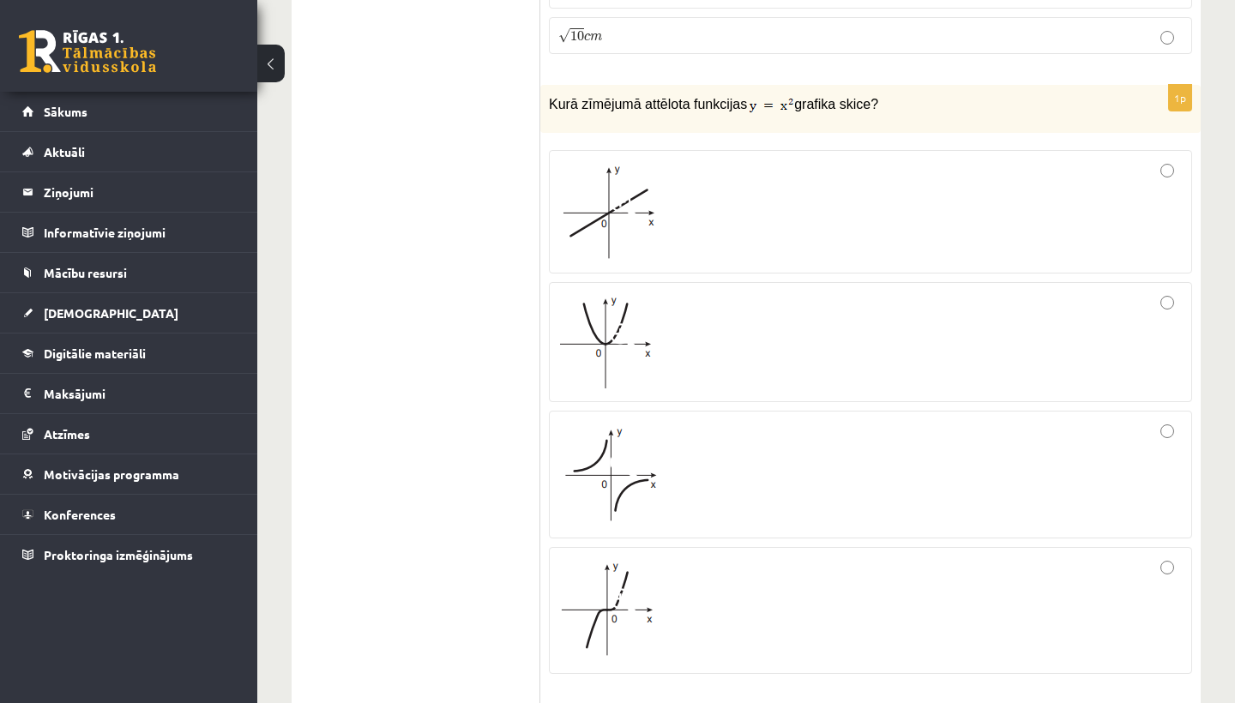
scroll to position [4523, 0]
click at [792, 300] on div at bounding box center [870, 340] width 624 height 101
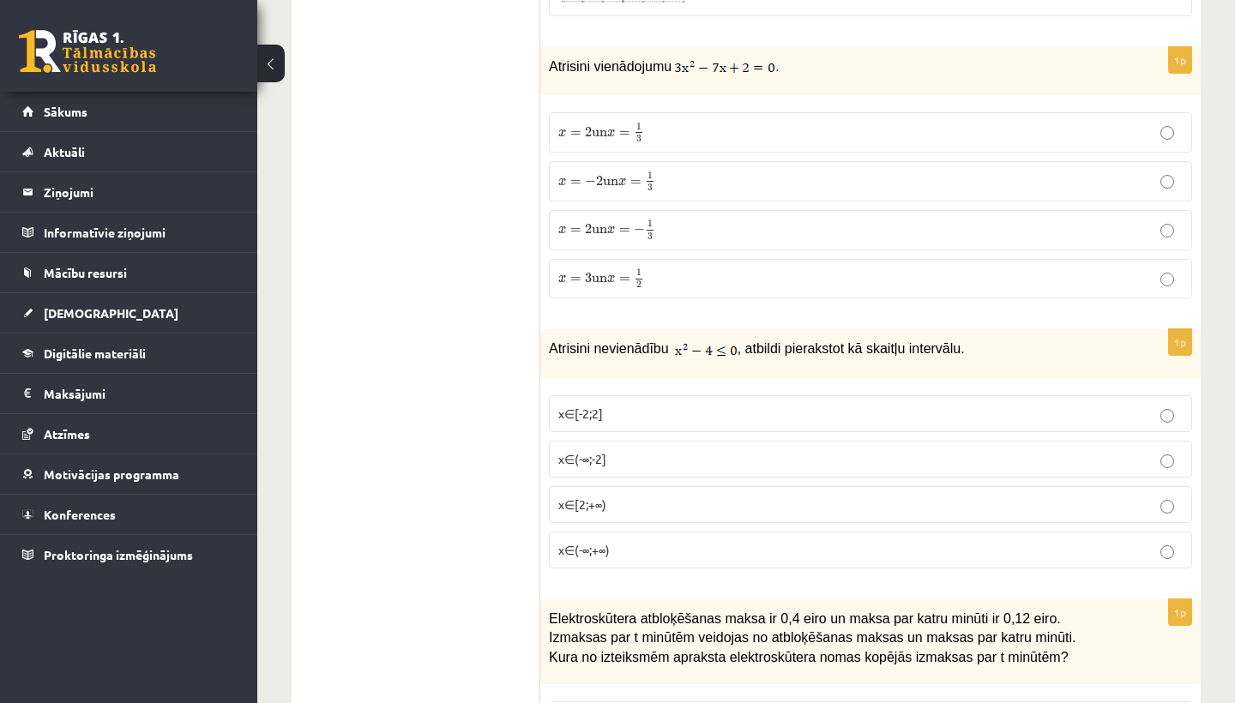
scroll to position [1559, 0]
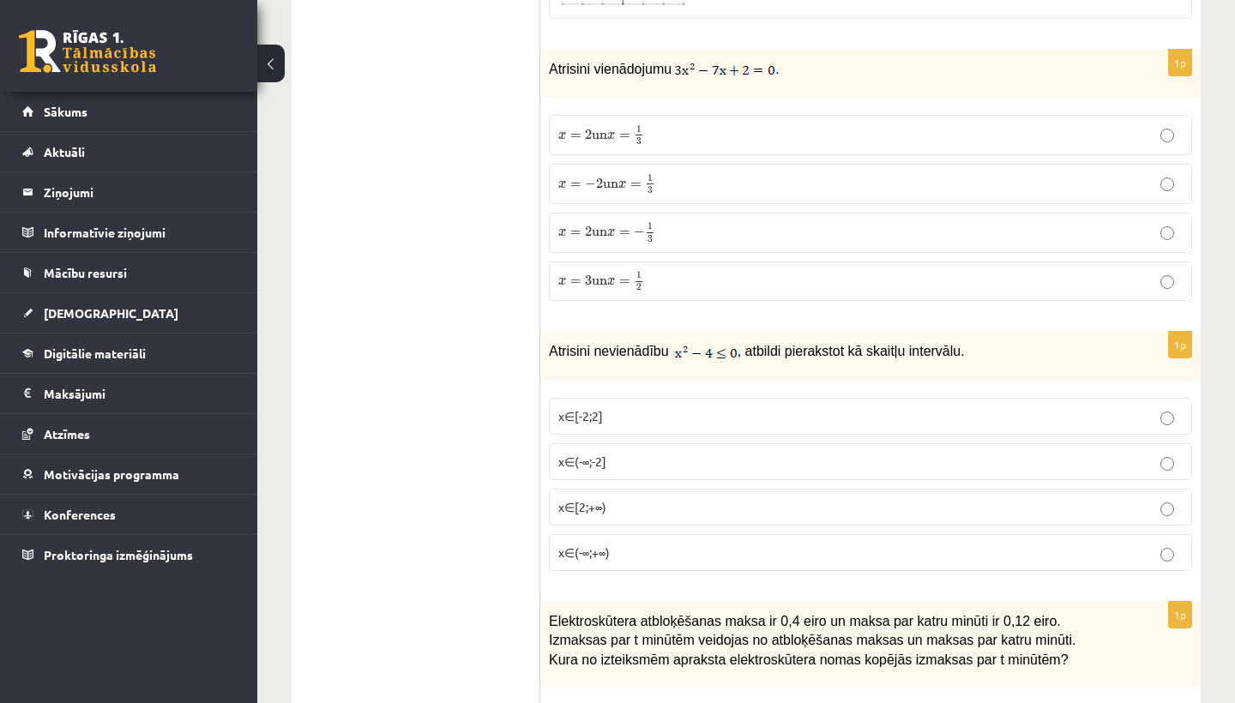
click at [640, 453] on p "x∈(-∞;-2]" at bounding box center [870, 462] width 624 height 18
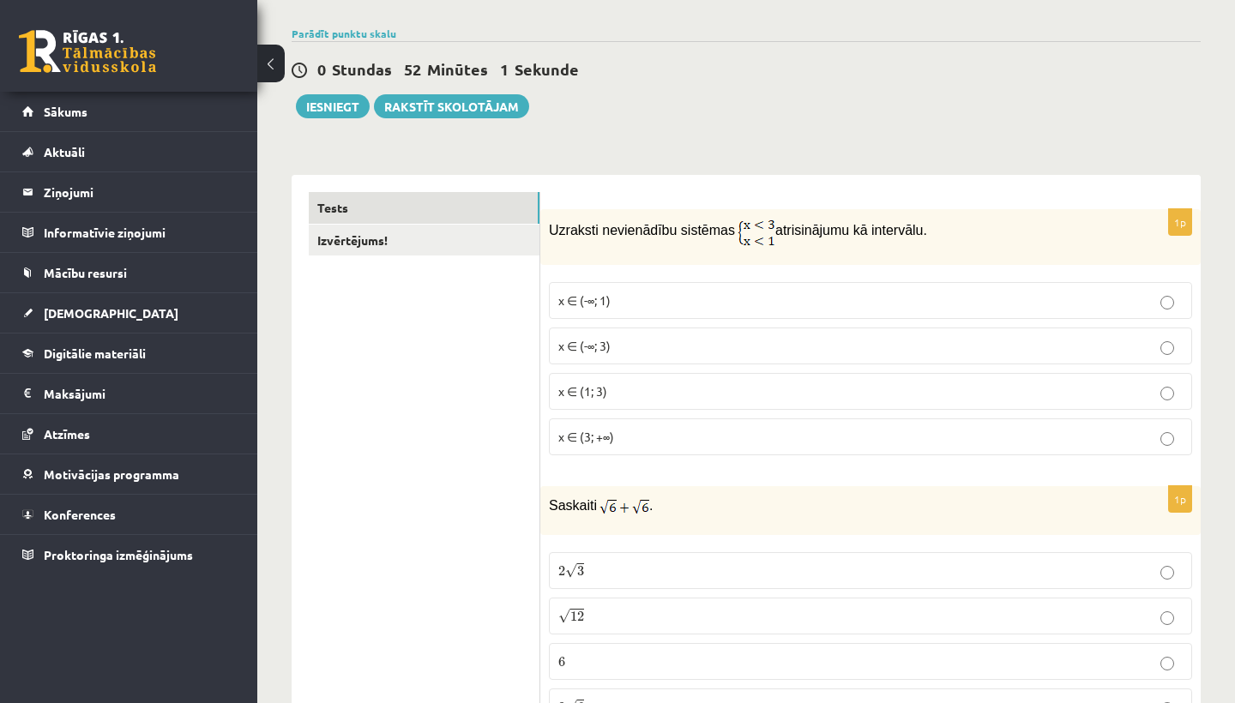
scroll to position [117, 0]
click at [717, 339] on p "x ∈ (-∞; 3)" at bounding box center [870, 345] width 624 height 18
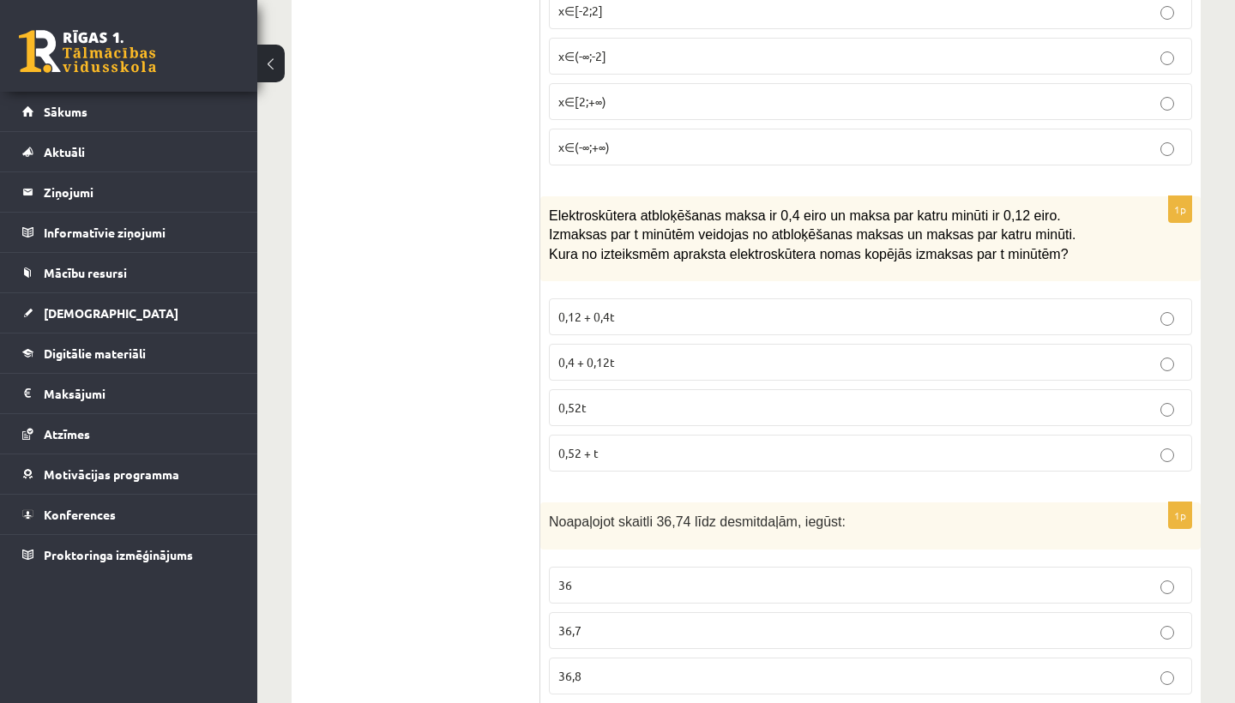
scroll to position [1966, 0]
click at [640, 362] on p "0,4 + 0,12t" at bounding box center [870, 361] width 624 height 18
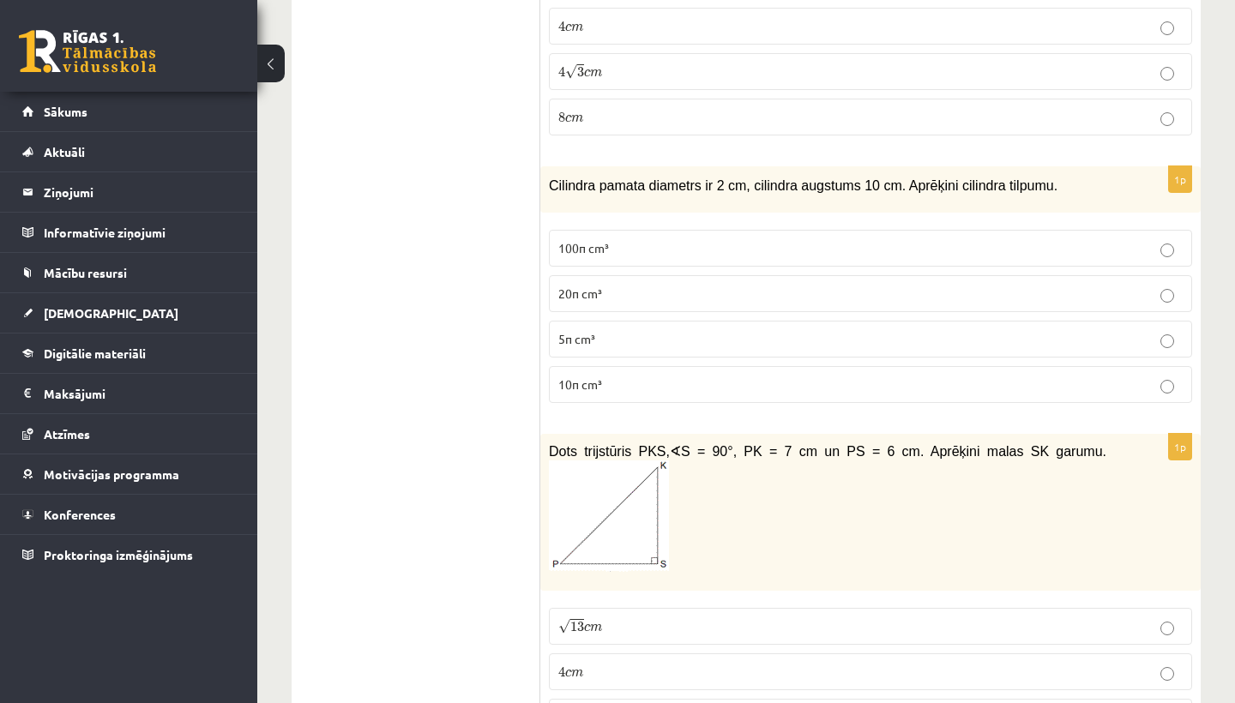
scroll to position [3776, 0]
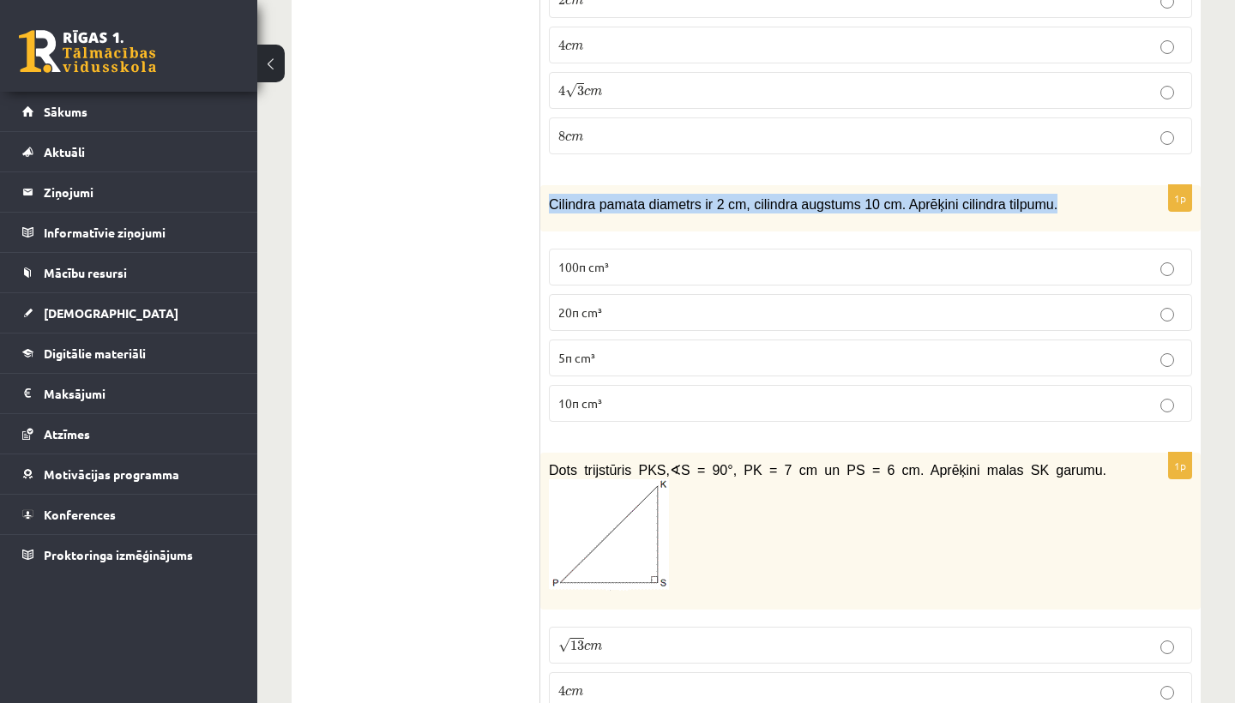
drag, startPoint x: 550, startPoint y: 194, endPoint x: 1003, endPoint y: 216, distance: 454.1
click at [1003, 216] on div "Cilindra pamata diametrs ir 2 cm, cilindra augstums 10 cm. Aprēķini cilindra ti…" at bounding box center [870, 208] width 660 height 47
copy span "Cilindra pamata diametrs ir 2 cm, cilindra augstums 10 cm. Aprēķini cilindra ti…"
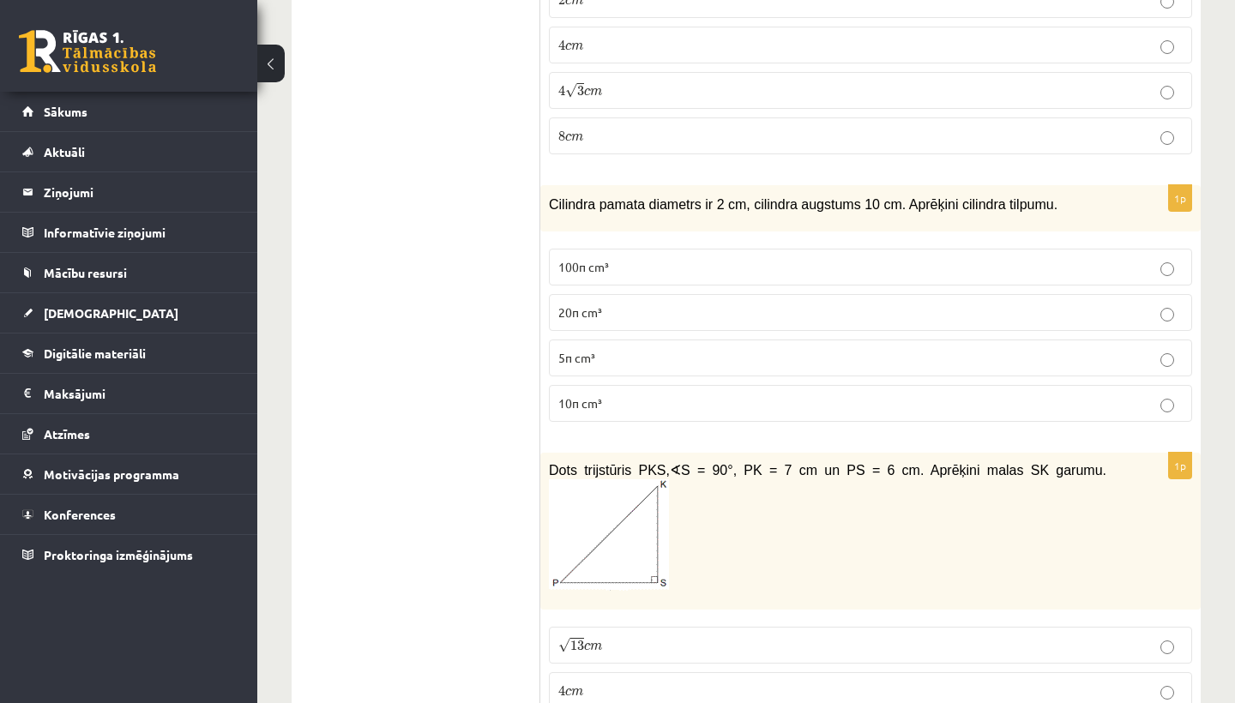
click at [605, 394] on p "10π cm³" at bounding box center [870, 403] width 624 height 18
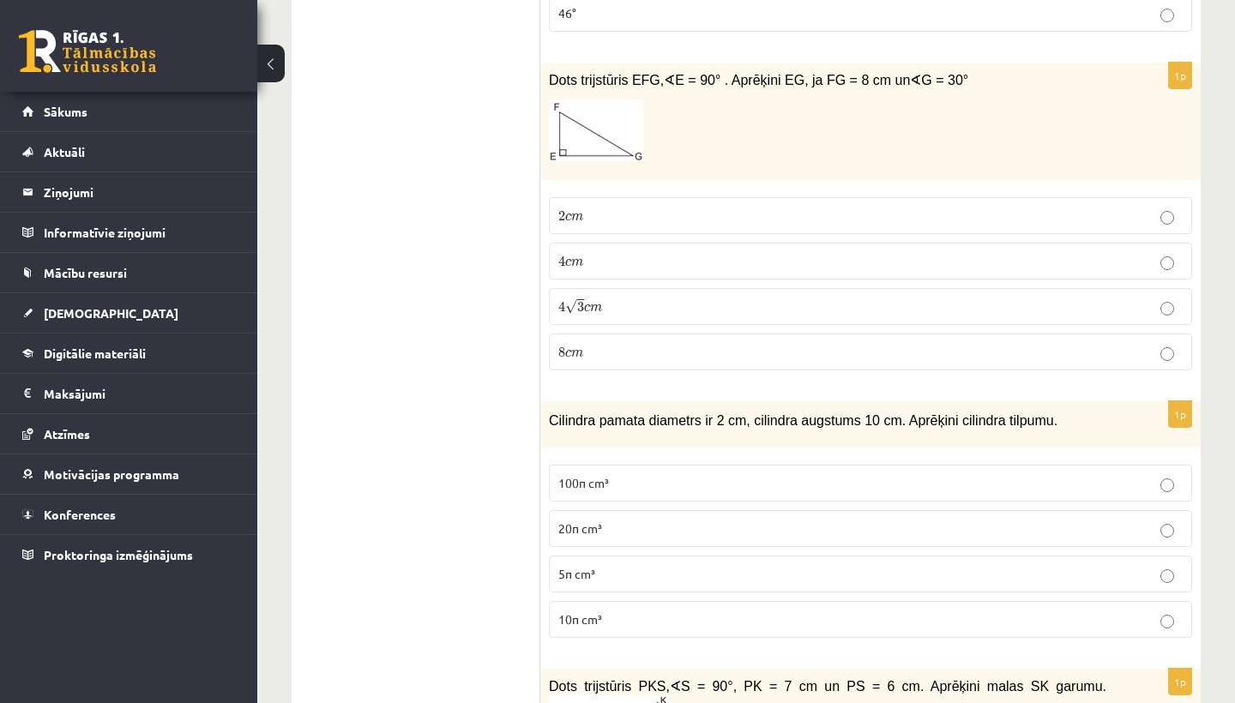
scroll to position [3561, 0]
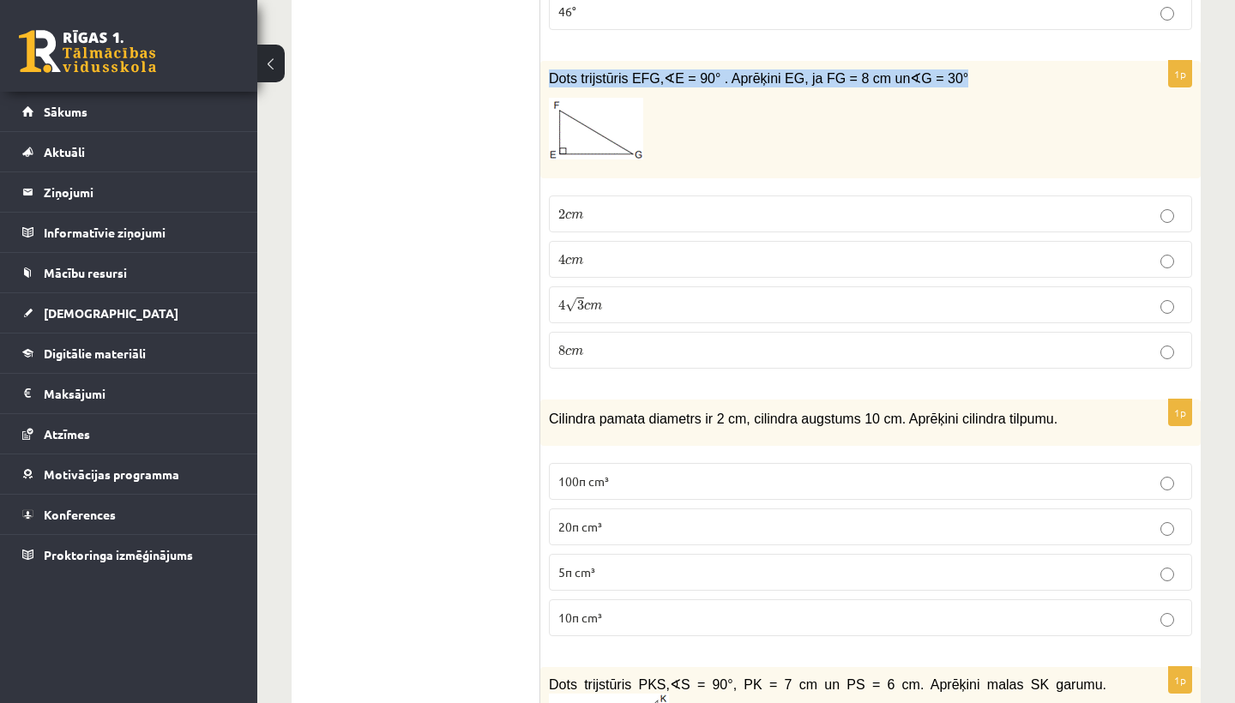
drag, startPoint x: 969, startPoint y: 69, endPoint x: 547, endPoint y: 69, distance: 421.8
click at [547, 69] on div "Dots trijstūris EFG, ∢ E = 90° . Aprēķini EG, ja FG = 8 cm un ∢ G = 30°" at bounding box center [870, 119] width 660 height 117
copy span "Dots trijstūris EFG, ∢ E = 90° . Aprēķini EG, ja FG = 8 cm un ∢ G = 30°"
click at [598, 251] on p "4 c m 4 c m" at bounding box center [870, 259] width 624 height 18
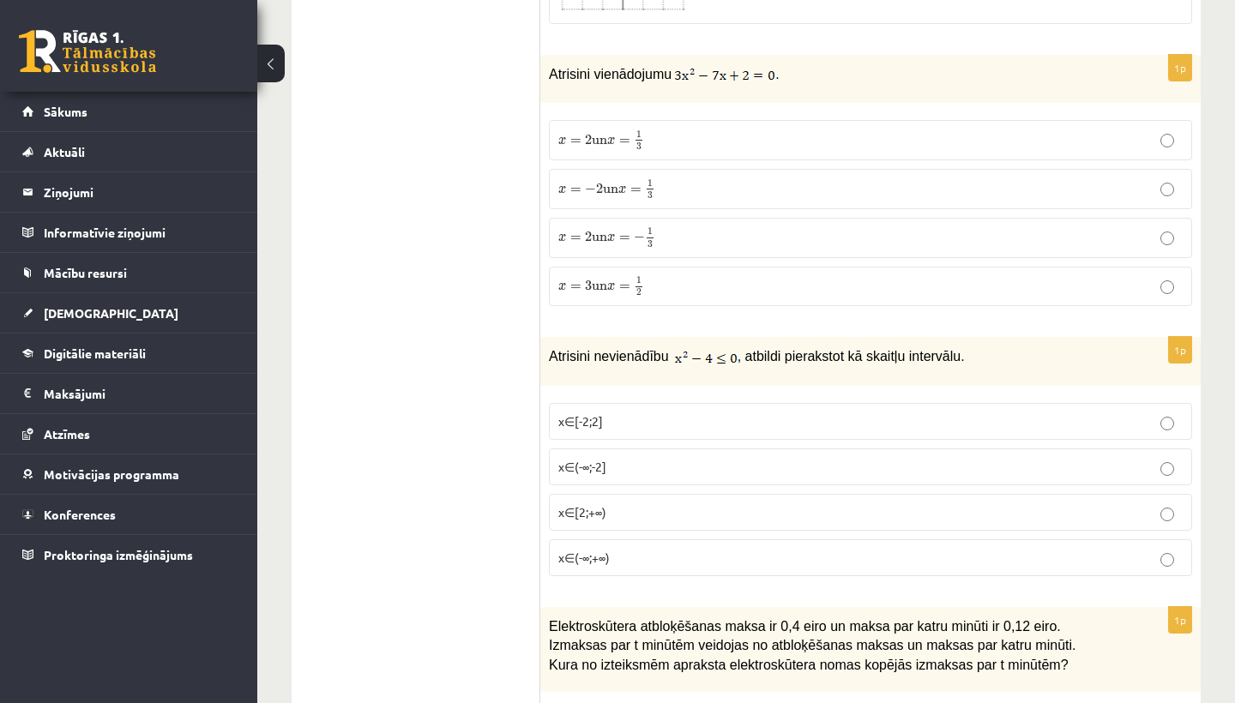
scroll to position [1547, 0]
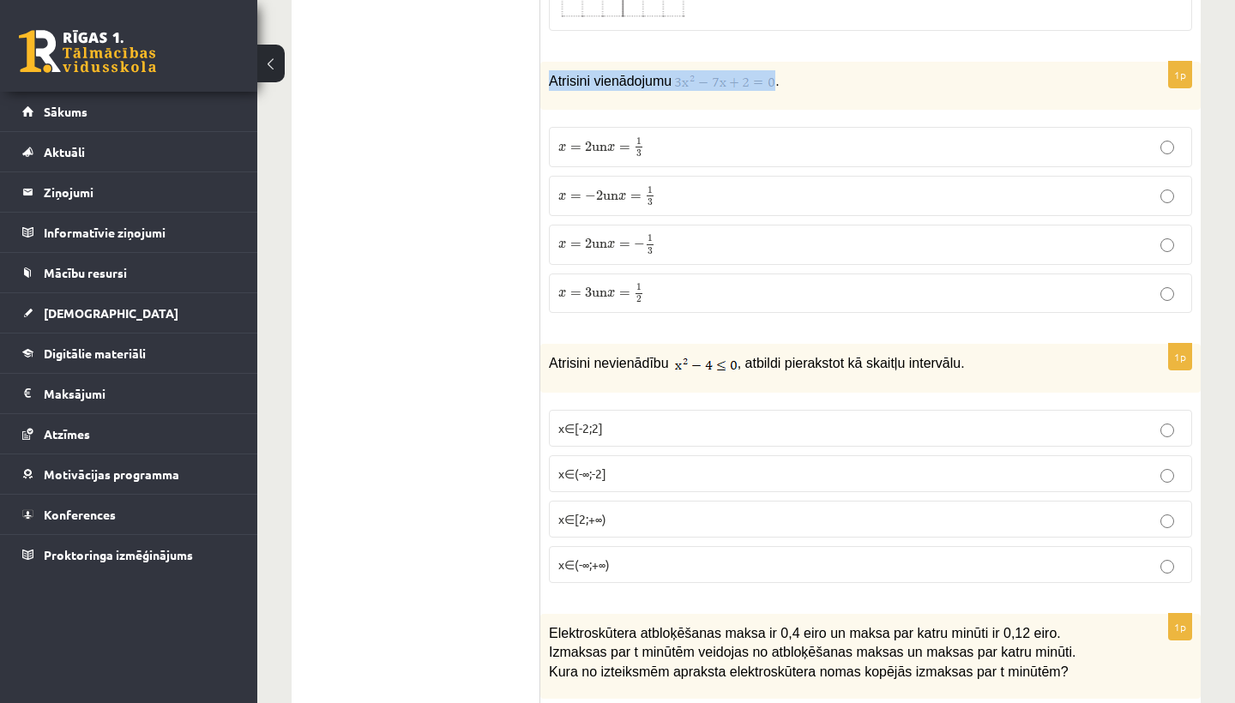
drag, startPoint x: 779, startPoint y: 81, endPoint x: 549, endPoint y: 76, distance: 230.7
click at [549, 76] on p "Atrisini vienādojumu ." at bounding box center [827, 80] width 557 height 21
copy p "Atrisini vienādojumu"
click at [700, 150] on p "x = 2 un x = 1 3 x = 2 un x = 1 3" at bounding box center [870, 146] width 624 height 21
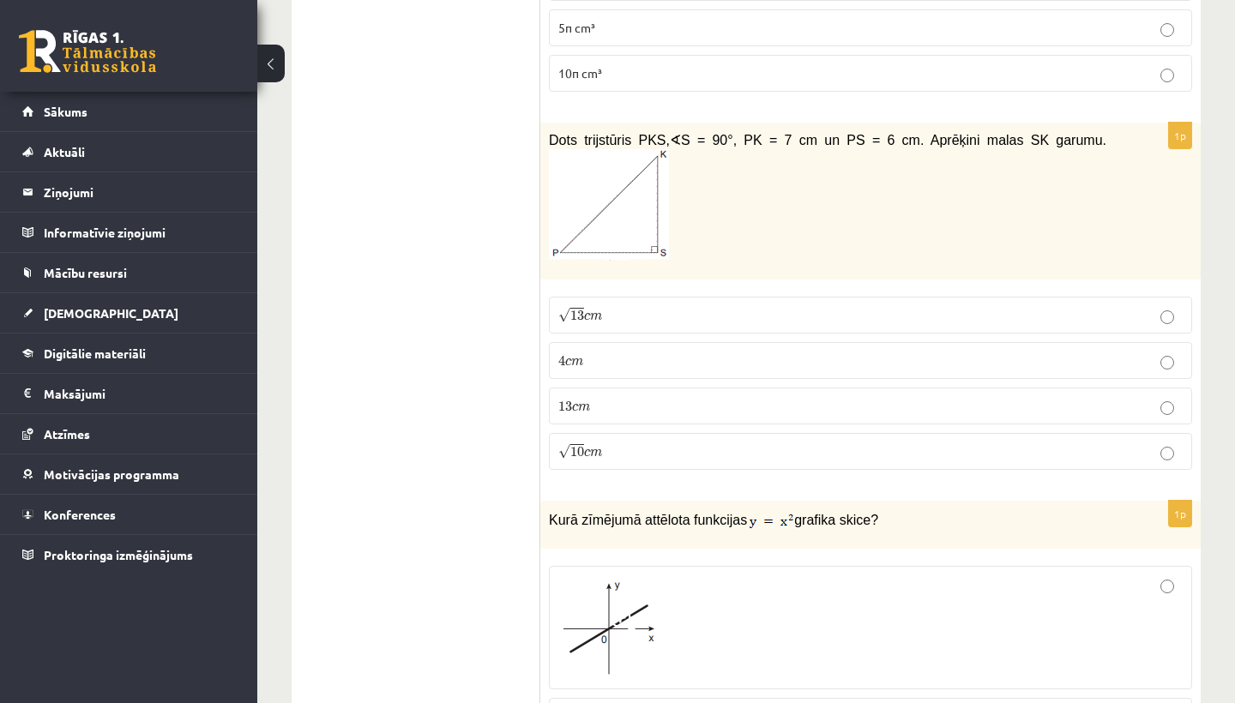
scroll to position [4104, 0]
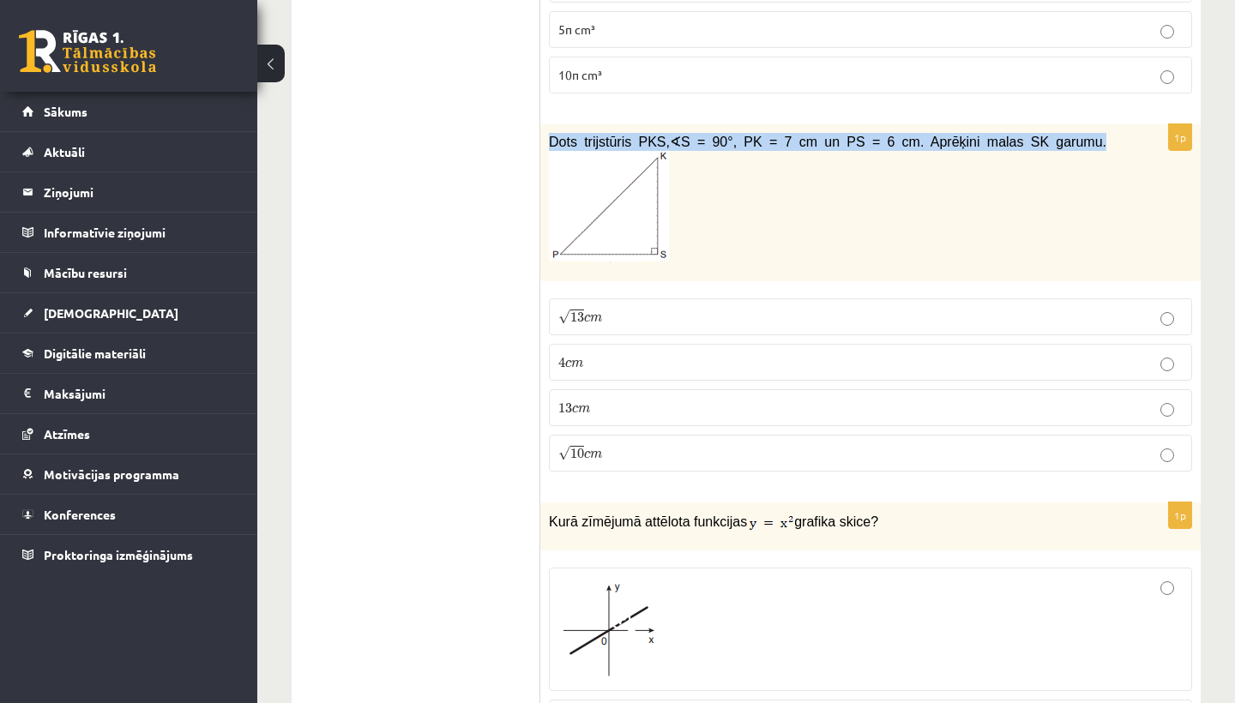
drag, startPoint x: 1105, startPoint y: 135, endPoint x: 545, endPoint y: 134, distance: 559.8
click at [545, 134] on div "Dots trijstūris PKS, ∢ S = 90°, PK = 7 cm un PS = 6 cm. Aprēķini malas SK garum…" at bounding box center [870, 202] width 660 height 157
copy span "Dots trijstūris PKS, ∢ S = 90°, PK = 7 cm un PS = 6 cm. Aprēķini malas SK garum…"
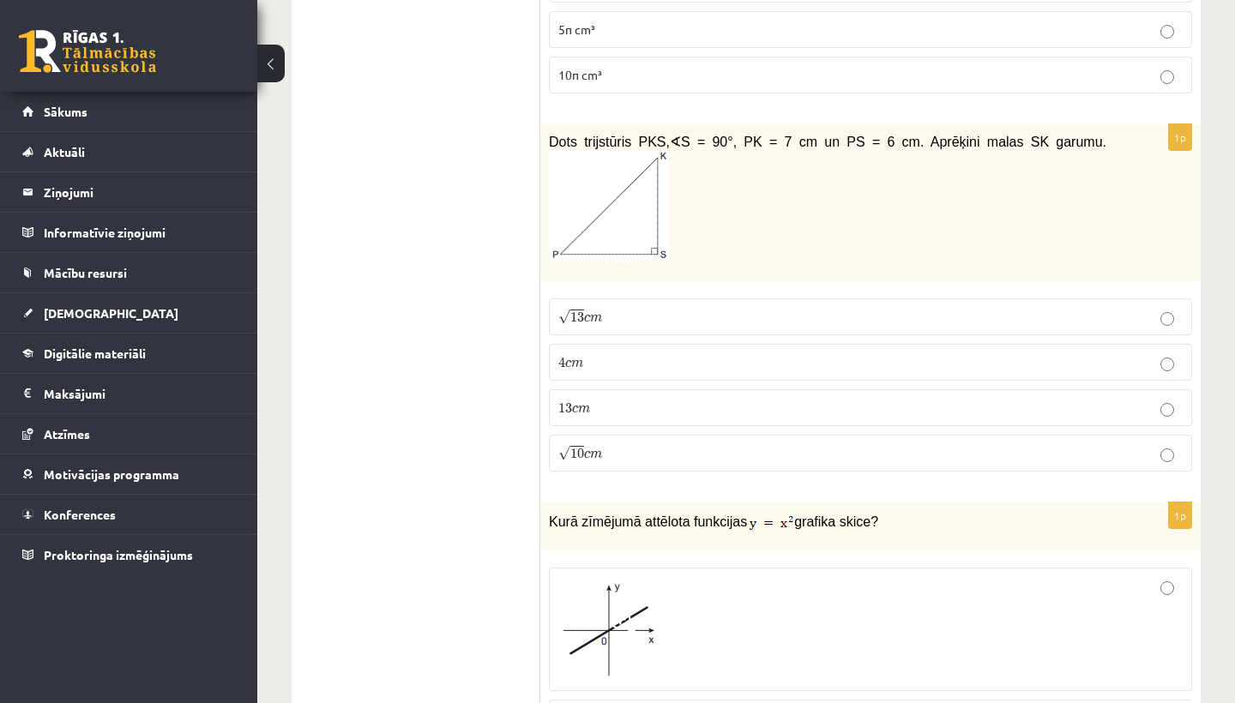
click at [641, 311] on p "√ 13 c m 13 c m" at bounding box center [870, 317] width 624 height 18
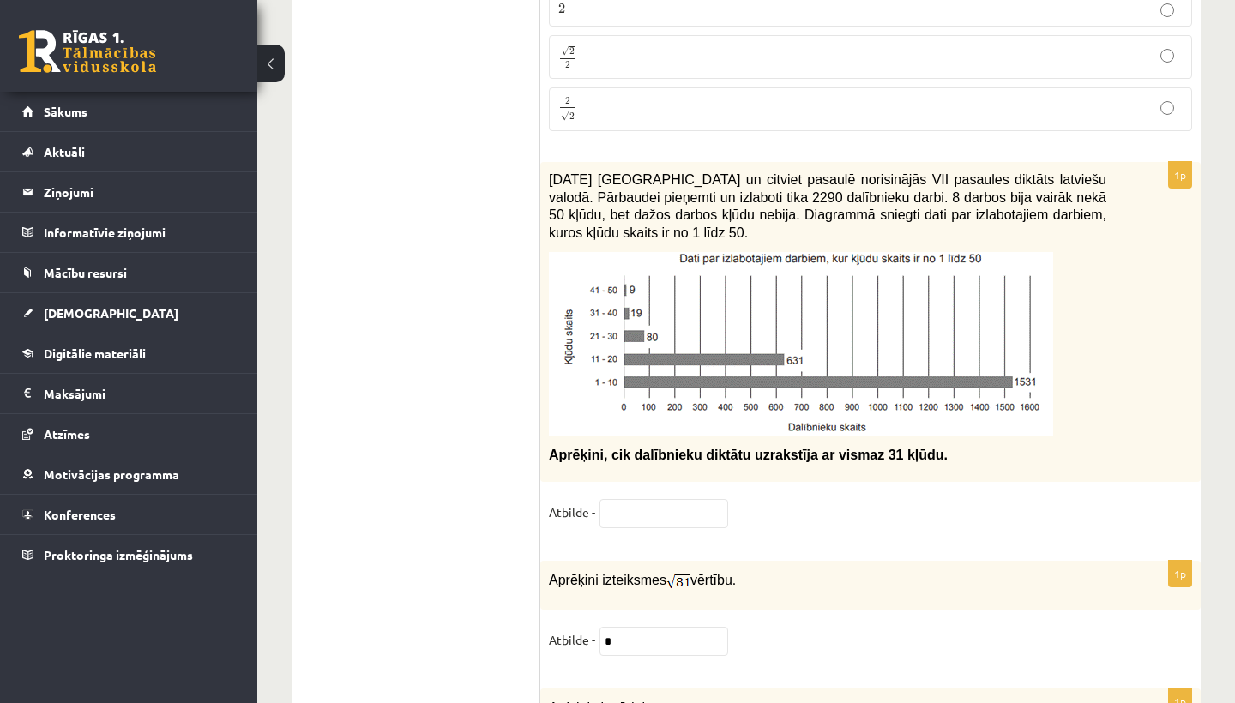
scroll to position [7266, 0]
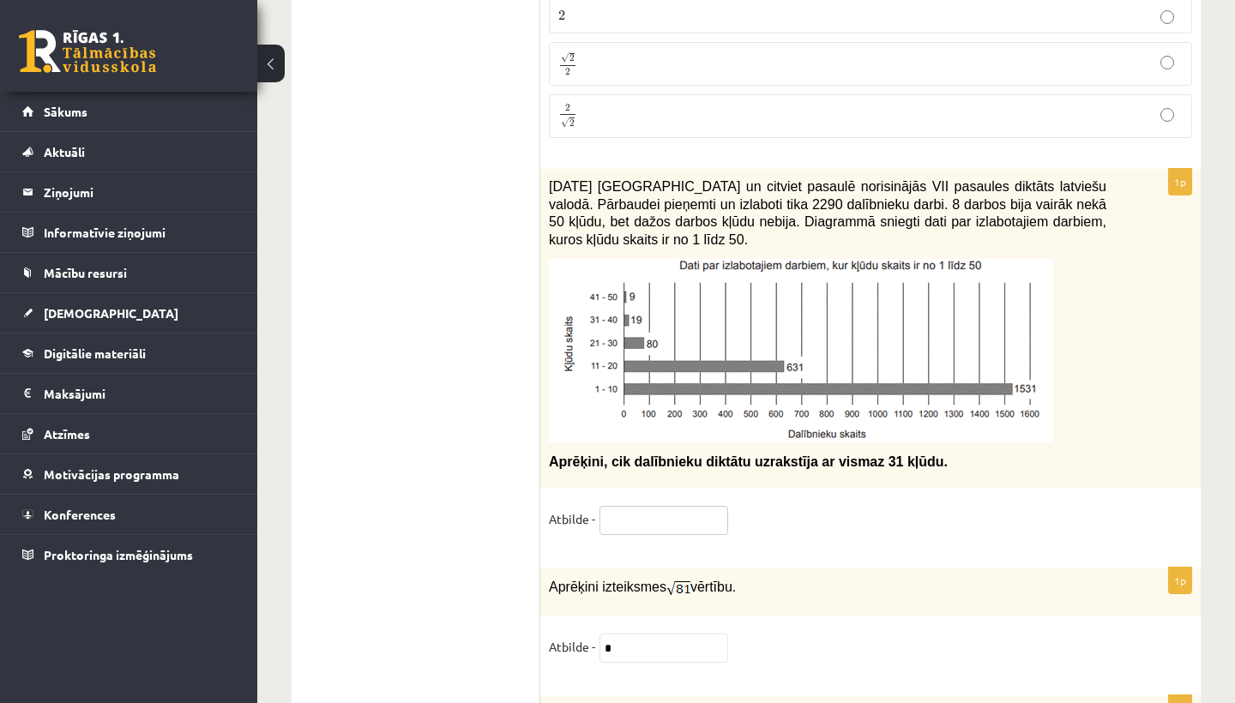
click at [619, 506] on input "text" at bounding box center [663, 520] width 129 height 29
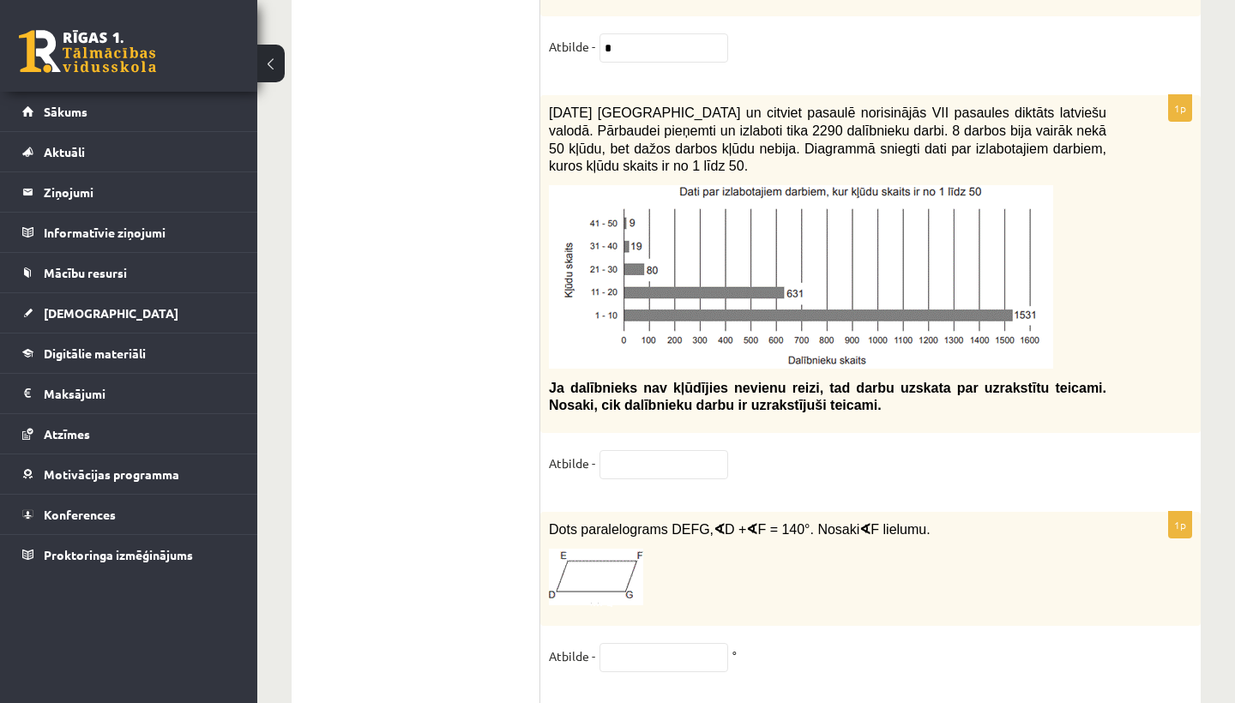
scroll to position [8024, 0]
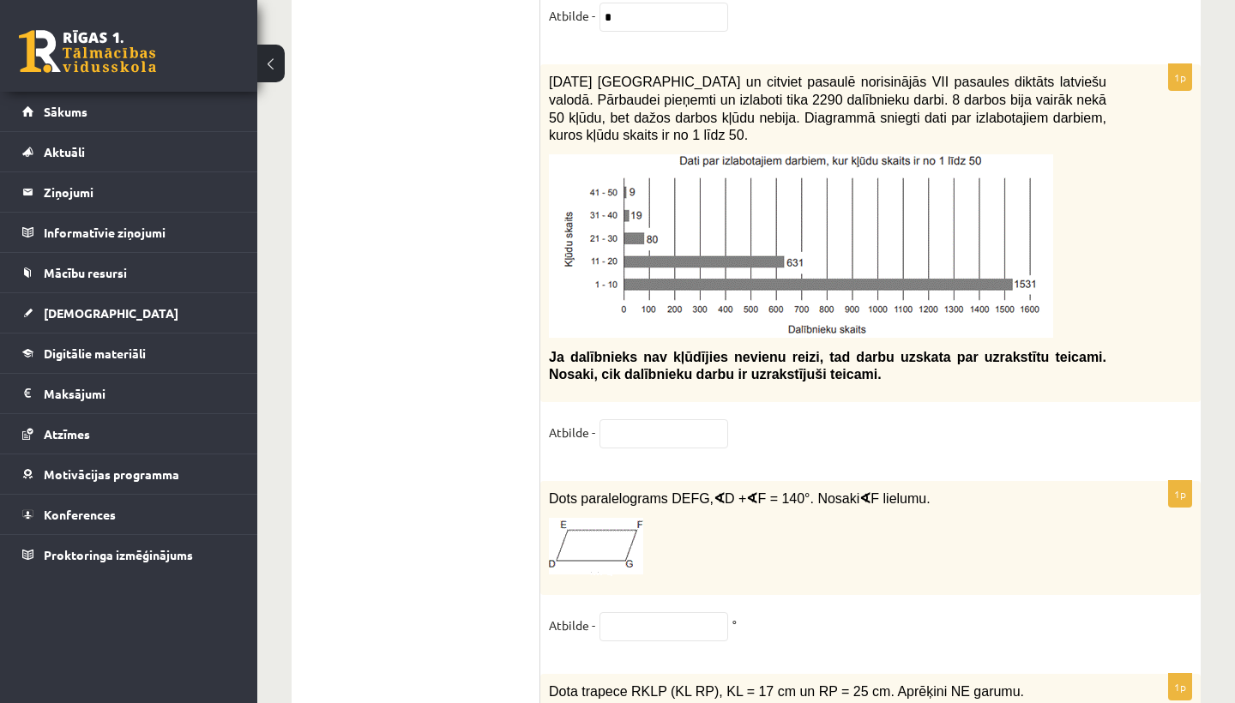
type input "****"
click at [640, 419] on input "text" at bounding box center [663, 433] width 129 height 29
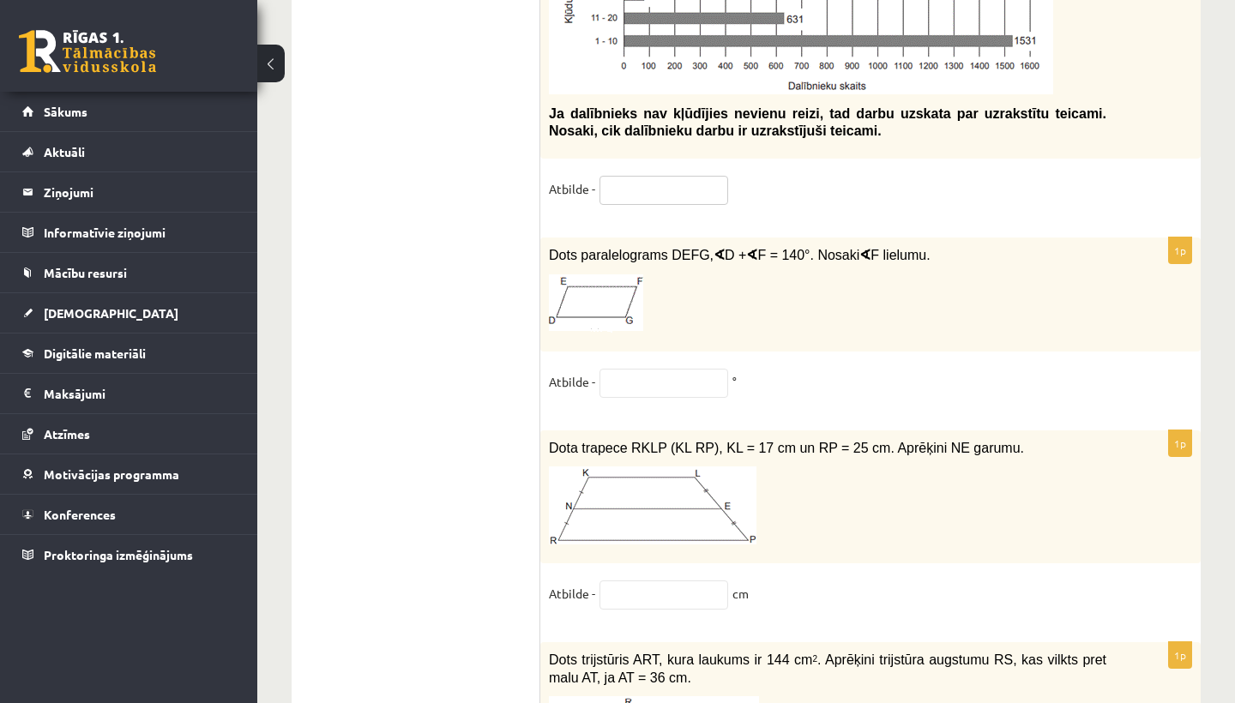
scroll to position [8269, 0]
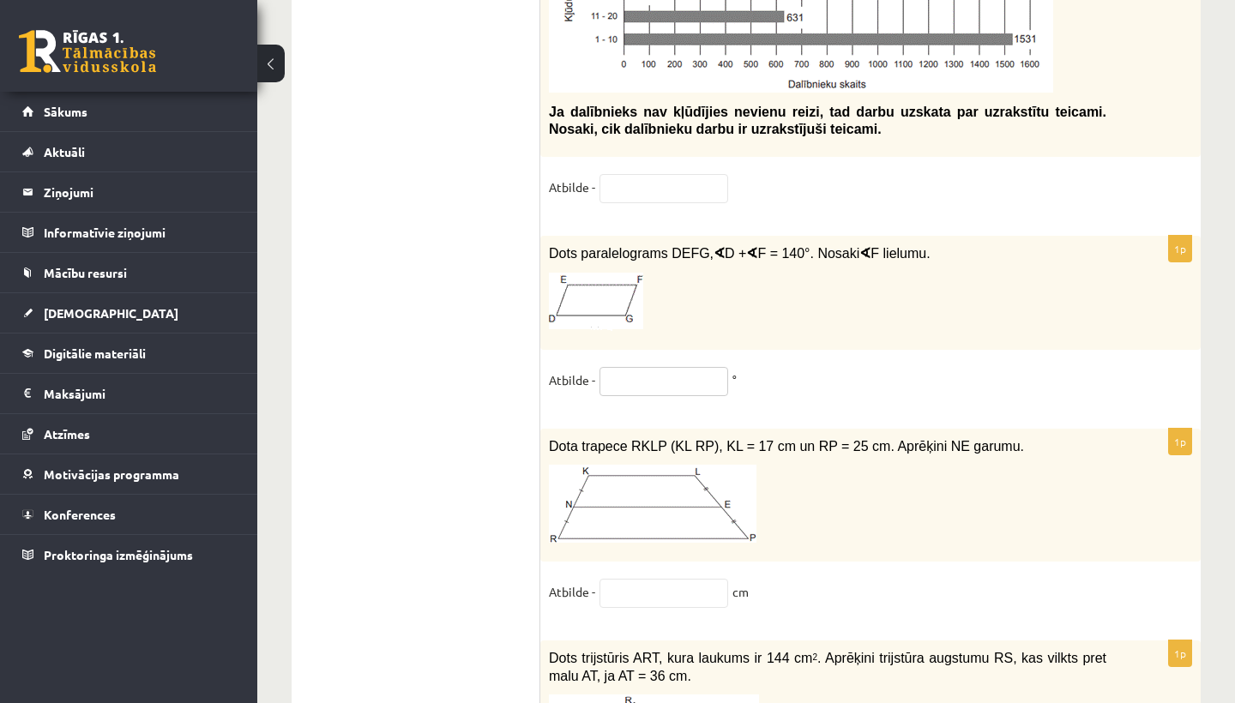
click at [677, 367] on input "text" at bounding box center [663, 381] width 129 height 29
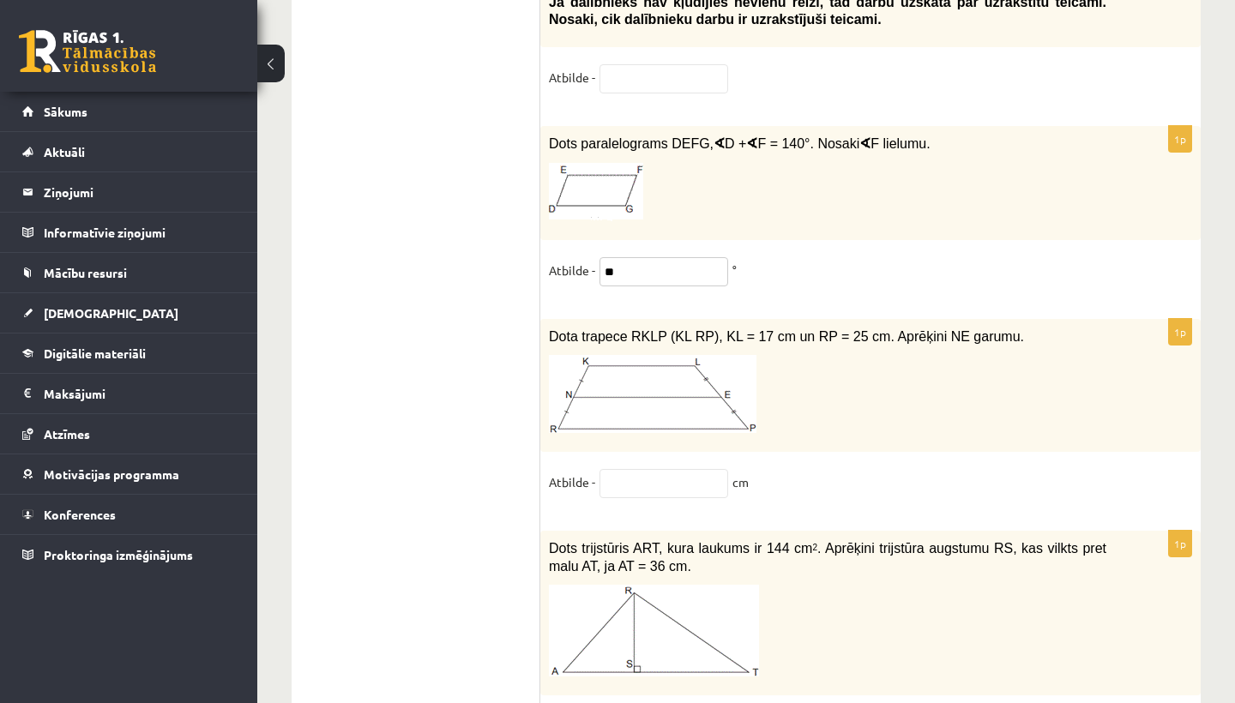
scroll to position [8387, 0]
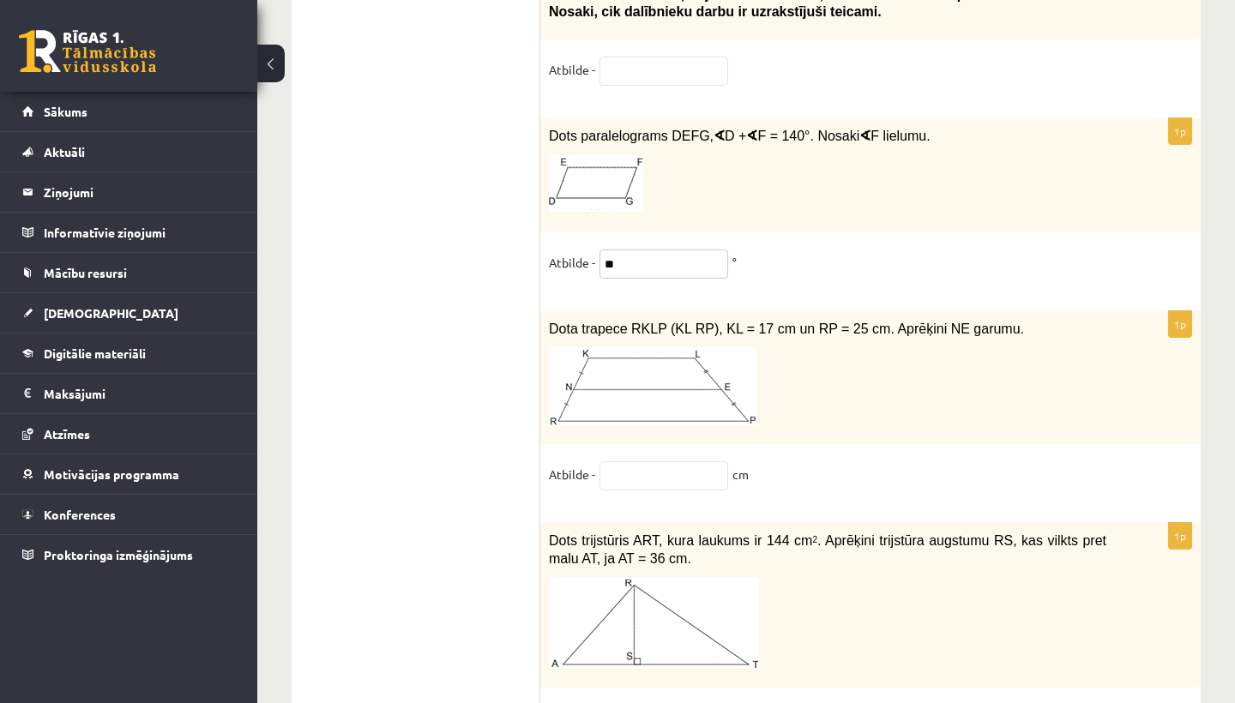
type input "**"
click at [638, 461] on input "text" at bounding box center [663, 475] width 129 height 29
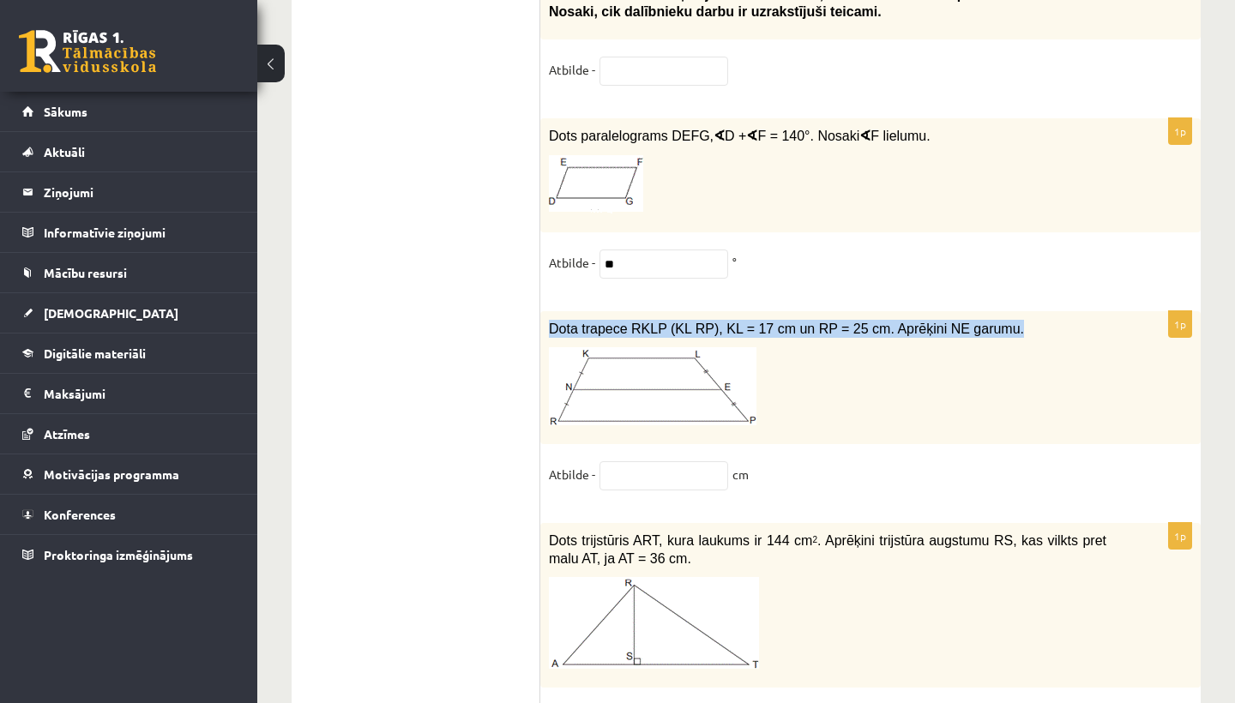
drag, startPoint x: 1025, startPoint y: 316, endPoint x: 574, endPoint y: 297, distance: 451.3
click at [574, 311] on div "Dota trapece RKLP (KL RP), KL = 17 cm un RP = 25 cm. Aprēķini NE garumu." at bounding box center [870, 378] width 660 height 134
copy span "Dota trapece RKLP (KL RP), KL = 17 cm un RP = 25 cm. Aprēķini NE garumu."
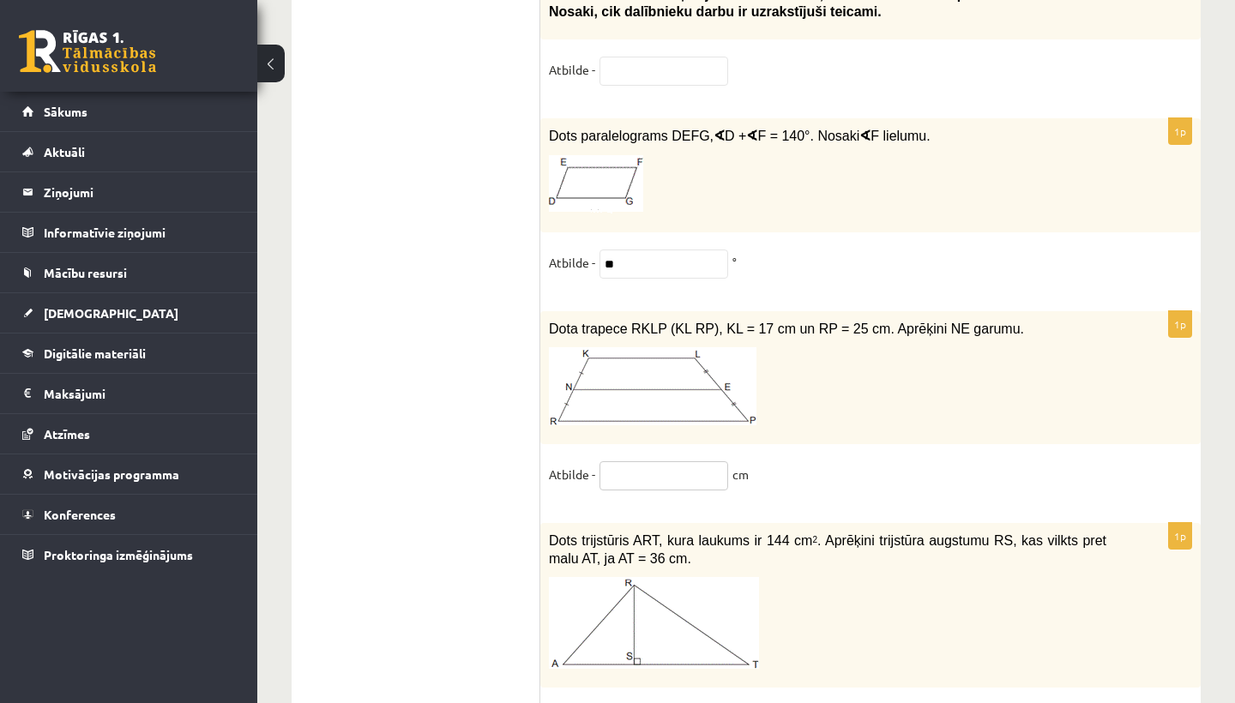
click at [682, 461] on input "text" at bounding box center [663, 475] width 129 height 29
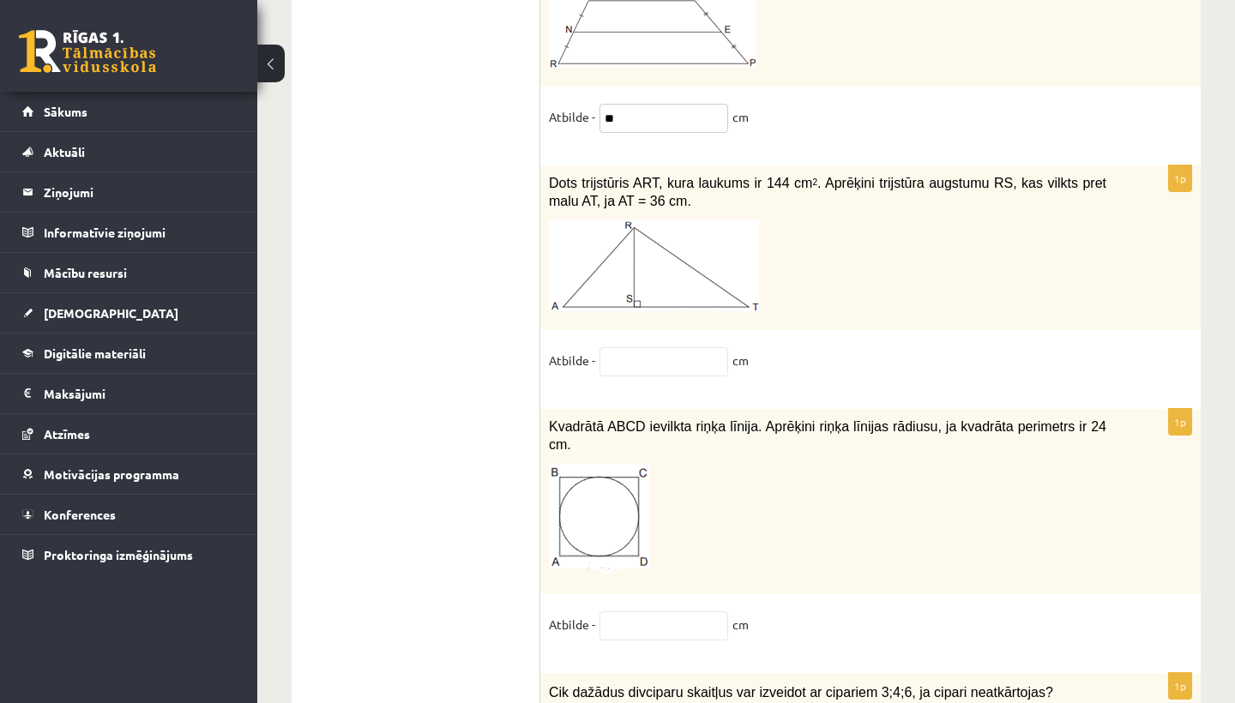
scroll to position [8747, 0]
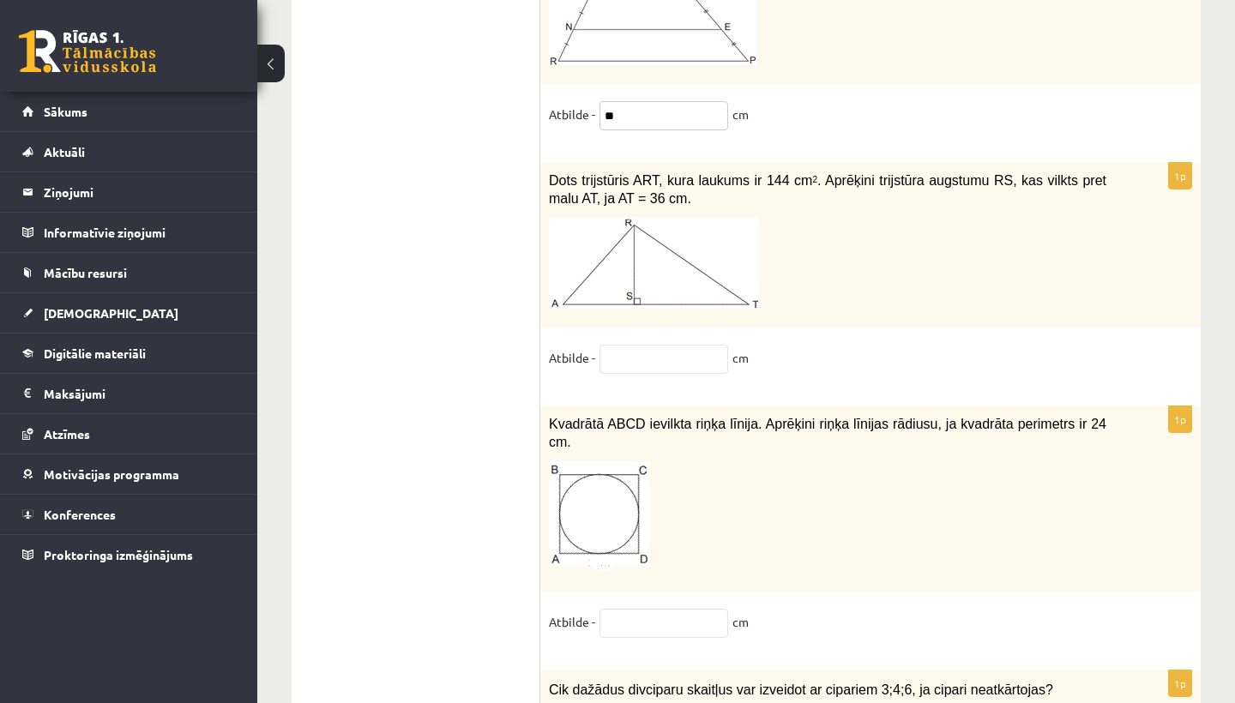
type input "**"
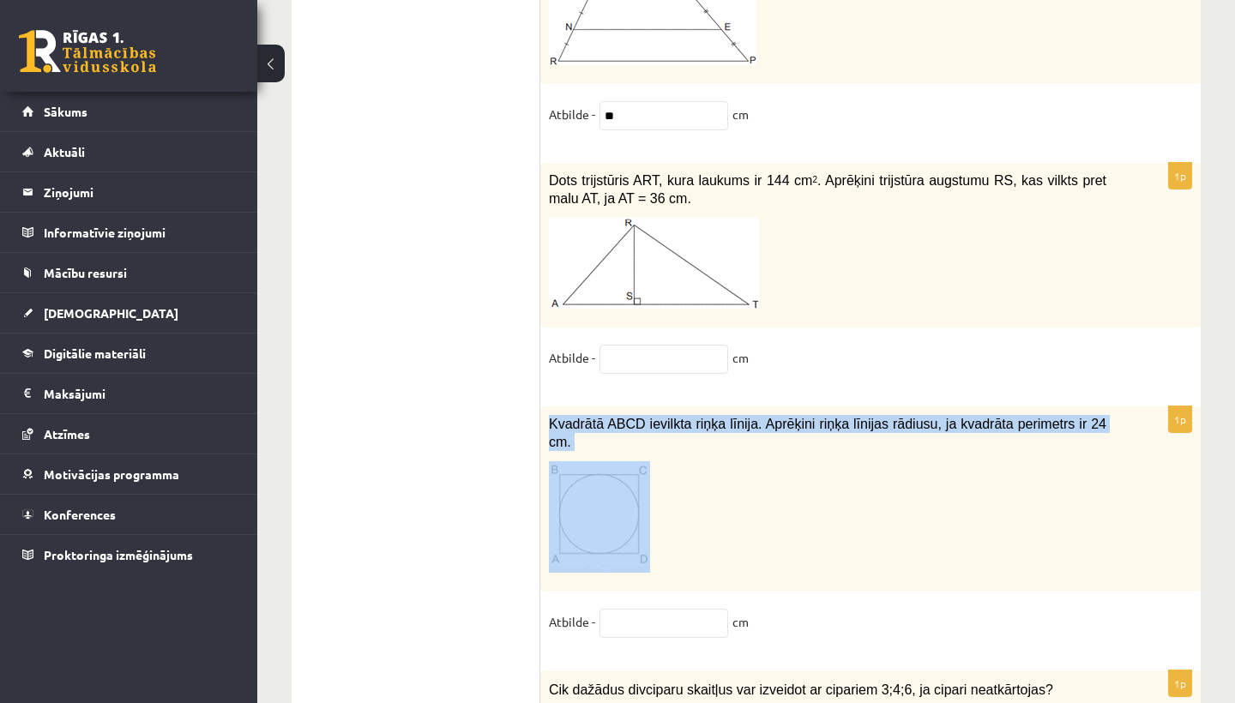
drag, startPoint x: 549, startPoint y: 409, endPoint x: 573, endPoint y: 443, distance: 41.9
click at [573, 443] on div "Kvadrātā ABCD ievilkta riņķa līnija. Aprēķini riņķa līnijas rādiusu, ja kvadrāt…" at bounding box center [870, 498] width 660 height 184
copy div "Kvadrātā ABCD ievilkta riņķa līnija. Aprēķini riņķa līnijas rādiusu, ja kvadrāt…"
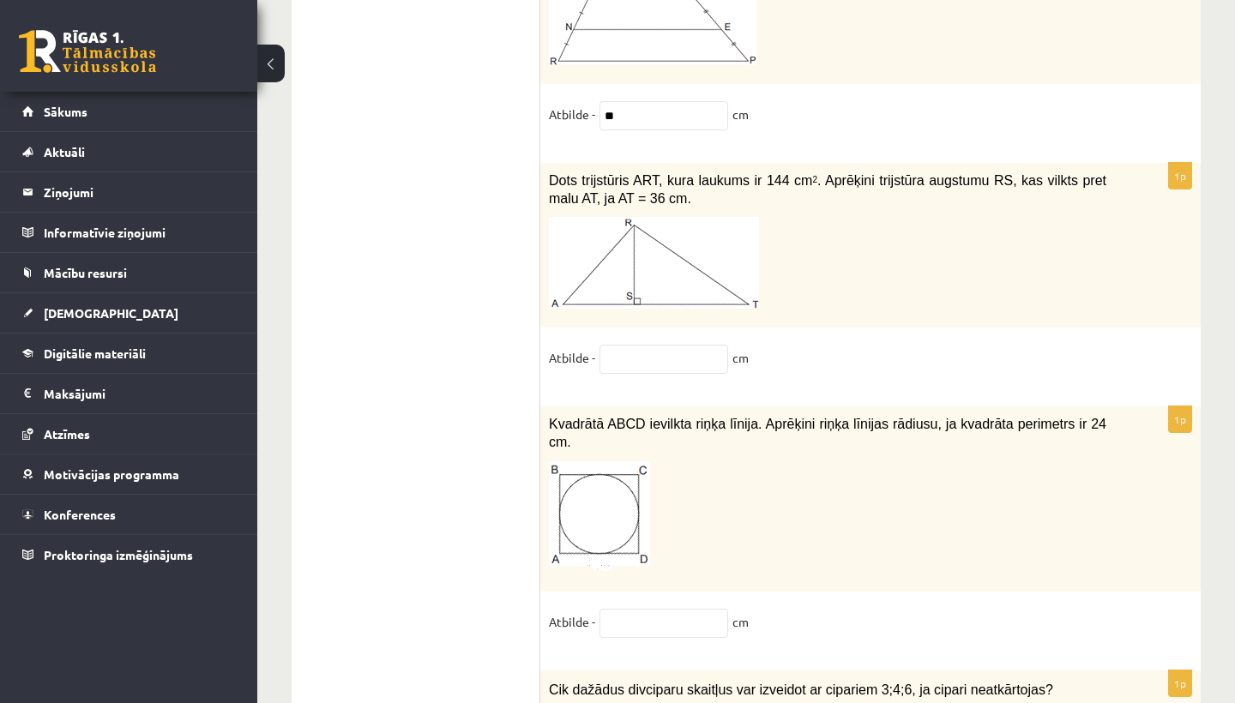
click at [647, 589] on div "1p Kvadrātā ABCD ievilkta riņķa līnija. Aprēķini riņķa līnijas rādiusu, ja kvad…" at bounding box center [870, 529] width 660 height 246
click at [649, 609] on input "text" at bounding box center [663, 623] width 129 height 29
type input "*"
click at [669, 345] on input "text" at bounding box center [663, 359] width 129 height 29
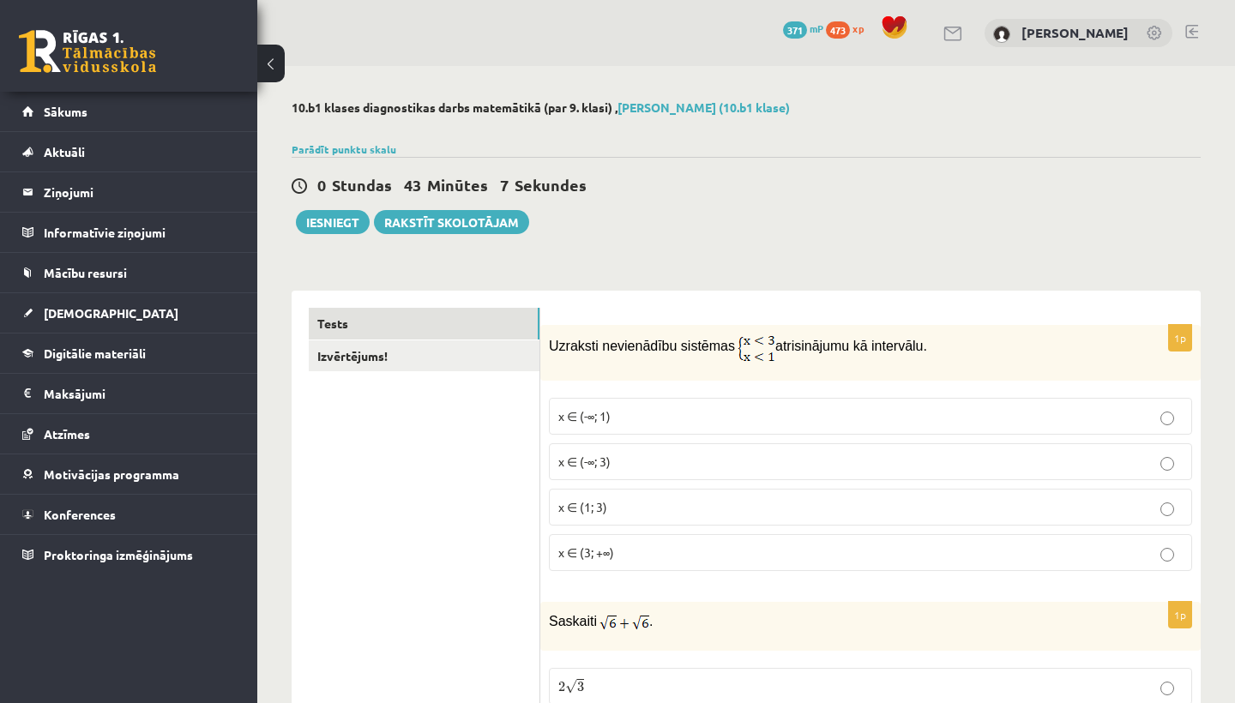
scroll to position [0, 0]
type input "*"
click at [497, 357] on link "Izvērtējums!" at bounding box center [424, 356] width 231 height 32
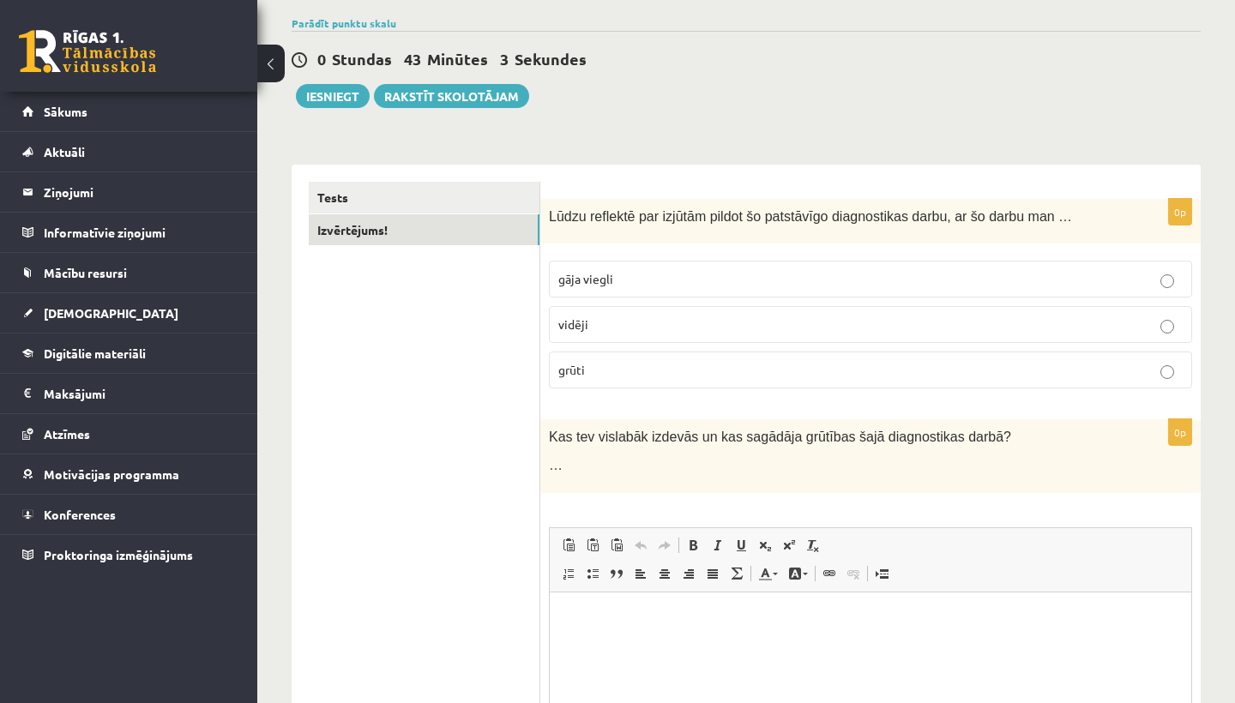
scroll to position [135, 0]
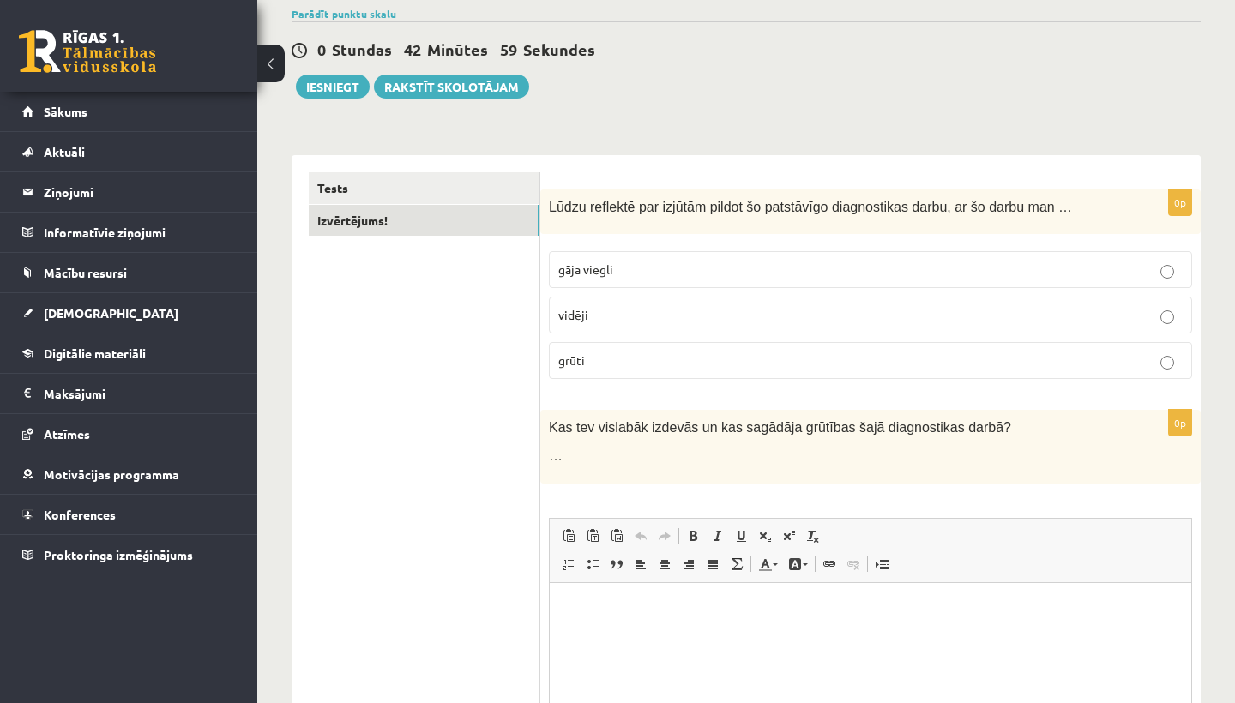
click at [707, 301] on label "vidēji" at bounding box center [870, 315] width 643 height 37
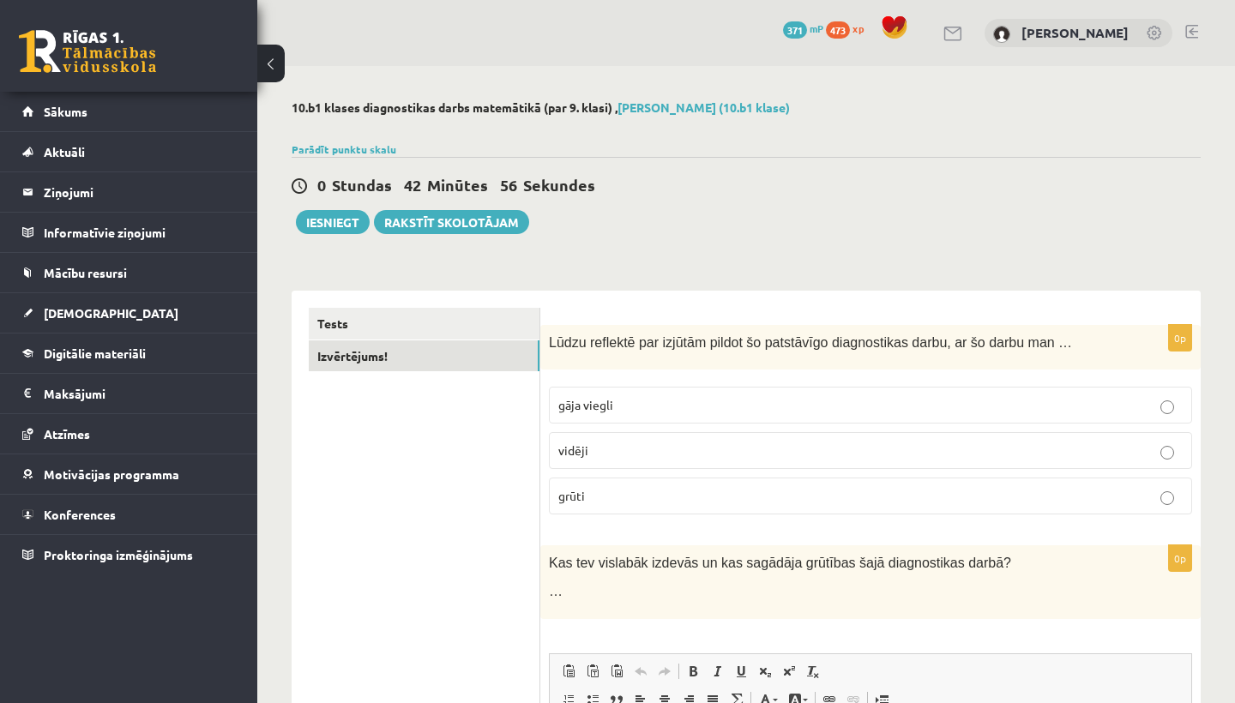
scroll to position [0, 0]
click at [352, 216] on button "Iesniegt" at bounding box center [333, 222] width 74 height 24
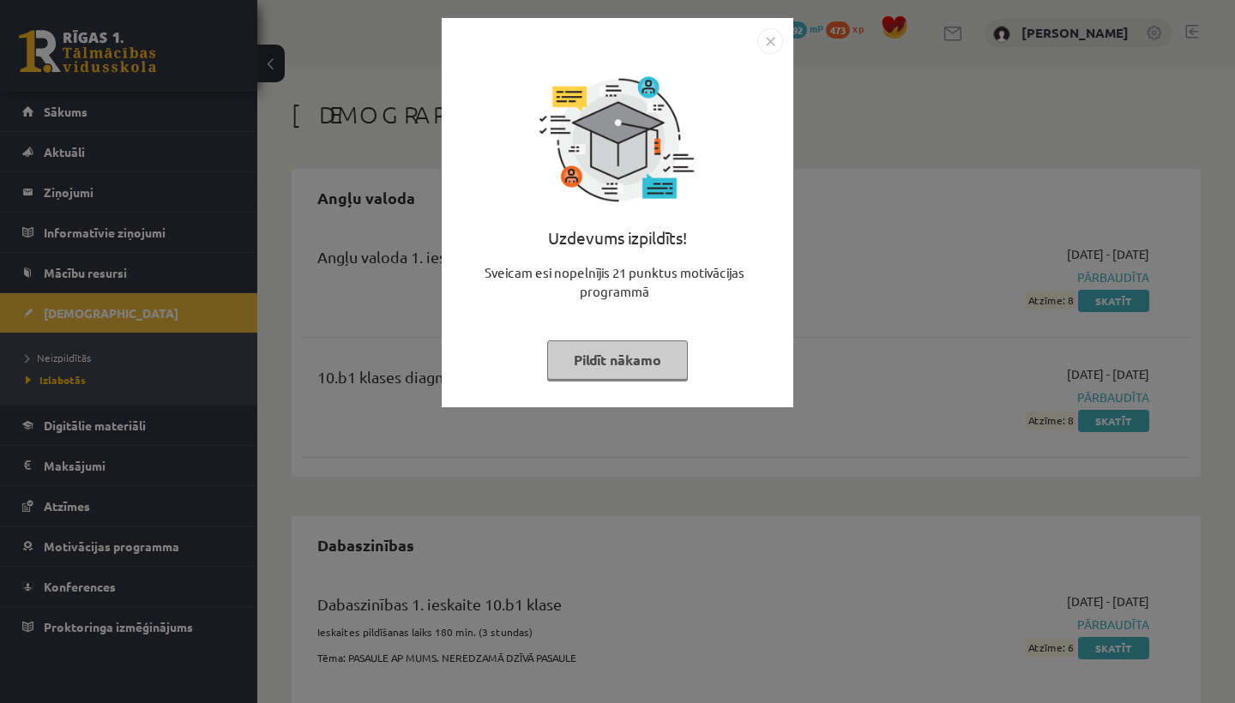
click at [670, 364] on button "Pildīt nākamo" at bounding box center [617, 359] width 141 height 39
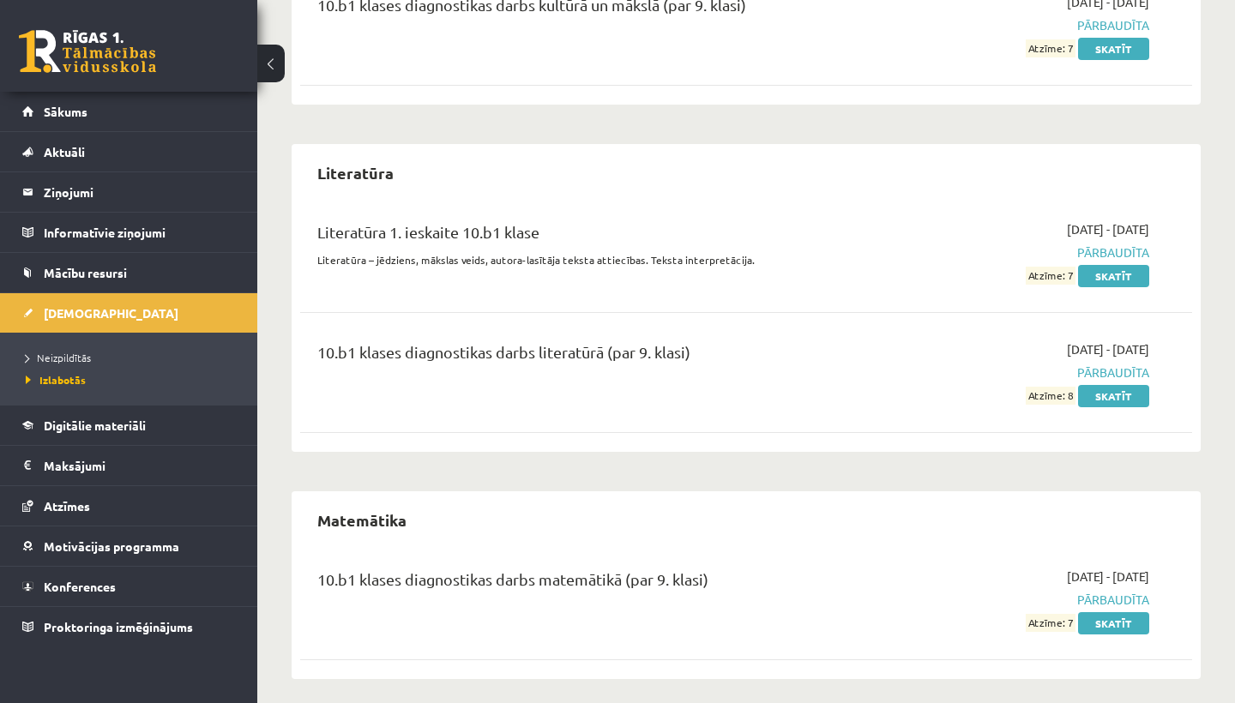
scroll to position [1754, 0]
click at [1112, 616] on link "Skatīt" at bounding box center [1113, 624] width 71 height 22
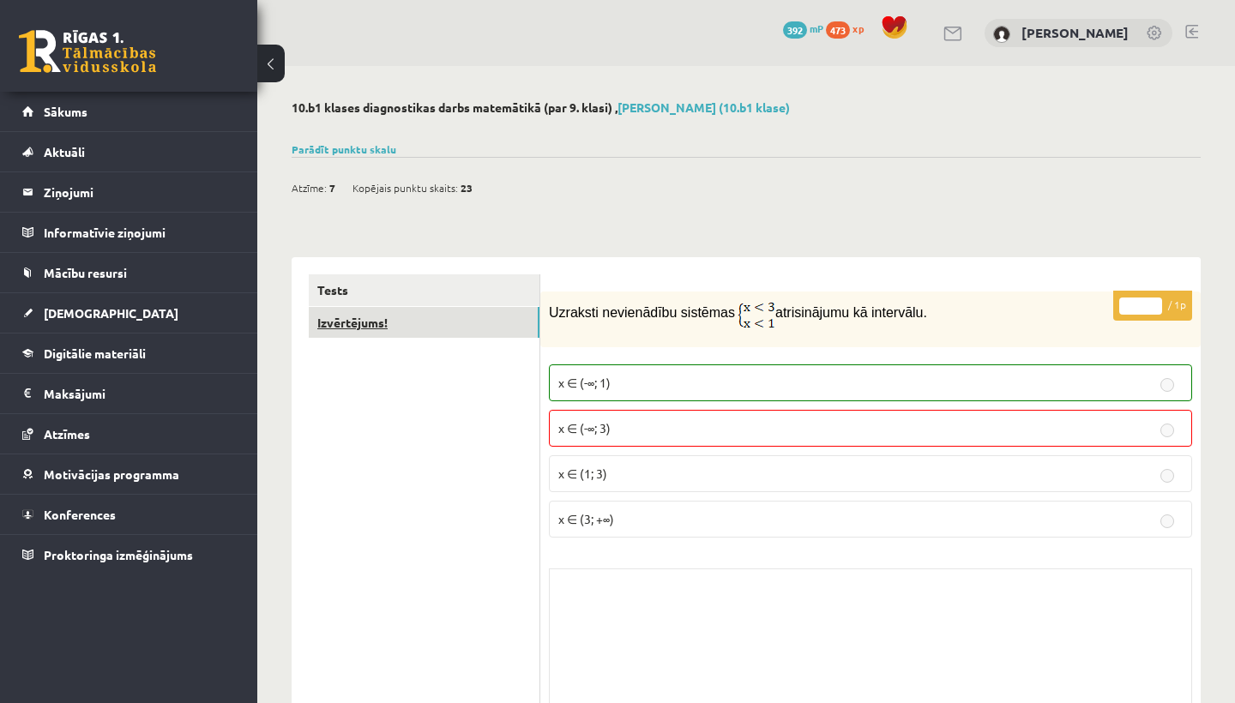
click at [374, 316] on link "Izvērtējums!" at bounding box center [424, 323] width 231 height 32
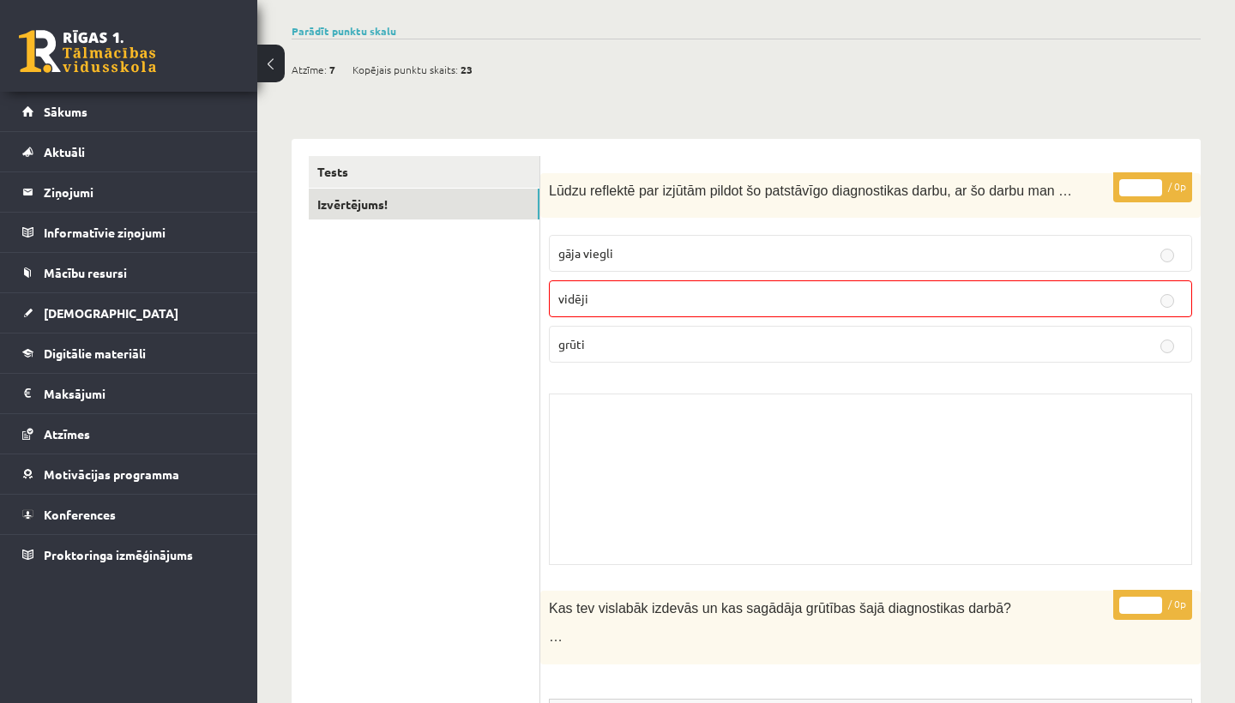
scroll to position [119, 0]
click at [89, 310] on span "[DEMOGRAPHIC_DATA]" at bounding box center [111, 312] width 135 height 15
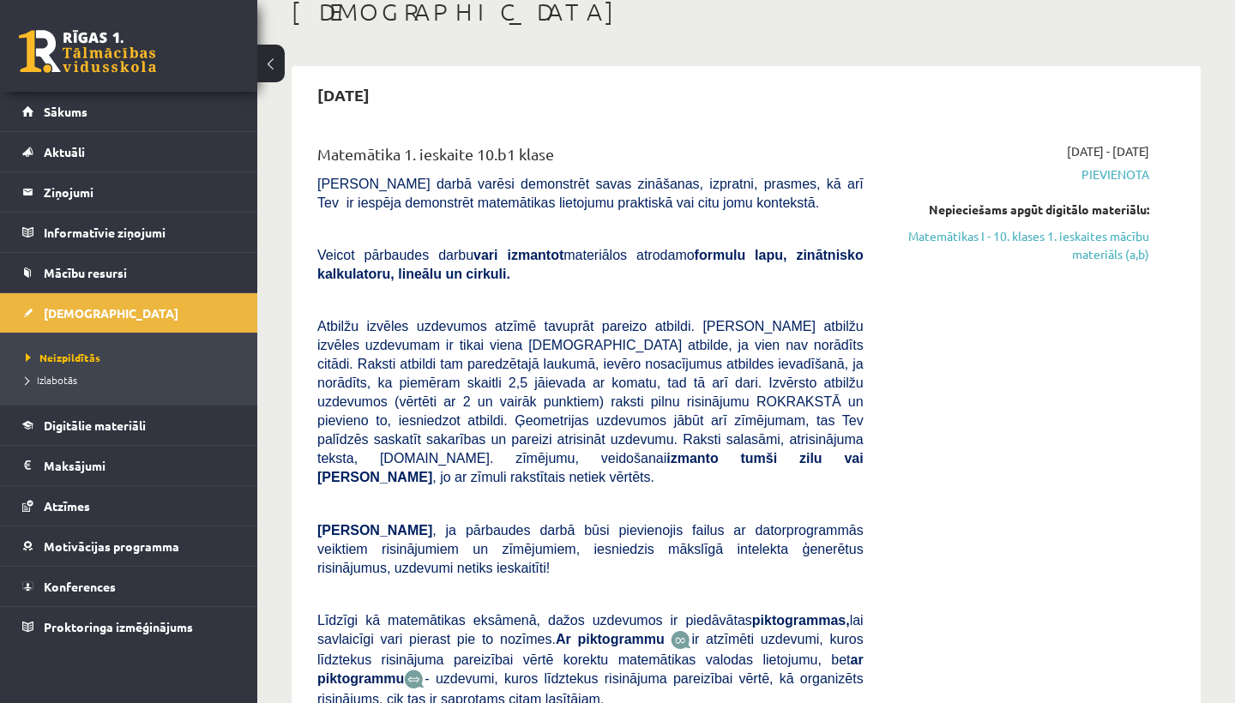
scroll to position [104, 0]
click at [81, 418] on link "Digitālie materiāli" at bounding box center [128, 425] width 213 height 39
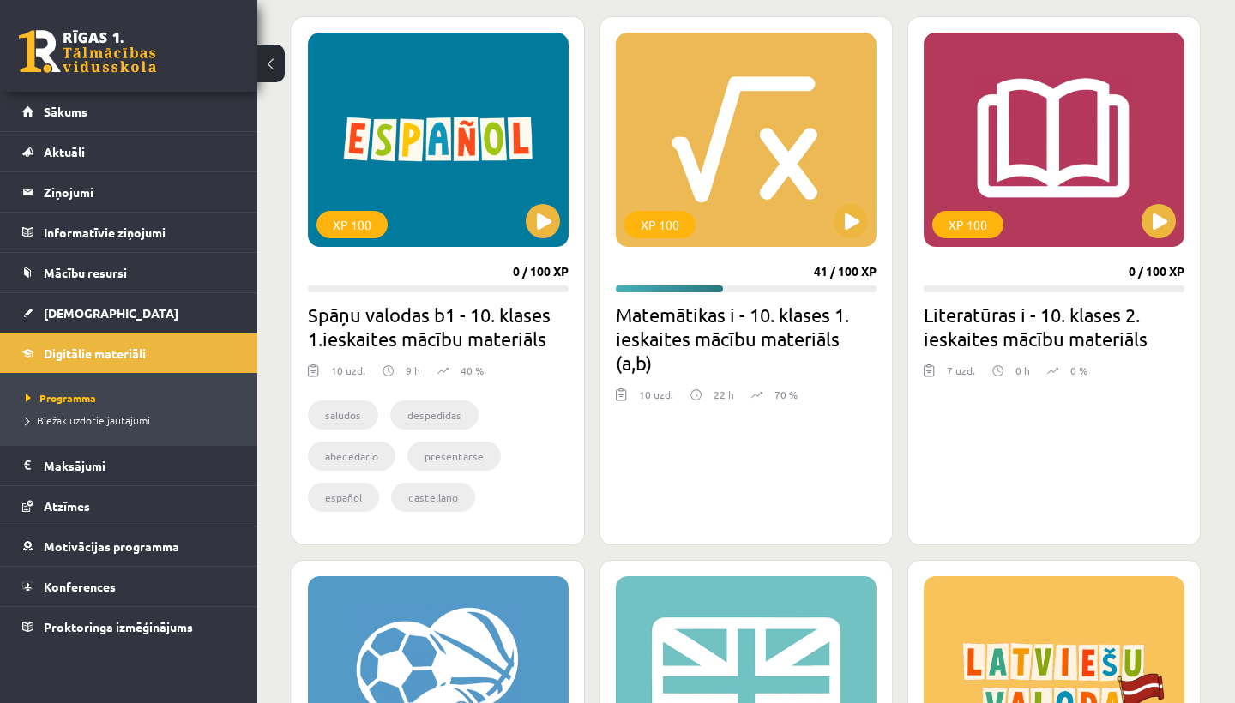
scroll to position [477, 0]
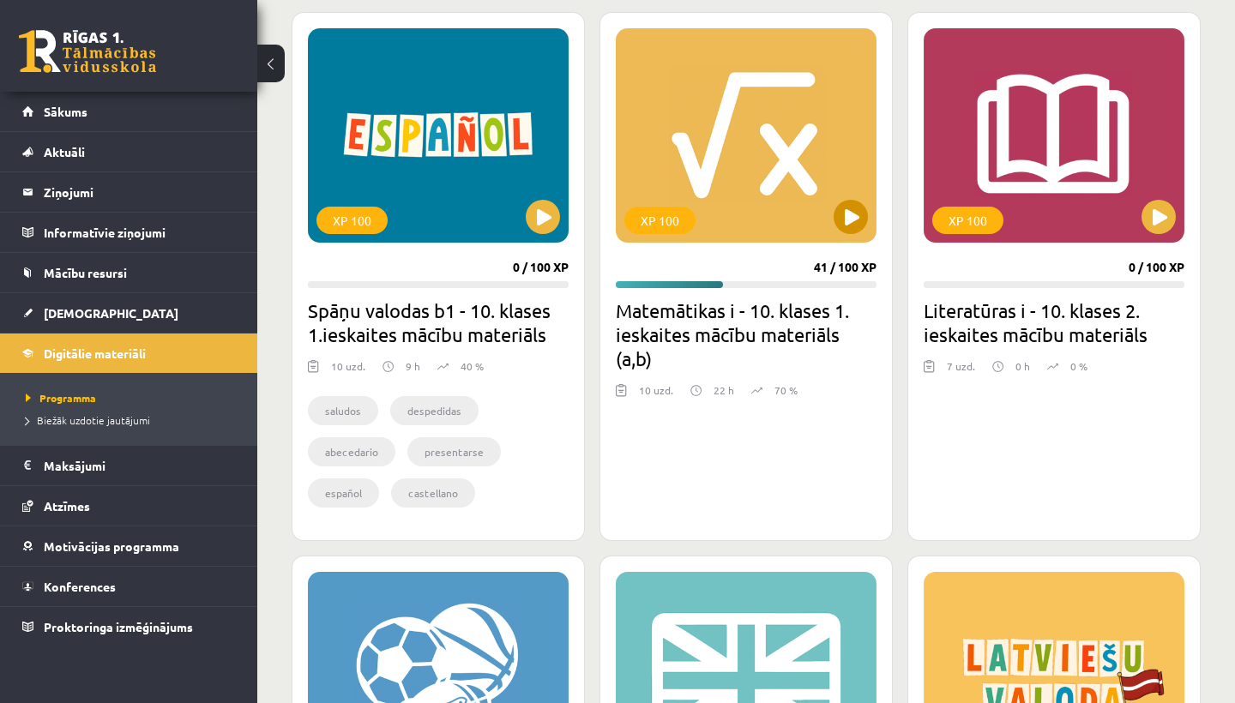
click at [852, 221] on button at bounding box center [850, 217] width 34 height 34
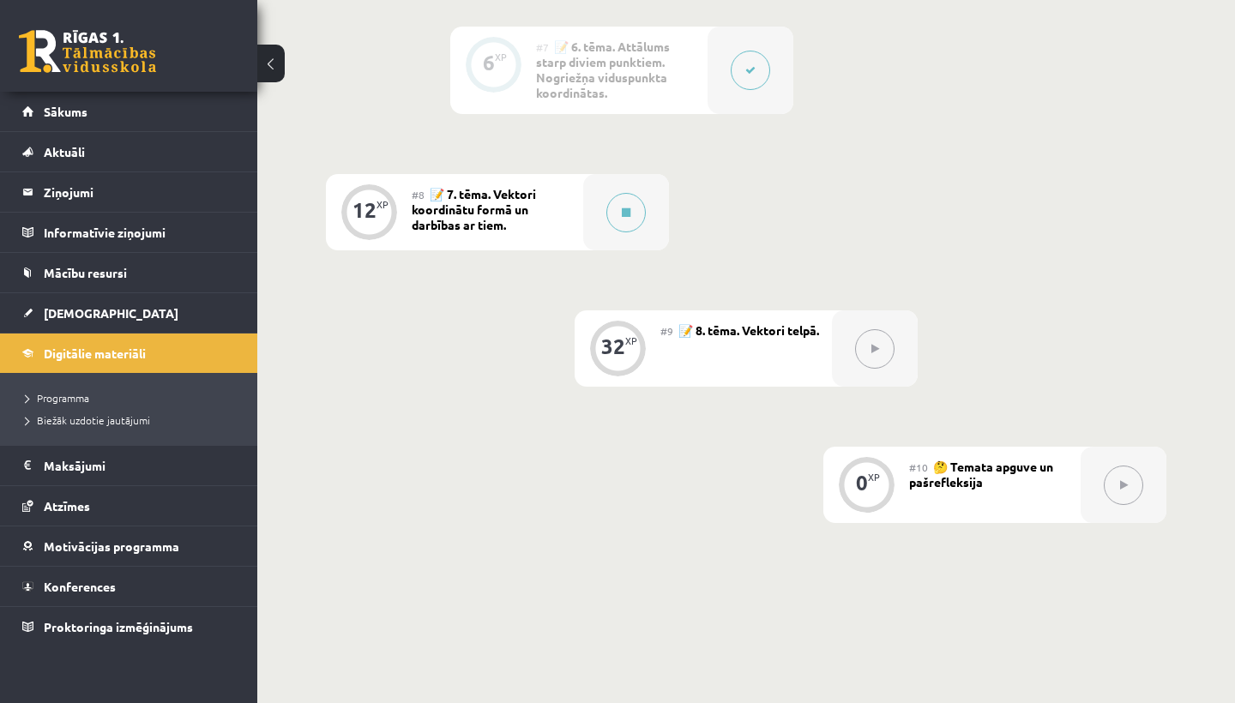
scroll to position [1274, 0]
